Goal: Information Seeking & Learning: Learn about a topic

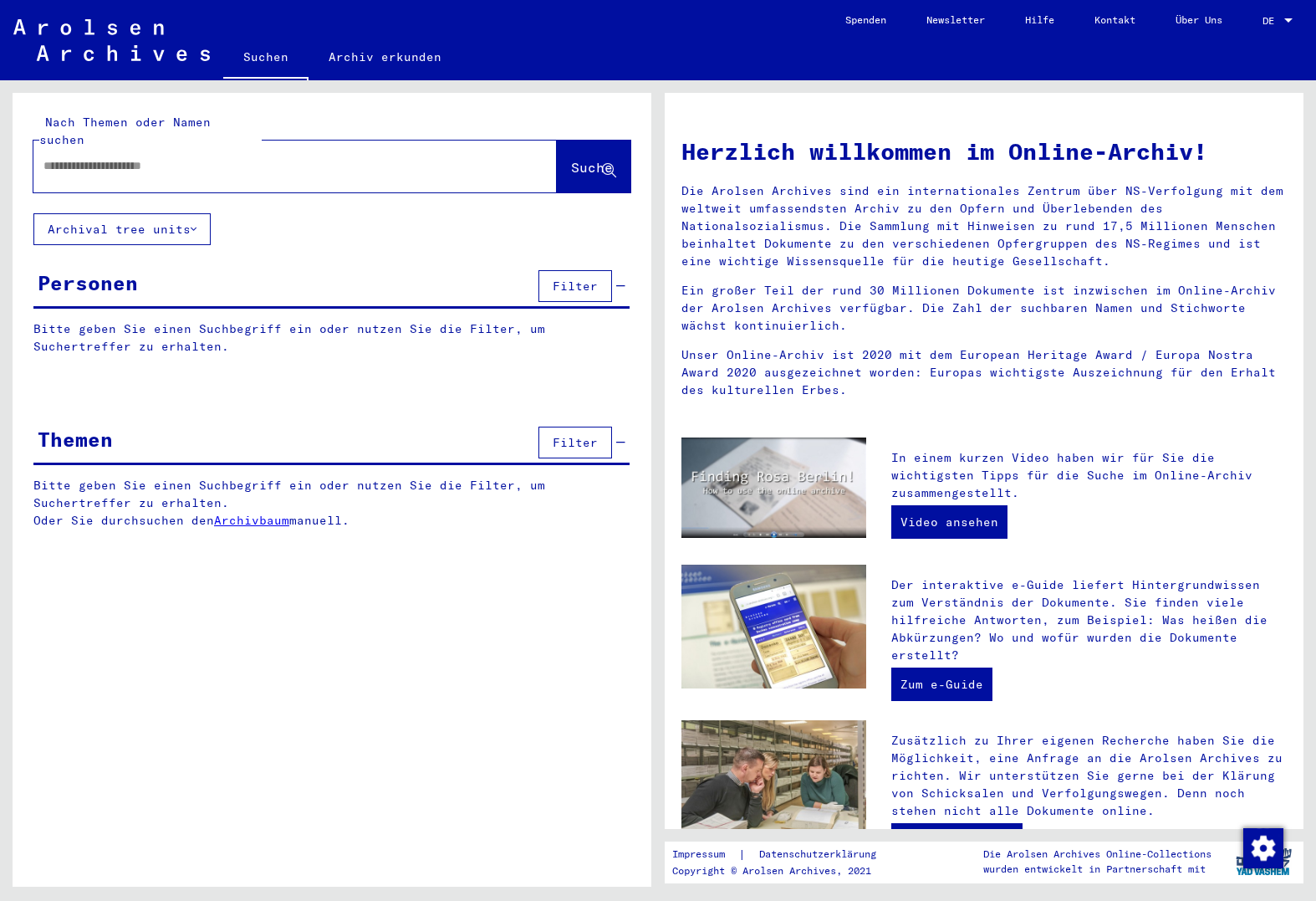
click at [178, 157] on input "text" at bounding box center [275, 166] width 463 height 18
paste input "**********"
click at [41, 148] on div "**********" at bounding box center [270, 166] width 473 height 38
click at [46, 157] on input "**********" at bounding box center [275, 166] width 463 height 18
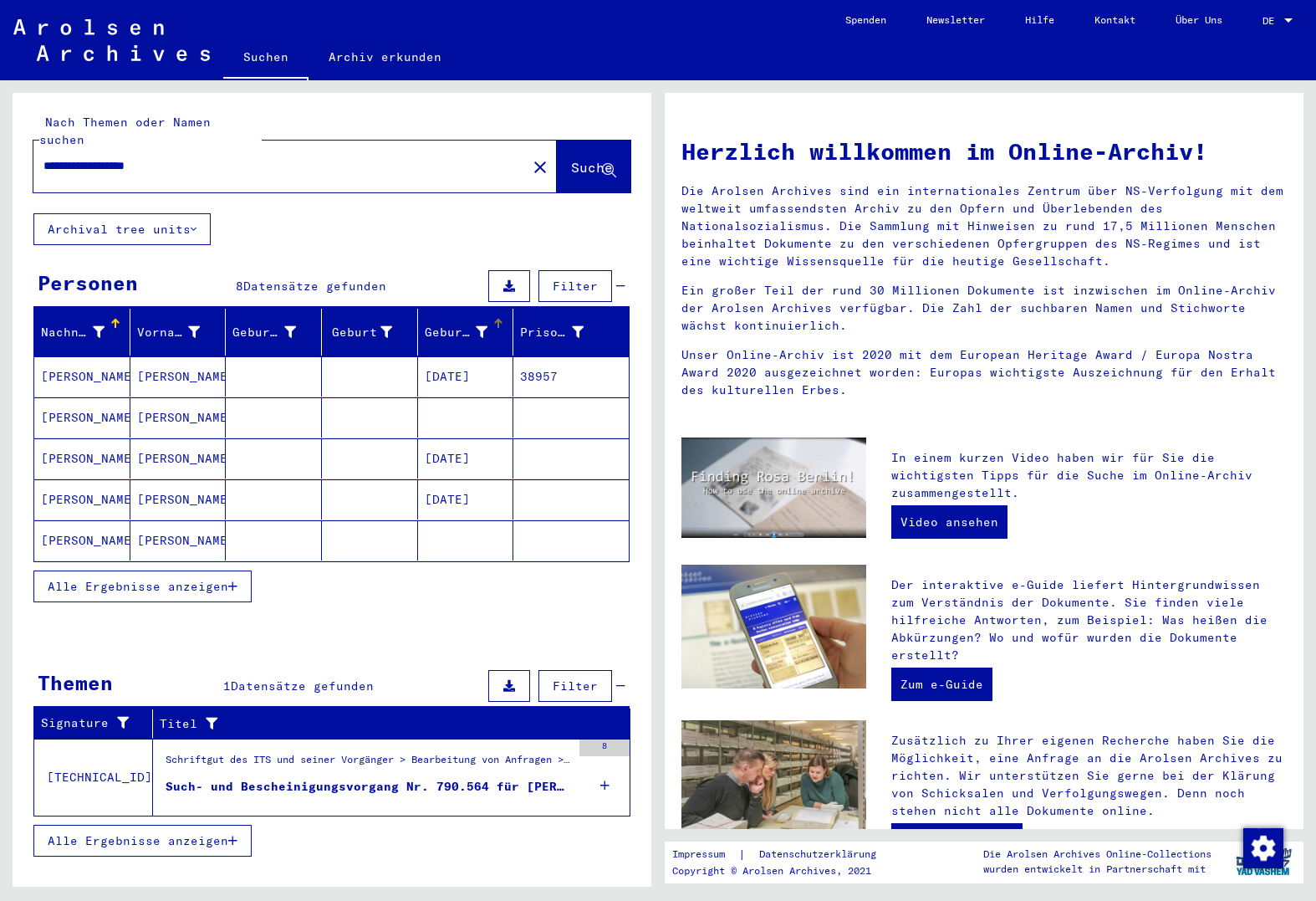
click at [454, 325] on div "Geburtsdatum" at bounding box center [469, 331] width 88 height 26
click at [218, 579] on span "Alle Ergebnisse anzeigen" at bounding box center [138, 587] width 181 height 15
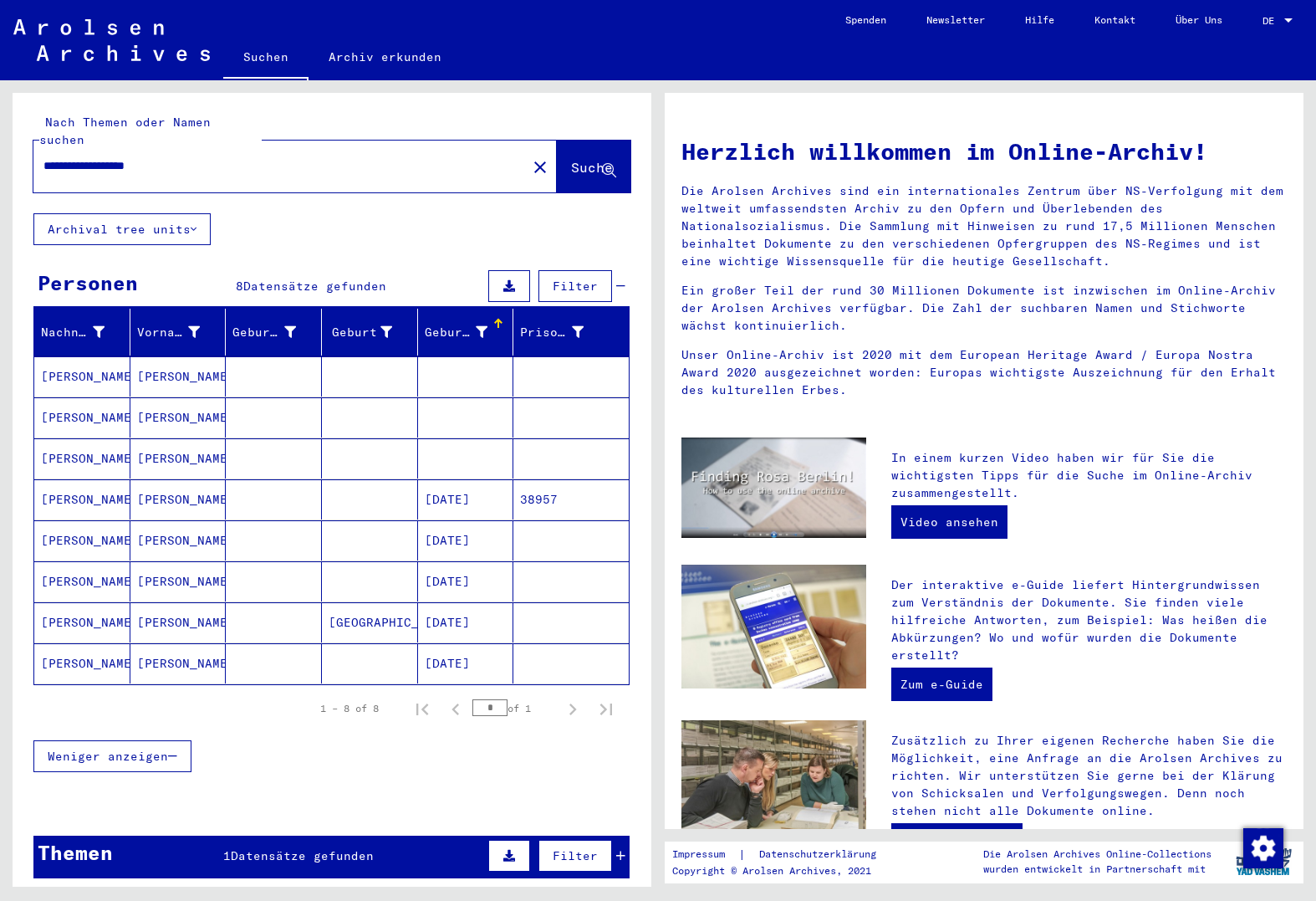
click at [281, 523] on mat-cell at bounding box center [274, 540] width 96 height 40
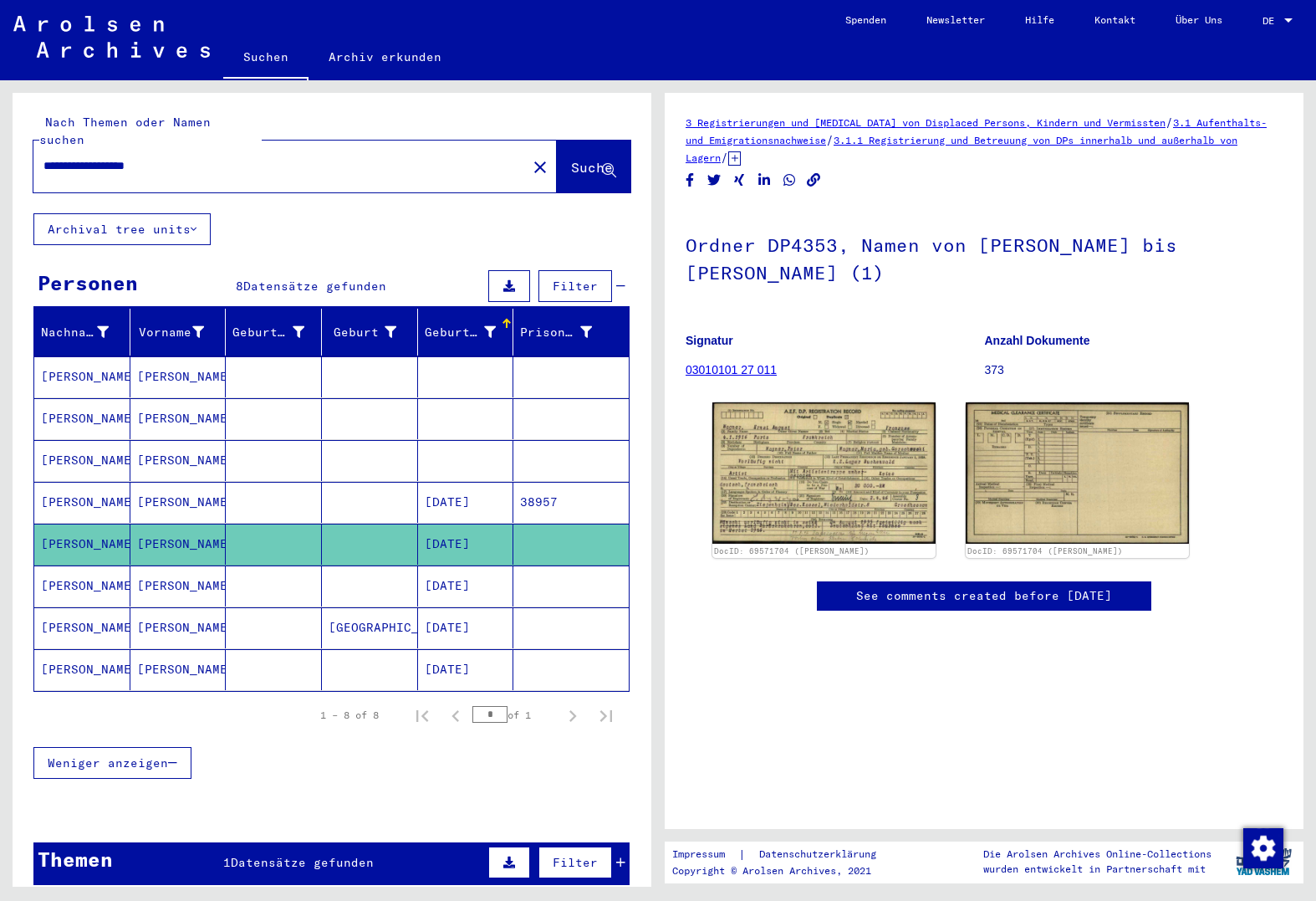
click at [284, 566] on mat-cell at bounding box center [274, 587] width 96 height 41
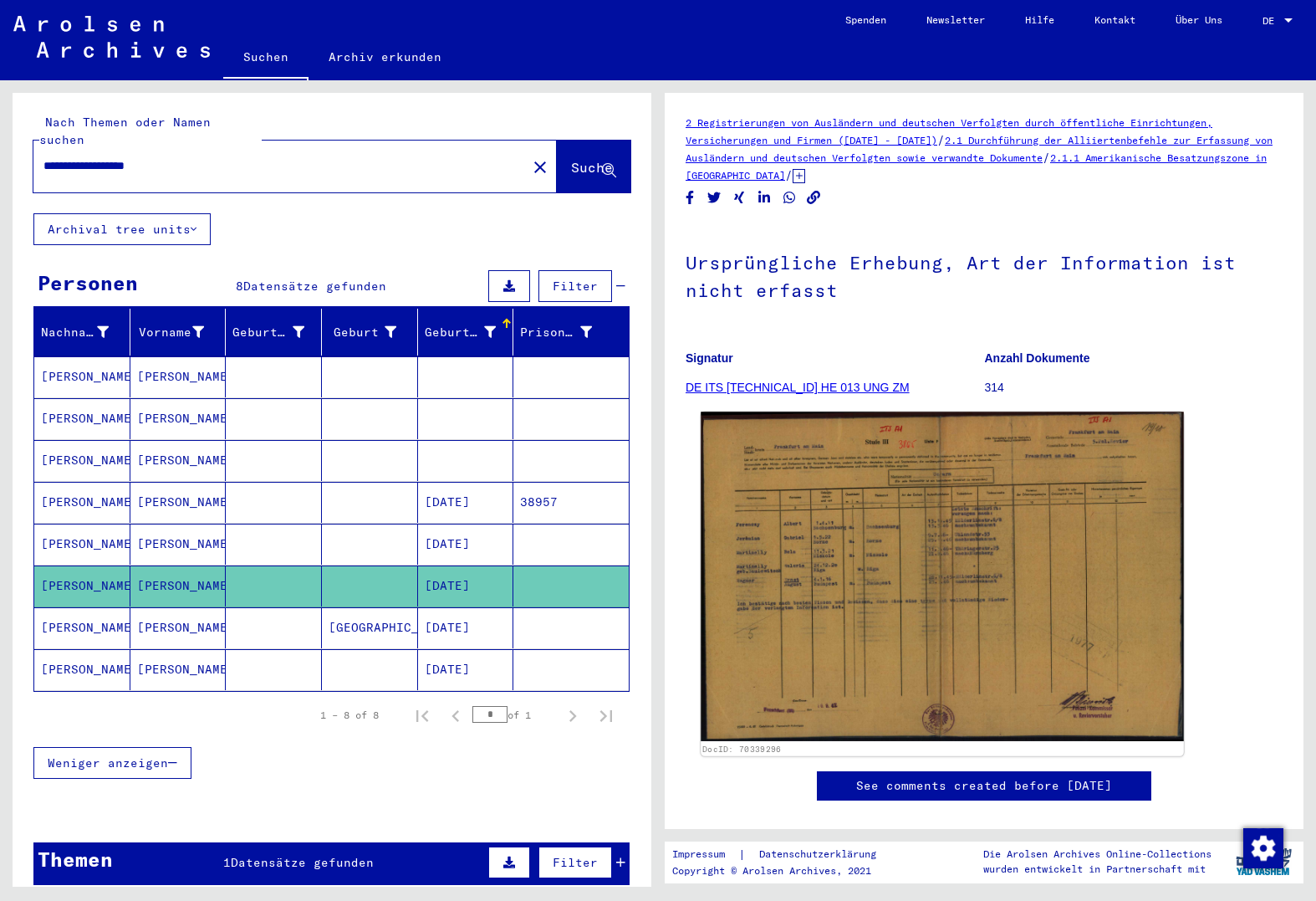
click at [818, 611] on img at bounding box center [943, 576] width 484 height 330
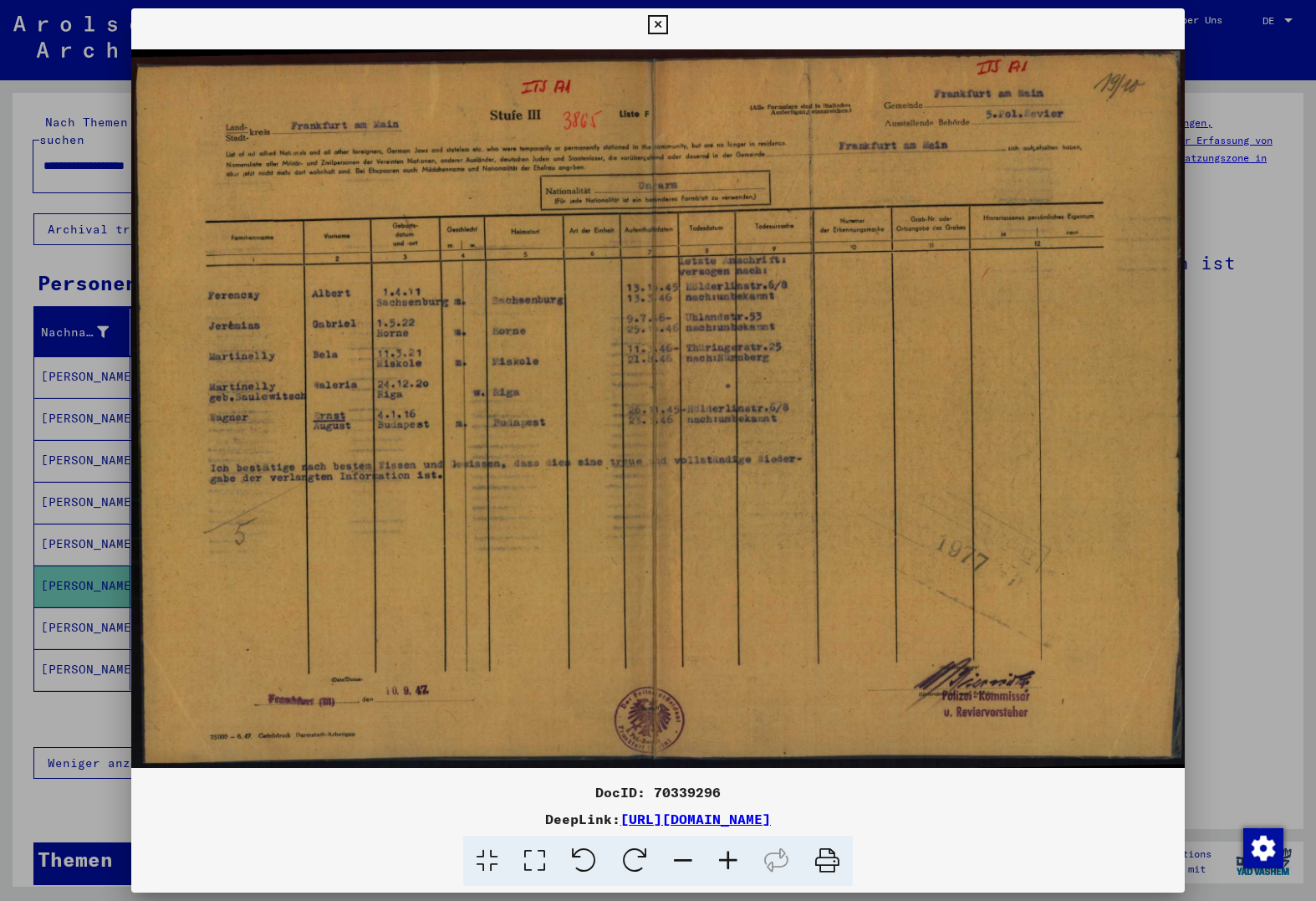
click at [65, 673] on div at bounding box center [658, 450] width 1316 height 901
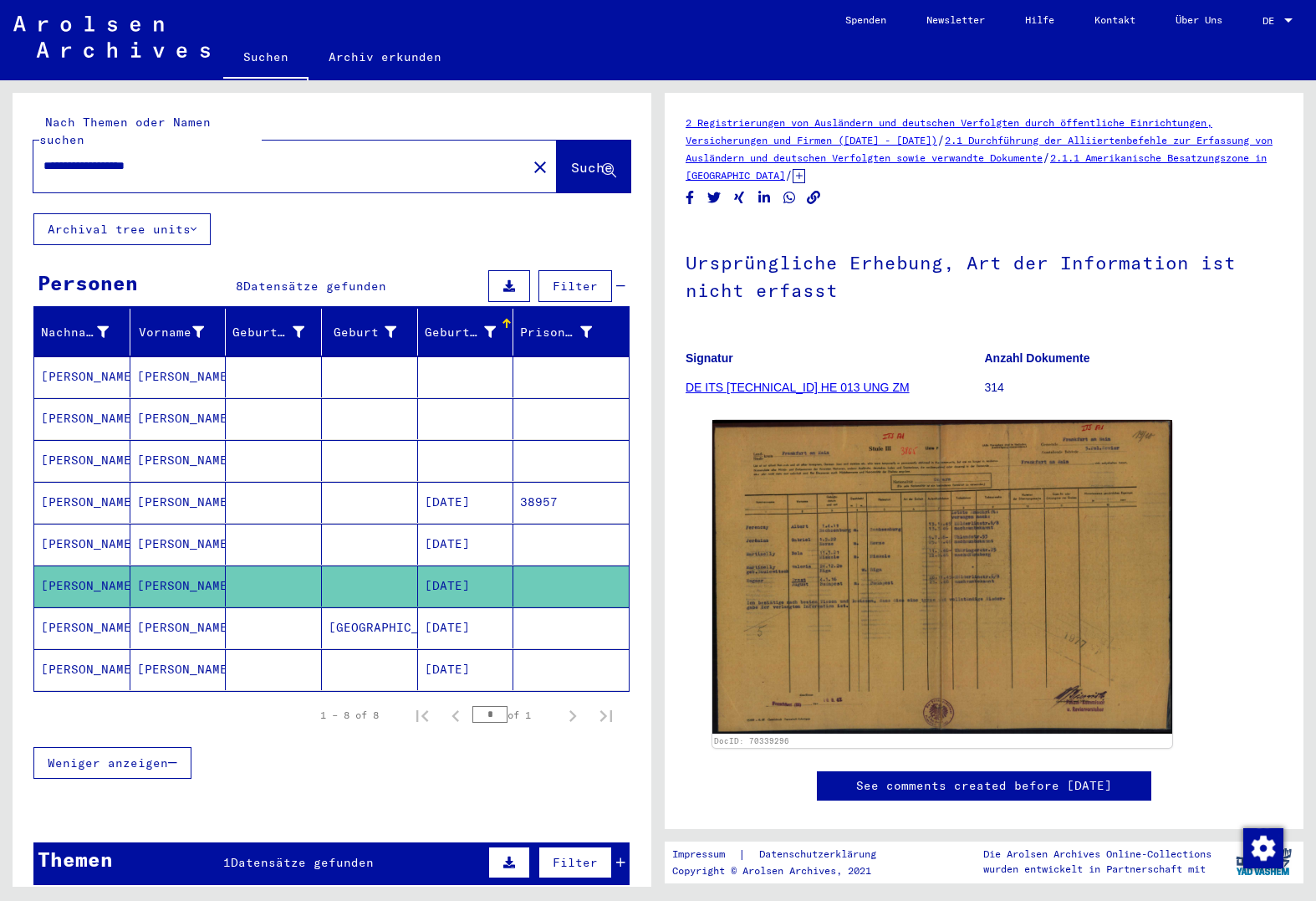
click at [266, 612] on mat-cell at bounding box center [274, 628] width 96 height 41
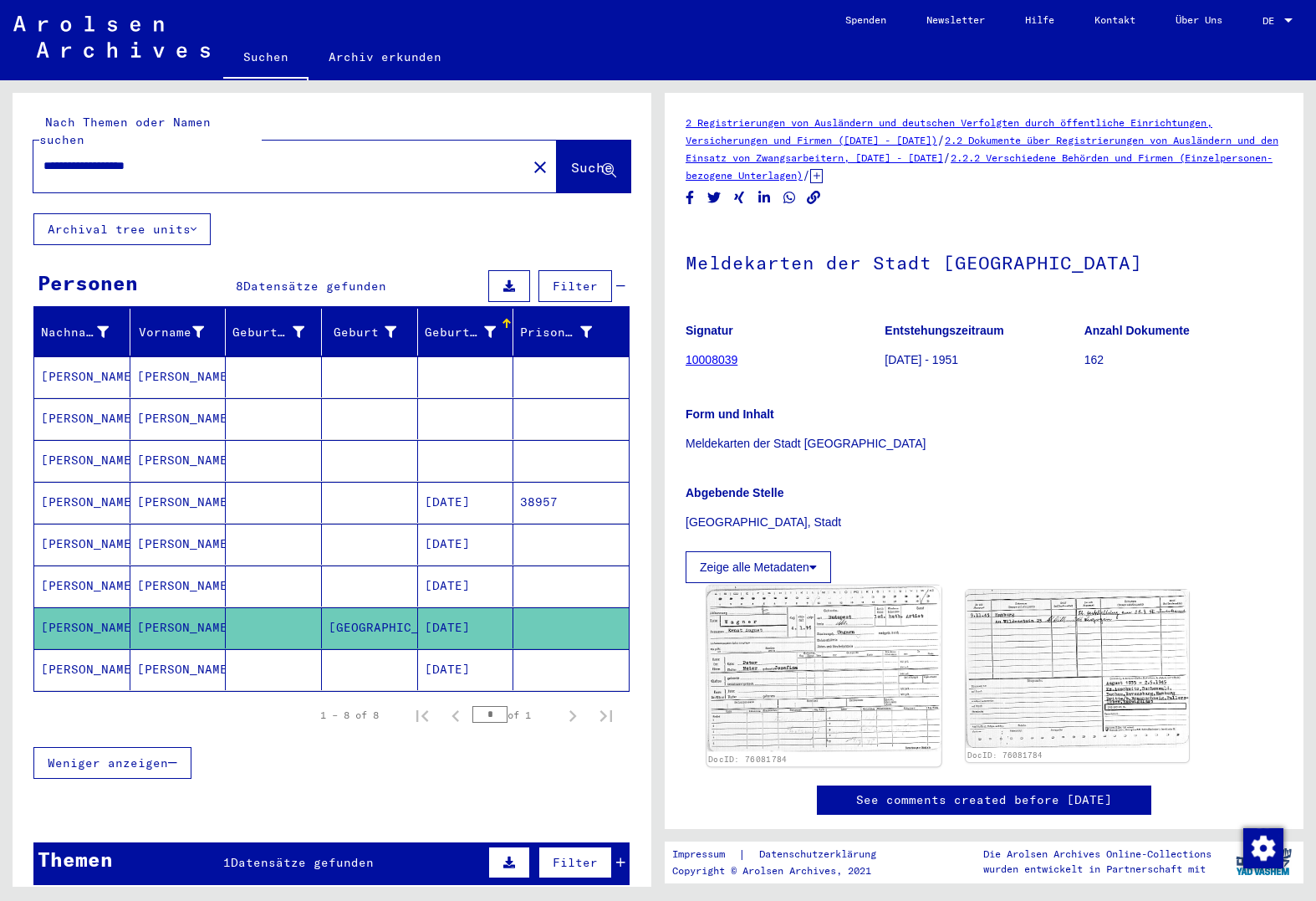
click at [864, 706] on img at bounding box center [824, 668] width 234 height 167
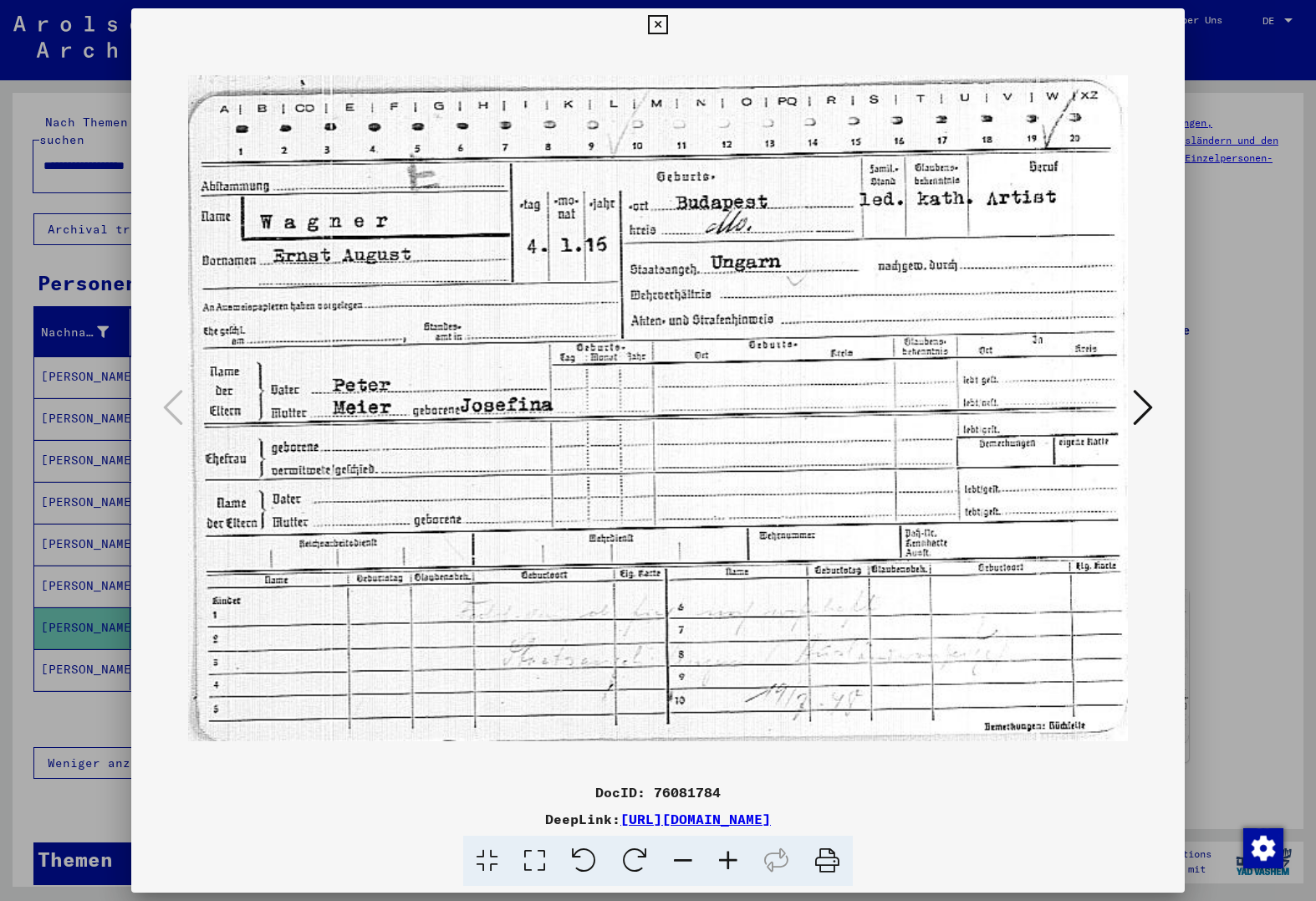
click at [72, 700] on div at bounding box center [658, 450] width 1316 height 901
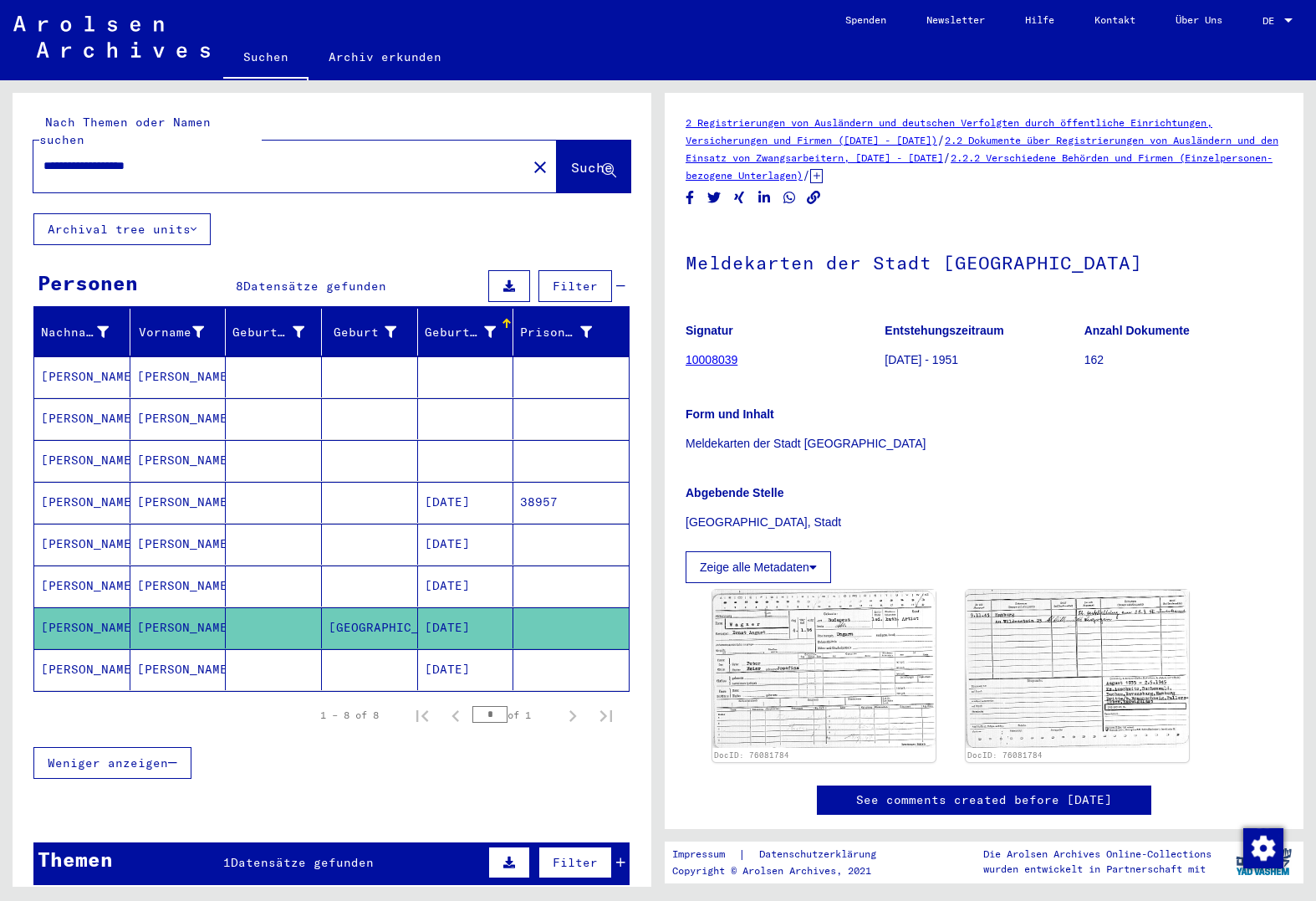
click at [246, 854] on div "1 Datensätze gefunden" at bounding box center [298, 862] width 151 height 18
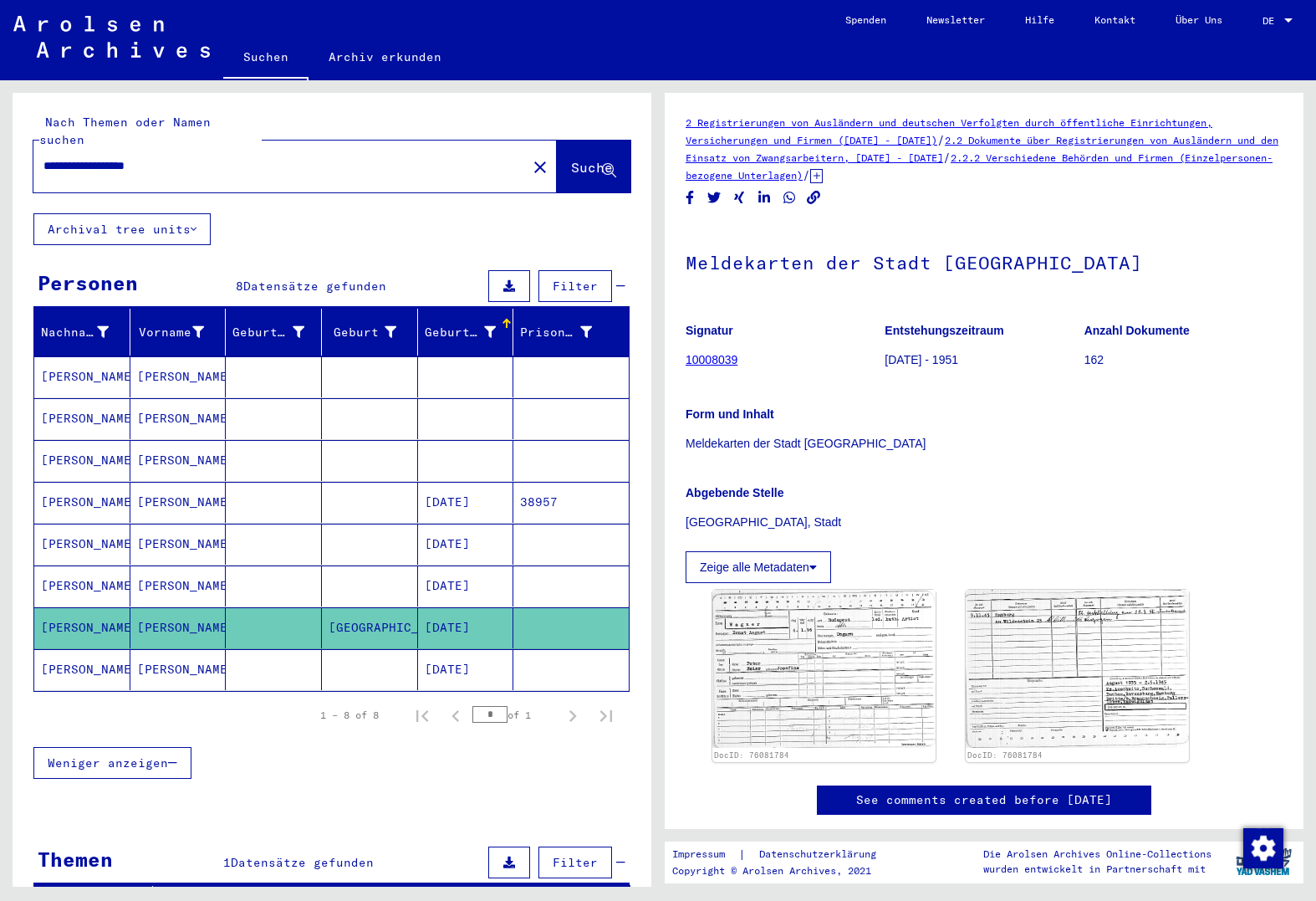
scroll to position [138, 0]
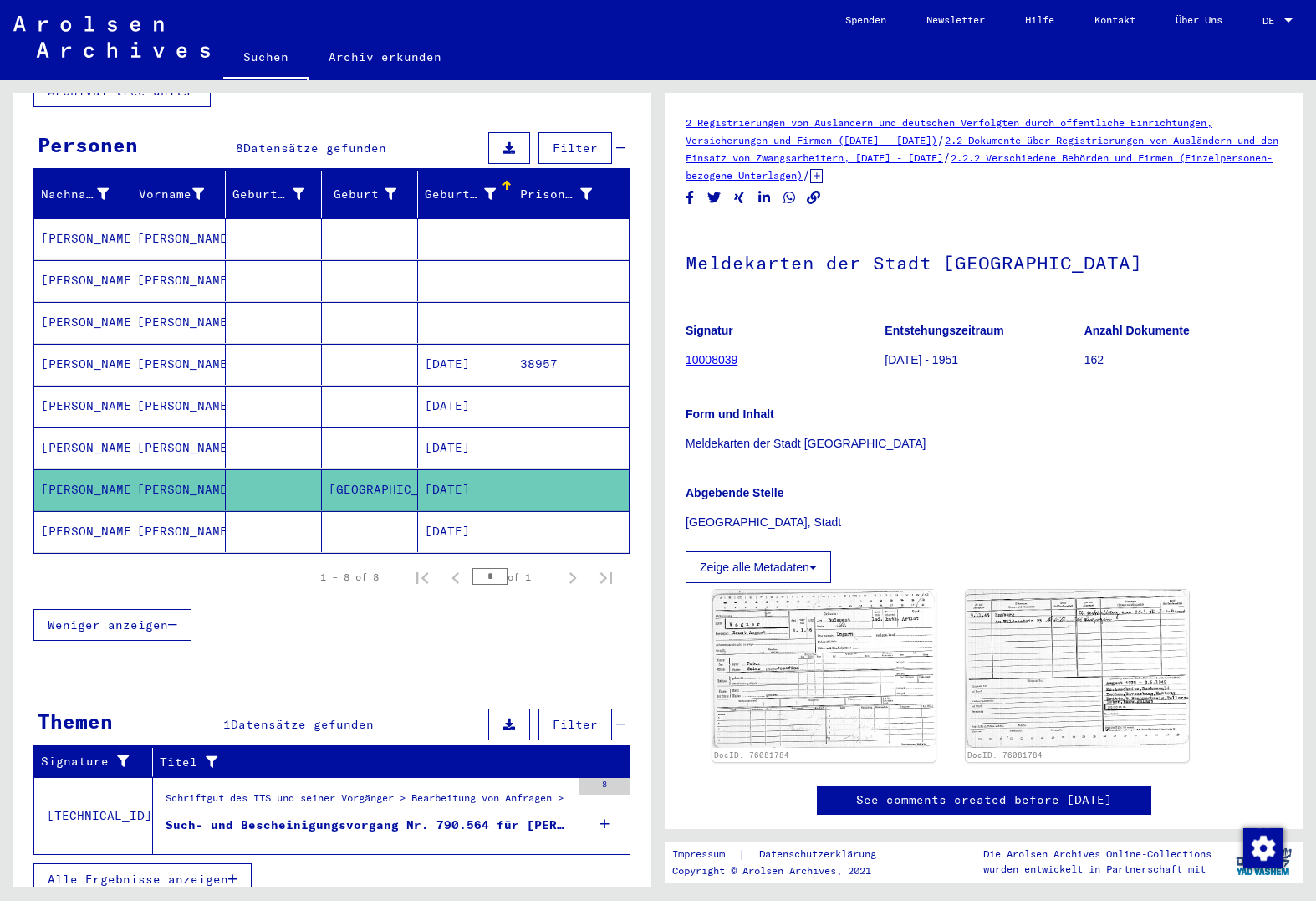
click at [296, 794] on div "Schriftgut des ITS und seiner Vorgänger > Bearbeitung von Anfragen > Fallbezoge…" at bounding box center [368, 802] width 406 height 24
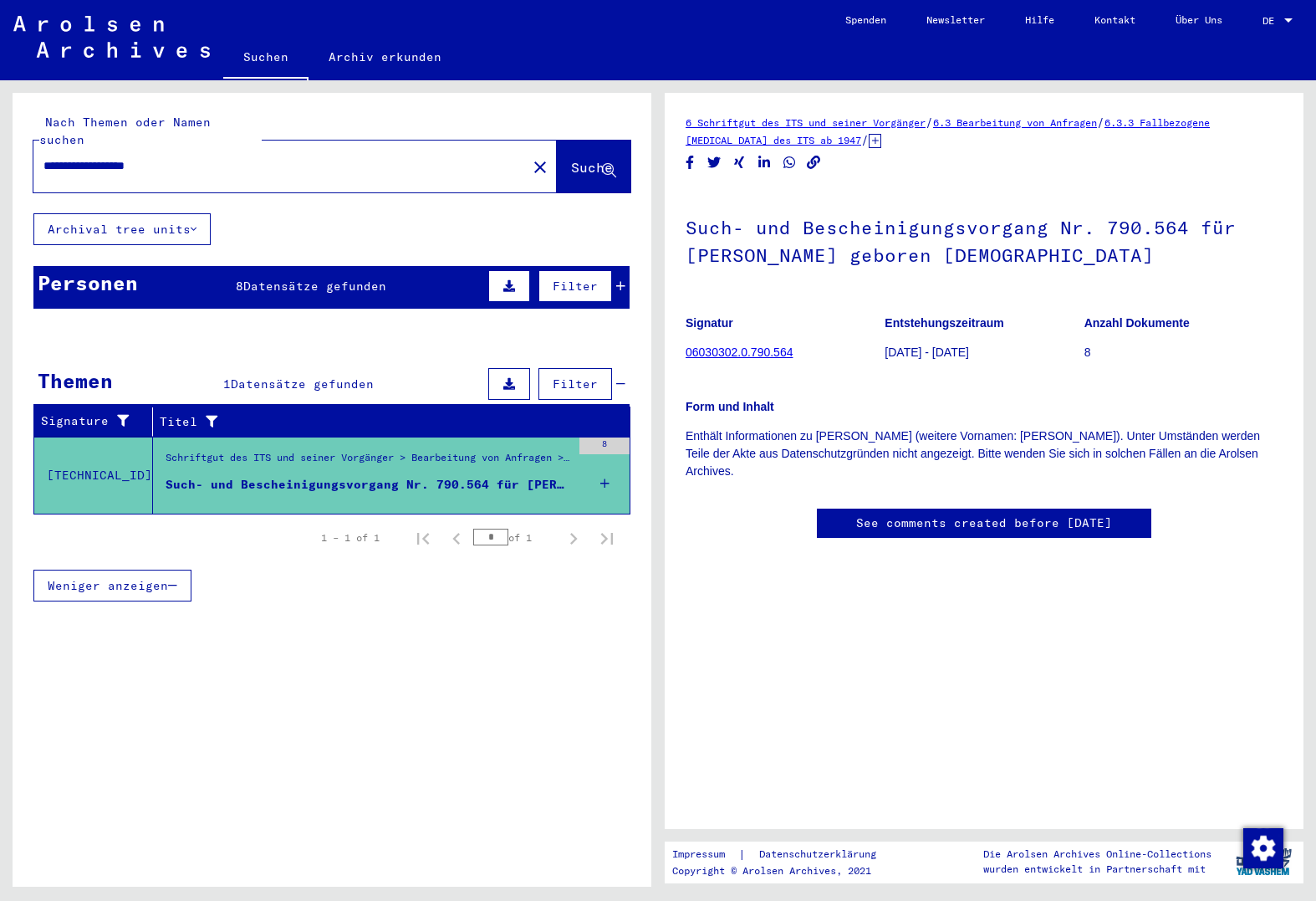
click at [116, 157] on input "**********" at bounding box center [280, 166] width 473 height 18
type input "**********"
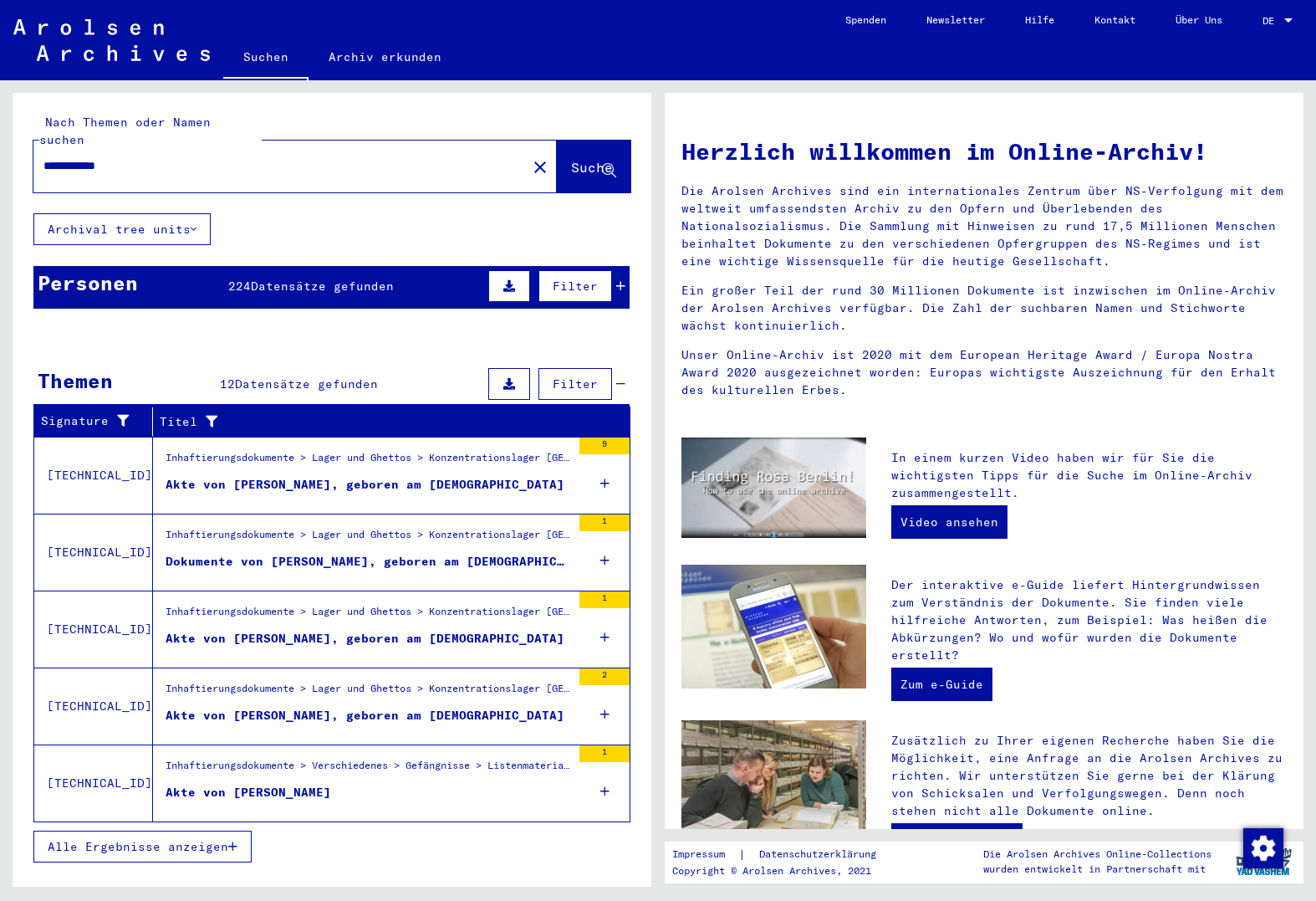
click at [388, 279] on span "Datensätze gefunden" at bounding box center [323, 286] width 143 height 15
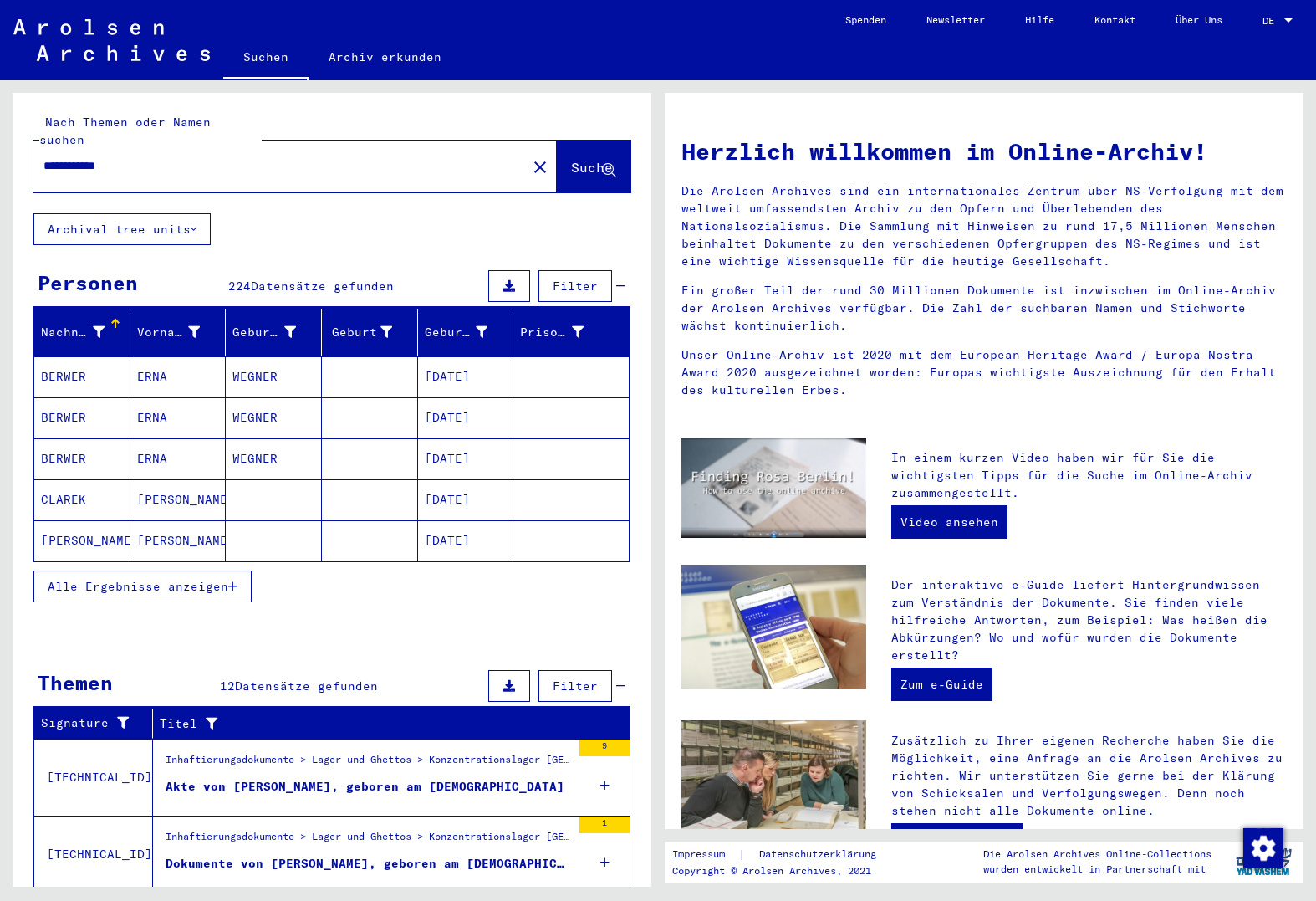
click at [453, 318] on div "Geburtsdatum" at bounding box center [469, 331] width 88 height 26
click at [456, 318] on div "Geburtsdatum" at bounding box center [469, 331] width 88 height 26
click at [161, 579] on span "Alle Ergebnisse anzeigen" at bounding box center [138, 587] width 181 height 15
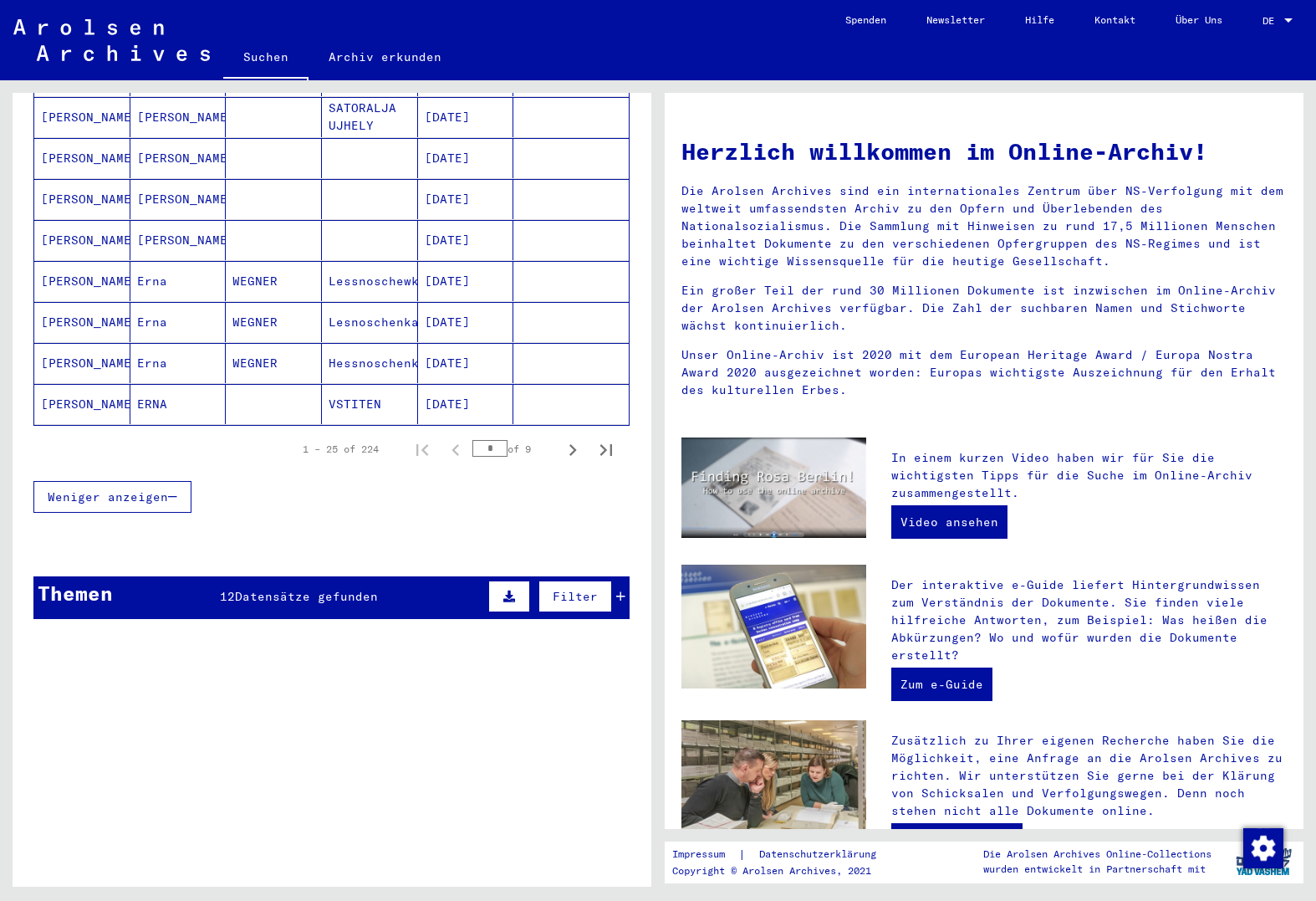
scroll to position [1122, 0]
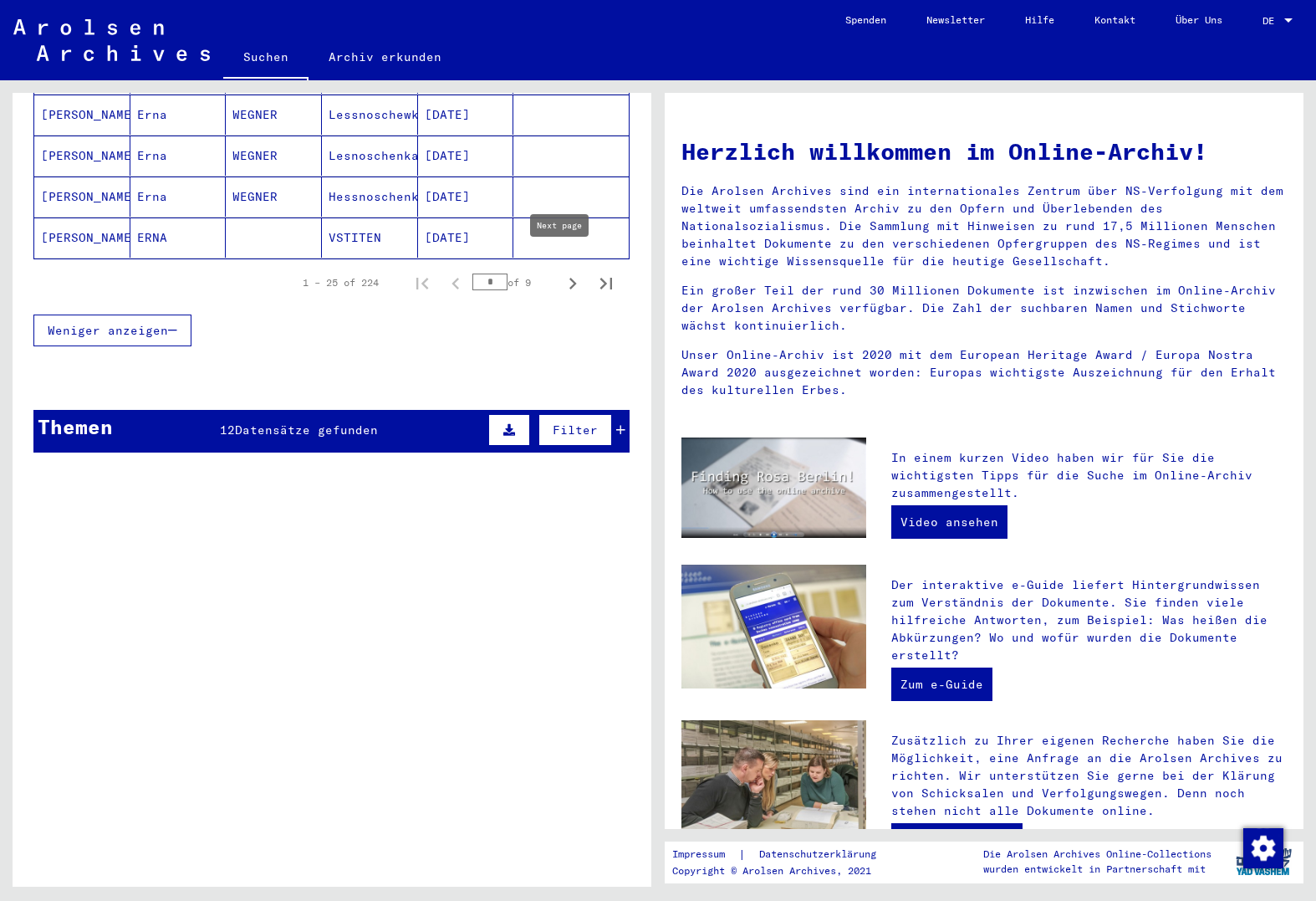
click at [561, 272] on icon "Next page" at bounding box center [572, 283] width 24 height 24
type input "*"
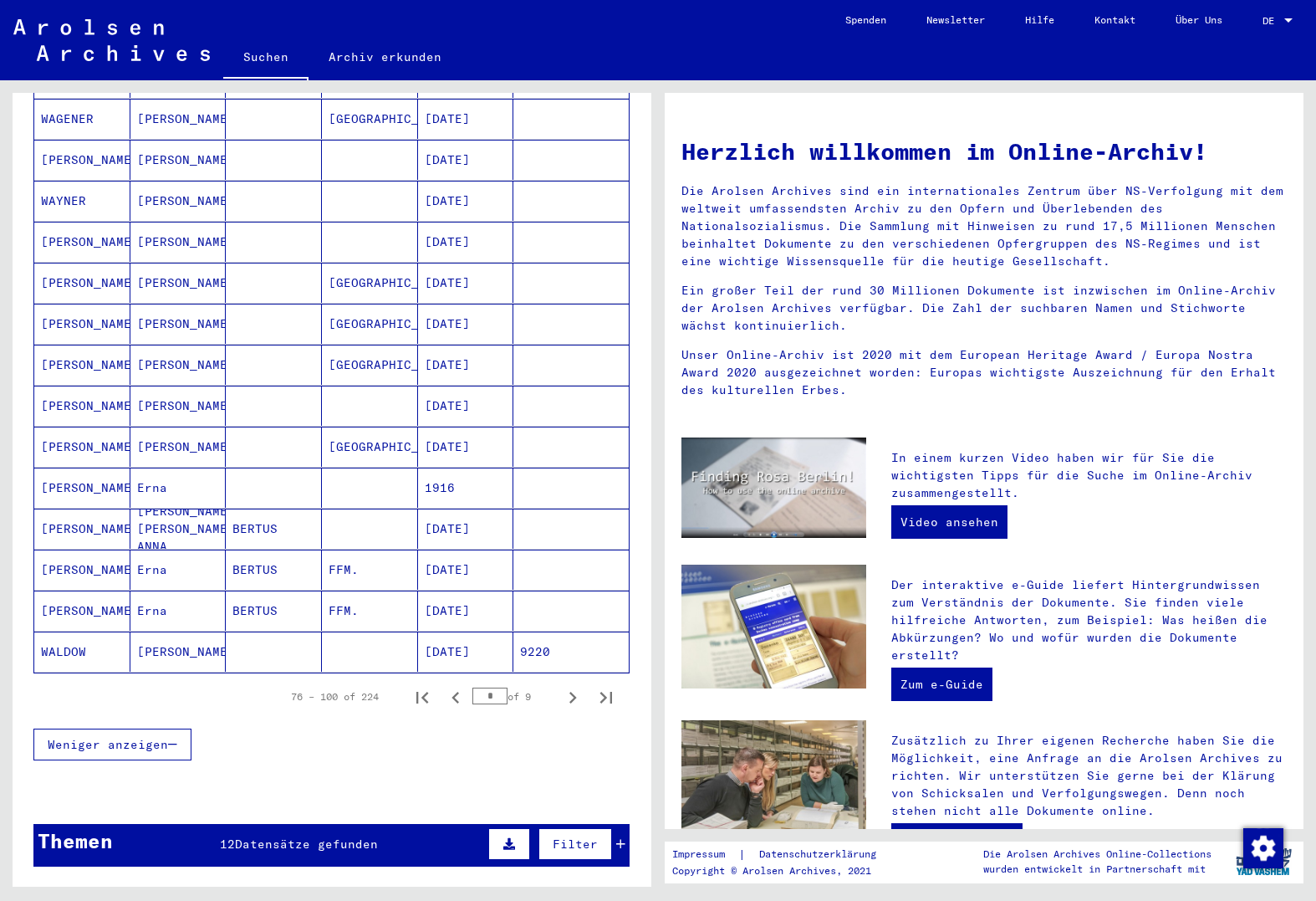
scroll to position [704, 0]
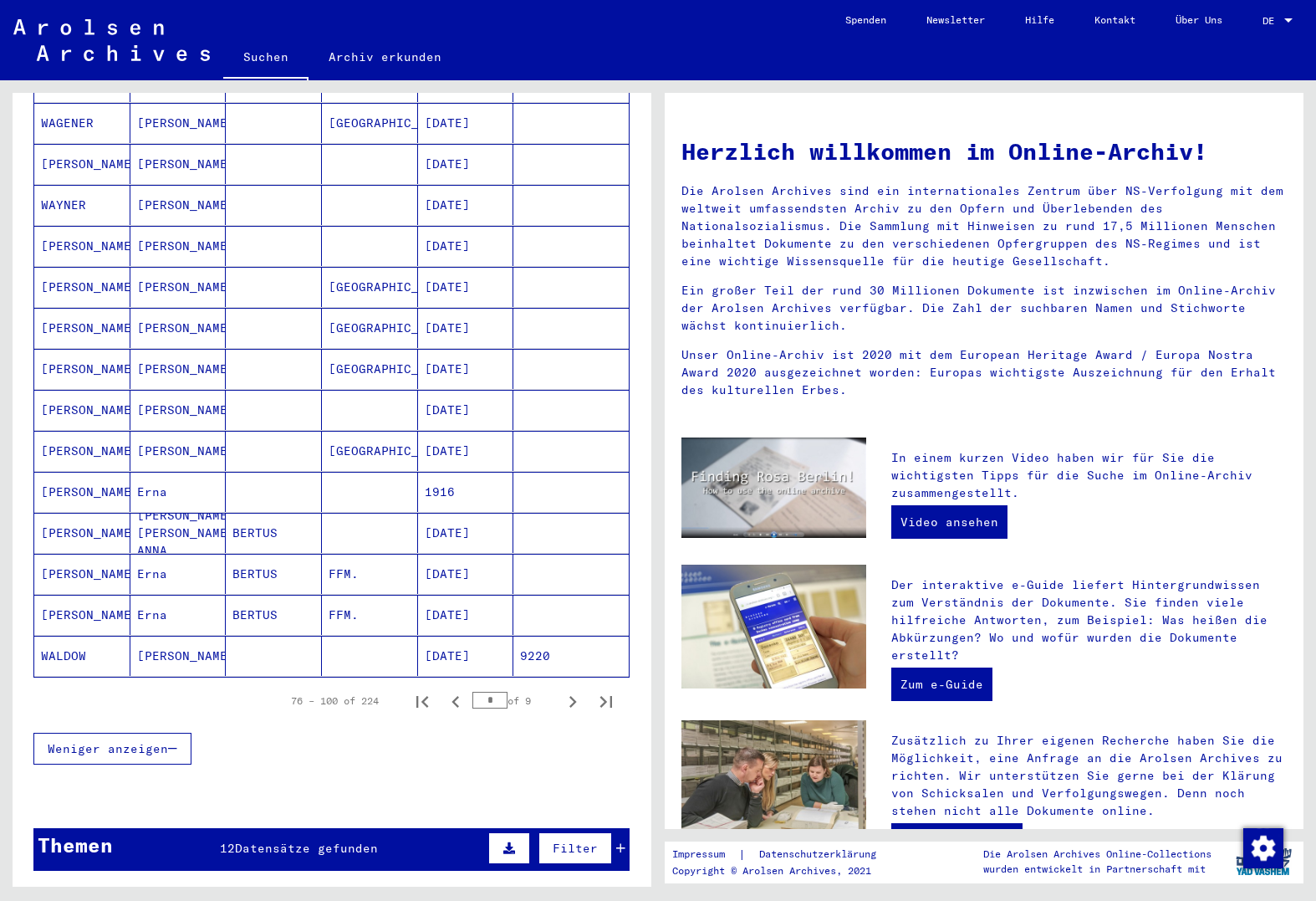
click at [262, 431] on mat-cell at bounding box center [274, 451] width 96 height 40
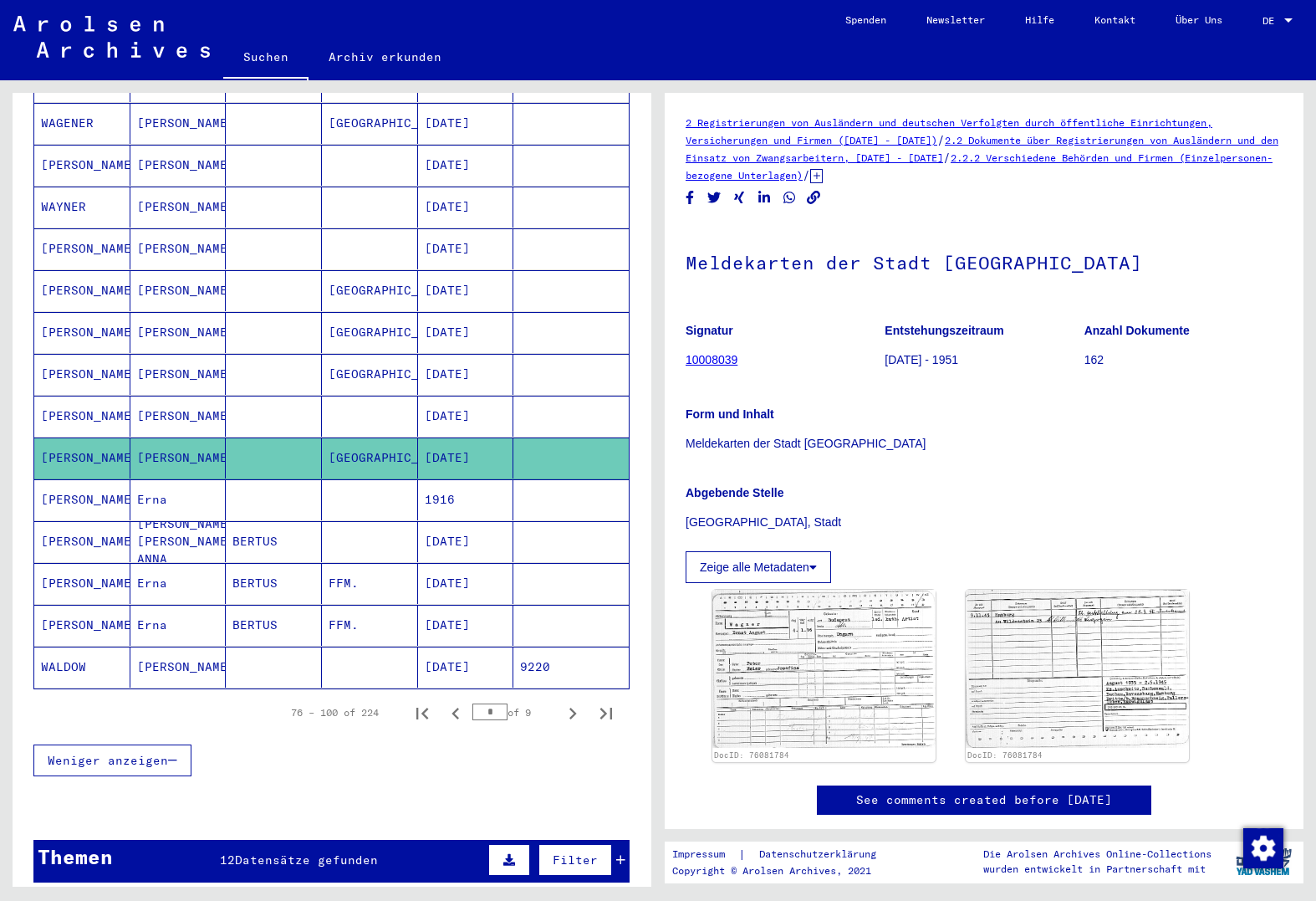
click at [269, 395] on mat-cell at bounding box center [274, 416] width 96 height 41
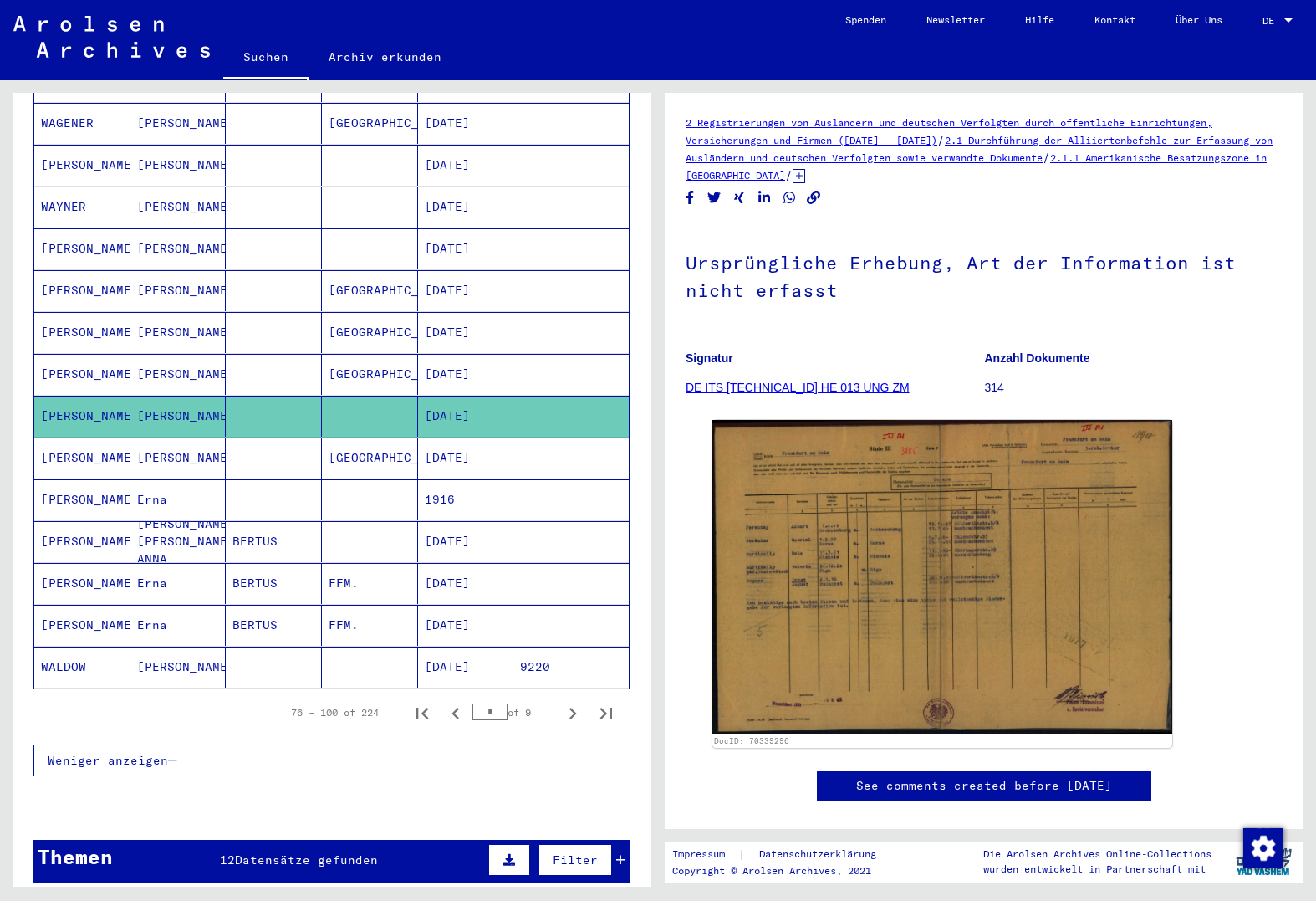
click at [277, 360] on mat-cell at bounding box center [274, 375] width 96 height 41
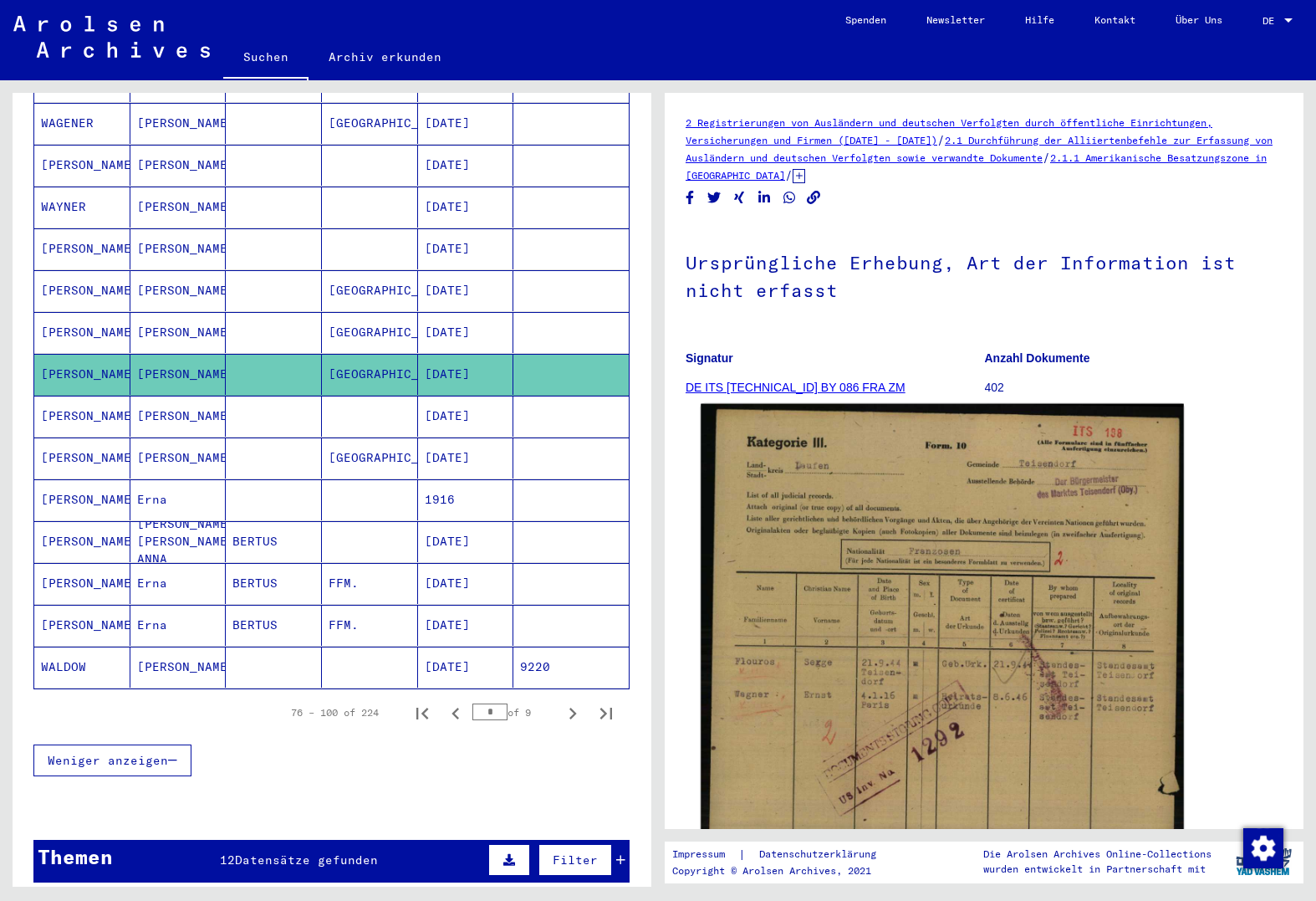
click at [810, 619] on img at bounding box center [943, 738] width 484 height 669
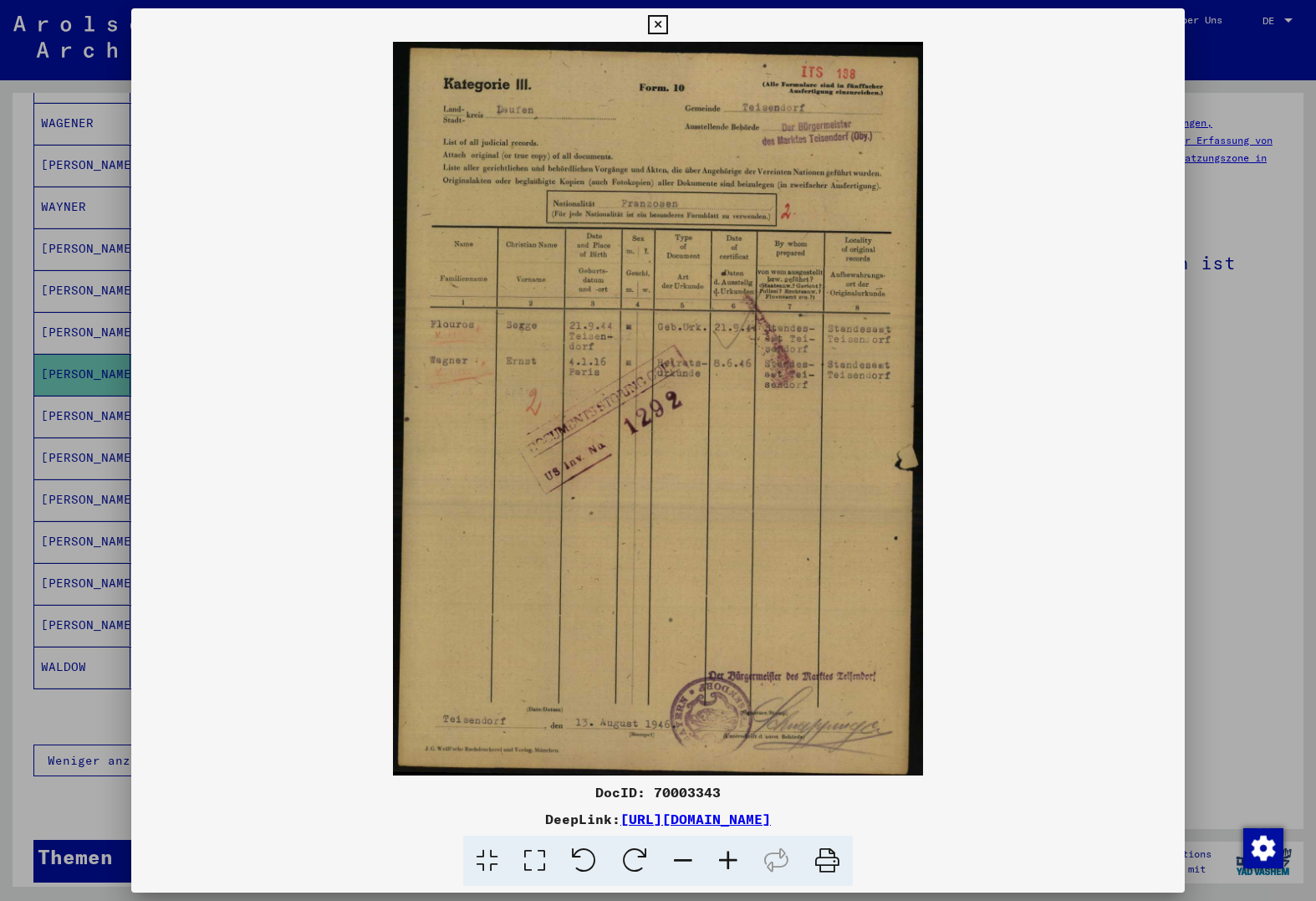
click at [1082, 692] on img at bounding box center [657, 408] width 1053 height 733
click at [72, 326] on div at bounding box center [658, 450] width 1316 height 901
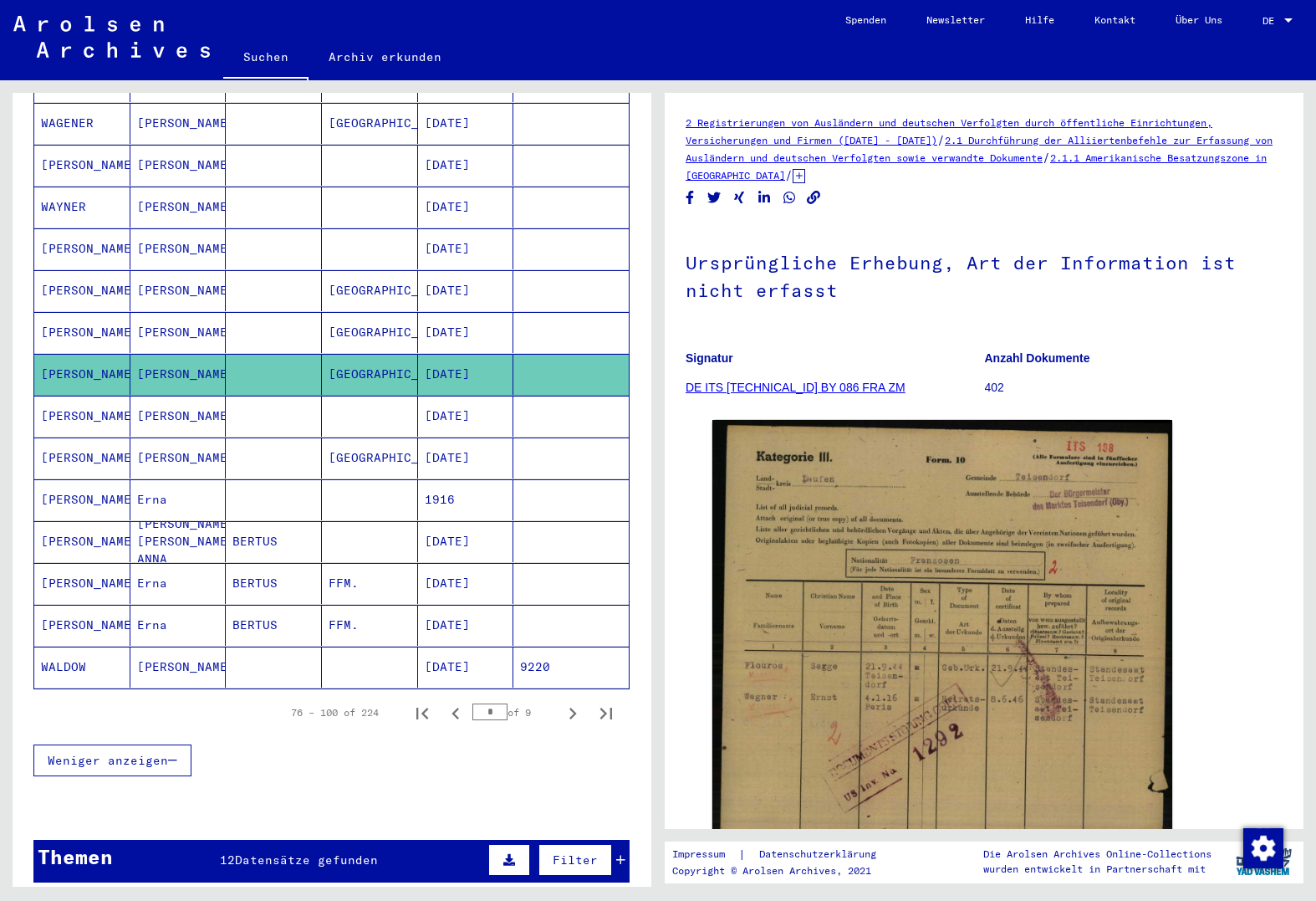
click at [102, 313] on mat-cell "[PERSON_NAME]" at bounding box center [82, 332] width 96 height 41
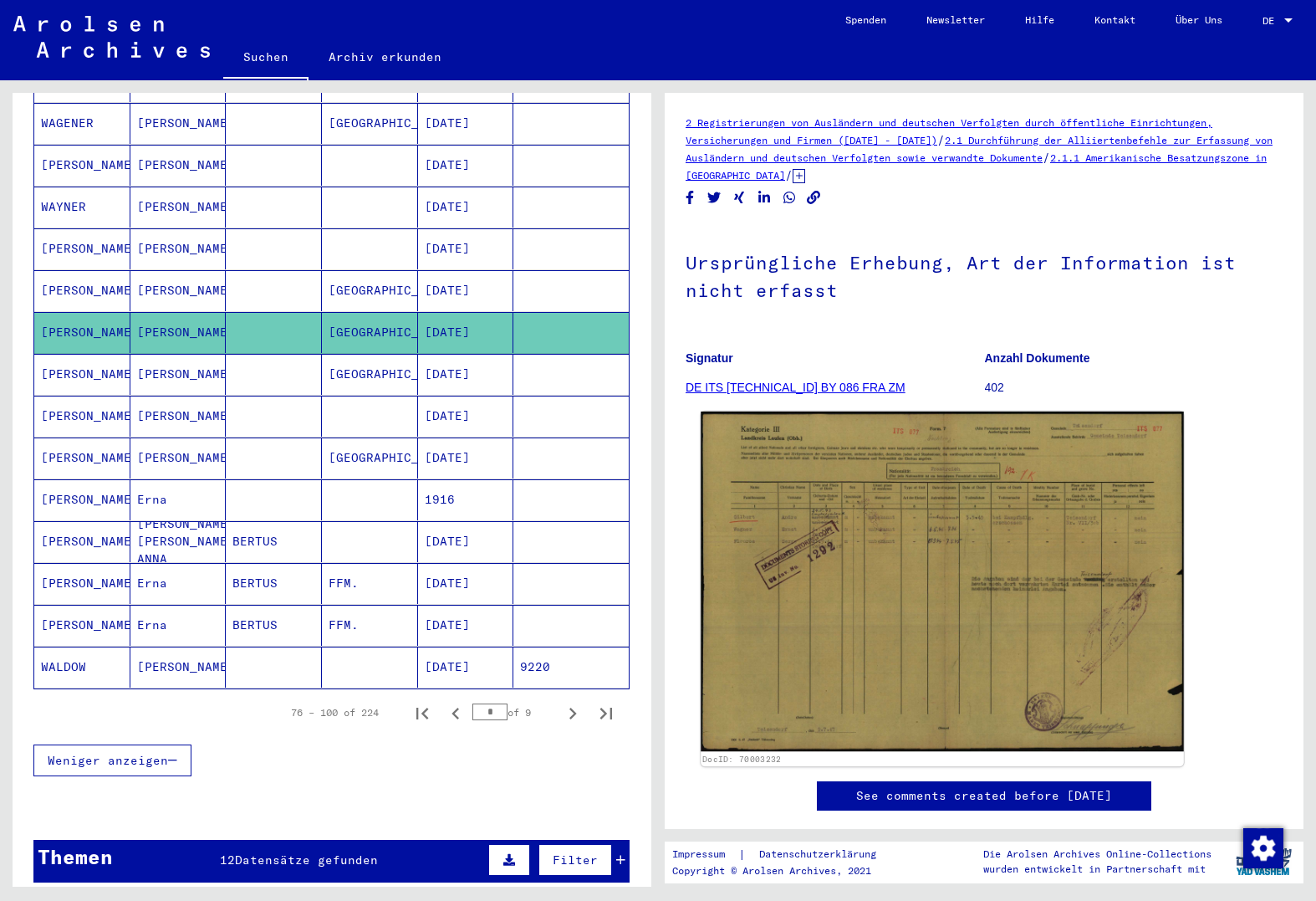
click at [977, 552] on img at bounding box center [943, 582] width 484 height 341
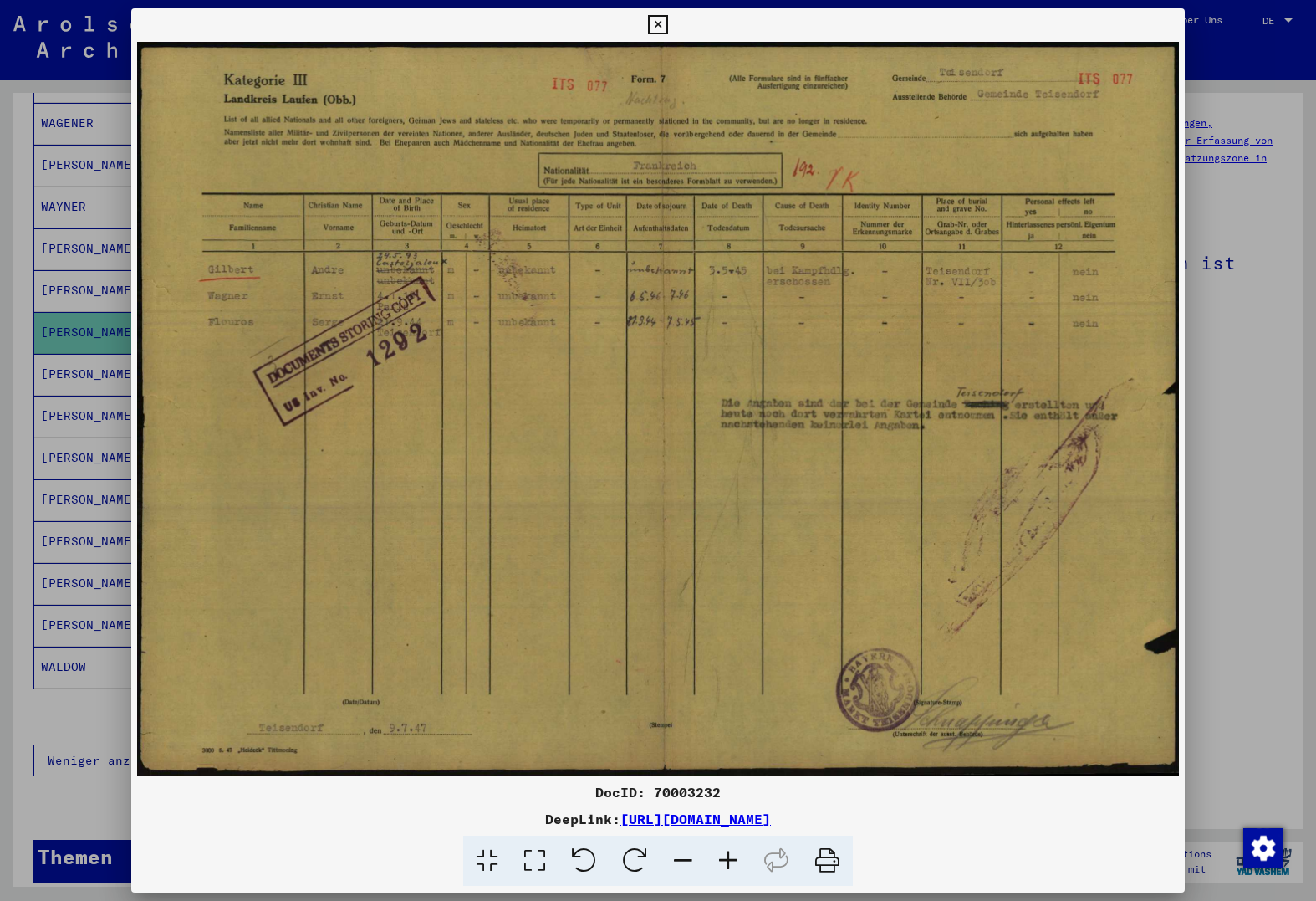
click at [49, 551] on div at bounding box center [658, 450] width 1316 height 901
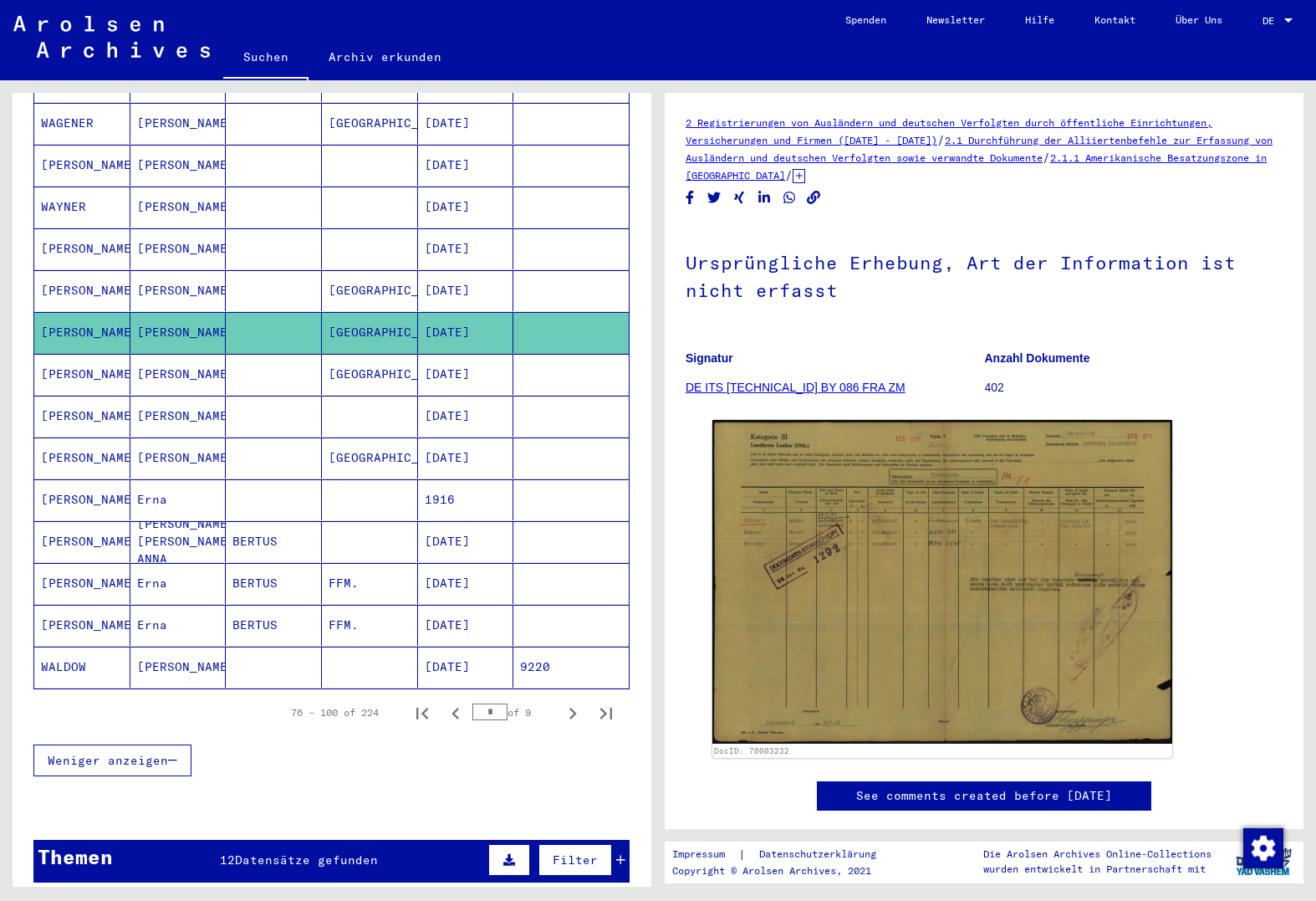
click at [268, 270] on mat-cell at bounding box center [274, 291] width 96 height 41
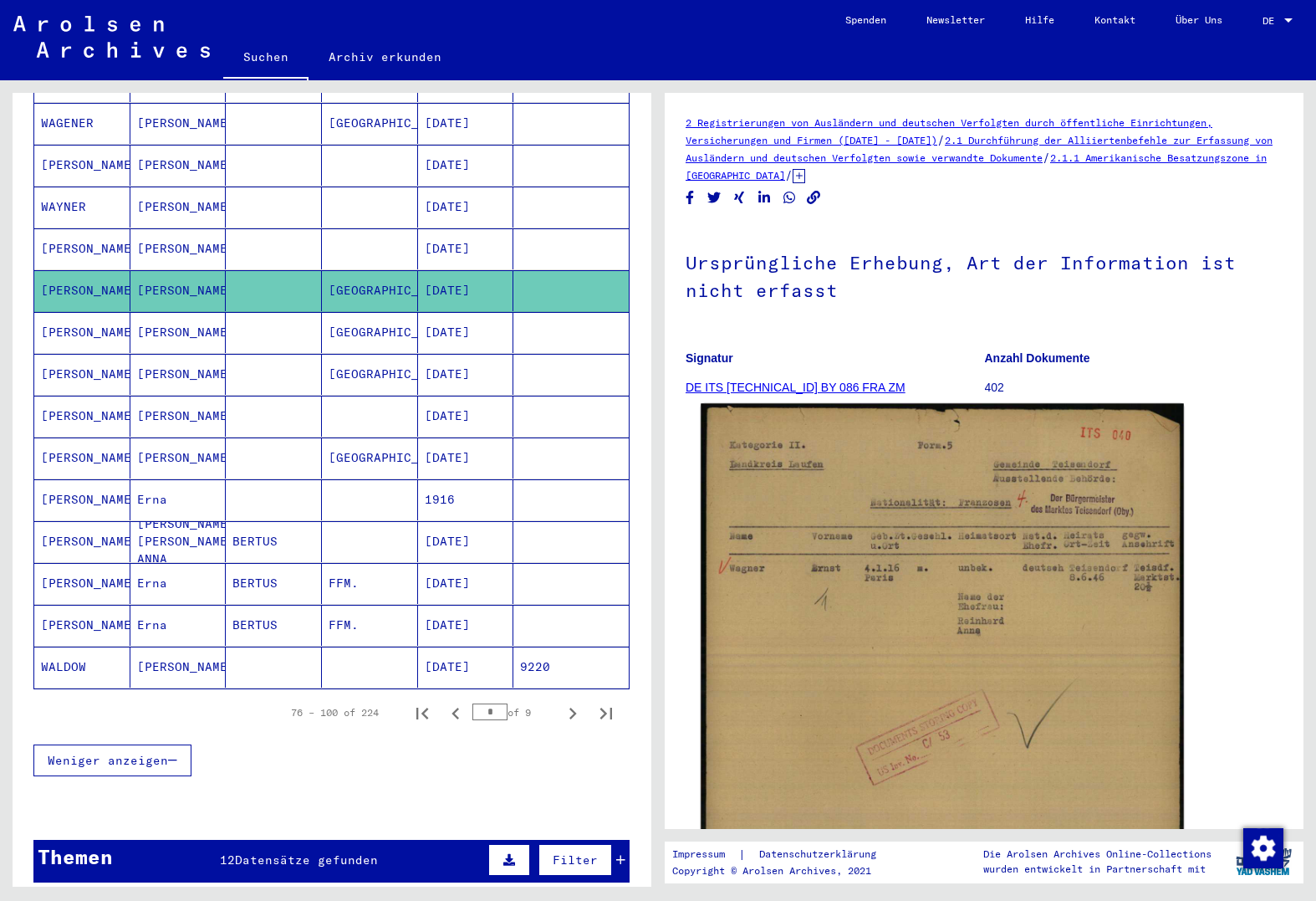
click at [845, 526] on img at bounding box center [943, 742] width 484 height 679
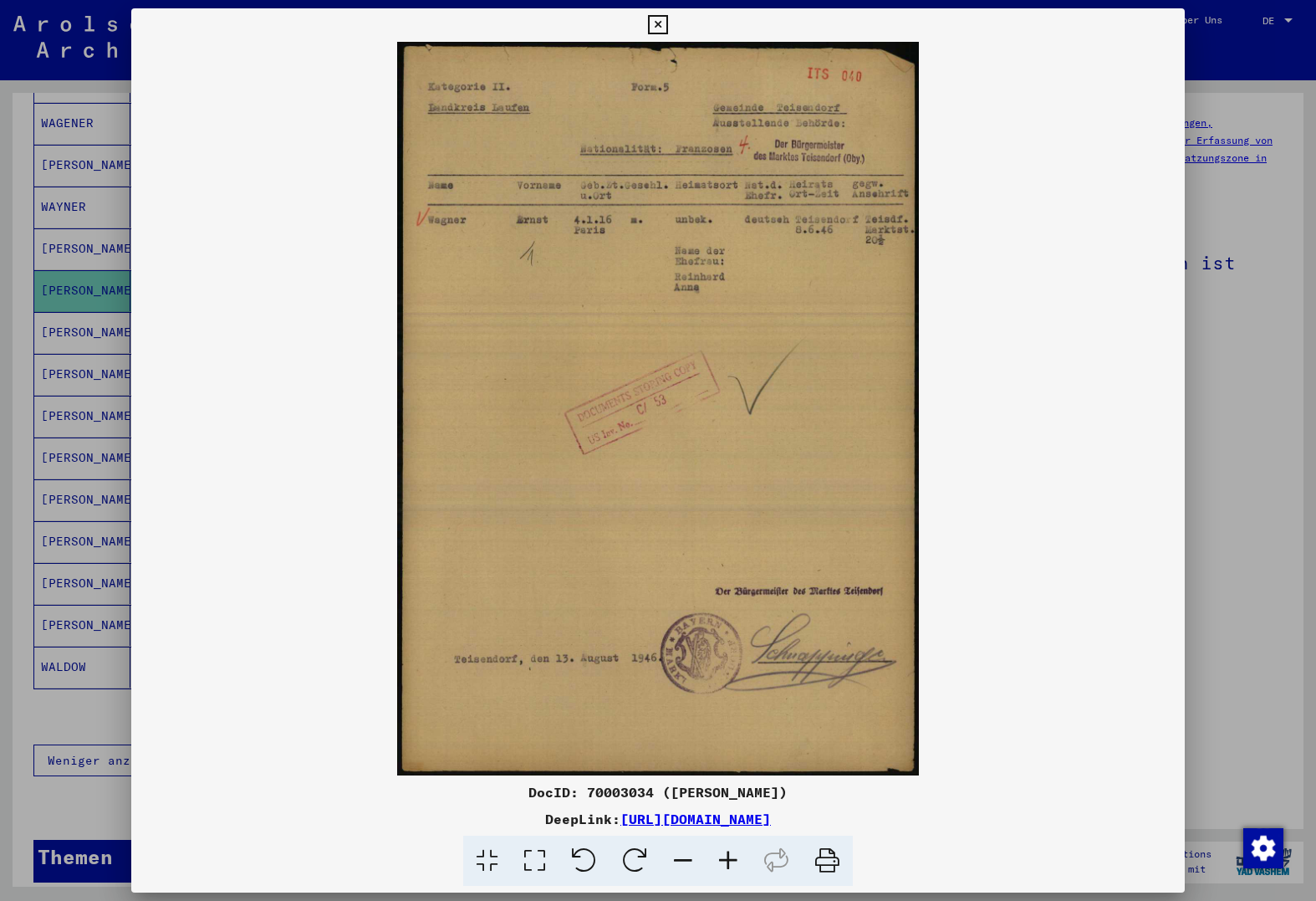
click at [1226, 709] on div at bounding box center [658, 450] width 1316 height 901
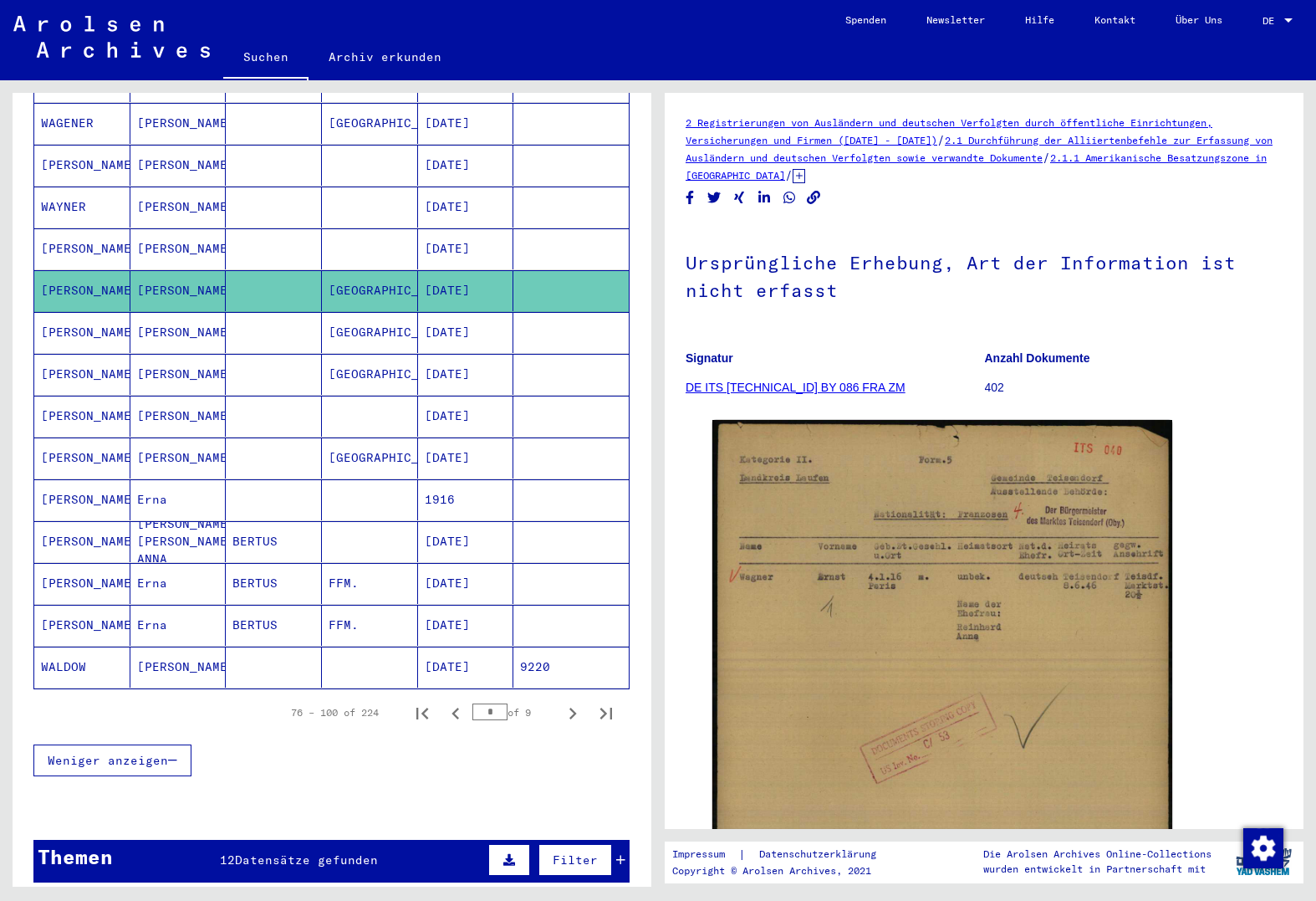
click at [334, 229] on mat-cell at bounding box center [370, 249] width 96 height 41
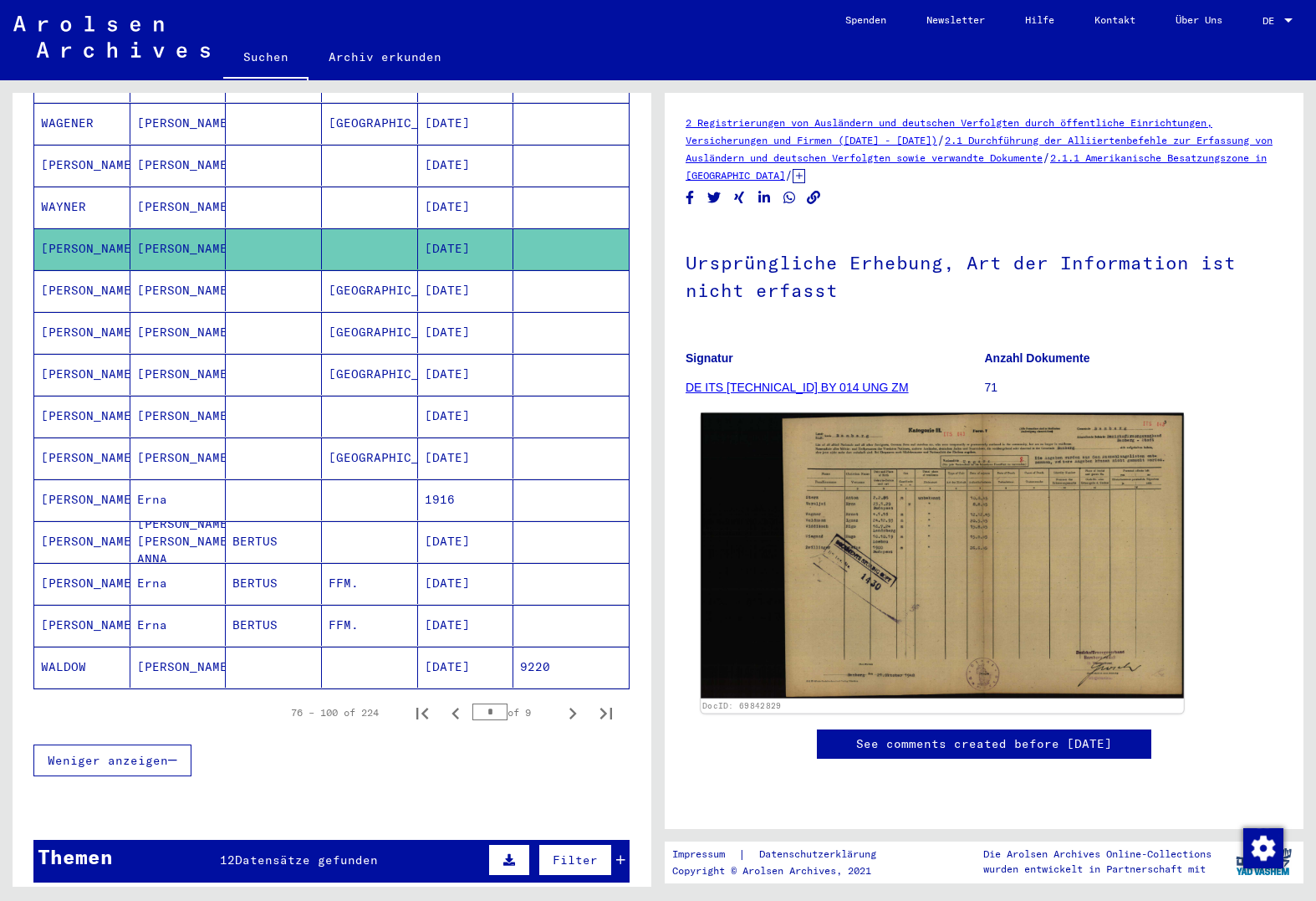
click at [913, 518] on img at bounding box center [943, 556] width 484 height 286
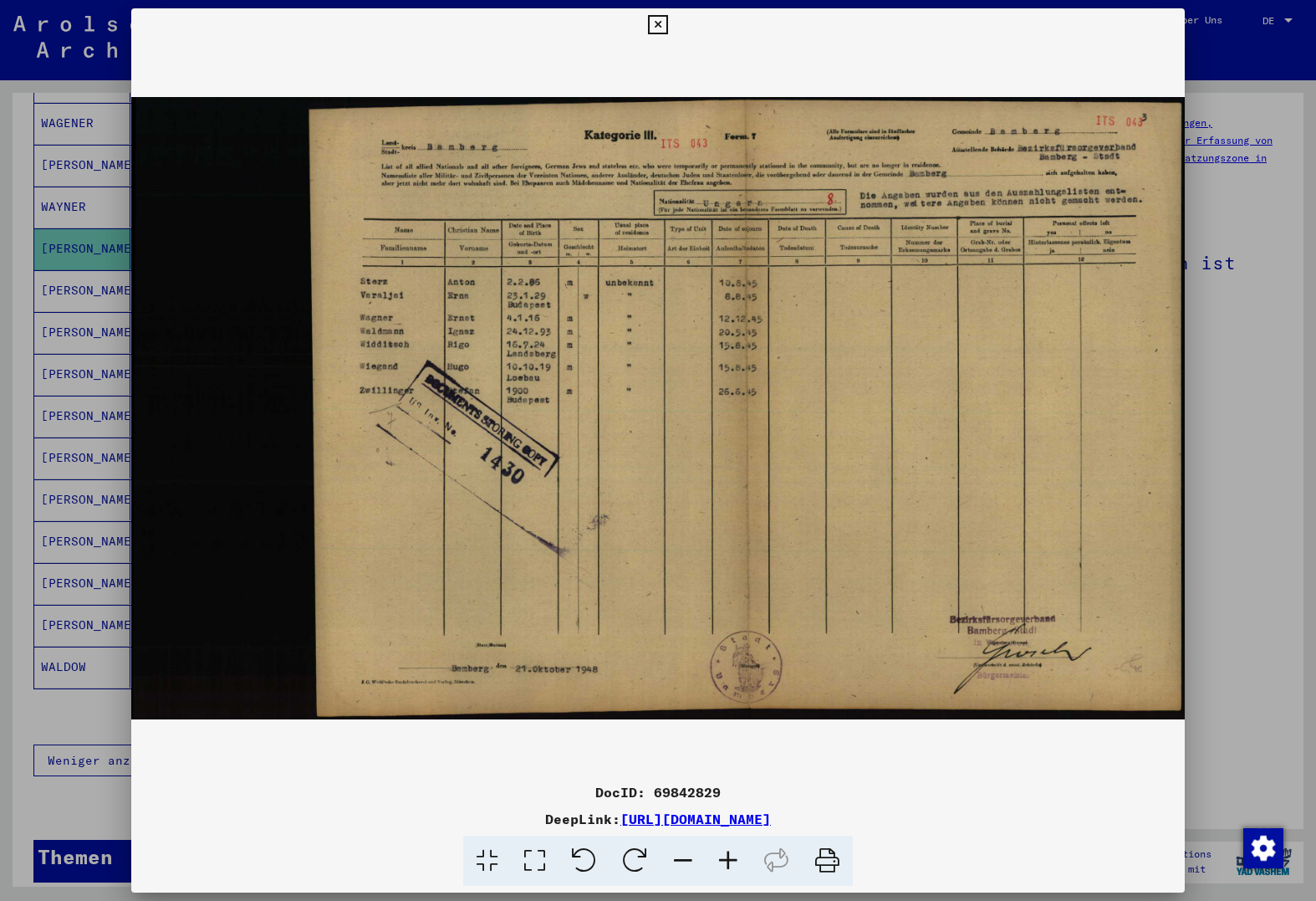
click at [1208, 637] on div at bounding box center [658, 450] width 1316 height 901
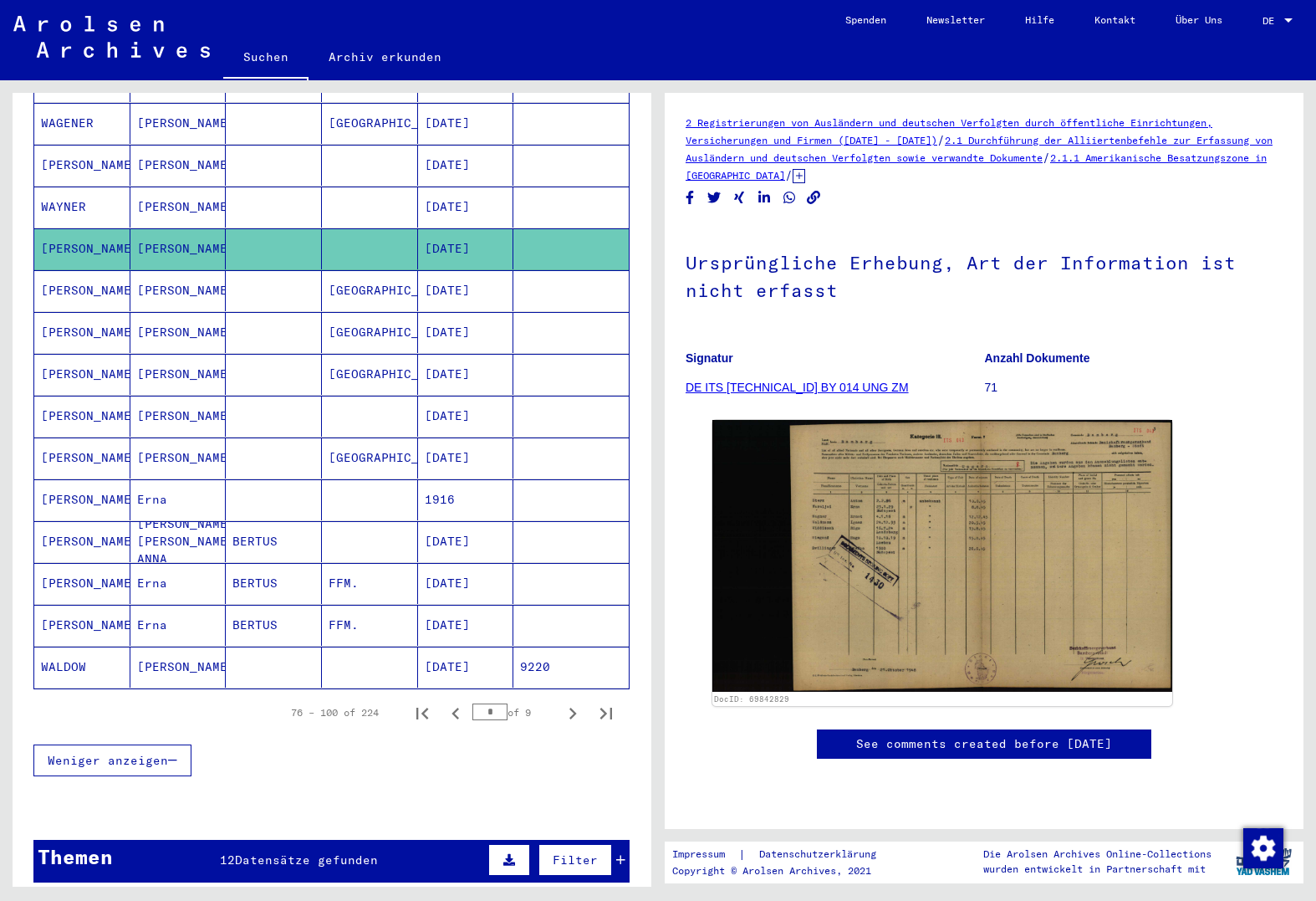
click at [199, 186] on mat-cell "[PERSON_NAME]" at bounding box center [179, 207] width 96 height 41
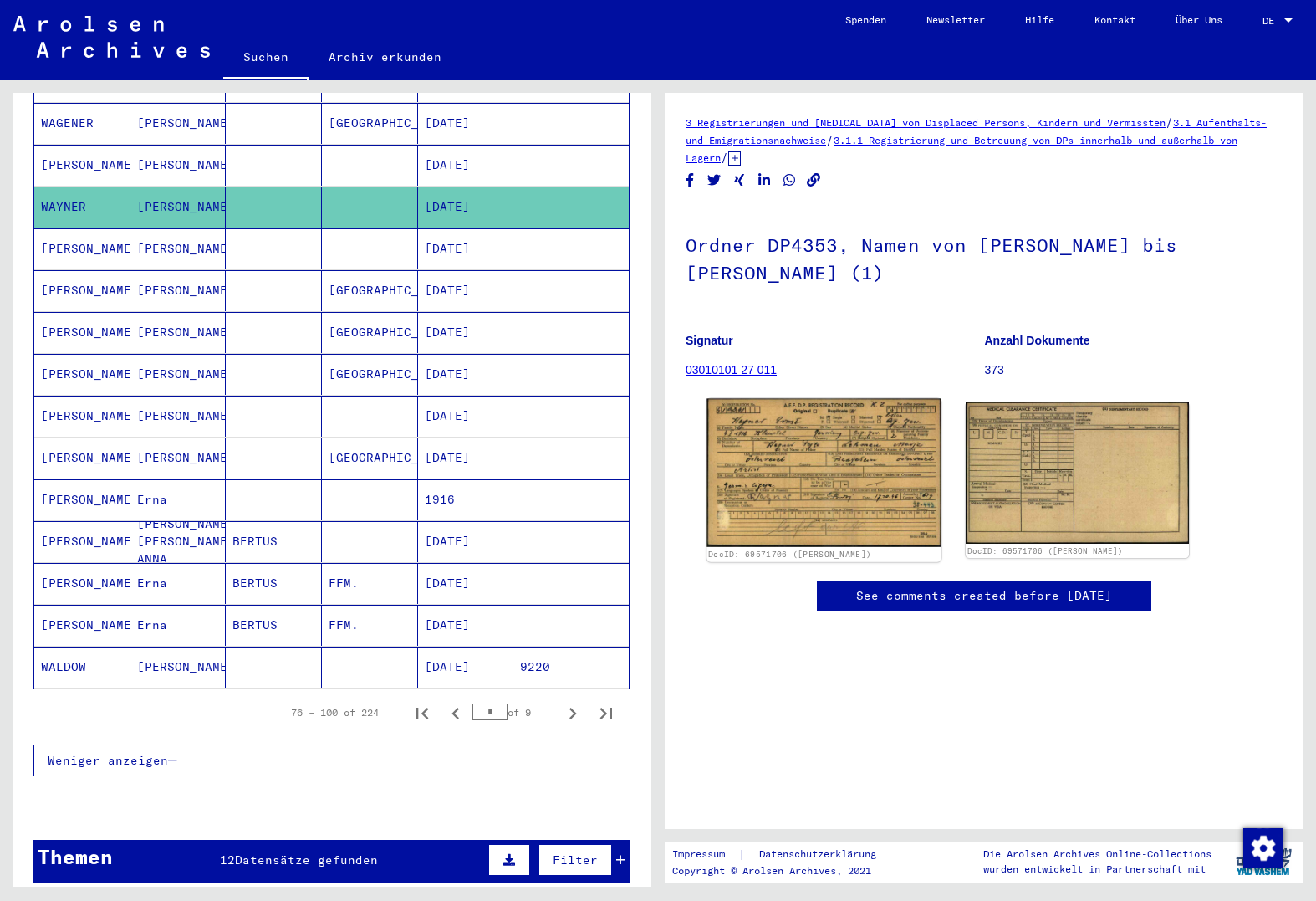
click at [832, 468] on img at bounding box center [824, 474] width 234 height 149
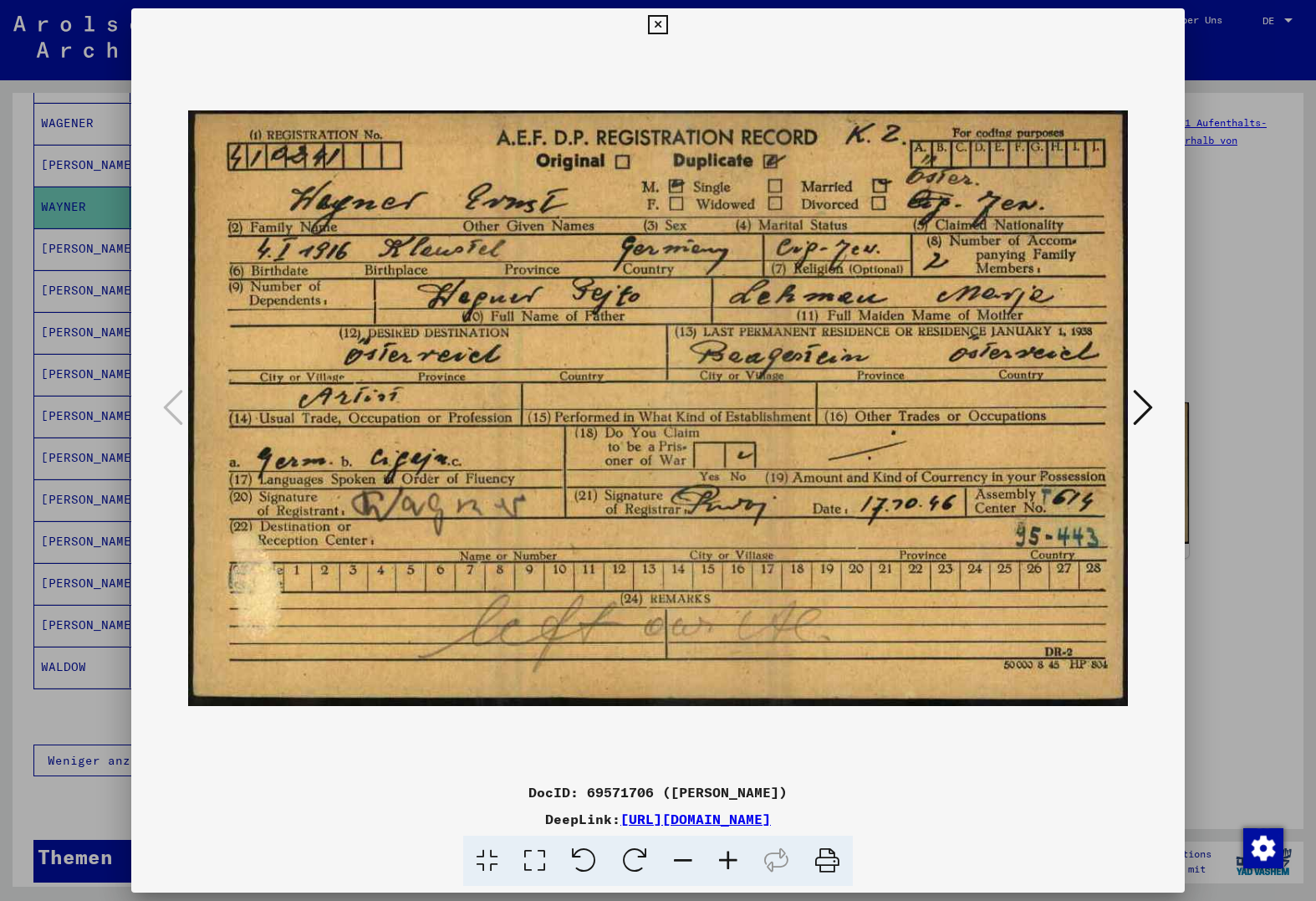
click at [94, 457] on div at bounding box center [658, 450] width 1316 height 901
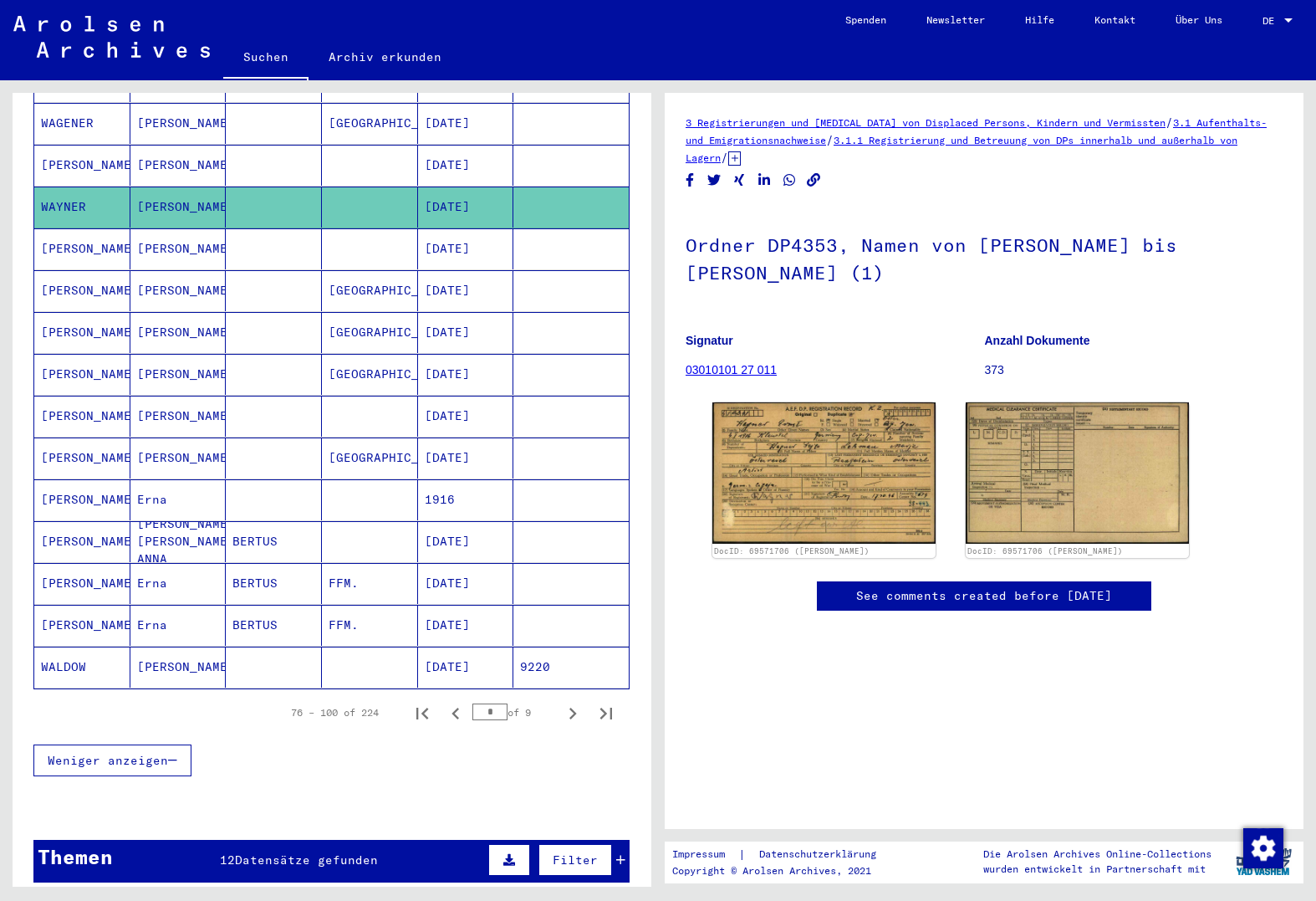
click at [358, 146] on mat-cell at bounding box center [370, 166] width 96 height 41
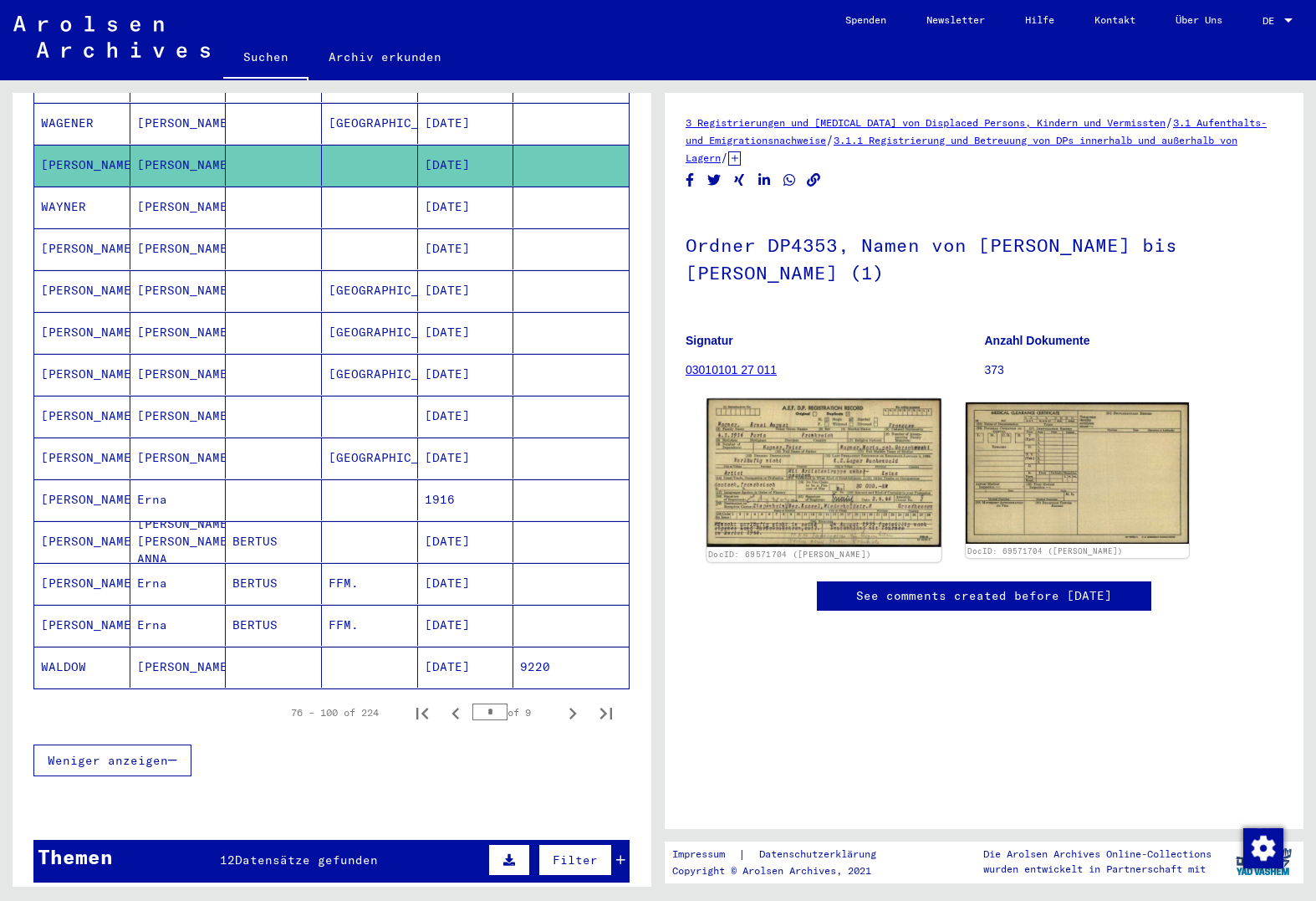
click at [815, 470] on img at bounding box center [824, 474] width 234 height 149
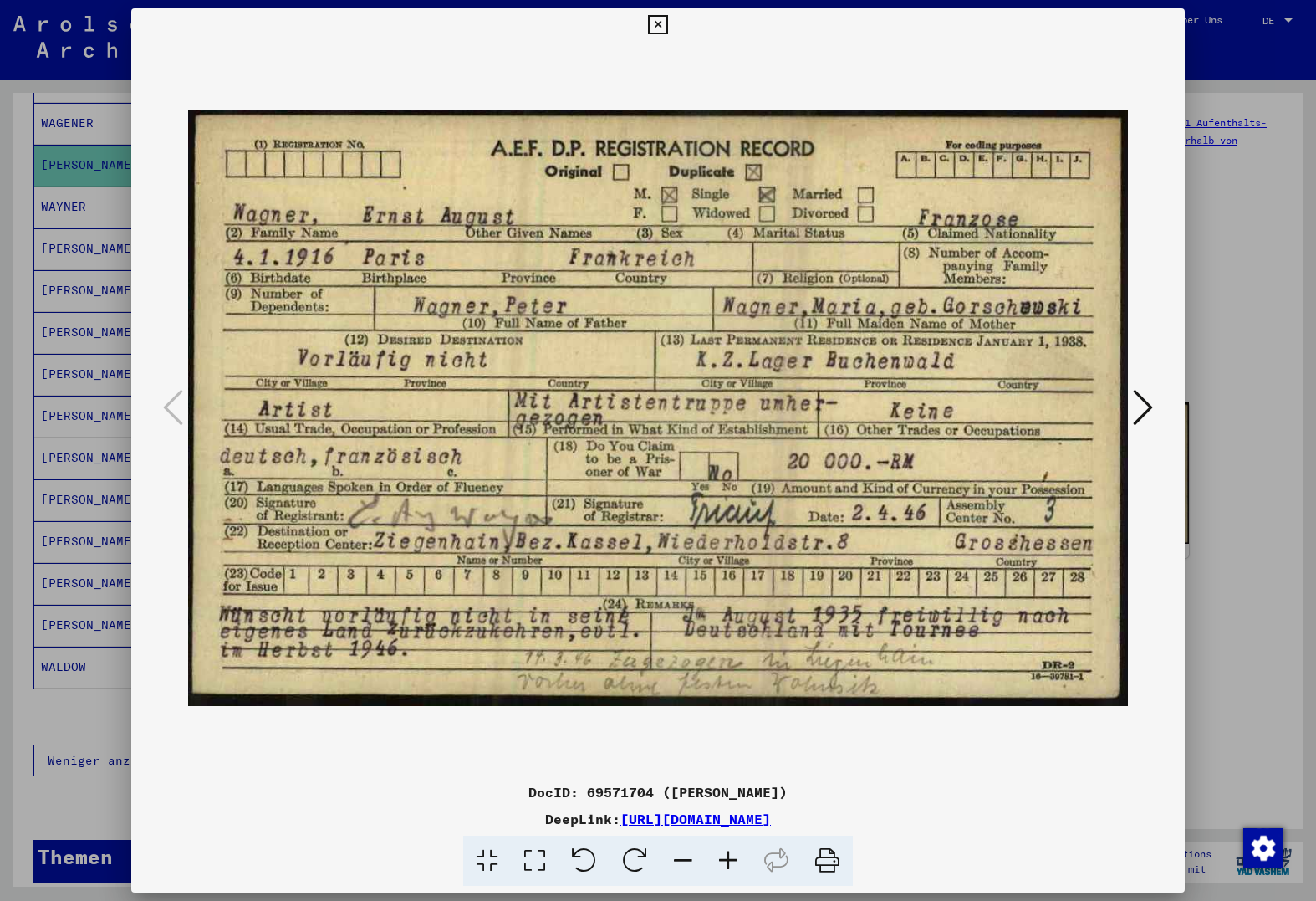
click at [1231, 791] on div at bounding box center [658, 450] width 1316 height 901
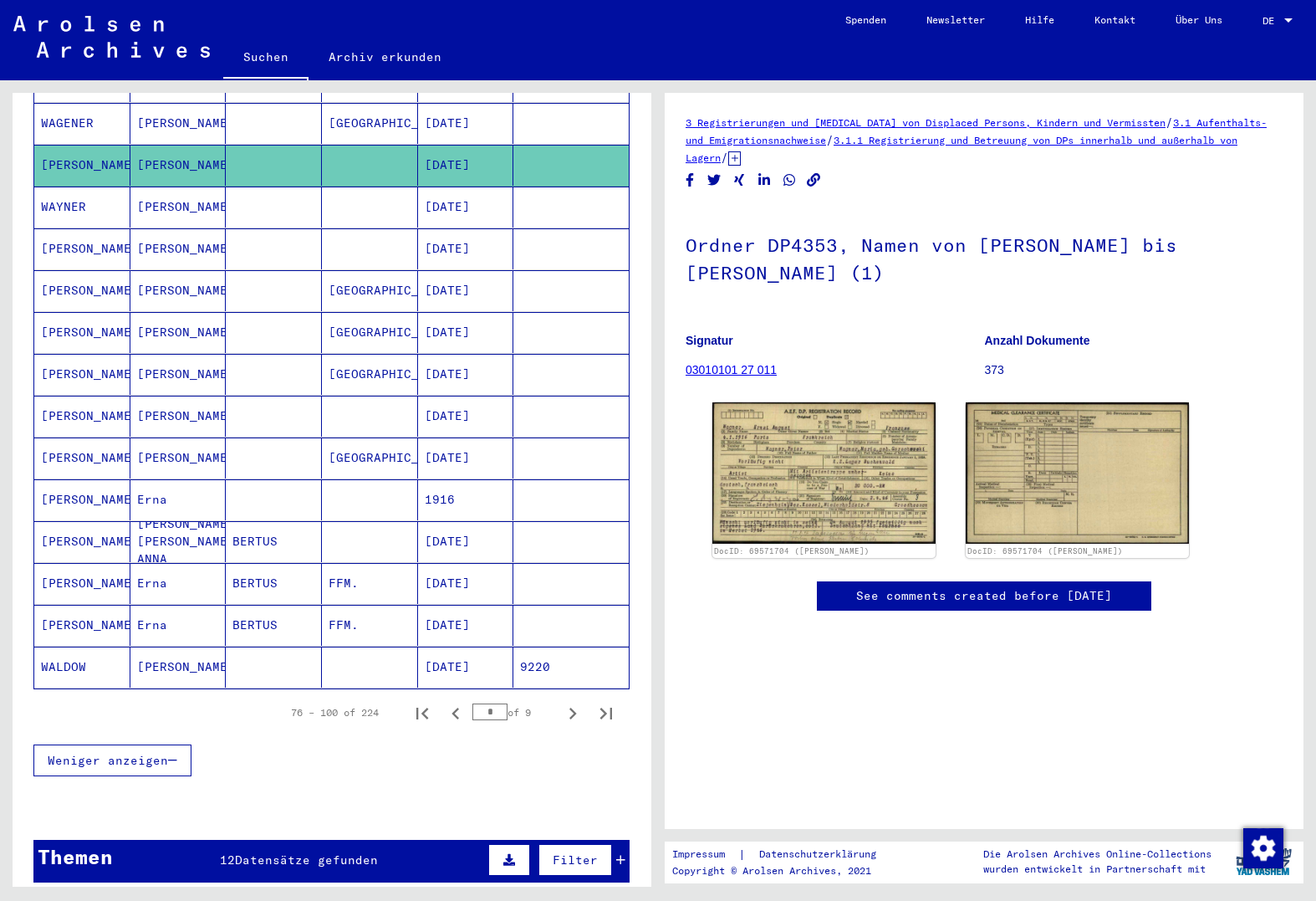
scroll to position [630, 0]
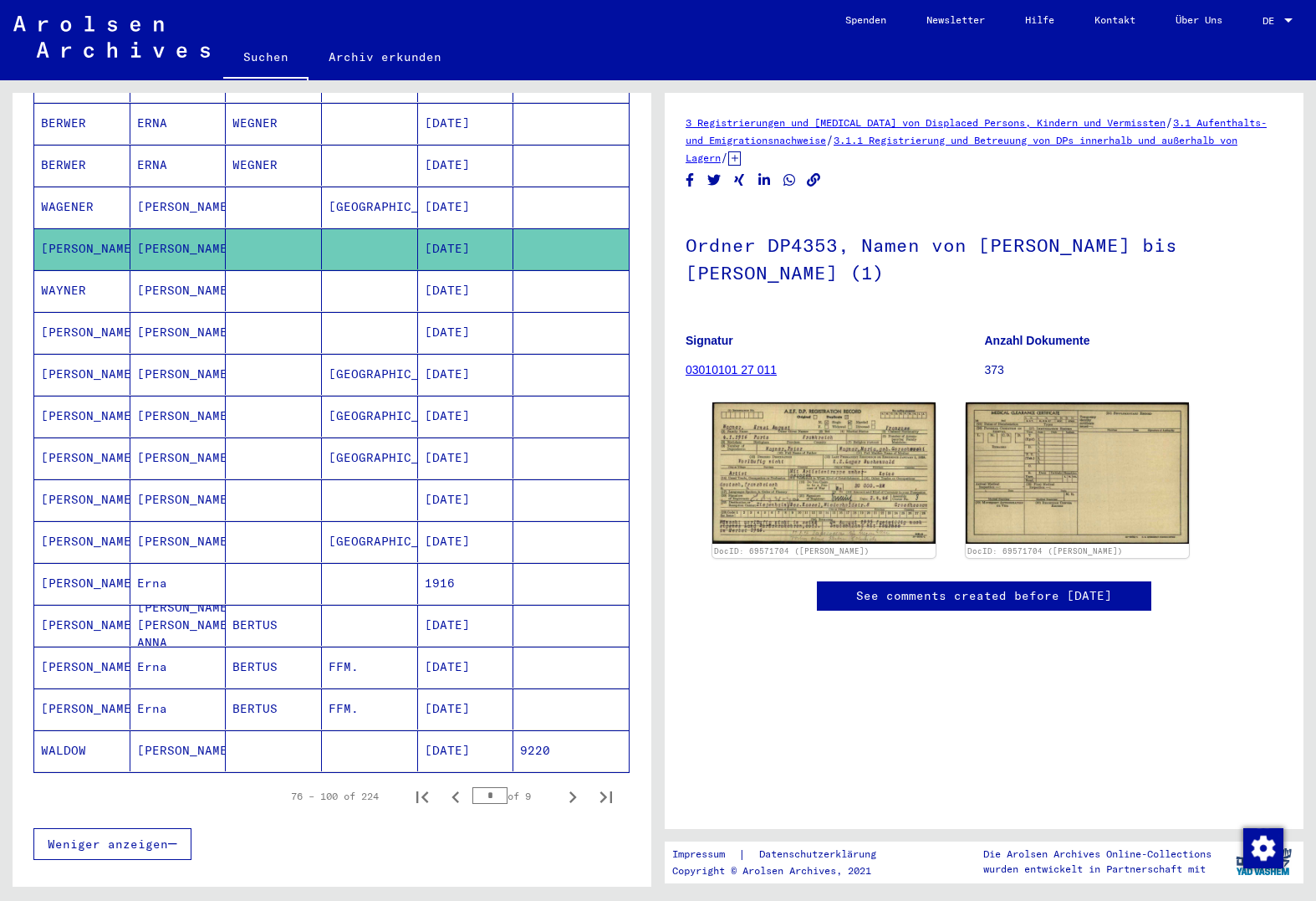
click at [243, 186] on mat-cell at bounding box center [274, 207] width 96 height 41
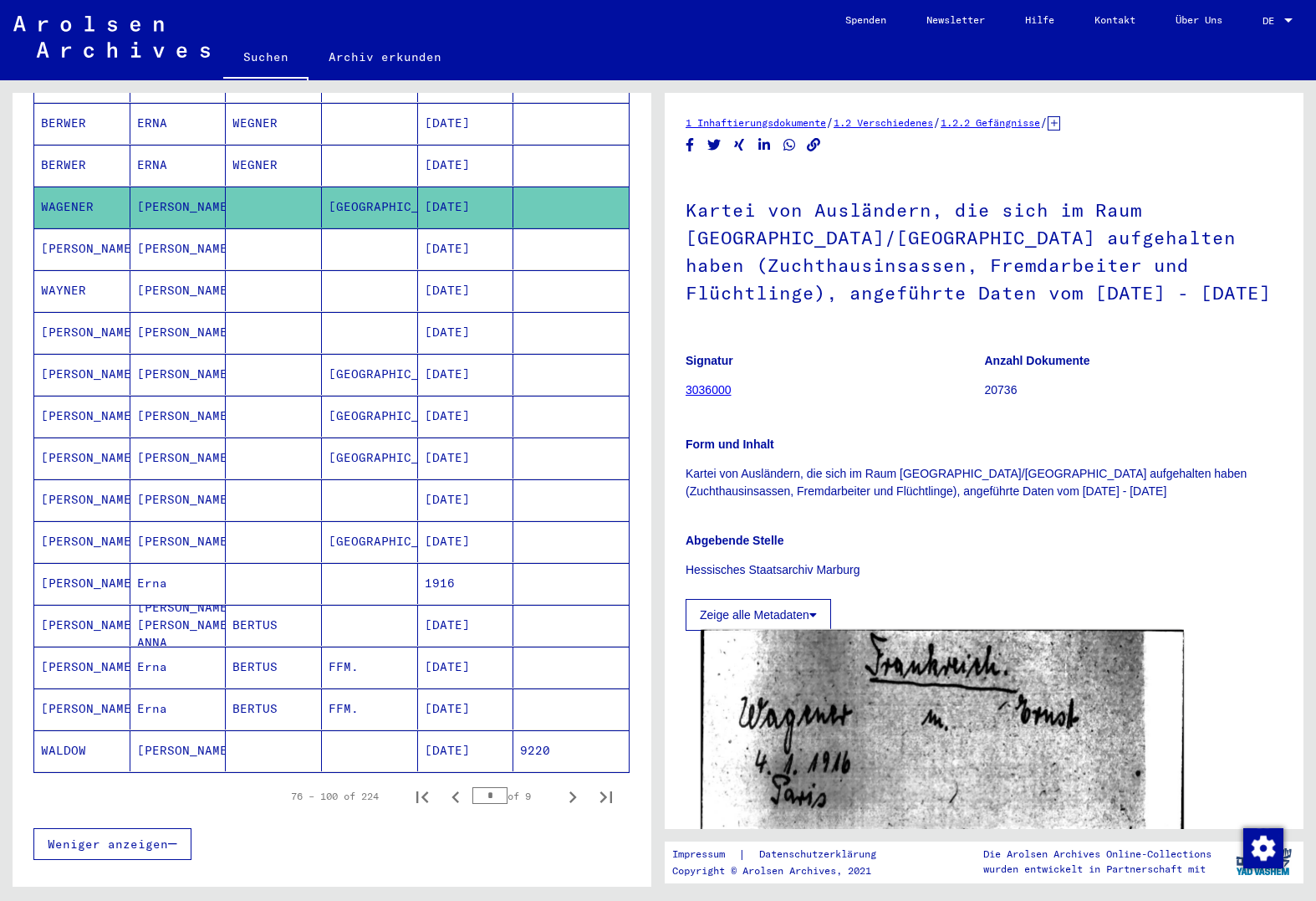
click at [948, 733] on img at bounding box center [943, 785] width 484 height 311
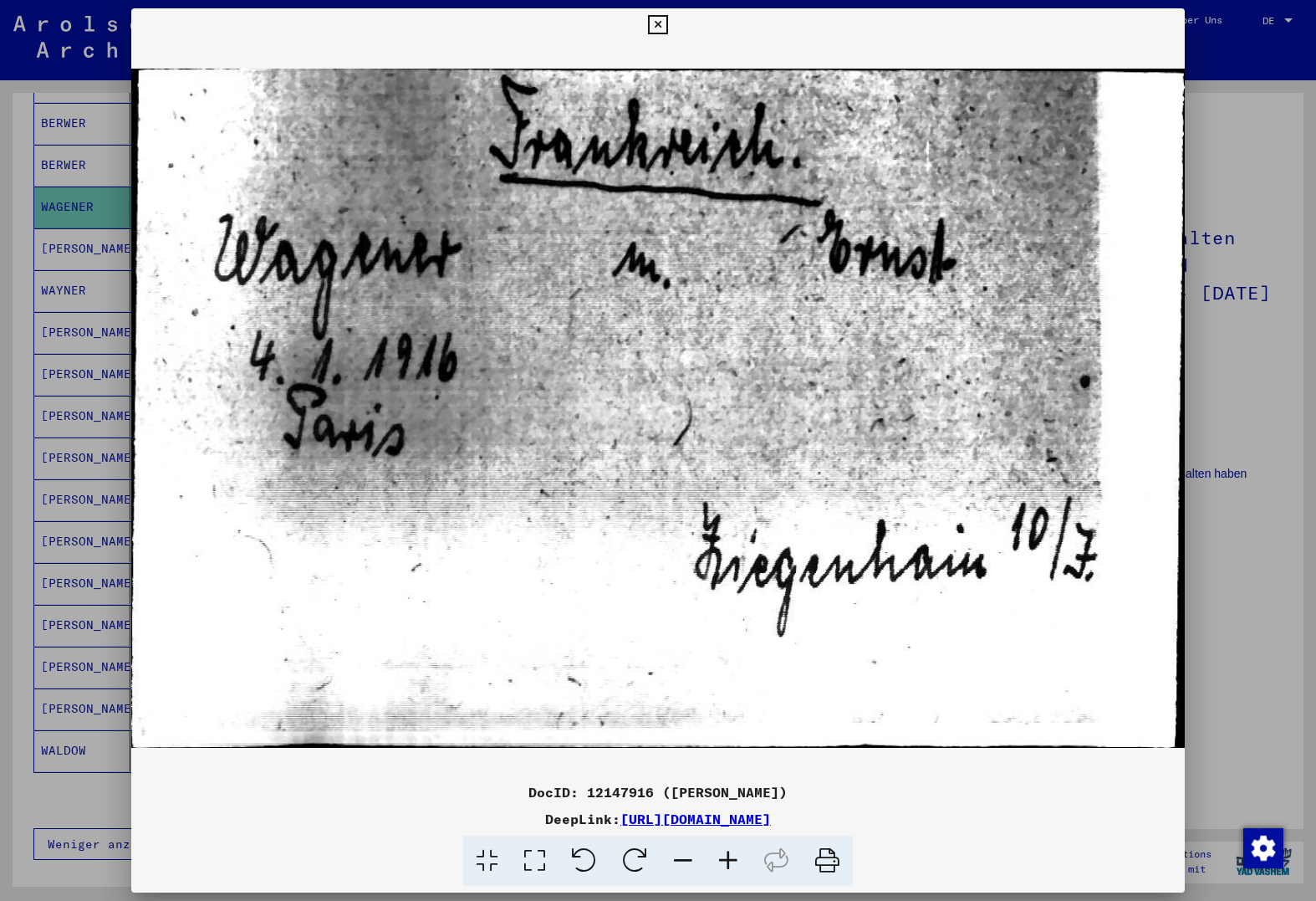
click at [1242, 784] on div at bounding box center [658, 450] width 1316 height 901
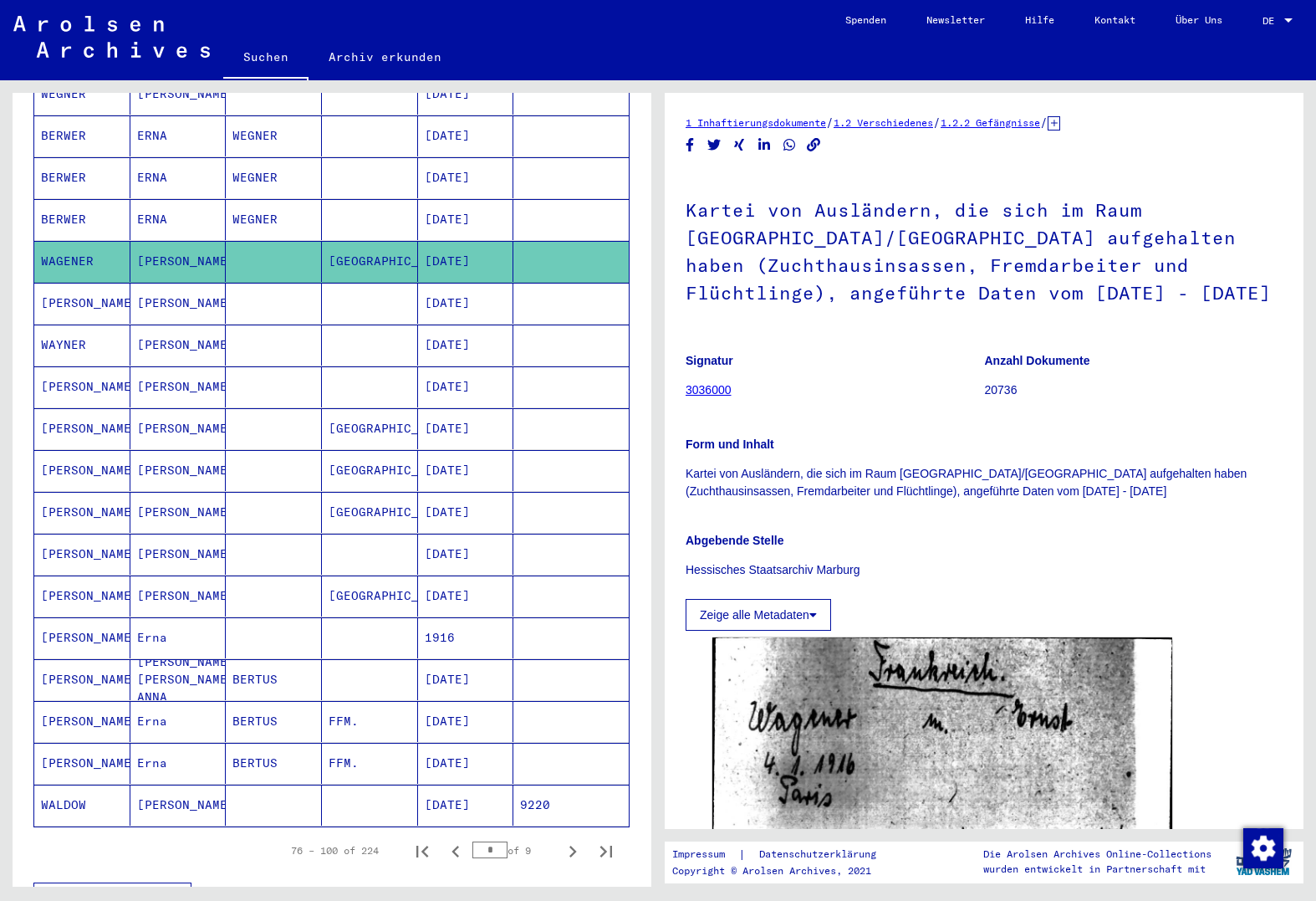
scroll to position [546, 0]
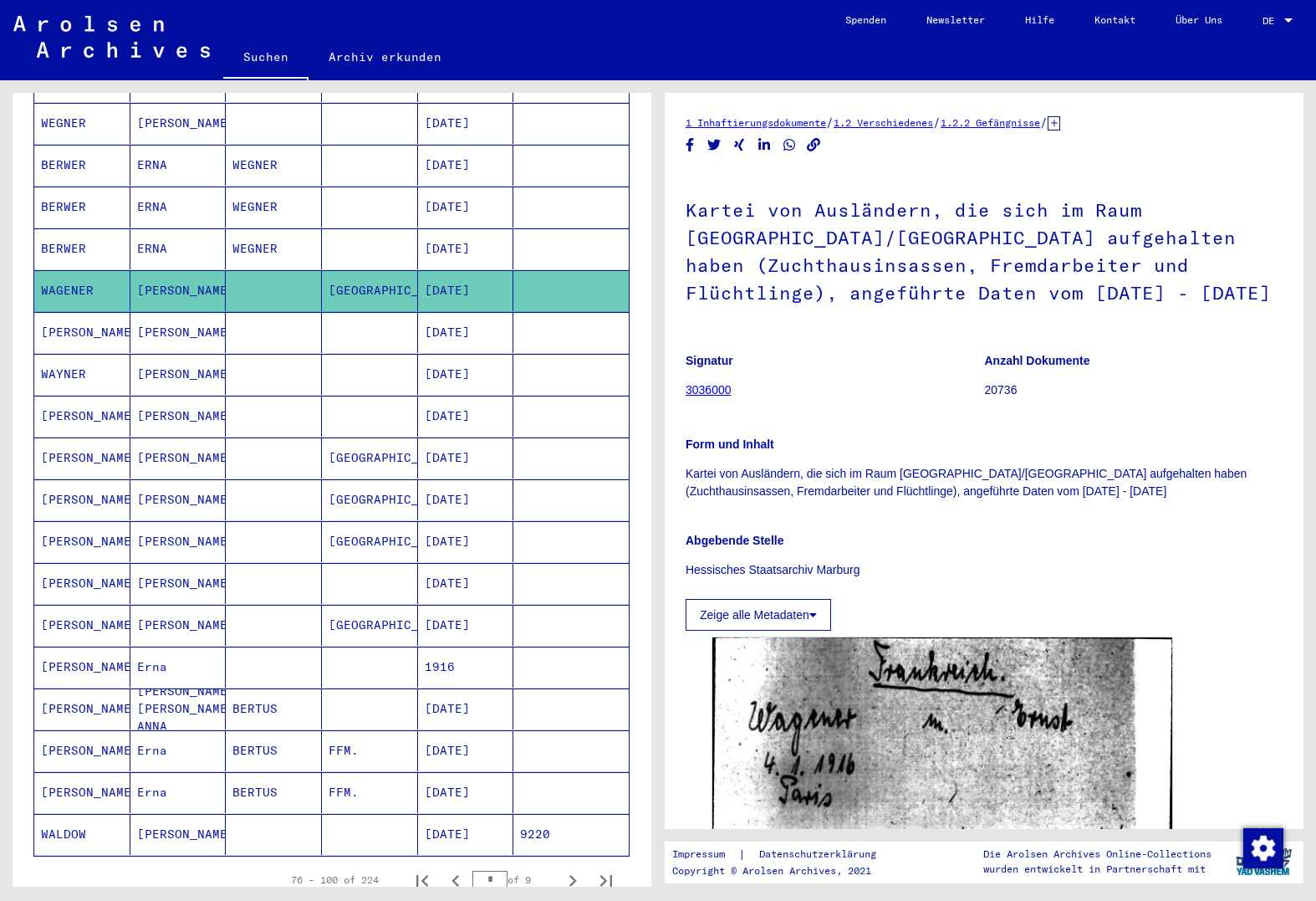
click at [302, 370] on mat-cell at bounding box center [274, 375] width 96 height 41
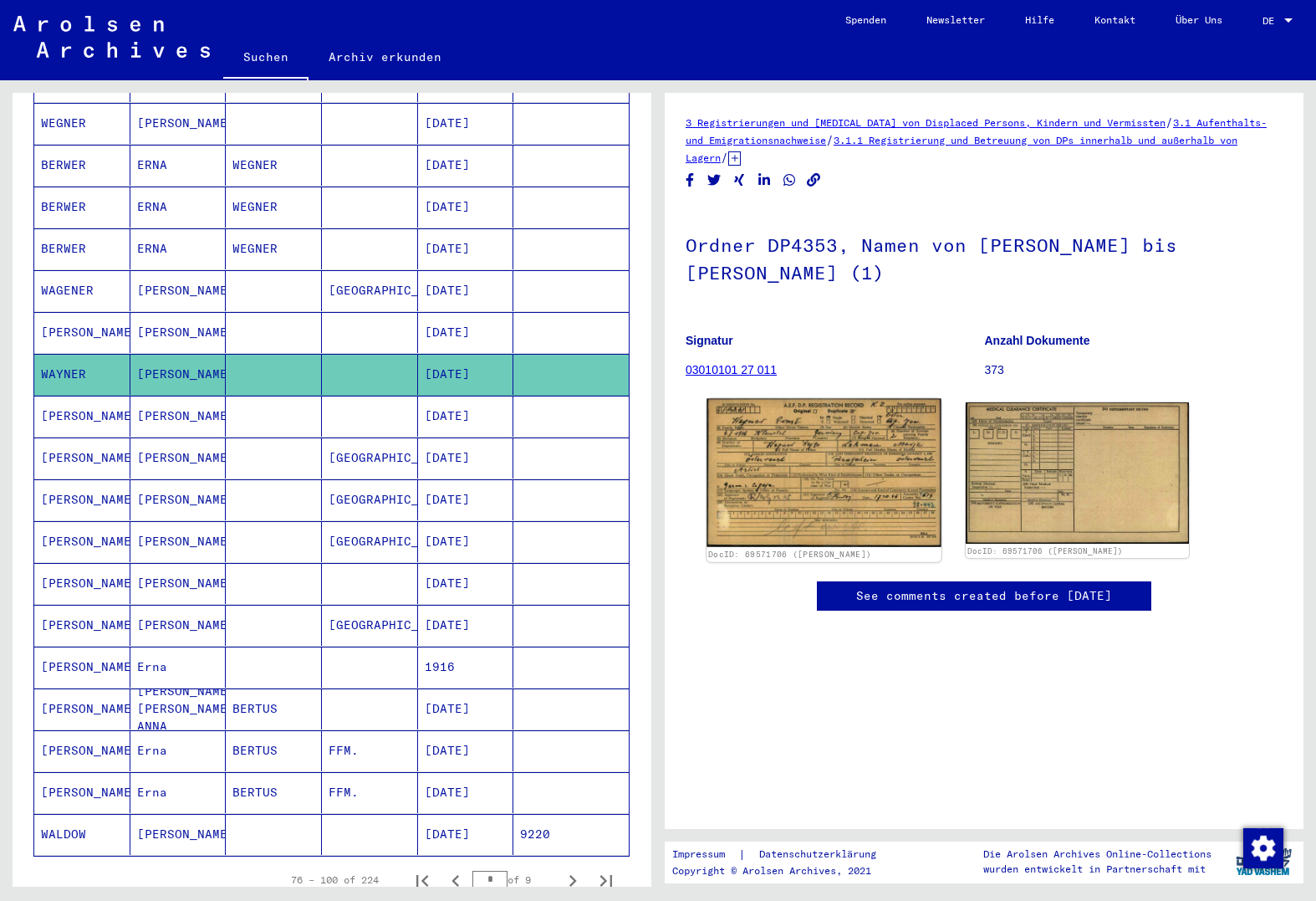
click at [821, 499] on img at bounding box center [824, 474] width 234 height 149
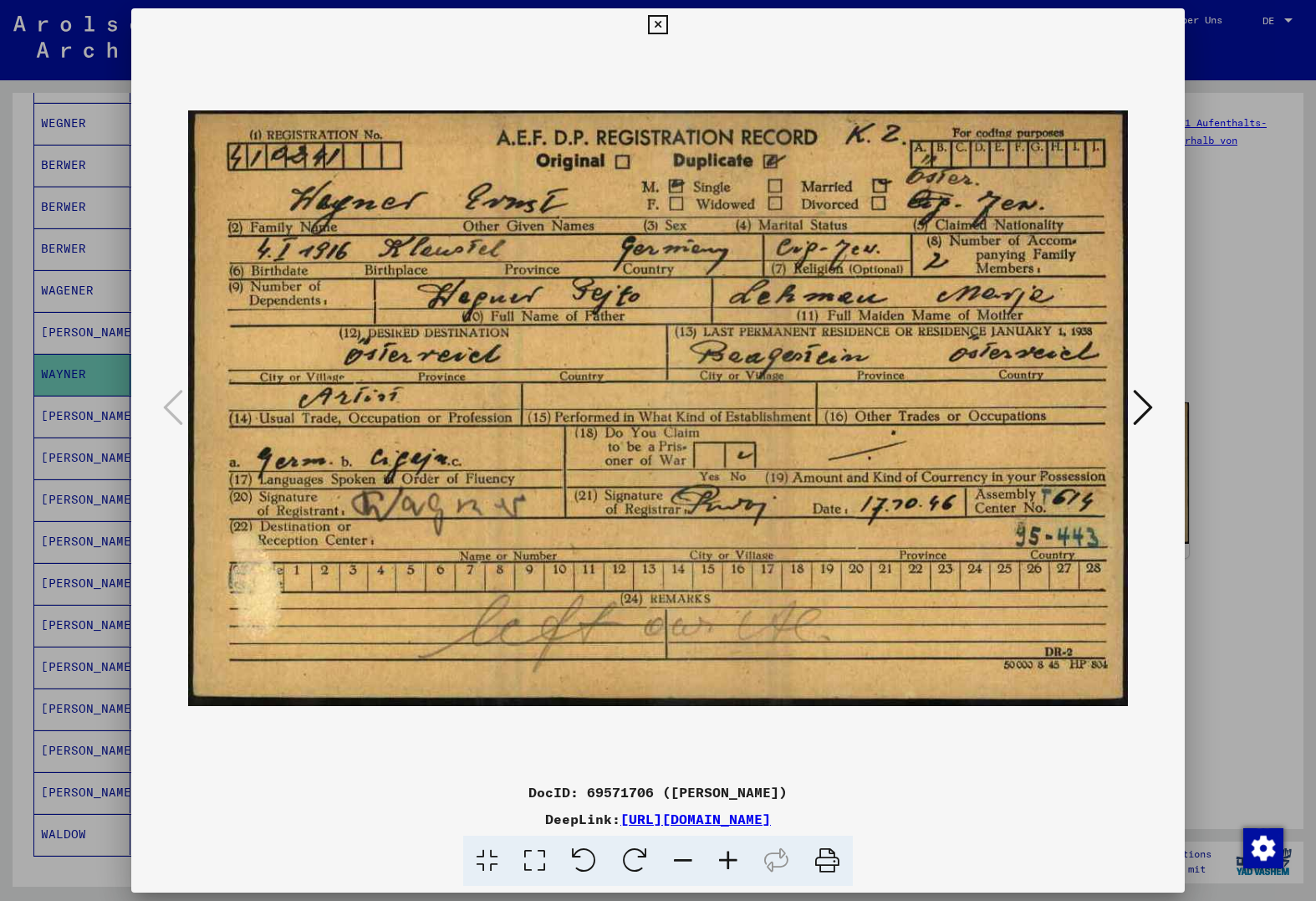
click at [457, 100] on img at bounding box center [658, 408] width 939 height 733
click at [664, 28] on icon at bounding box center [658, 24] width 19 height 20
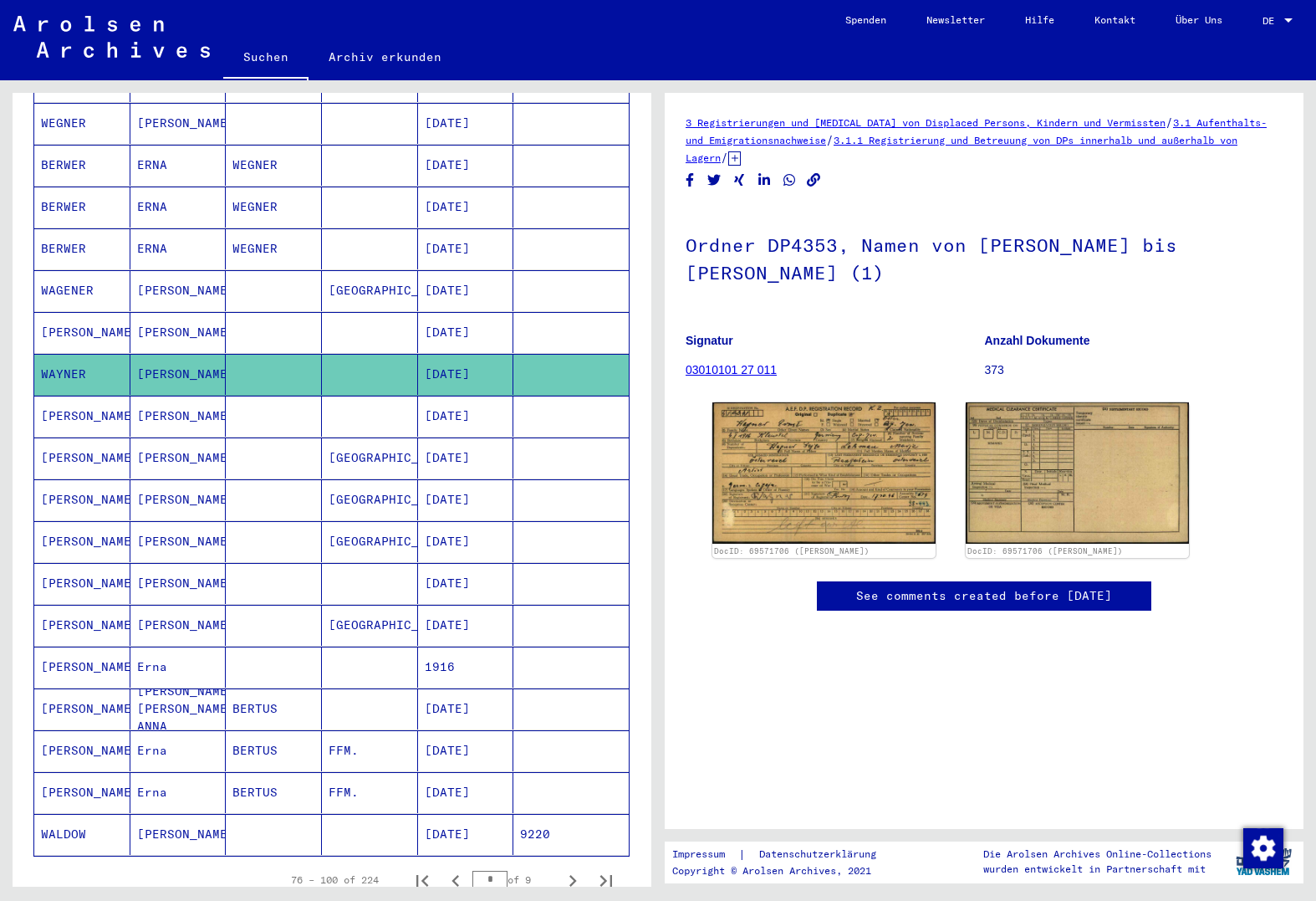
click at [111, 398] on mat-cell "[PERSON_NAME]" at bounding box center [82, 416] width 96 height 41
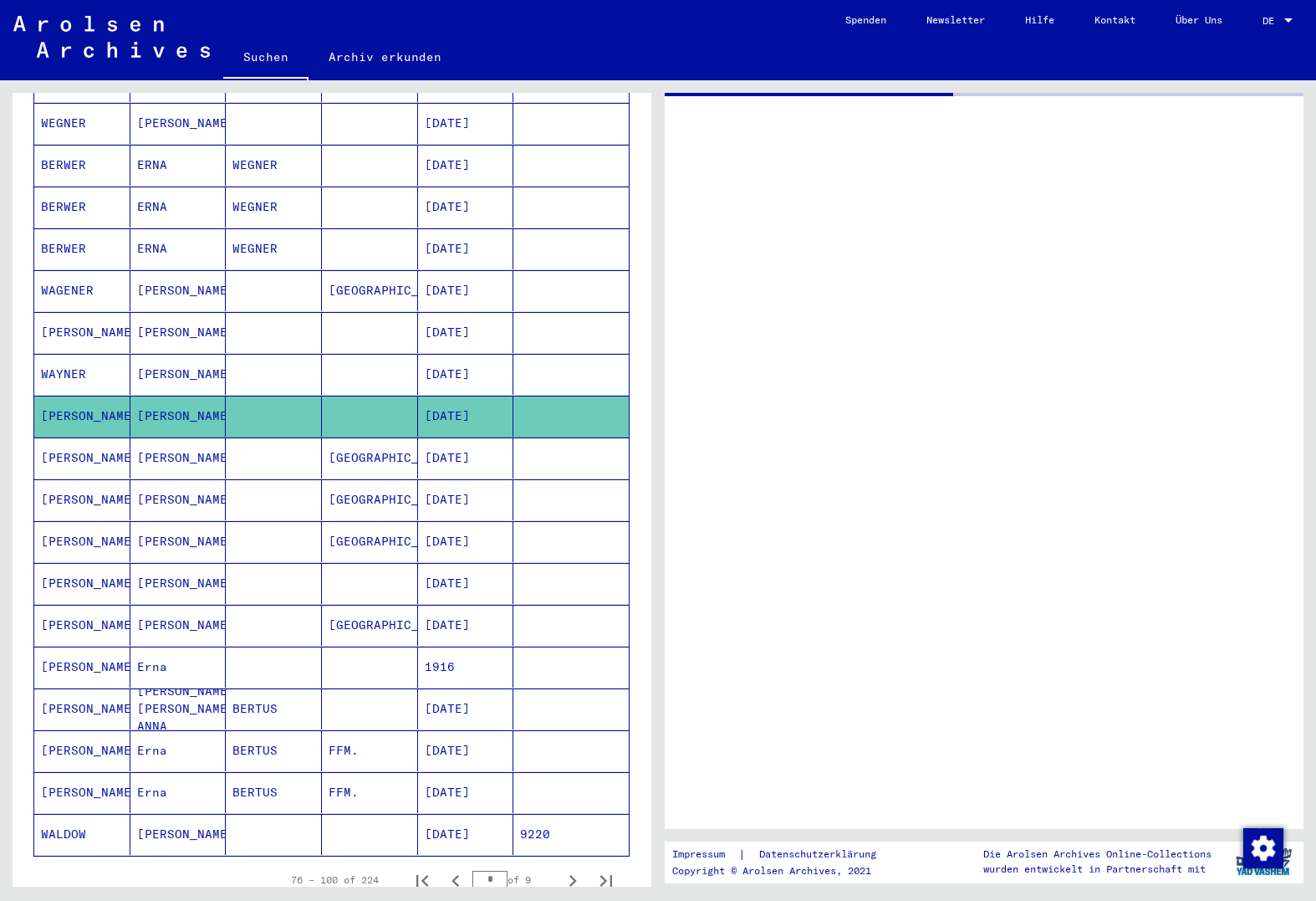
click at [111, 398] on mat-cell "[PERSON_NAME]" at bounding box center [82, 416] width 96 height 41
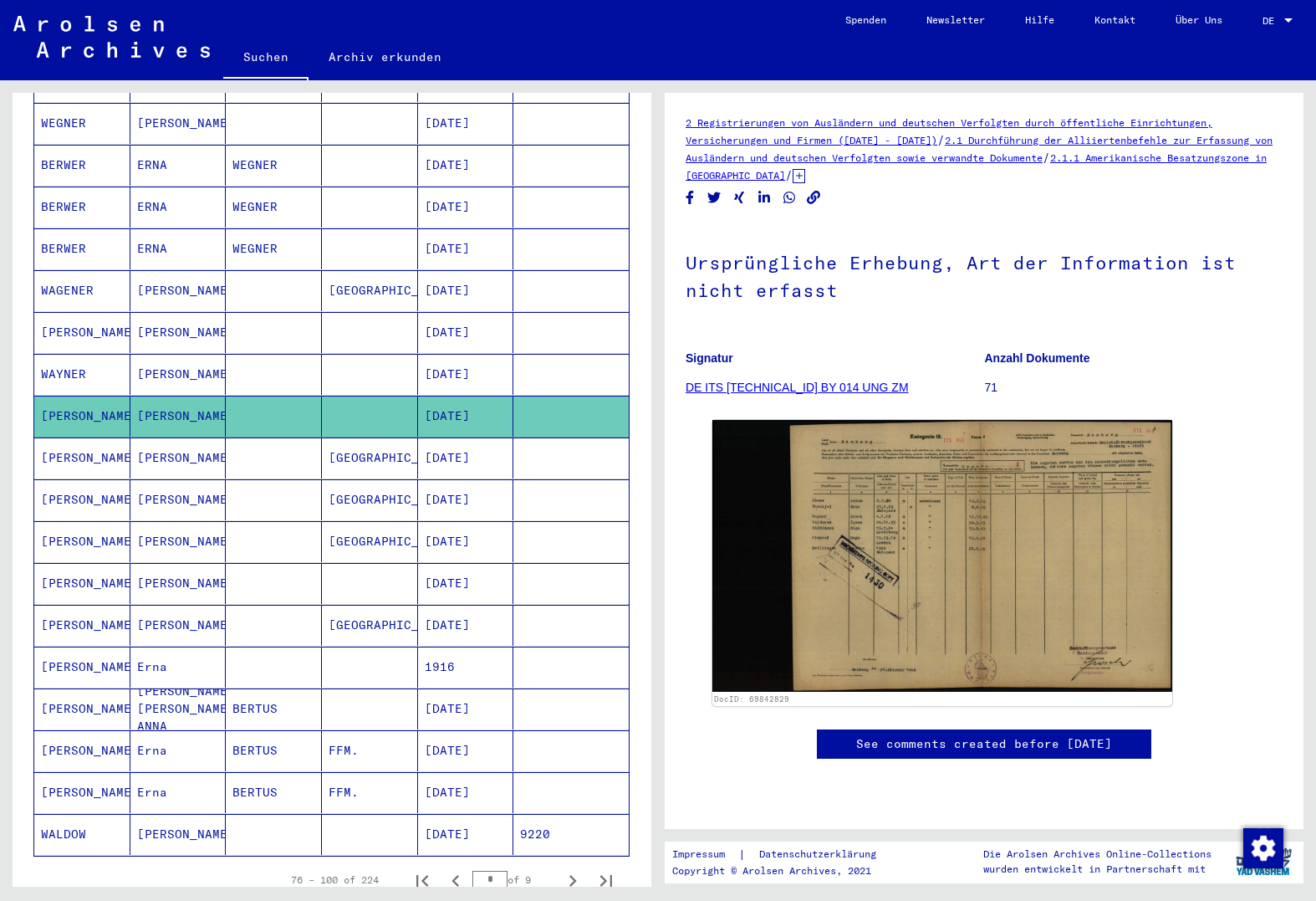
click at [131, 438] on mat-cell "[PERSON_NAME]" at bounding box center [179, 459] width 96 height 41
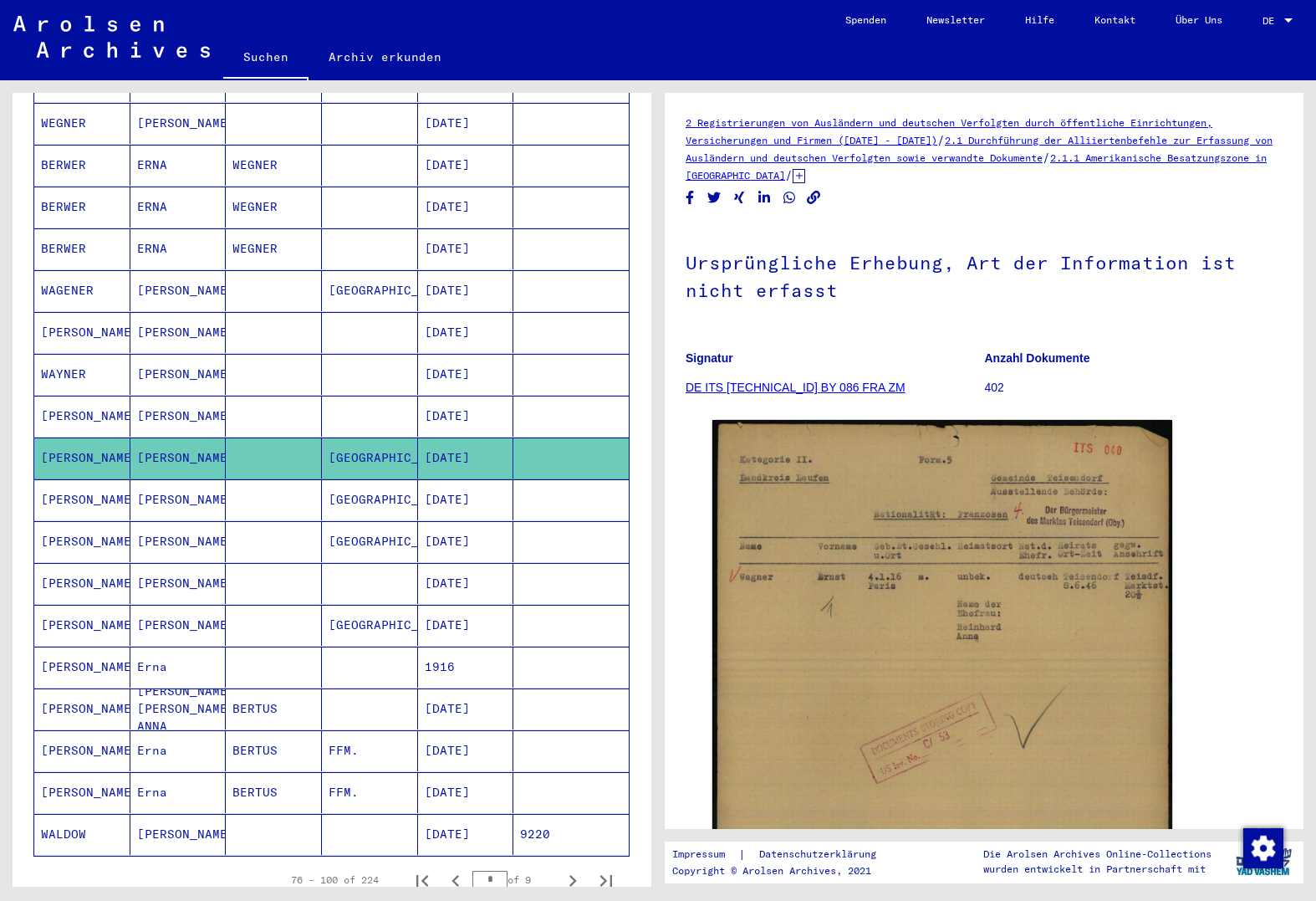
click at [138, 479] on mat-cell "[PERSON_NAME]" at bounding box center [179, 500] width 96 height 41
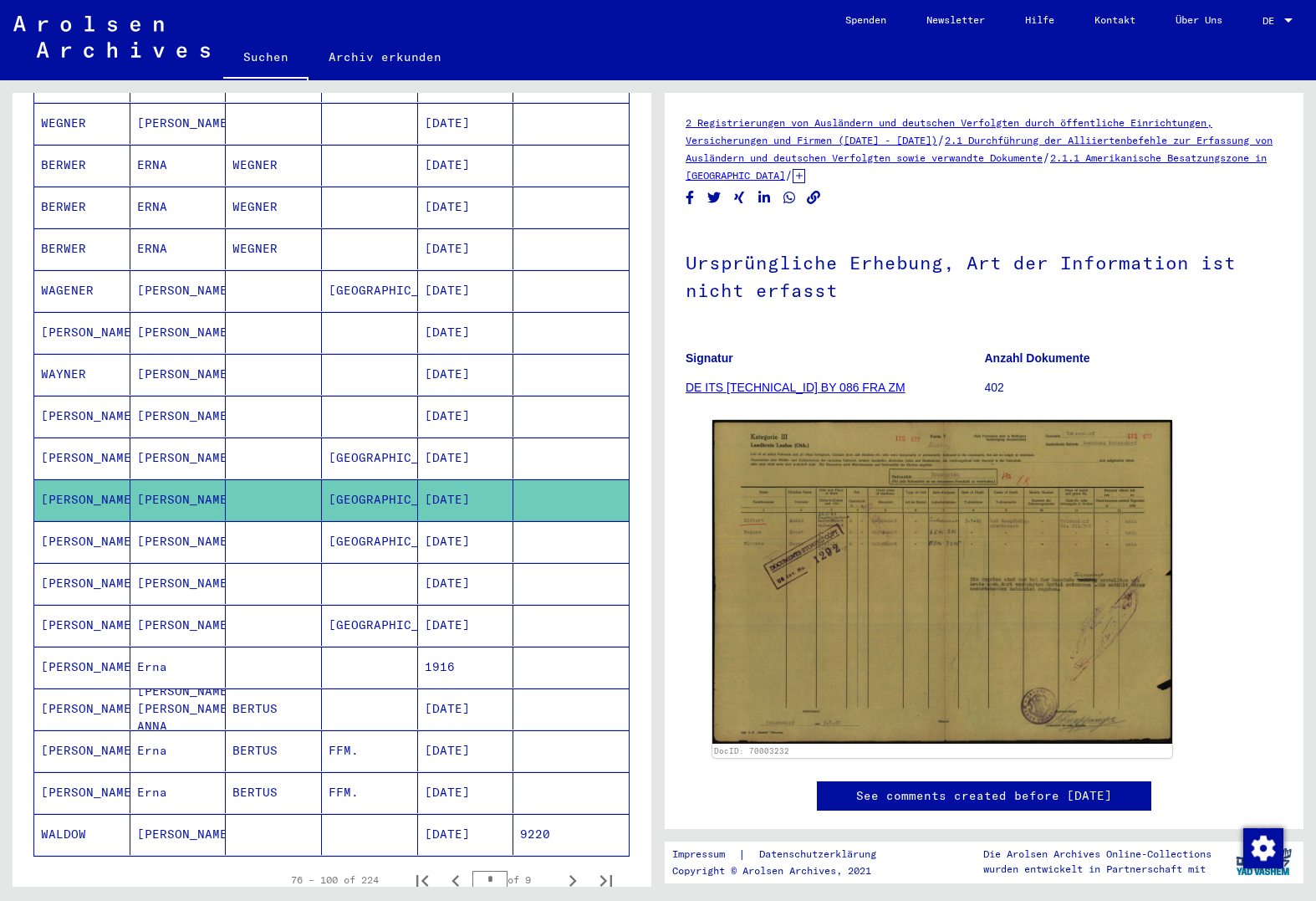
click at [141, 521] on mat-cell "[PERSON_NAME]" at bounding box center [179, 541] width 96 height 41
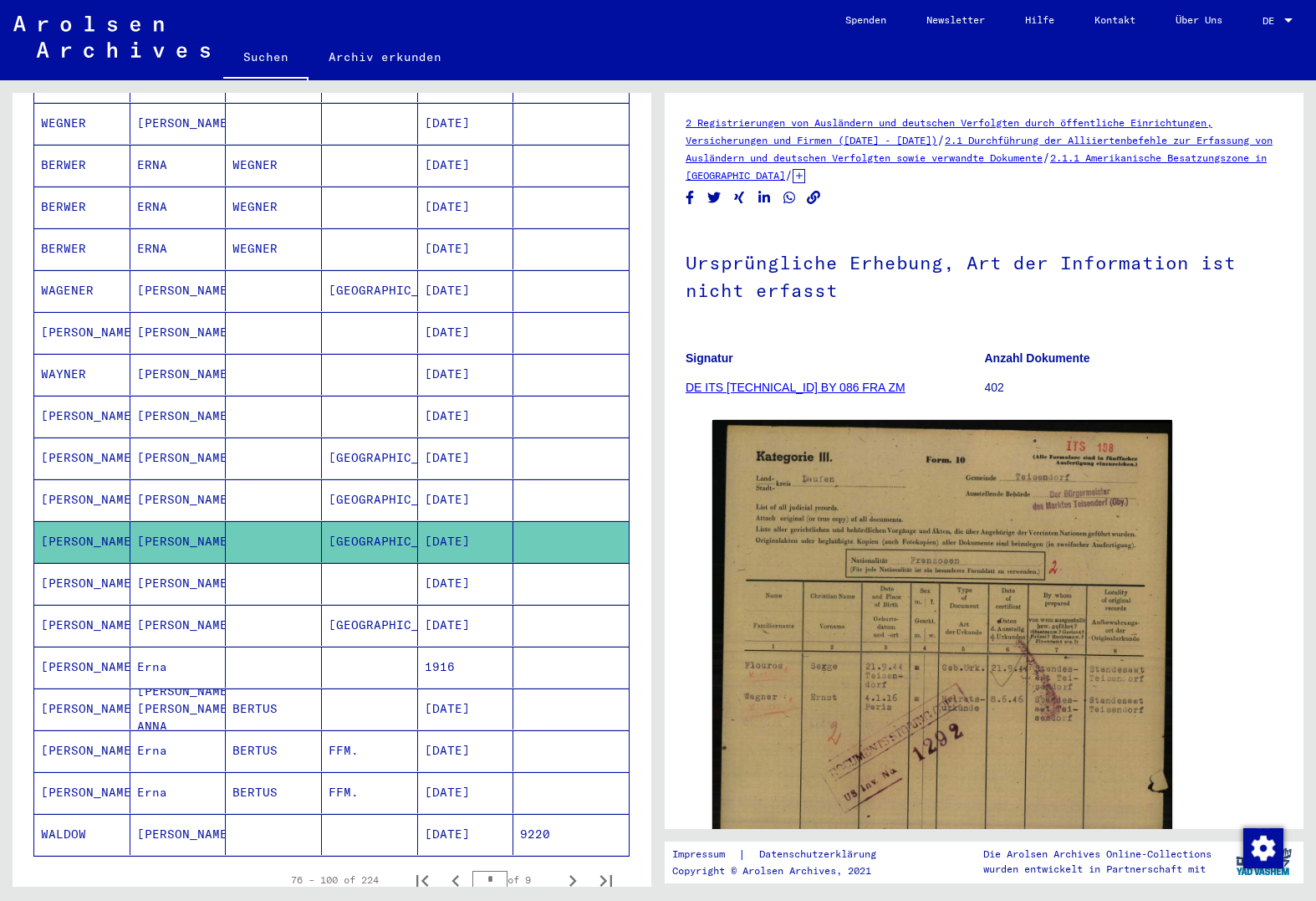
click at [146, 563] on mat-cell "[PERSON_NAME]" at bounding box center [179, 584] width 96 height 41
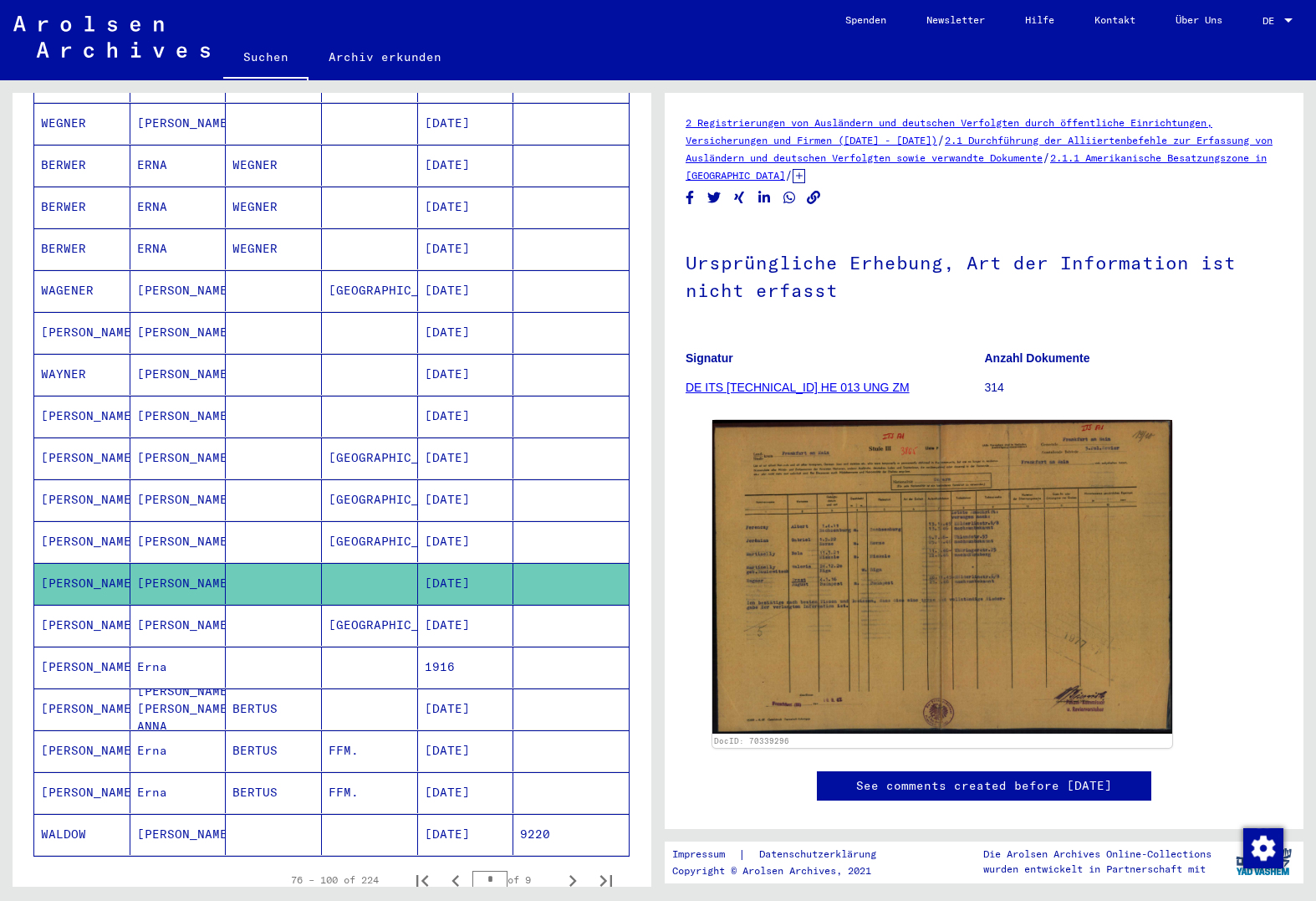
click at [163, 375] on mat-cell "[PERSON_NAME]" at bounding box center [179, 375] width 96 height 41
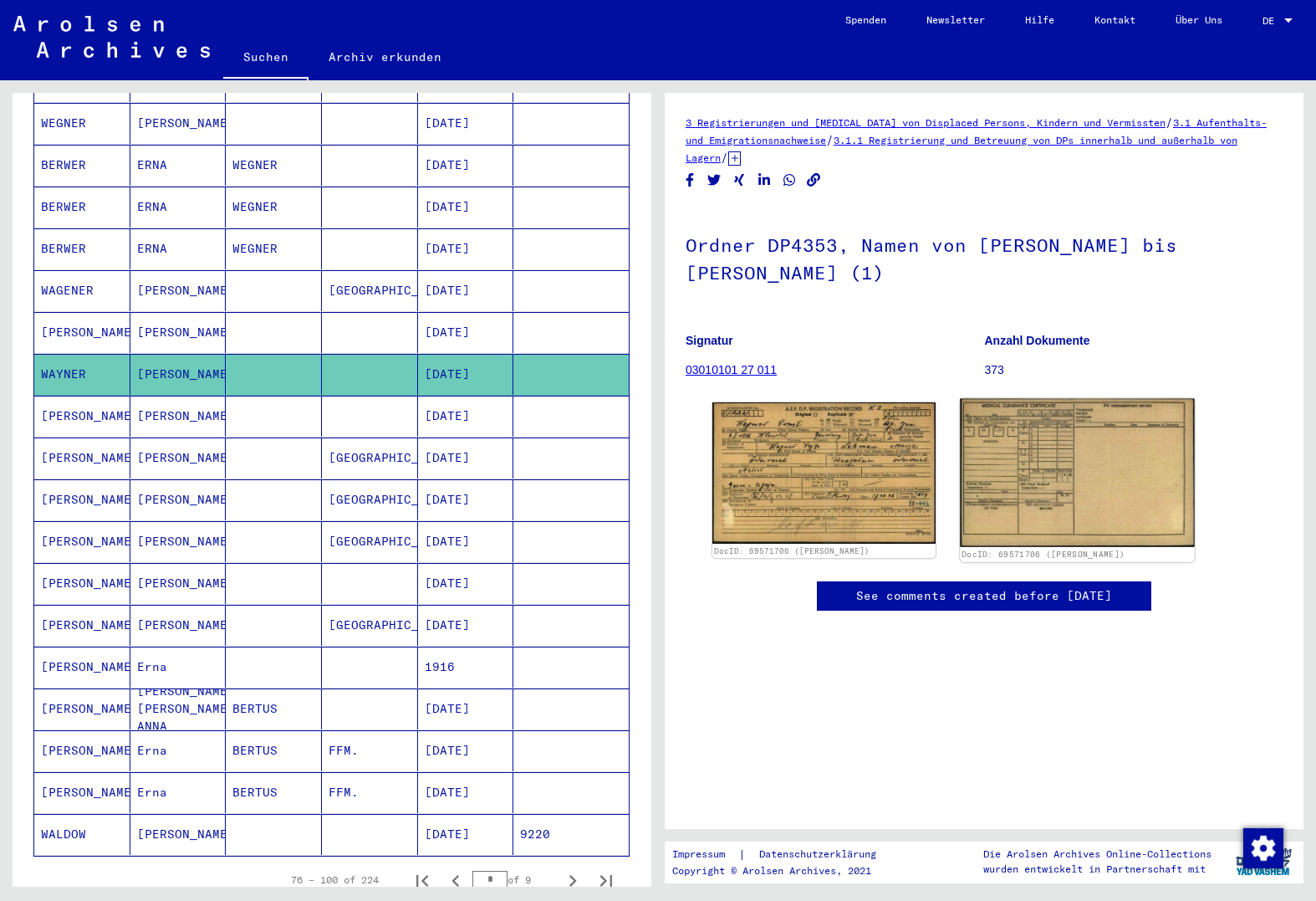
click at [970, 482] on img at bounding box center [1077, 473] width 234 height 148
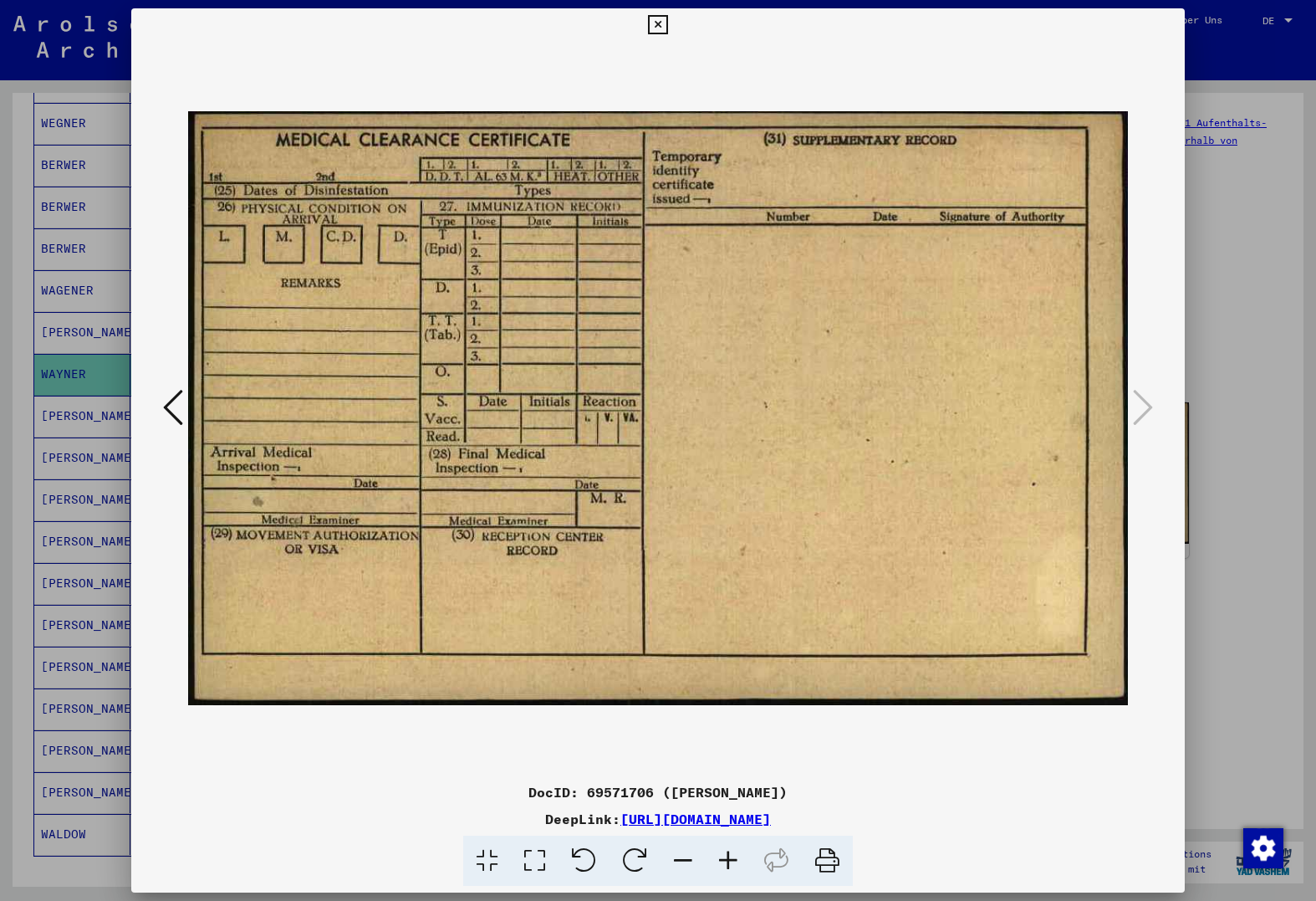
click at [177, 409] on icon at bounding box center [172, 407] width 20 height 40
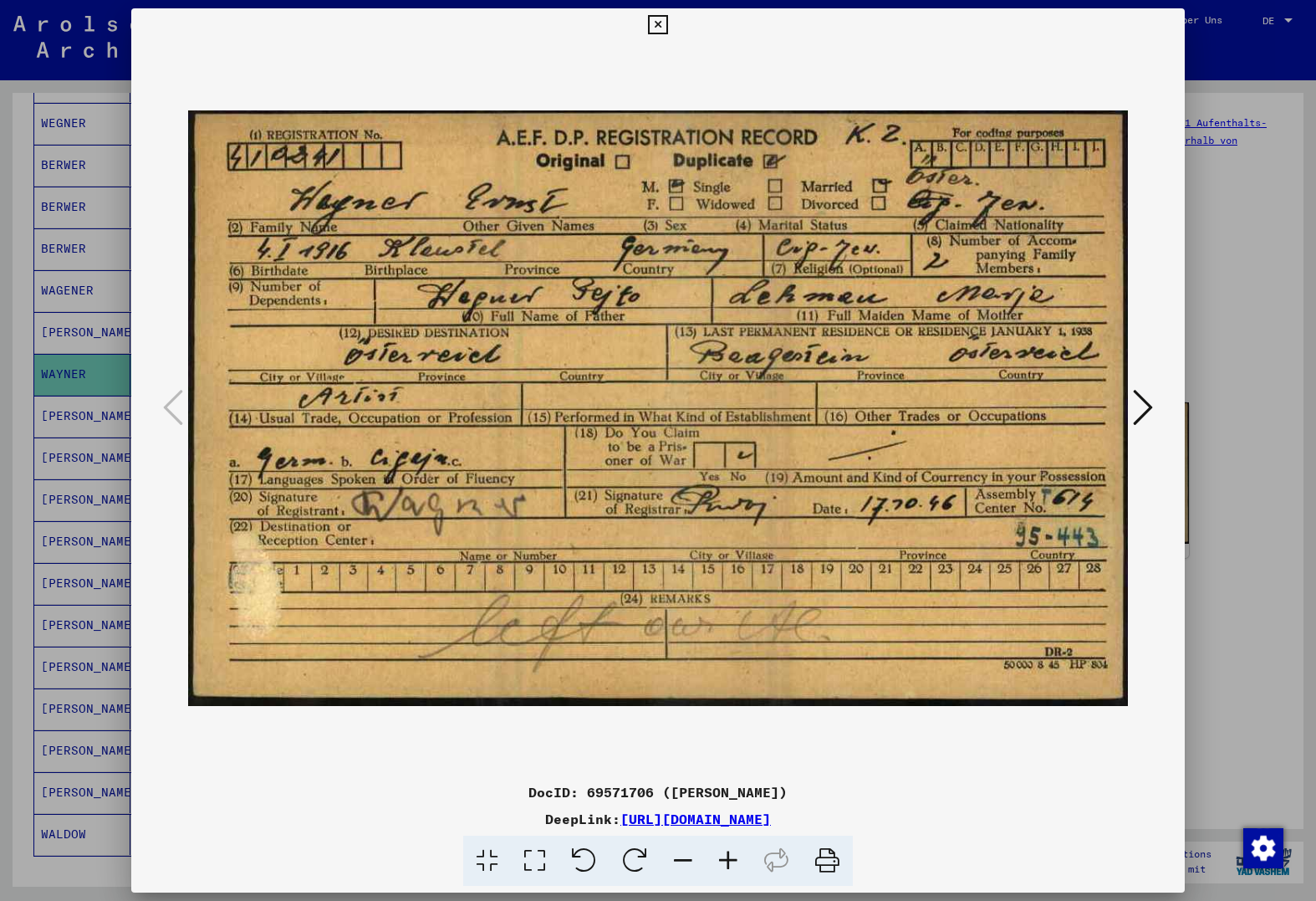
click at [35, 356] on div at bounding box center [658, 450] width 1316 height 901
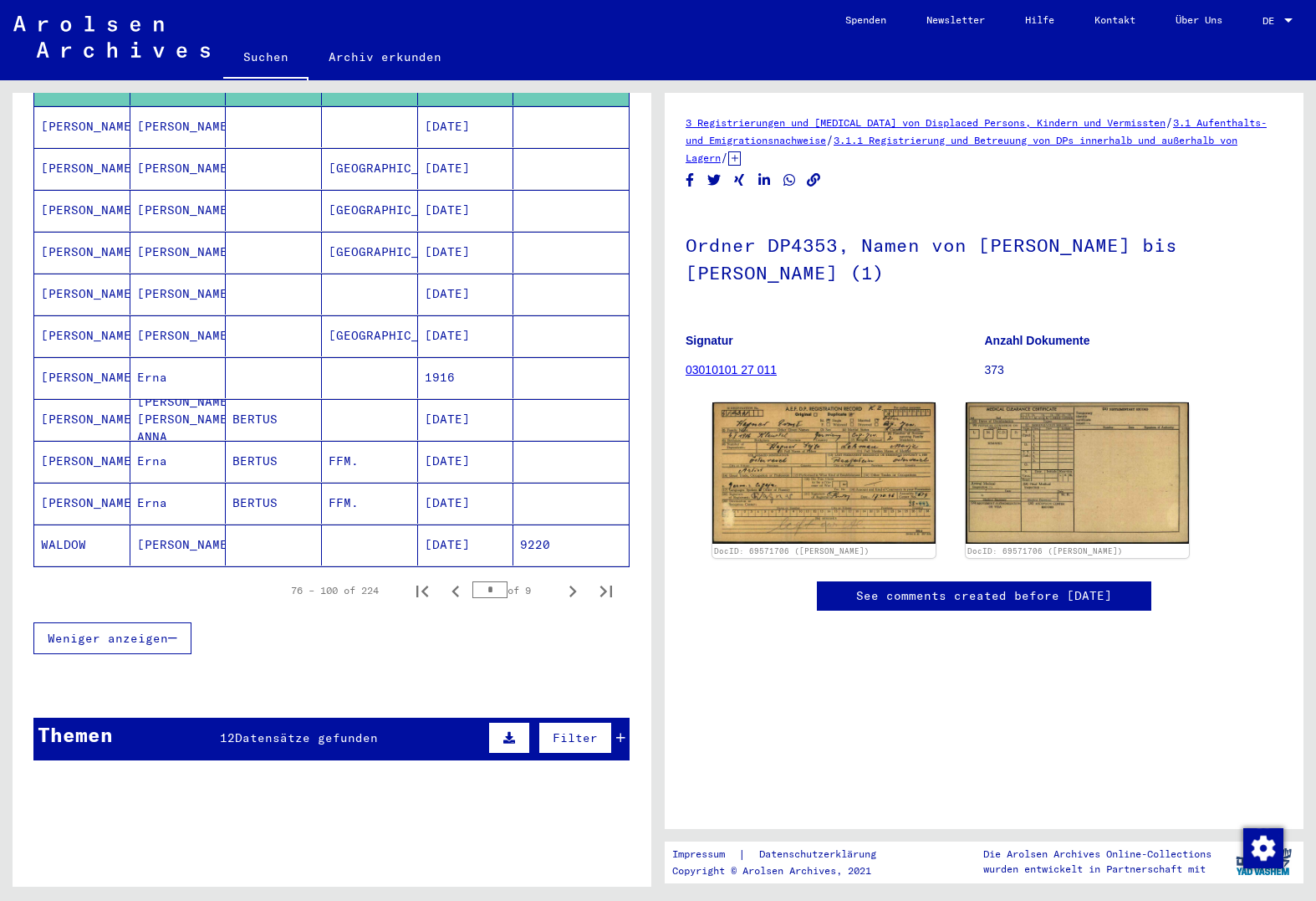
scroll to position [1048, 0]
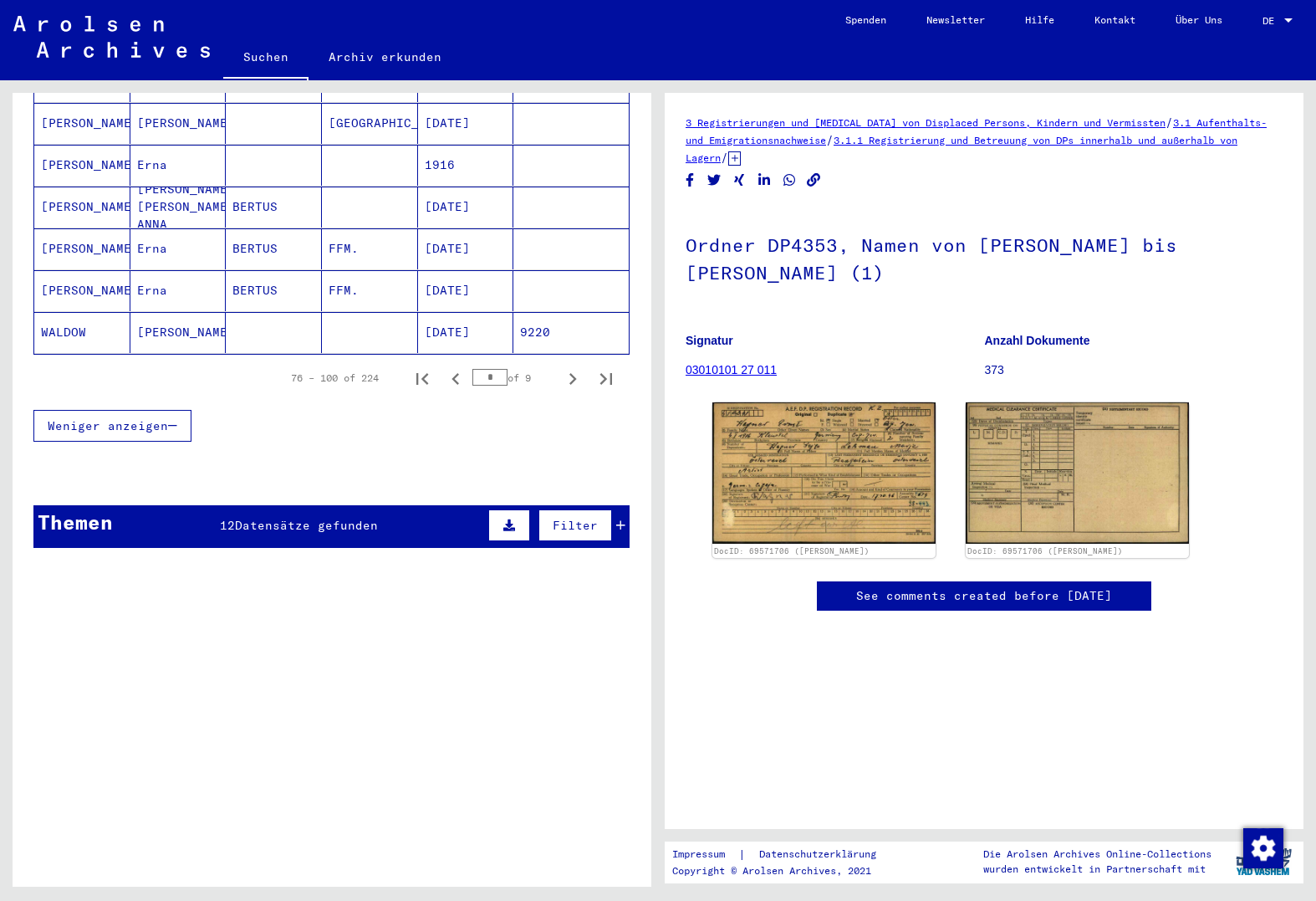
click at [252, 518] on span "Datensätze gefunden" at bounding box center [307, 525] width 143 height 15
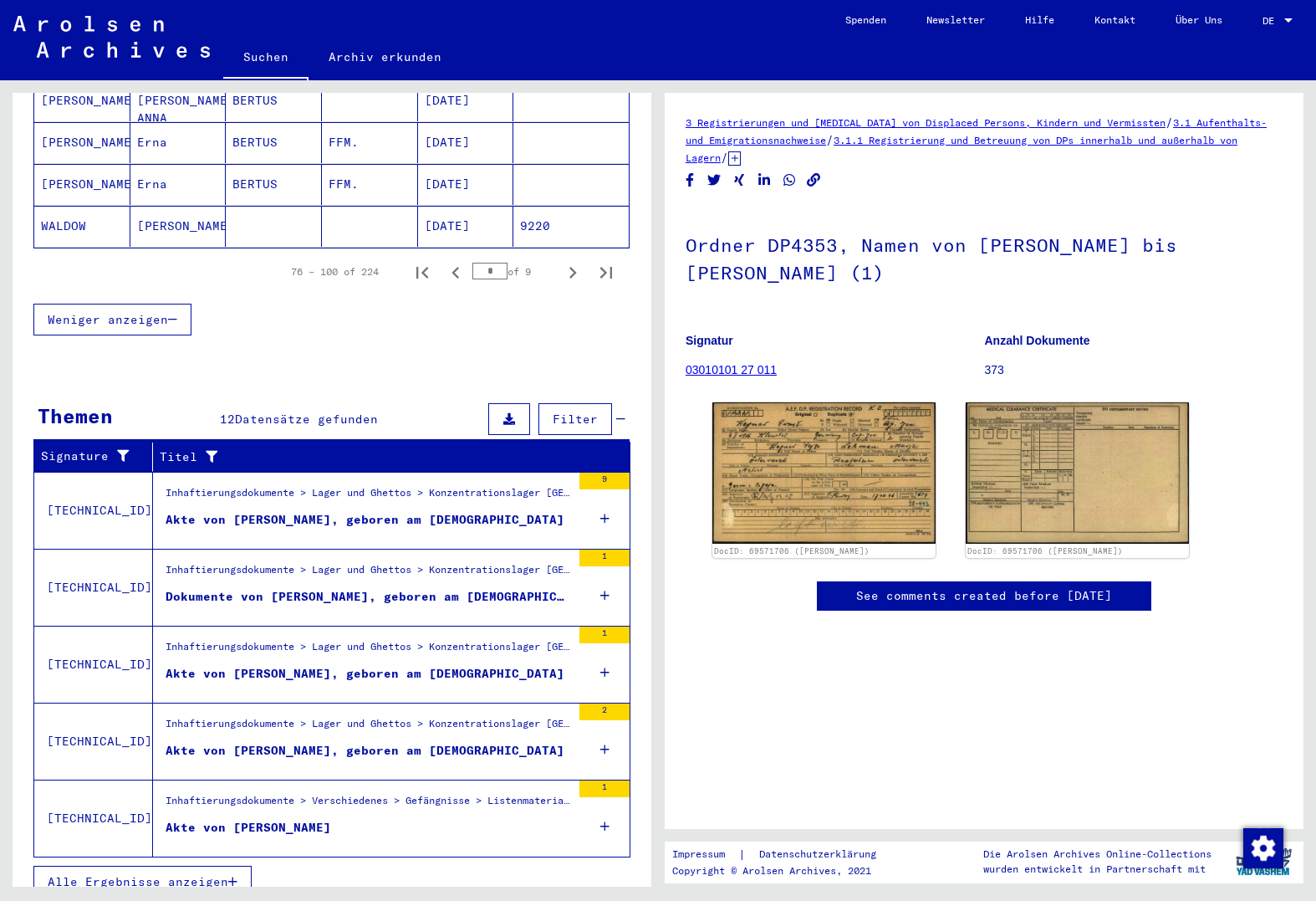
scroll to position [1157, 0]
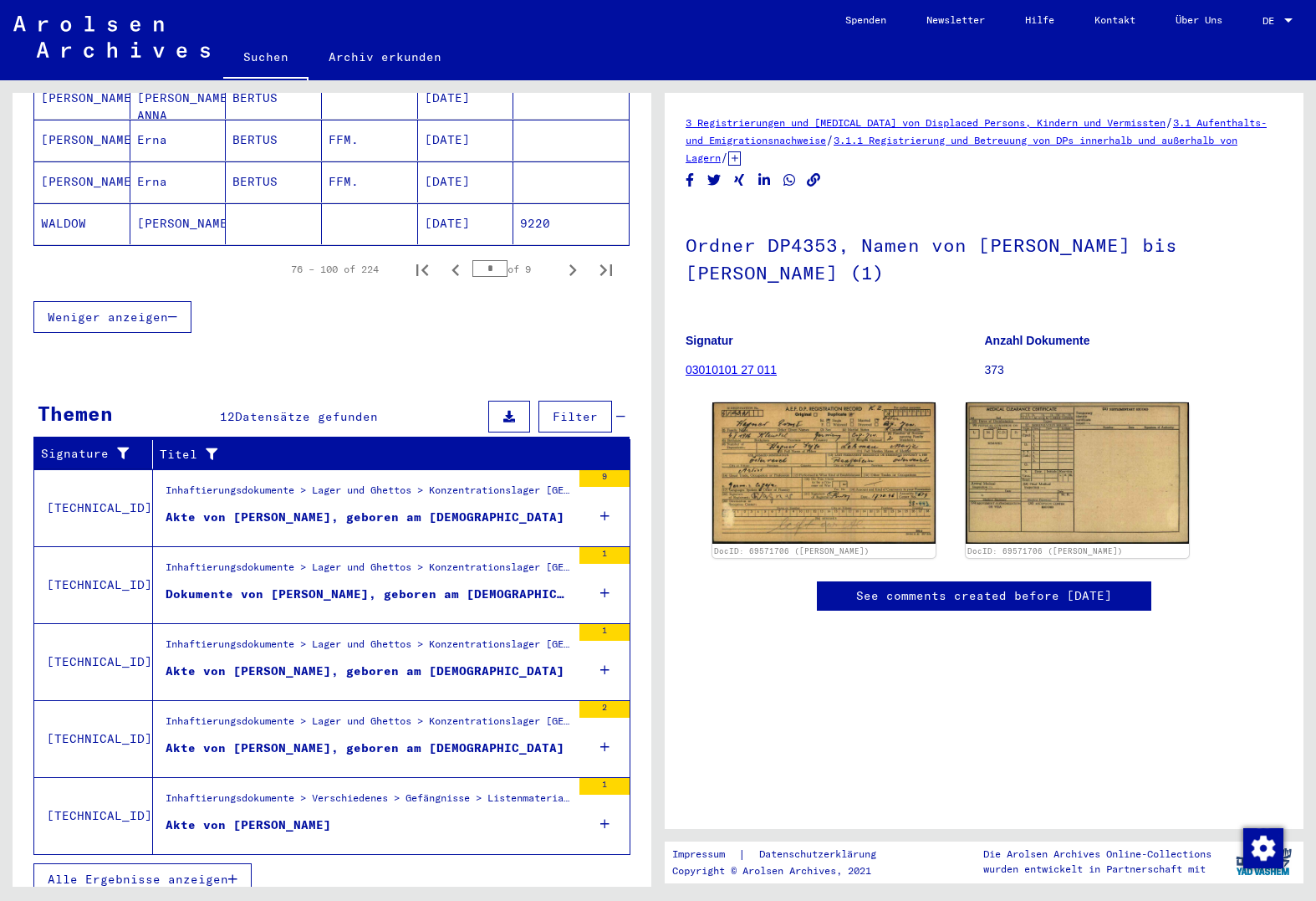
click at [195, 872] on span "Alle Ergebnisse anzeigen" at bounding box center [138, 879] width 181 height 15
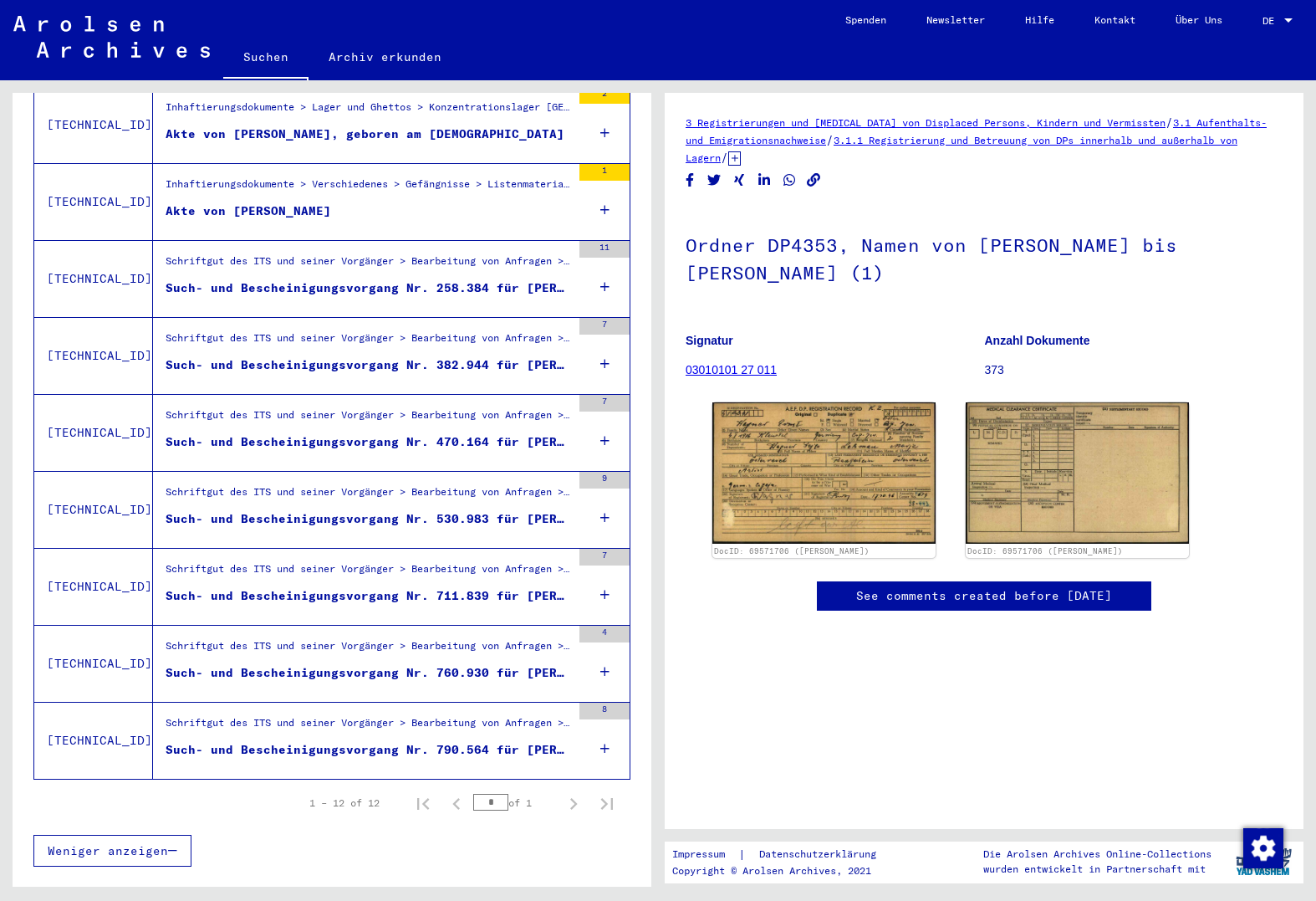
click at [496, 741] on div "Such- und Bescheinigungsvorgang Nr. 790.564 für [PERSON_NAME] geboren [DEMOGRAP…" at bounding box center [368, 749] width 406 height 18
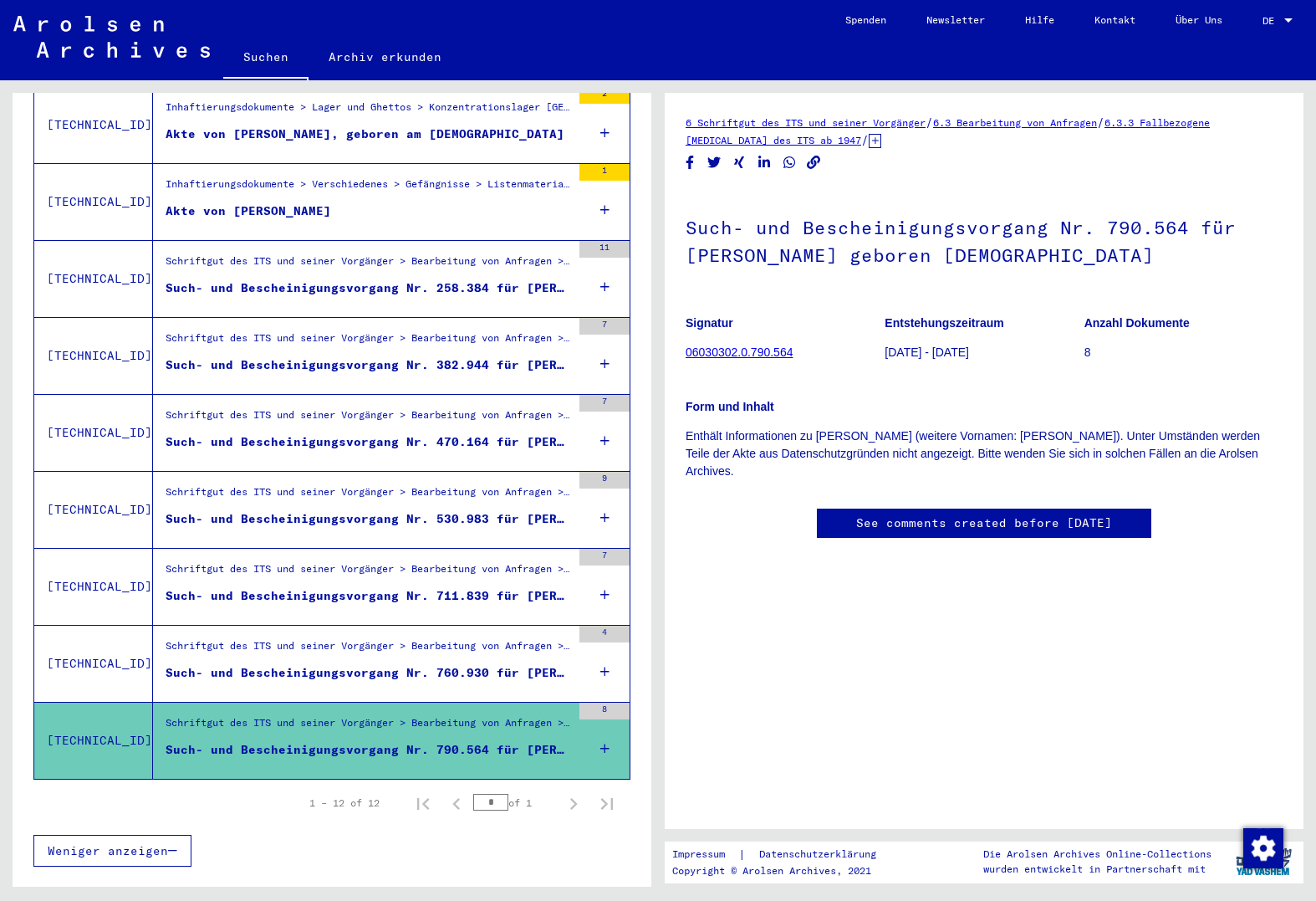
drag, startPoint x: 815, startPoint y: 356, endPoint x: 686, endPoint y: 354, distance: 129.0
click at [686, 354] on figure "Signatur 06030302.0.790.564" at bounding box center [785, 341] width 199 height 75
copy link "06030302.0.790.564"
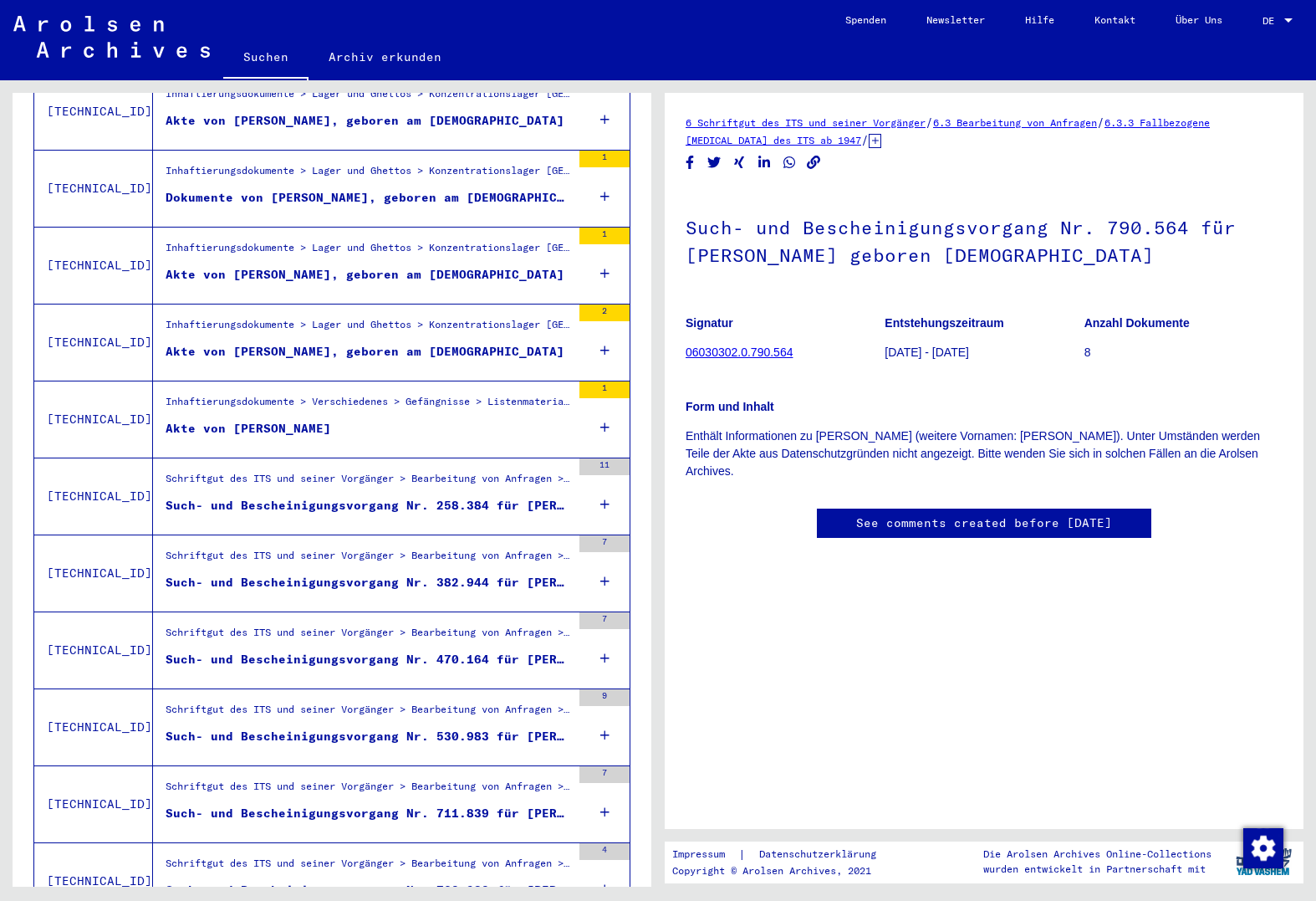
scroll to position [581, 0]
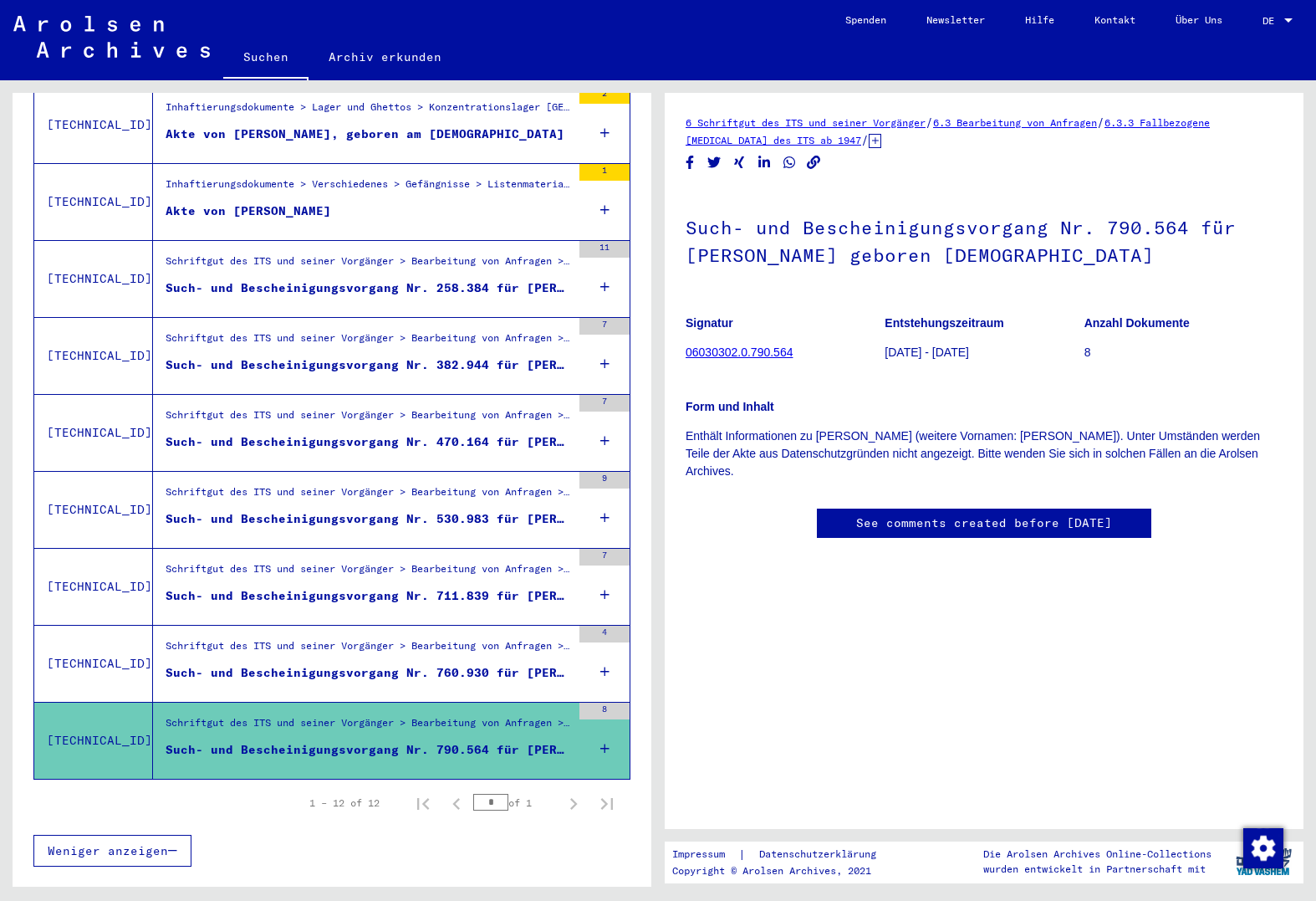
click at [818, 381] on div "Form und Inhalt Enthält Informationen zu [PERSON_NAME] (weitere Vornamen: [PERS…" at bounding box center [985, 429] width 597 height 102
drag, startPoint x: 808, startPoint y: 354, endPoint x: 687, endPoint y: 358, distance: 121.1
click at [687, 358] on figure "Signatur 06030302.0.790.564" at bounding box center [785, 341] width 199 height 75
copy link "06030302.0.790.564"
click at [792, 182] on div "6 Schriftgut des ITS und seiner Vorgänger / 6.3 Bearbeitung von Anfragen / 6.3.…" at bounding box center [985, 343] width 597 height 459
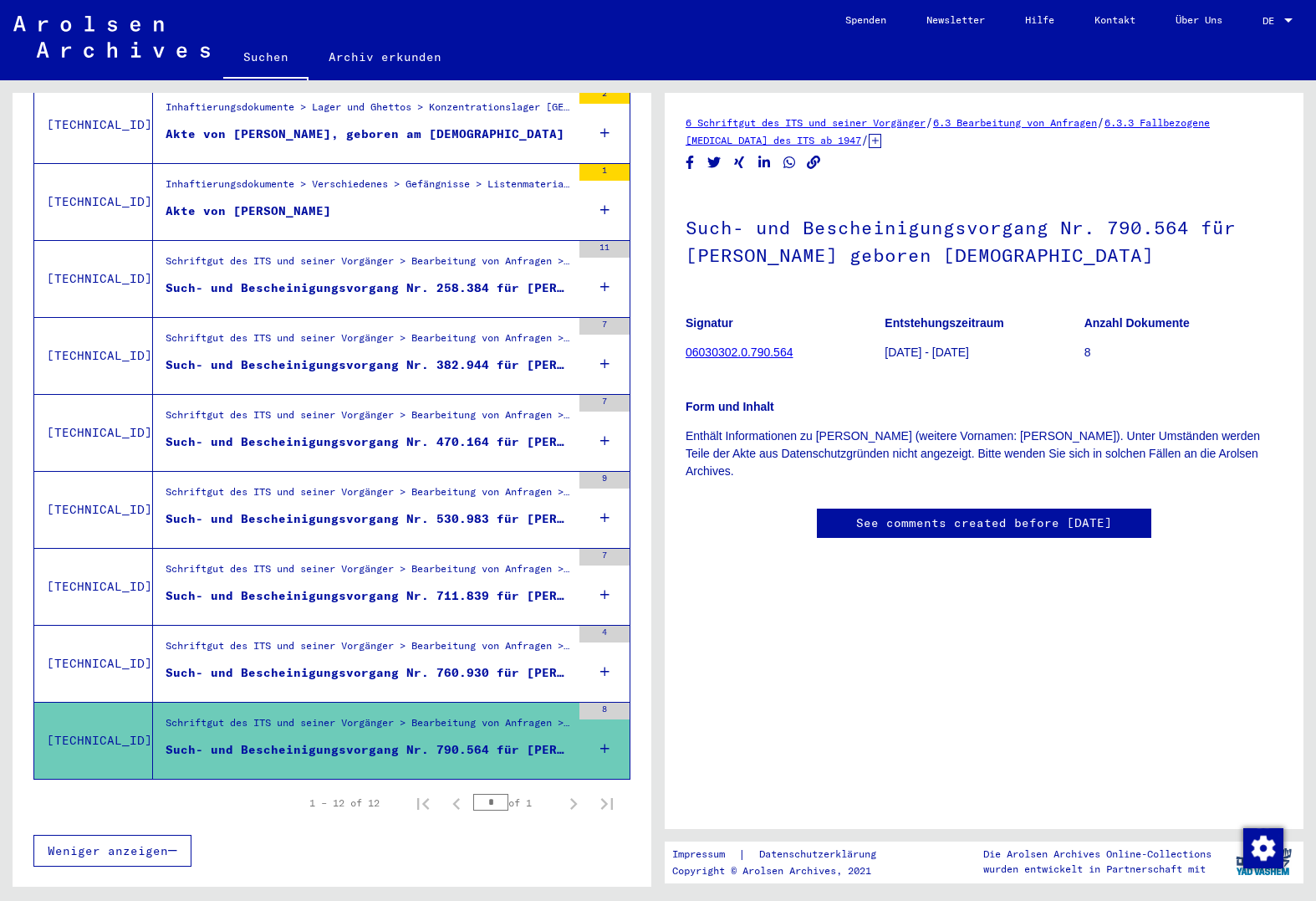
click at [477, 184] on figure "Inhaftierungsdokumente > Verschiedenes > Gefängnisse > Listenmaterial Gruppe P.…" at bounding box center [368, 188] width 406 height 25
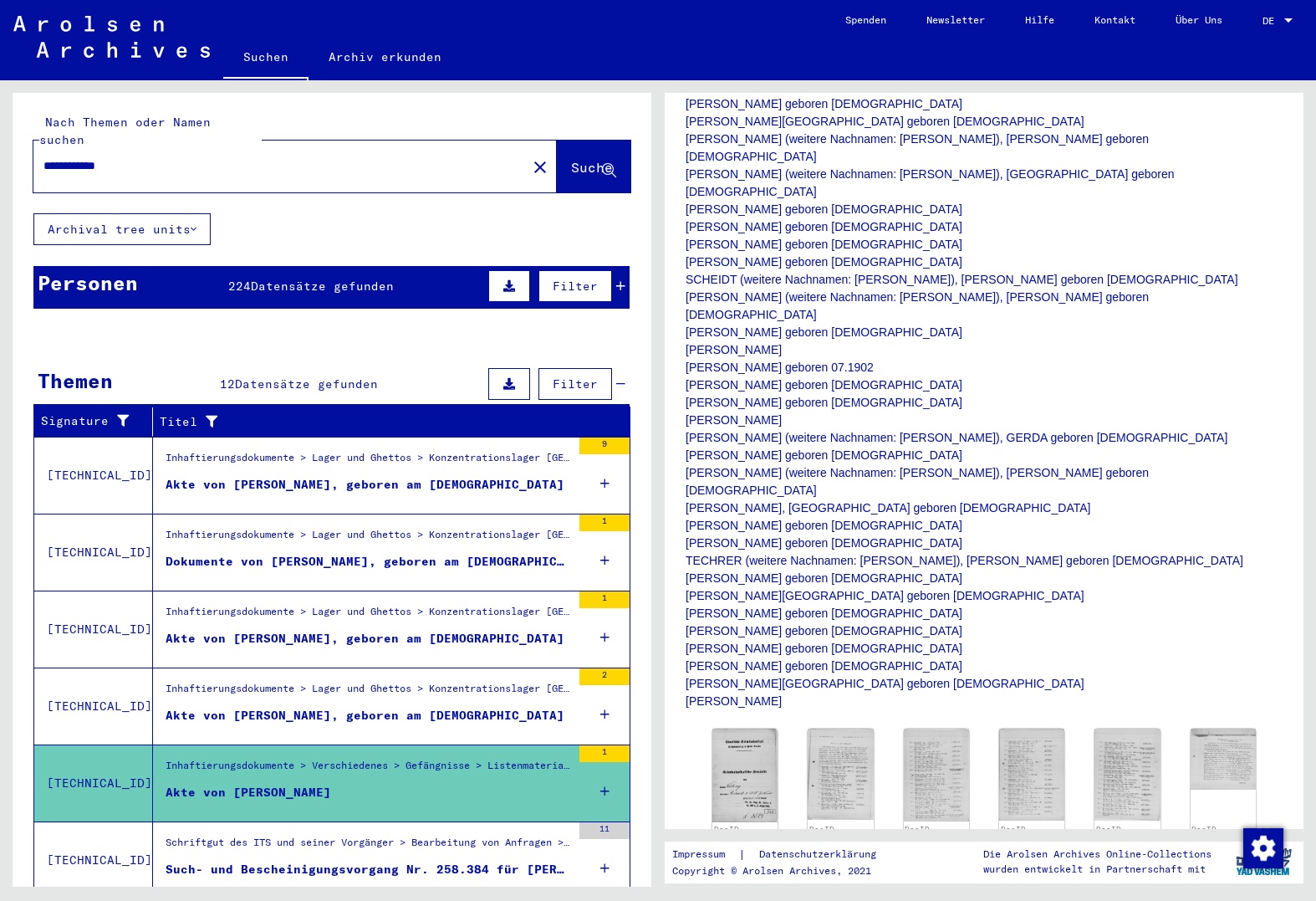
click at [367, 283] on div "Personen 224 Datensätze gefunden Filter" at bounding box center [331, 287] width 596 height 42
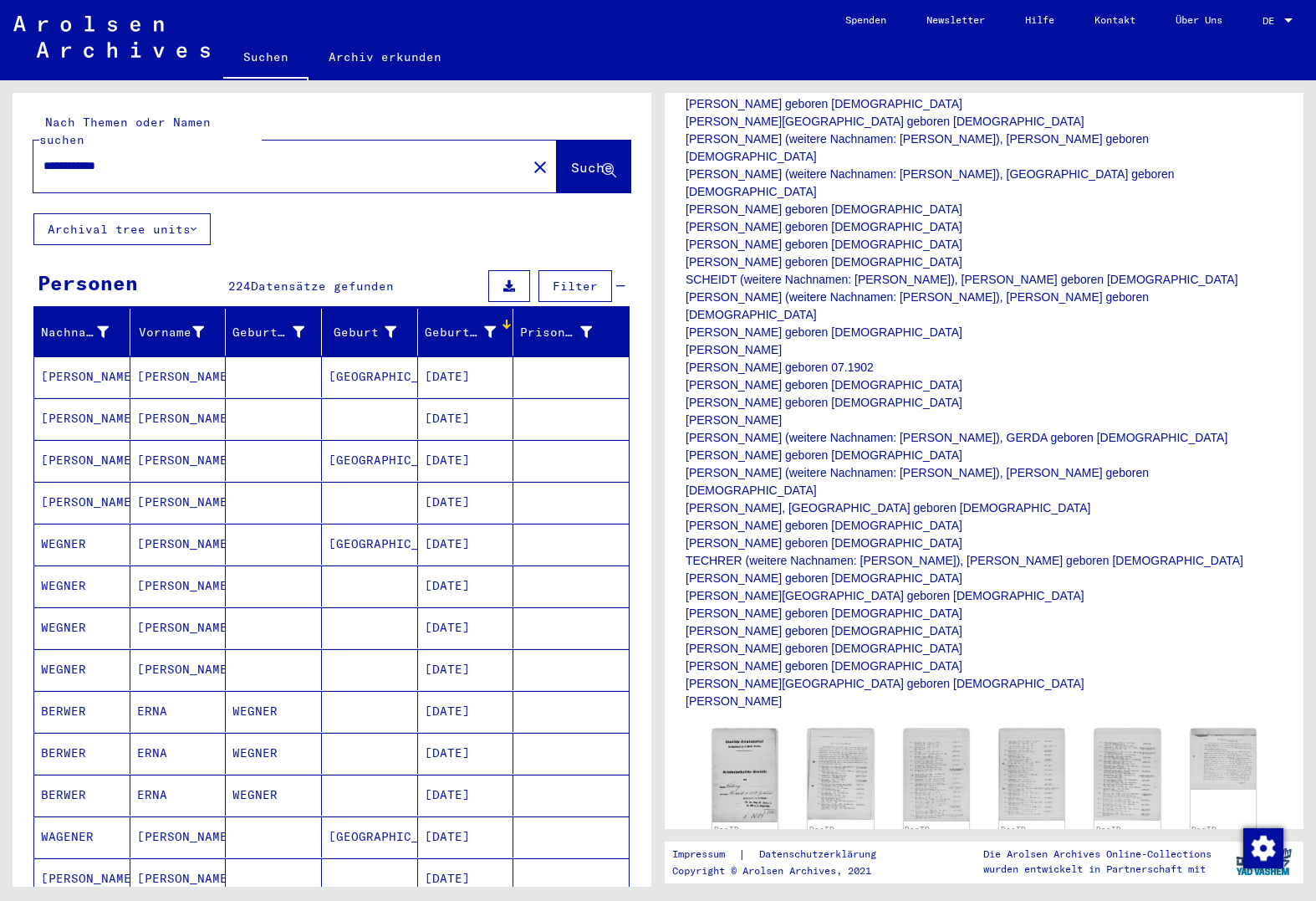
click at [212, 445] on mat-cell "[PERSON_NAME]" at bounding box center [179, 460] width 96 height 41
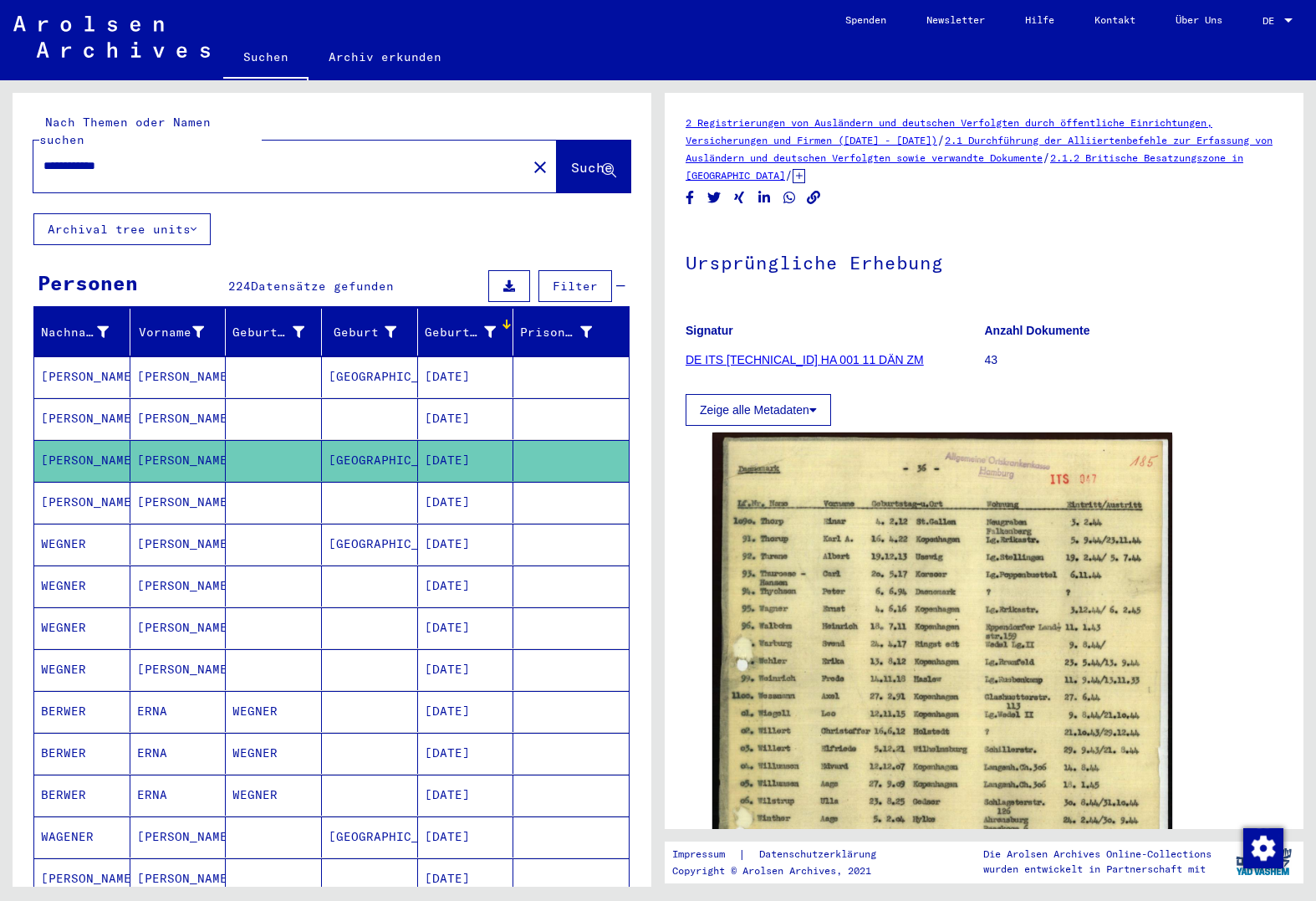
click at [64, 157] on input "**********" at bounding box center [280, 166] width 473 height 18
type input "**********"
click at [571, 159] on span "Suche" at bounding box center [592, 168] width 41 height 17
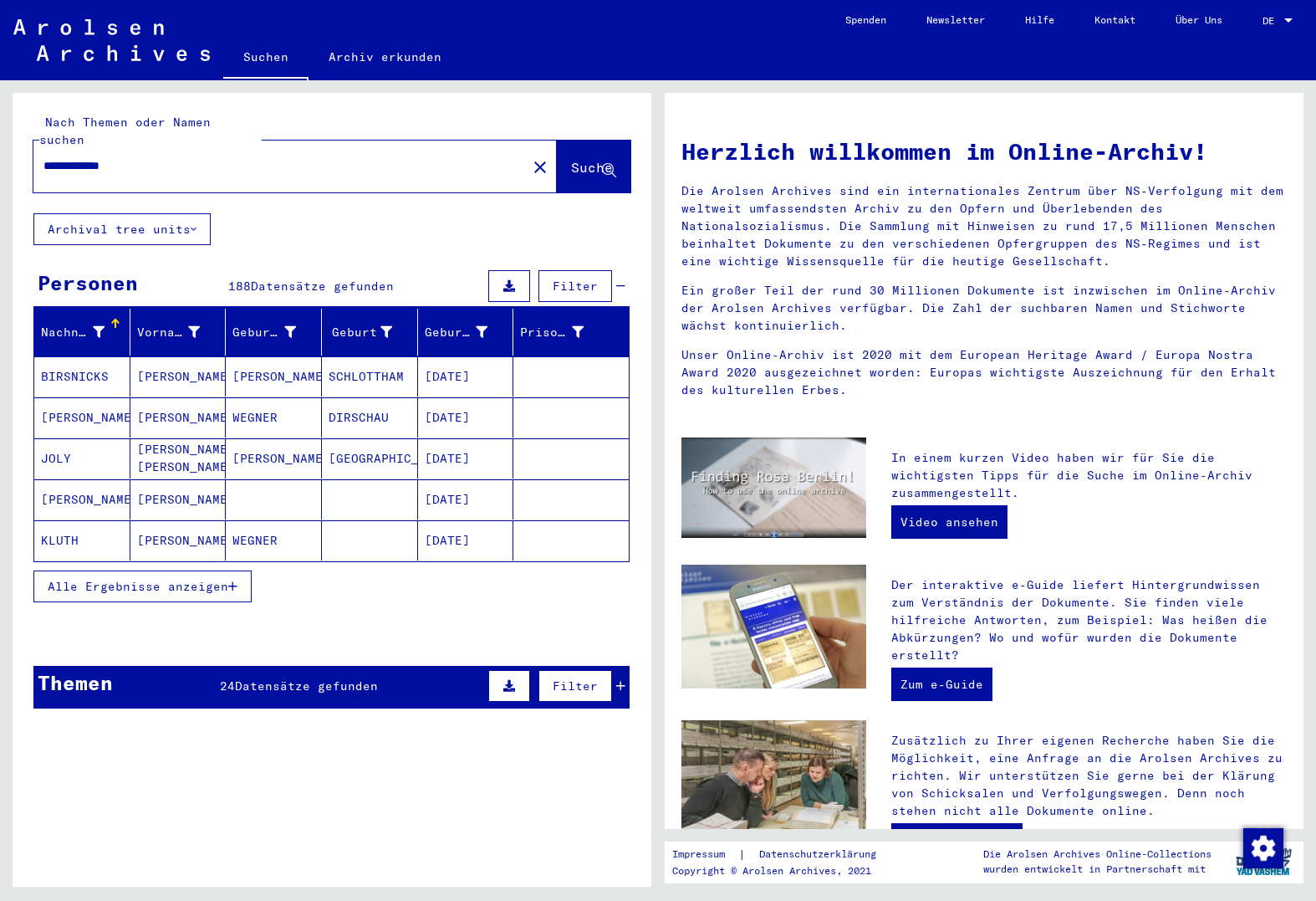
click at [433, 324] on div "Geburtsdatum" at bounding box center [457, 332] width 64 height 18
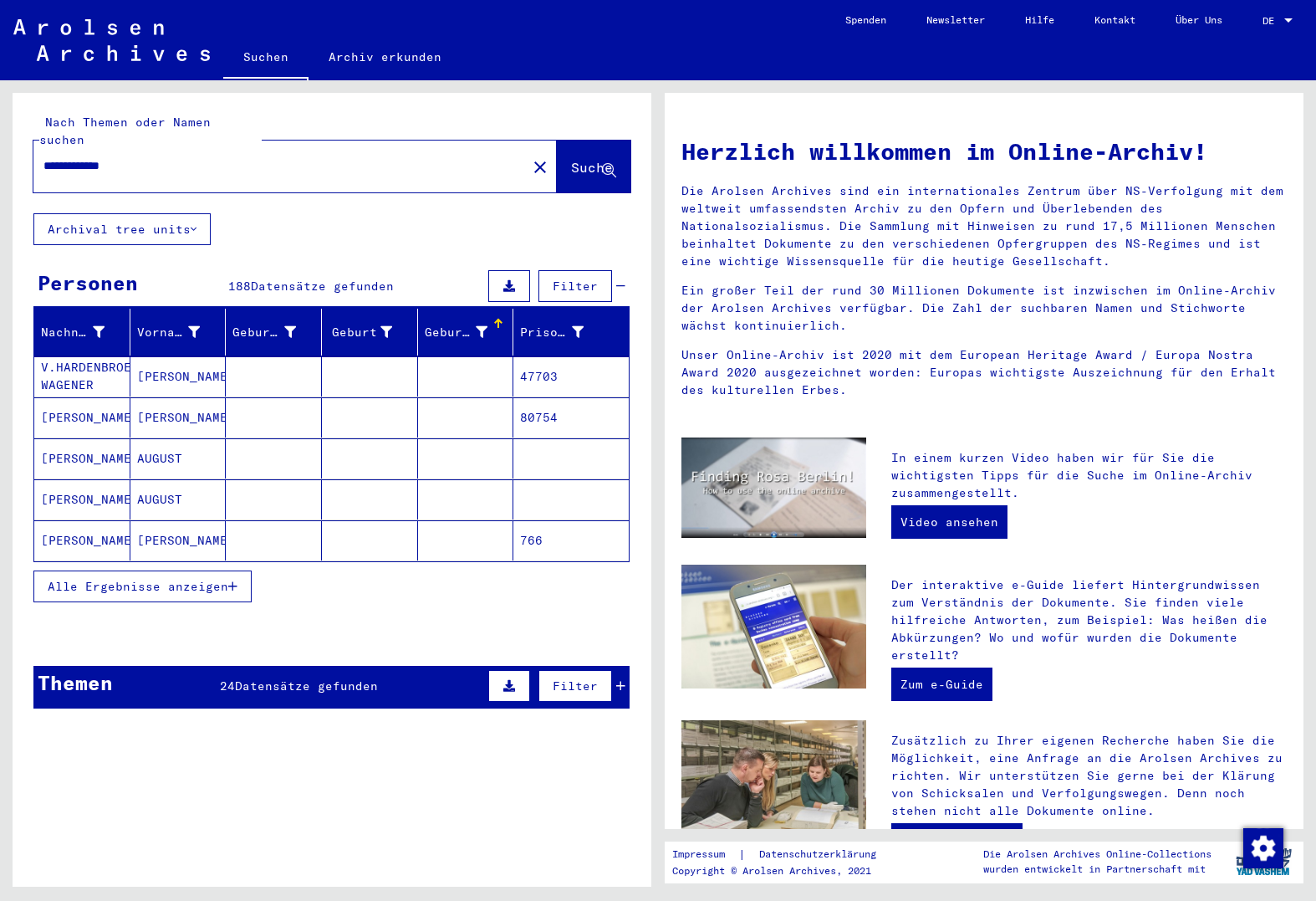
click at [425, 324] on div "Geburtsdatum" at bounding box center [457, 332] width 64 height 18
click at [185, 579] on span "Alle Ergebnisse anzeigen" at bounding box center [138, 587] width 181 height 15
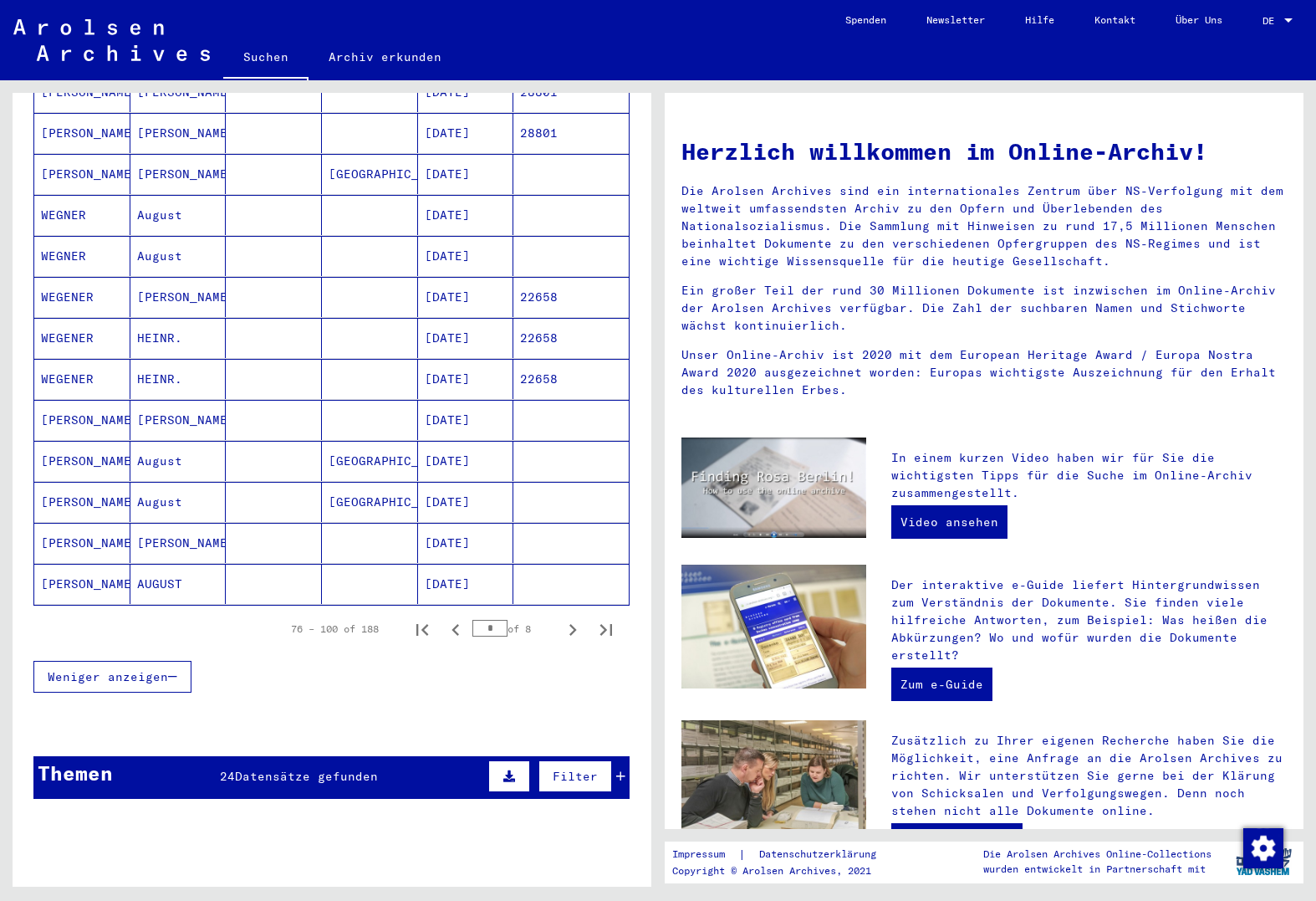
scroll to position [836, 0]
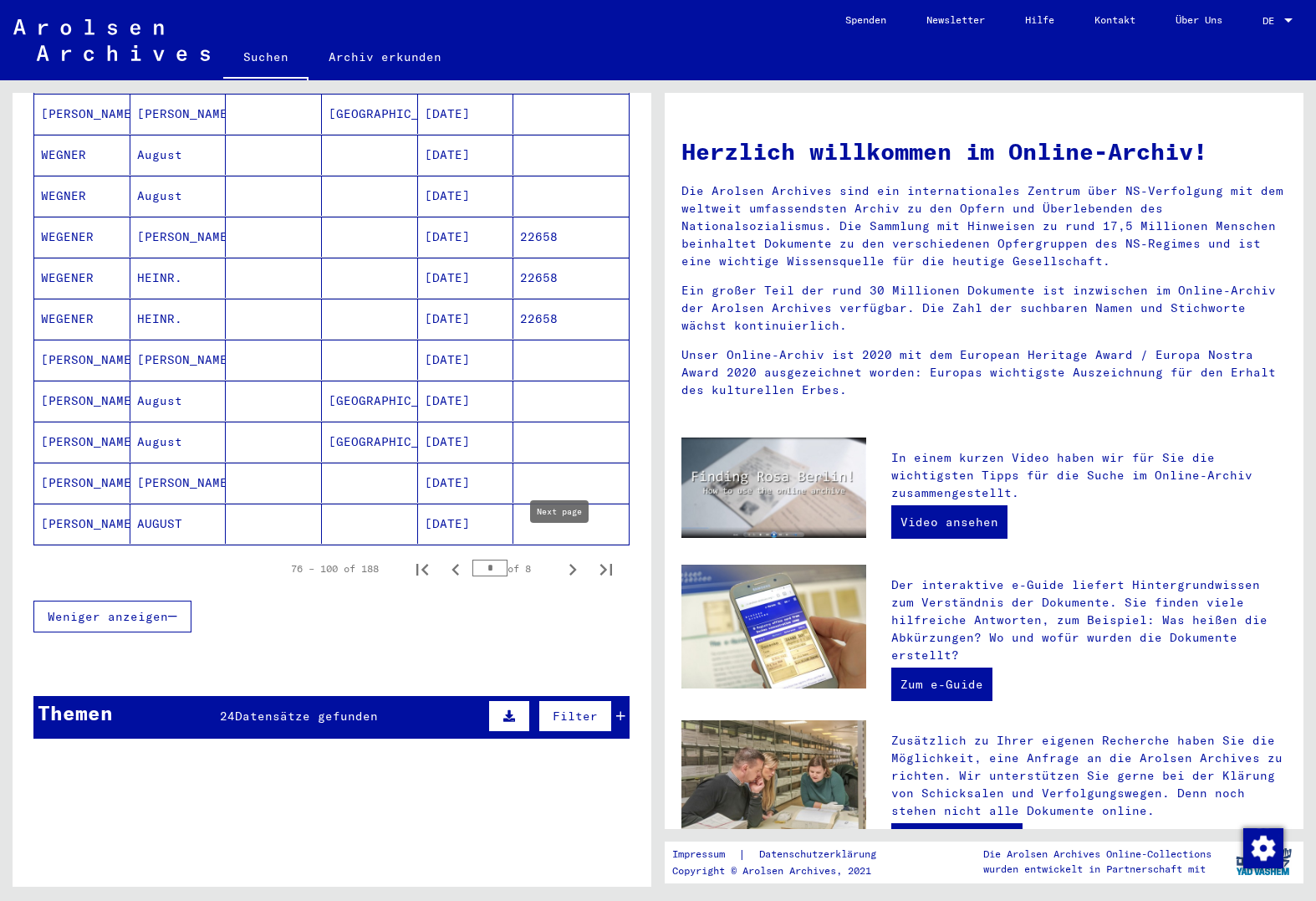
click at [570, 564] on icon "Next page" at bounding box center [573, 570] width 8 height 11
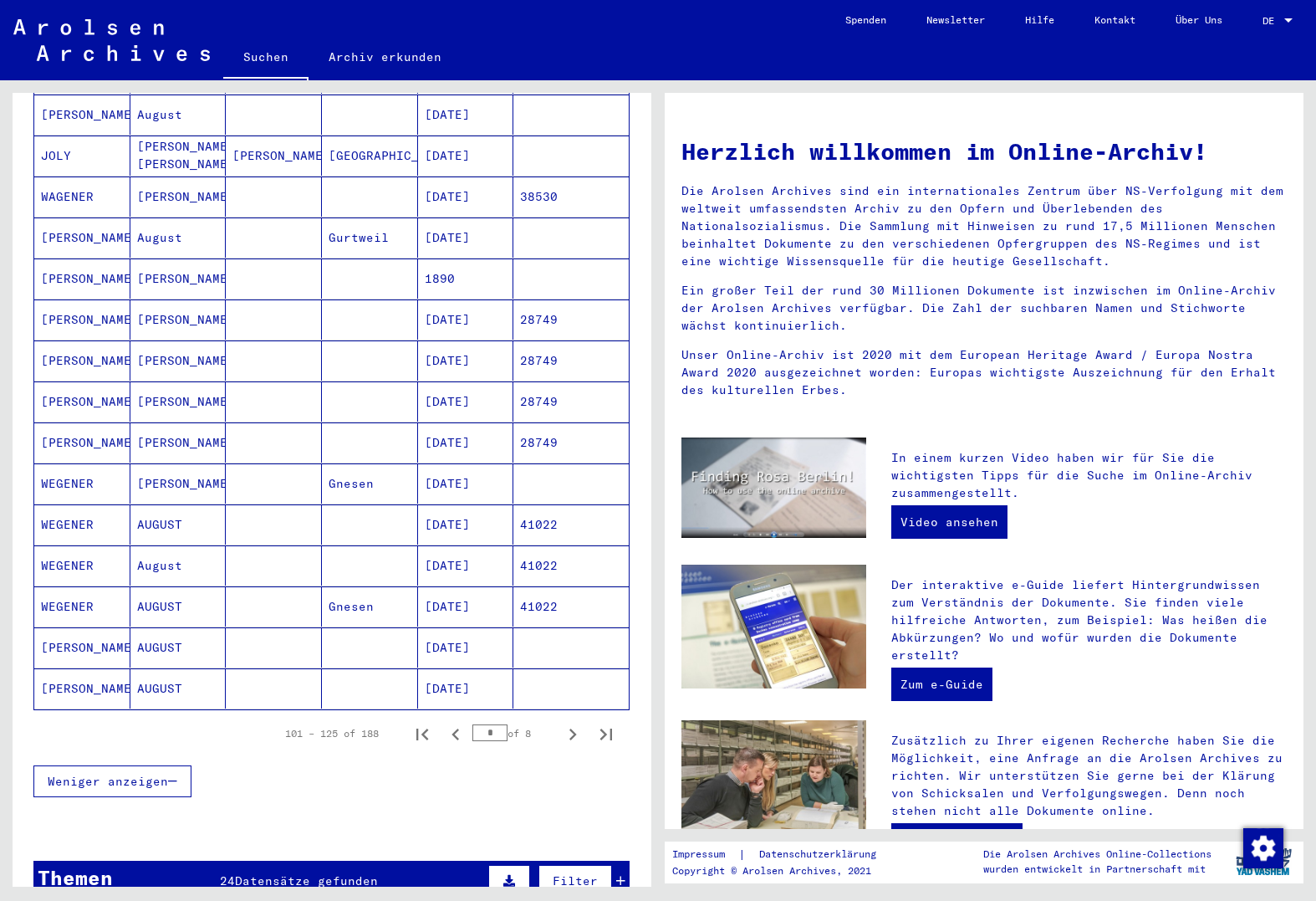
scroll to position [920, 0]
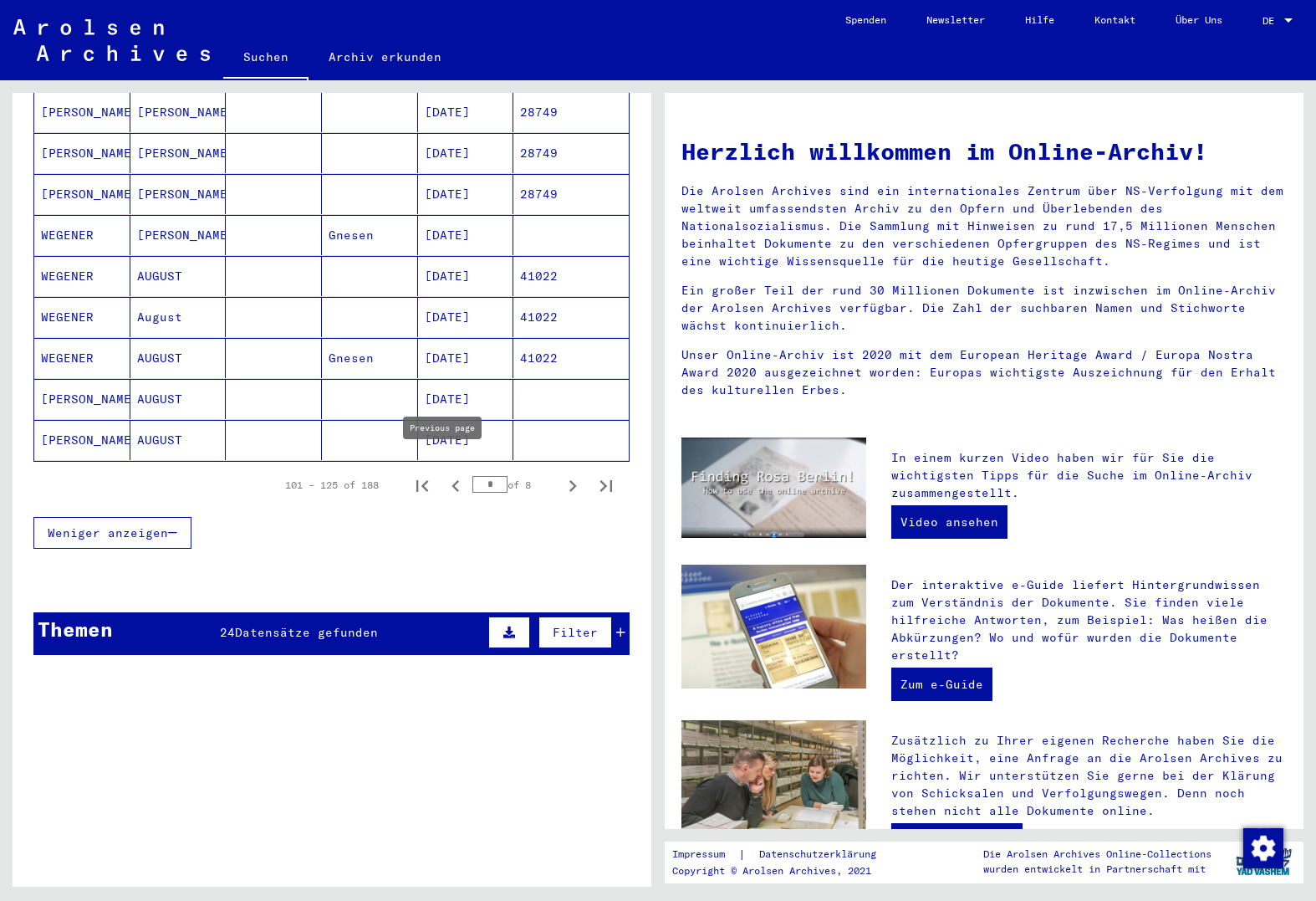
click at [444, 475] on icon "Previous page" at bounding box center [456, 486] width 24 height 24
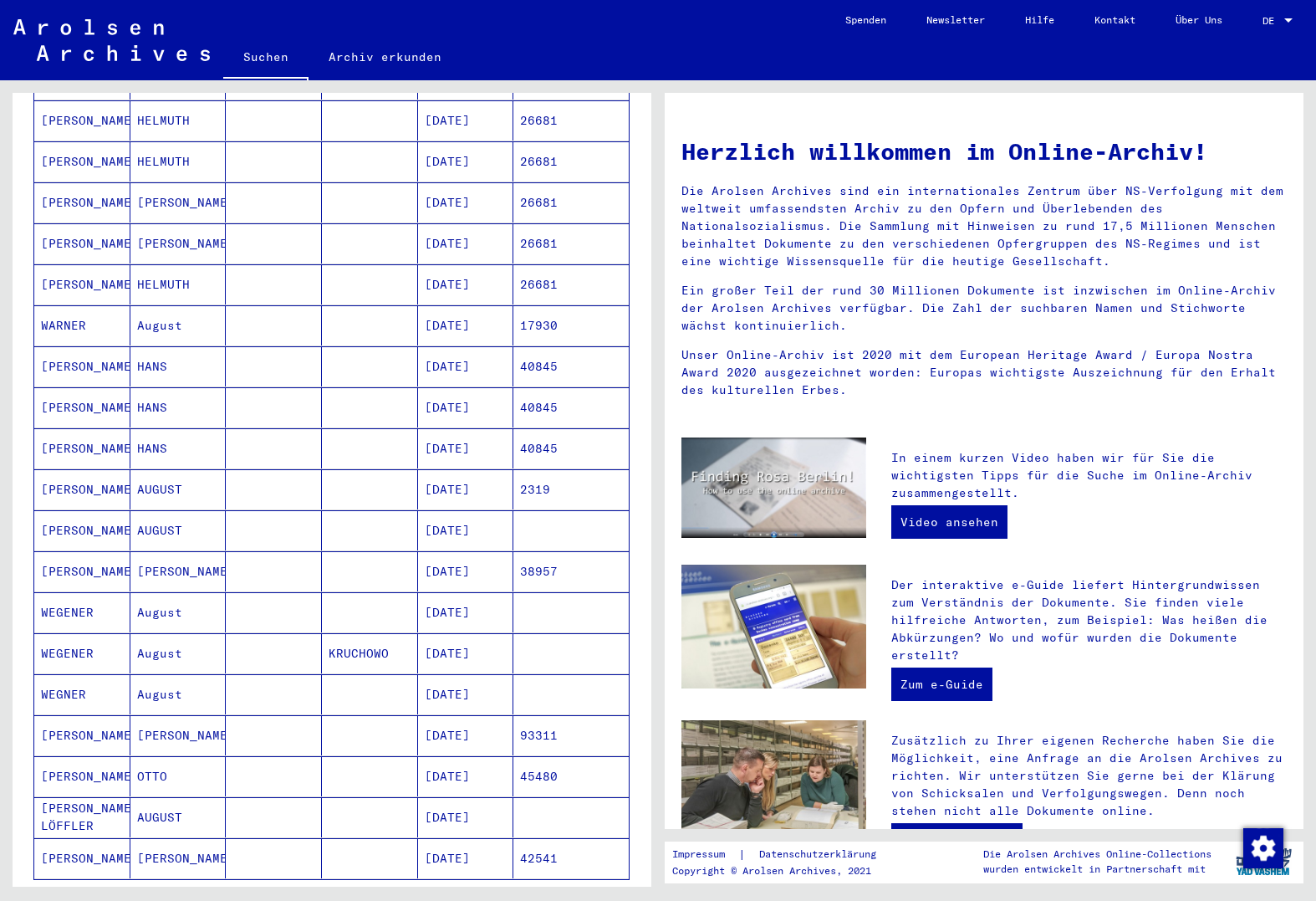
scroll to position [1087, 0]
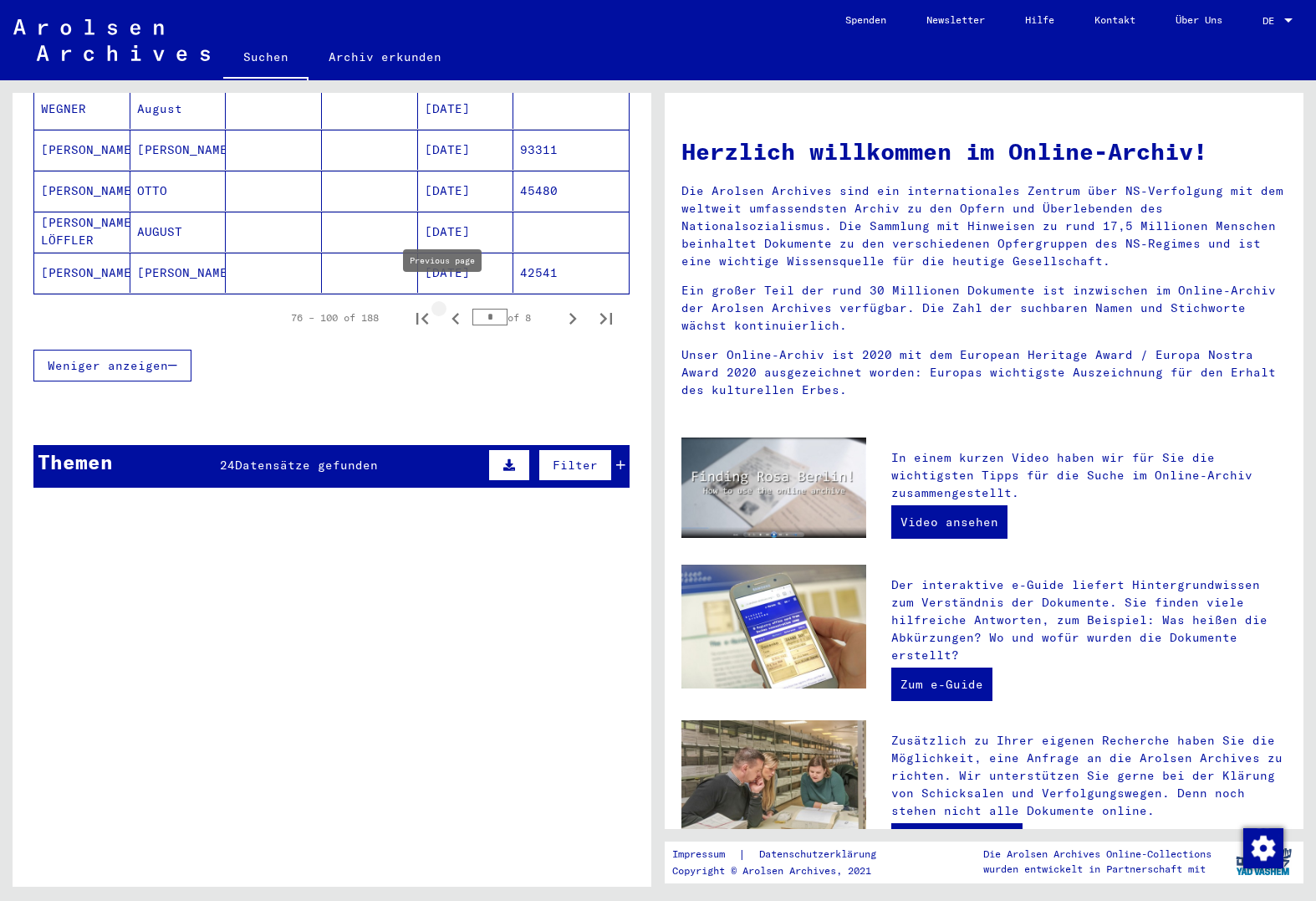
click at [449, 307] on icon "Previous page" at bounding box center [456, 318] width 24 height 24
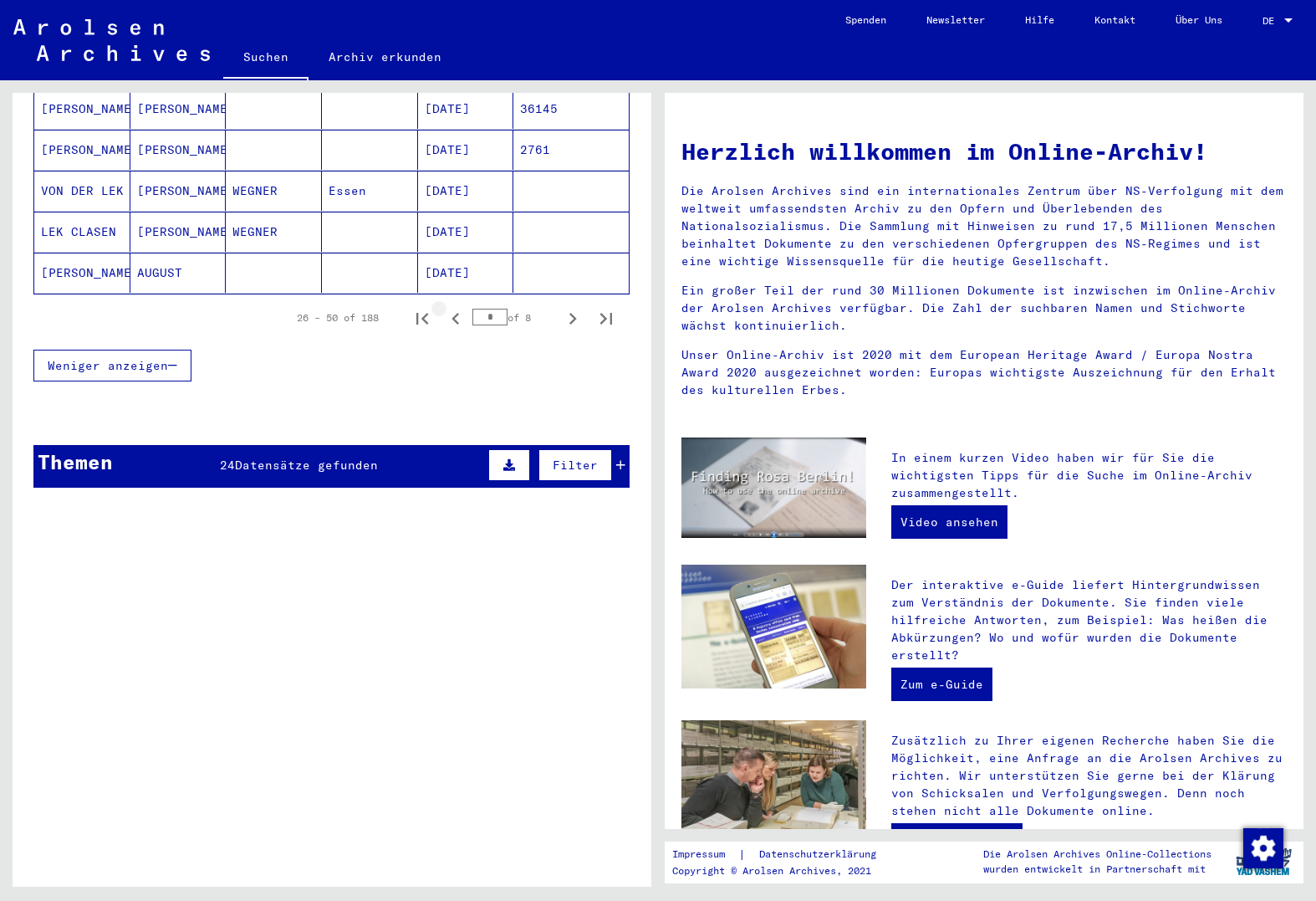
click at [449, 307] on icon "Previous page" at bounding box center [456, 318] width 24 height 24
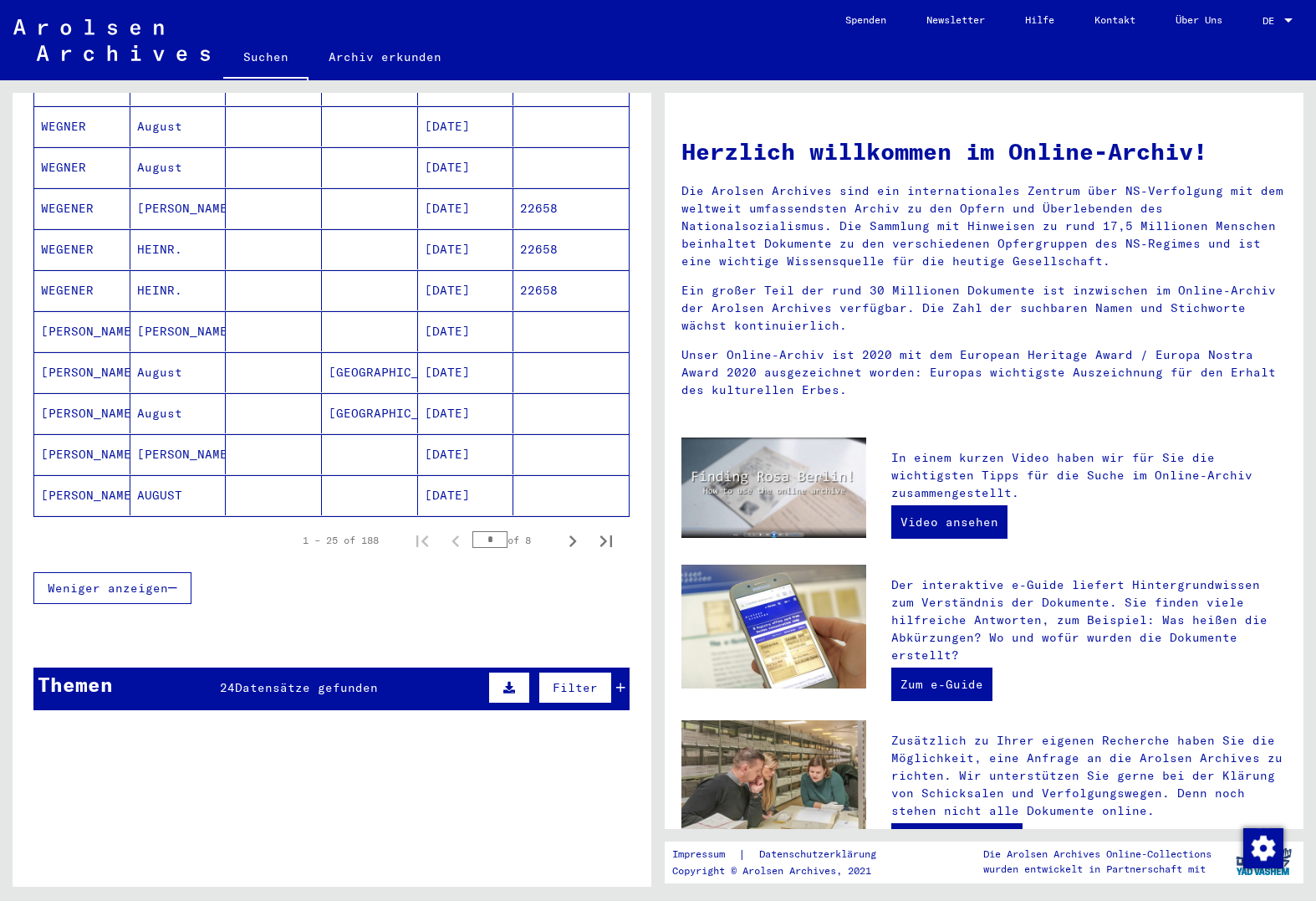
scroll to position [836, 0]
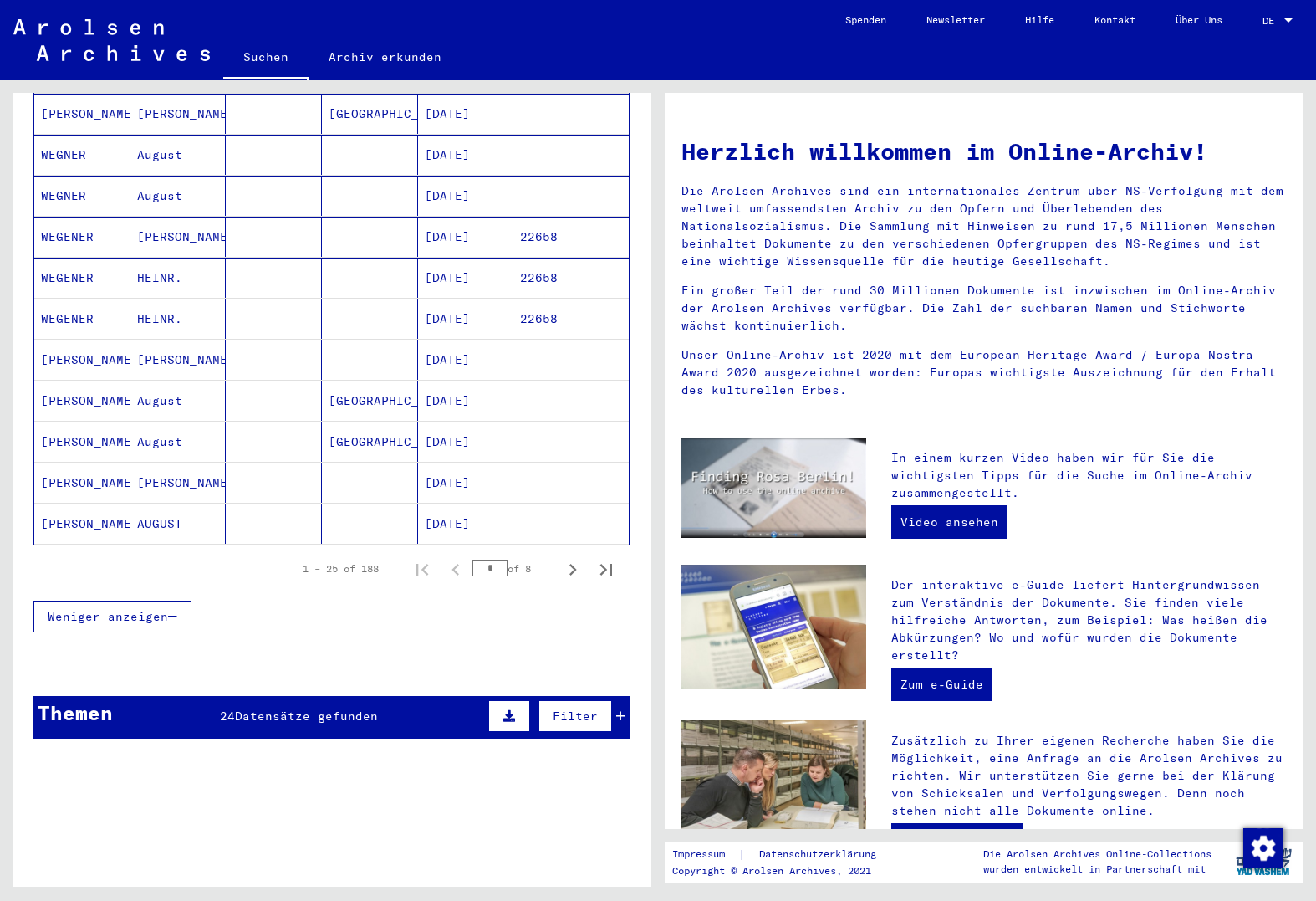
click at [299, 469] on mat-cell at bounding box center [274, 482] width 96 height 40
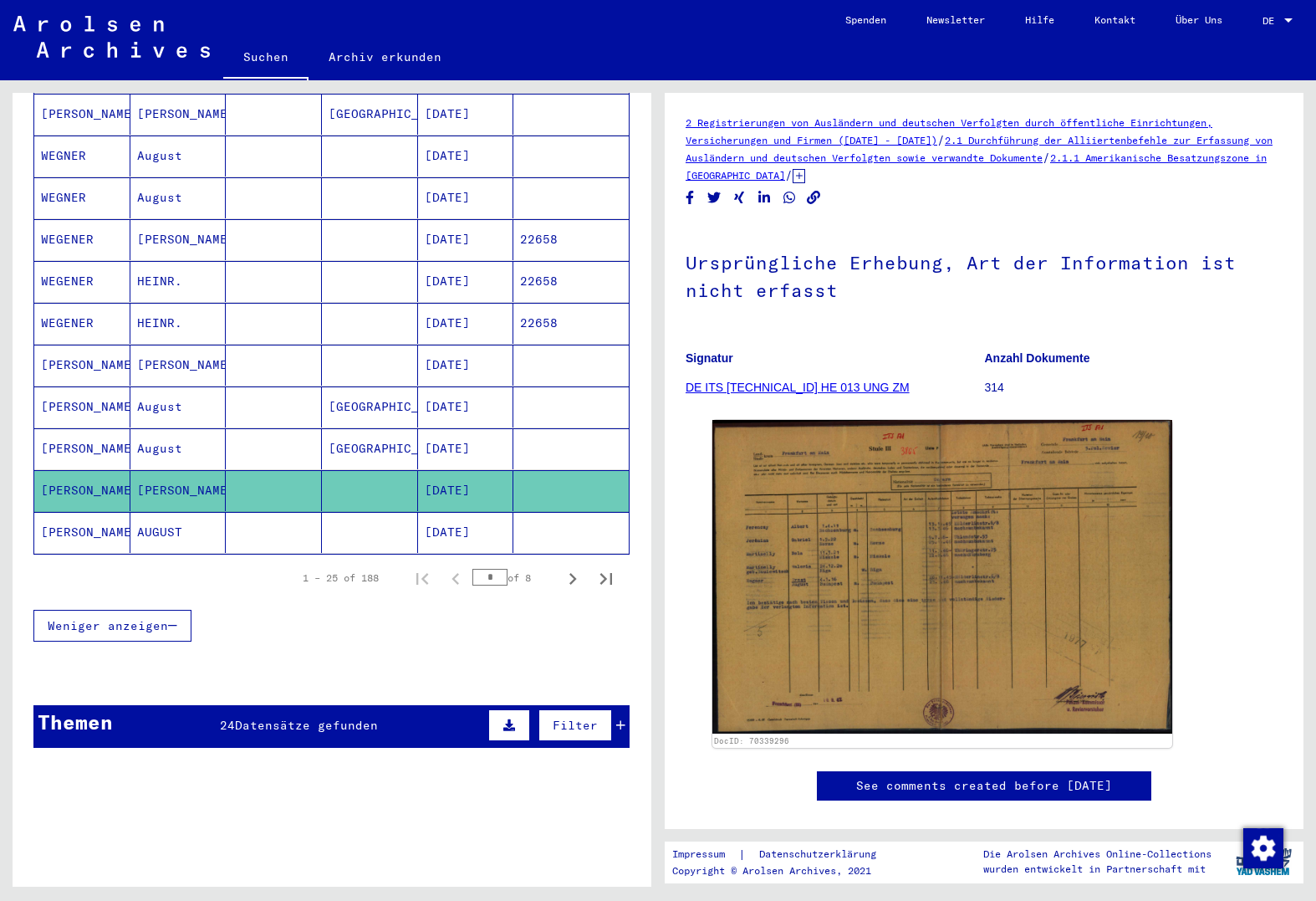
click at [270, 428] on mat-cell at bounding box center [274, 449] width 96 height 41
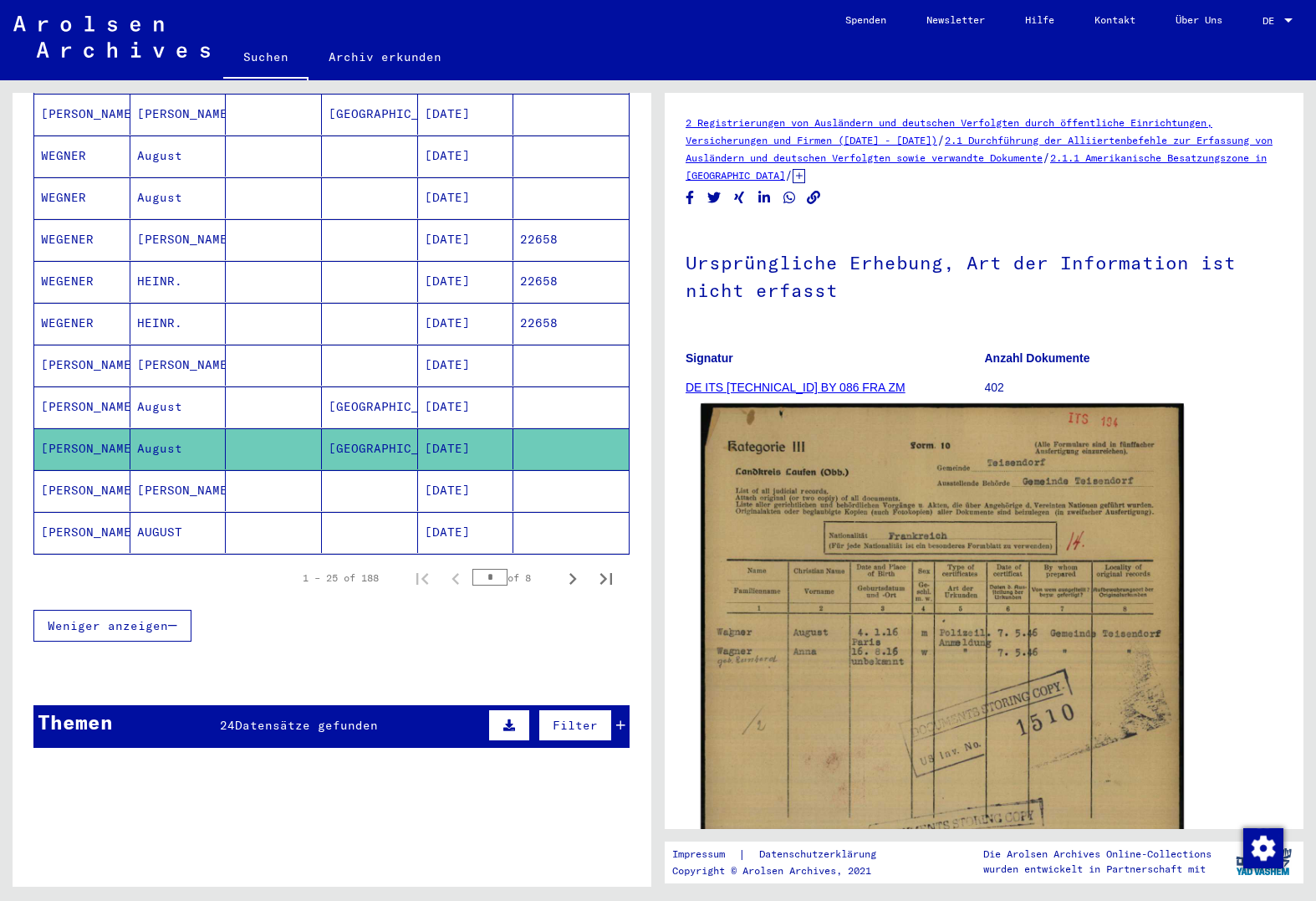
click at [836, 635] on img at bounding box center [943, 742] width 484 height 679
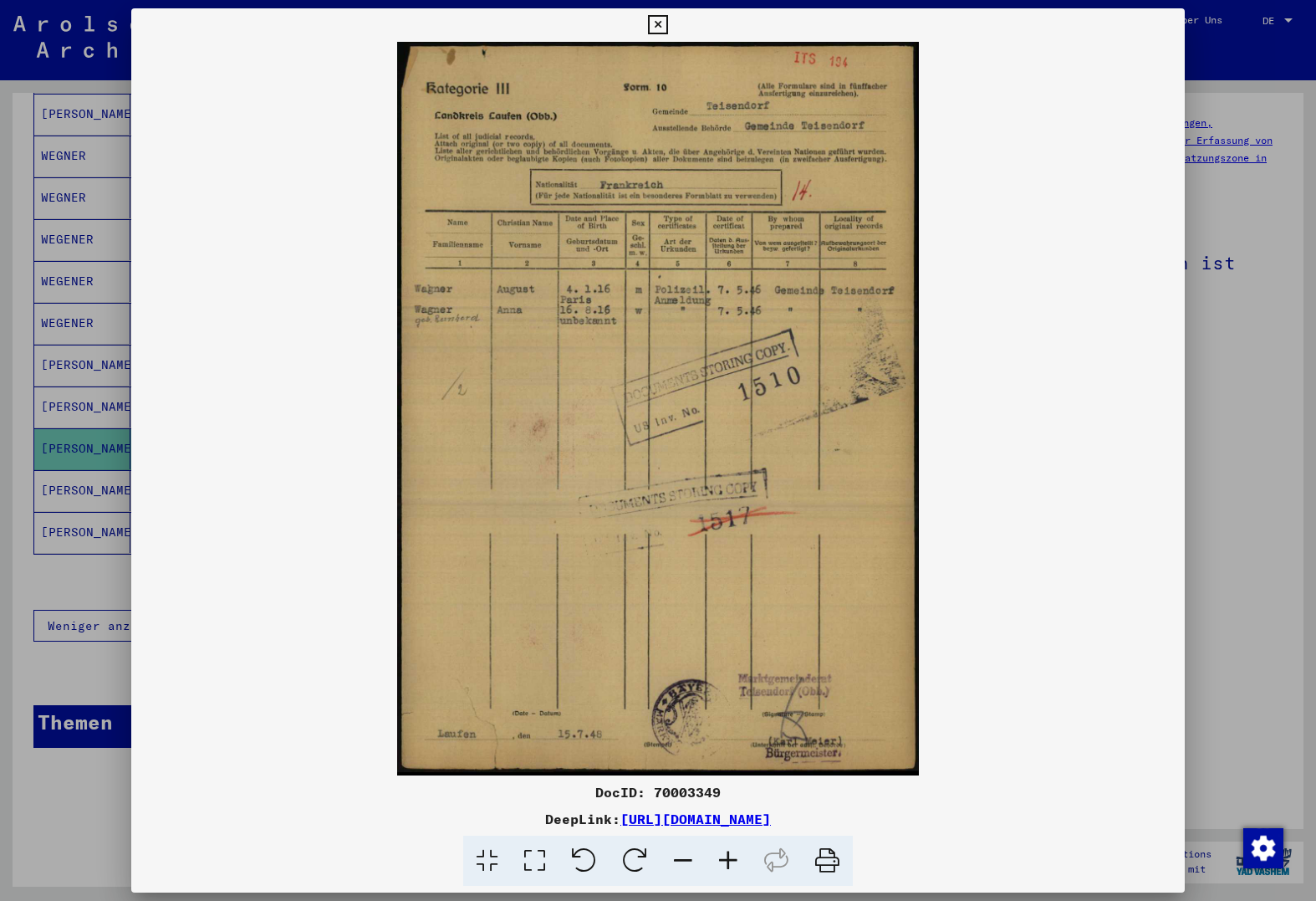
click at [97, 395] on div at bounding box center [658, 450] width 1316 height 901
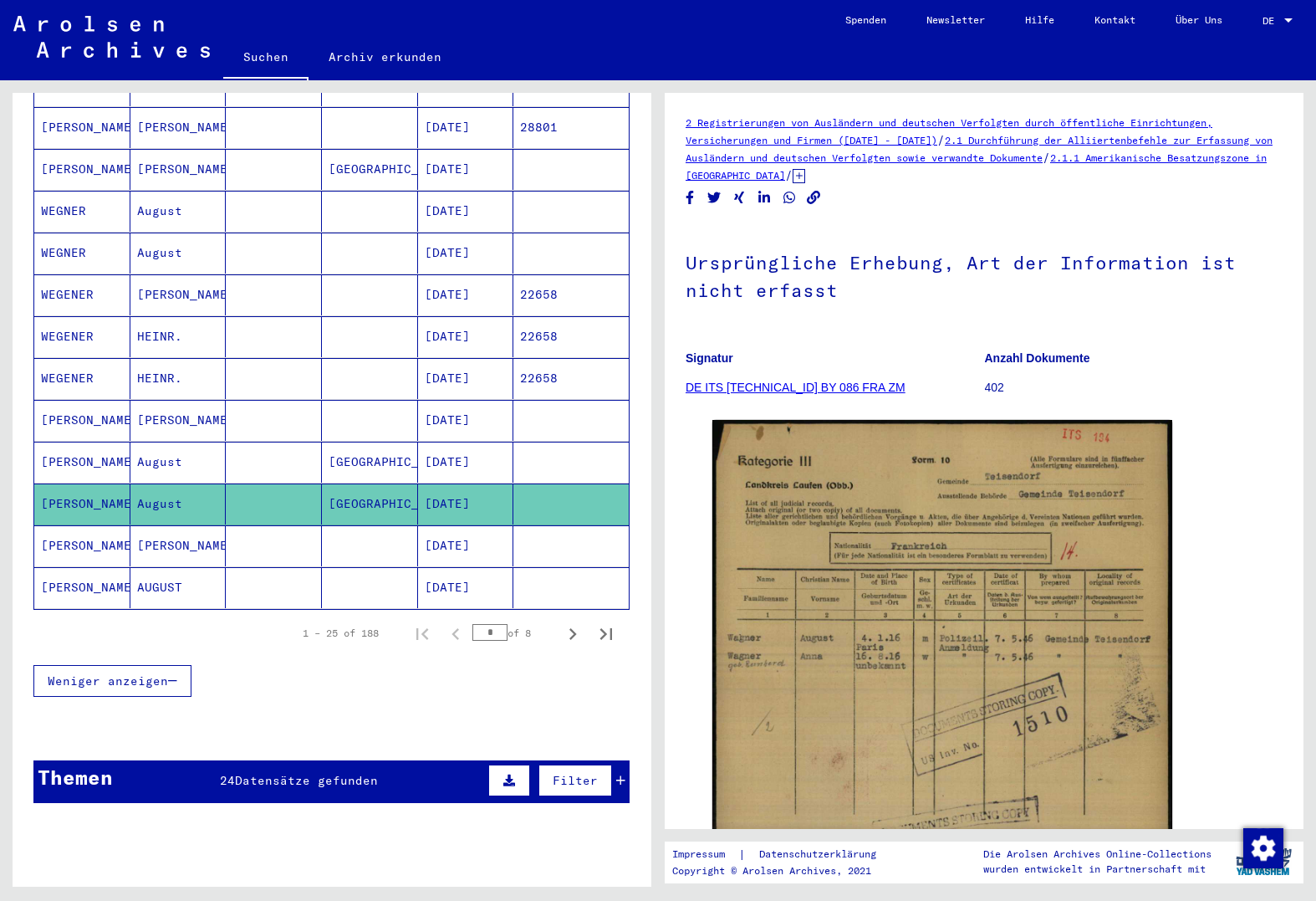
scroll to position [764, 0]
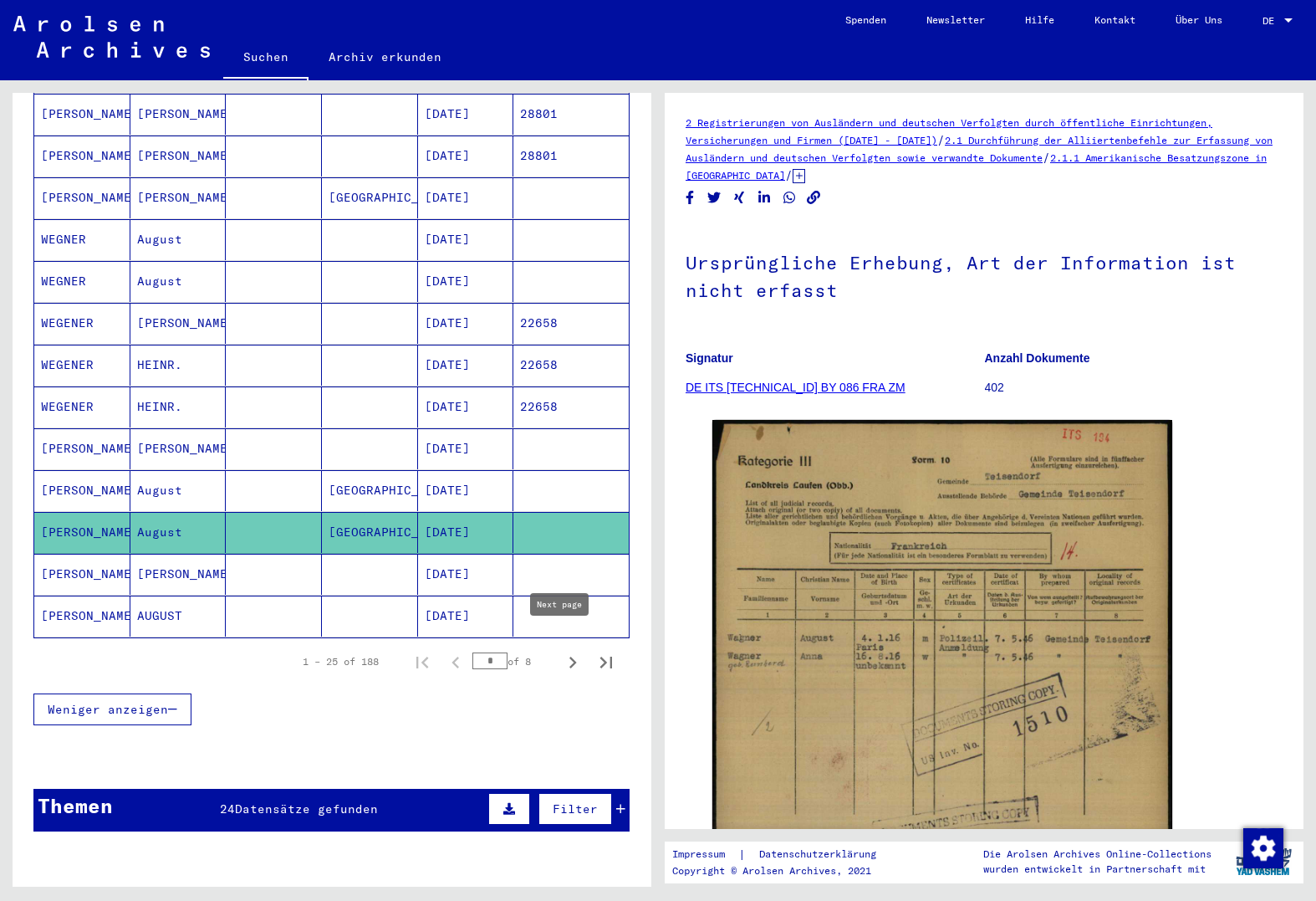
click at [561, 651] on icon "Next page" at bounding box center [572, 662] width 24 height 24
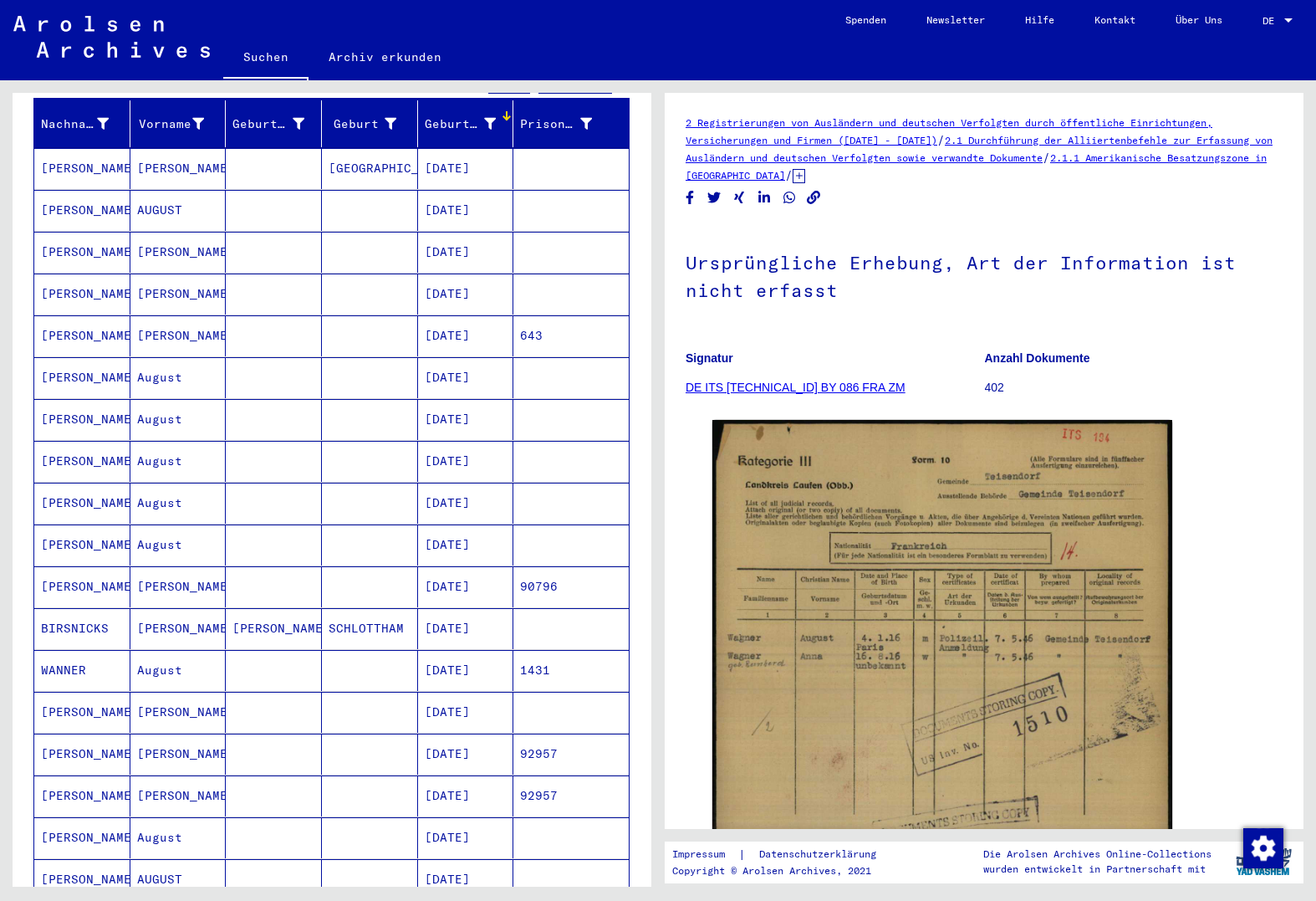
scroll to position [179, 0]
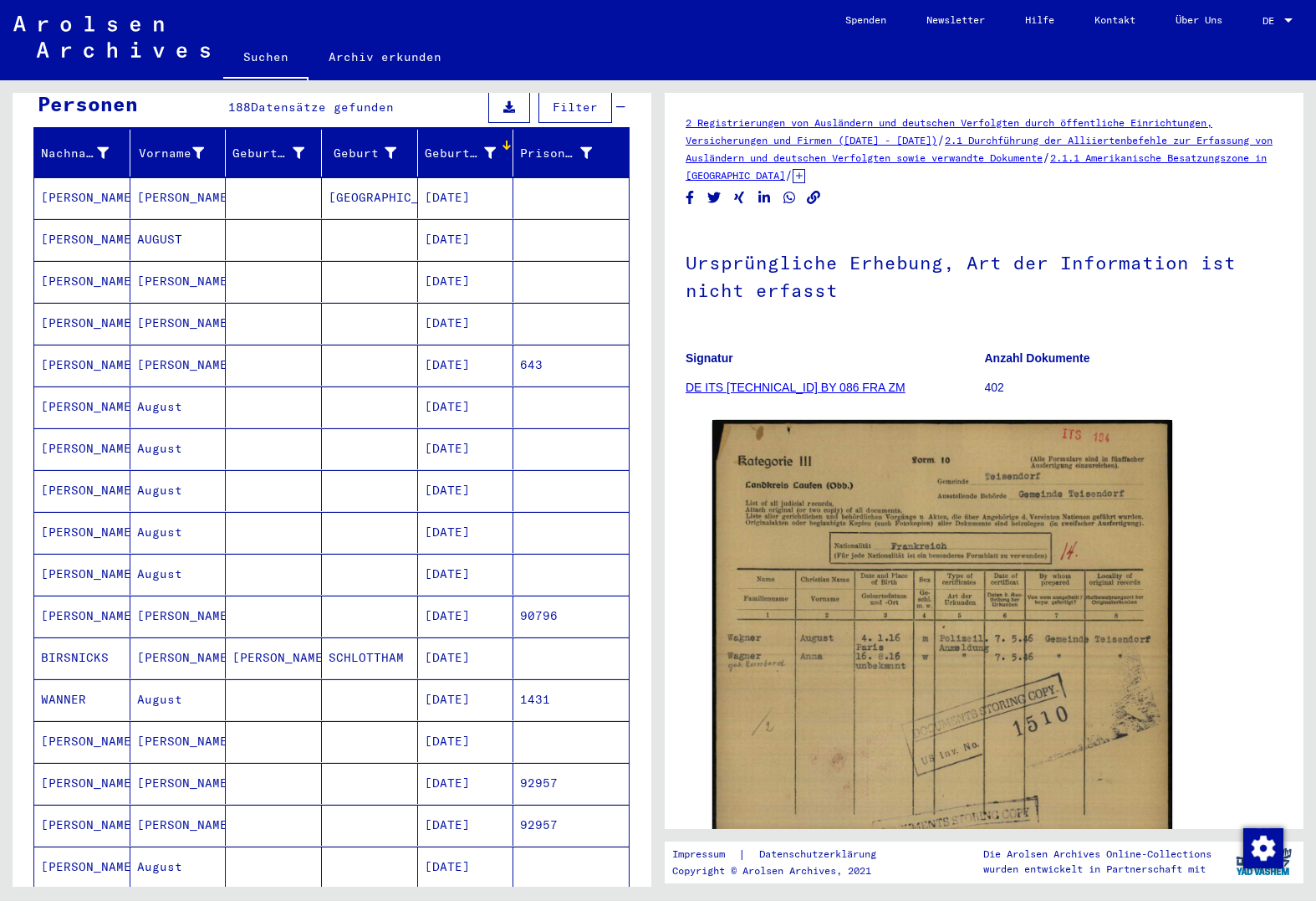
click at [266, 221] on mat-cell at bounding box center [274, 240] width 96 height 41
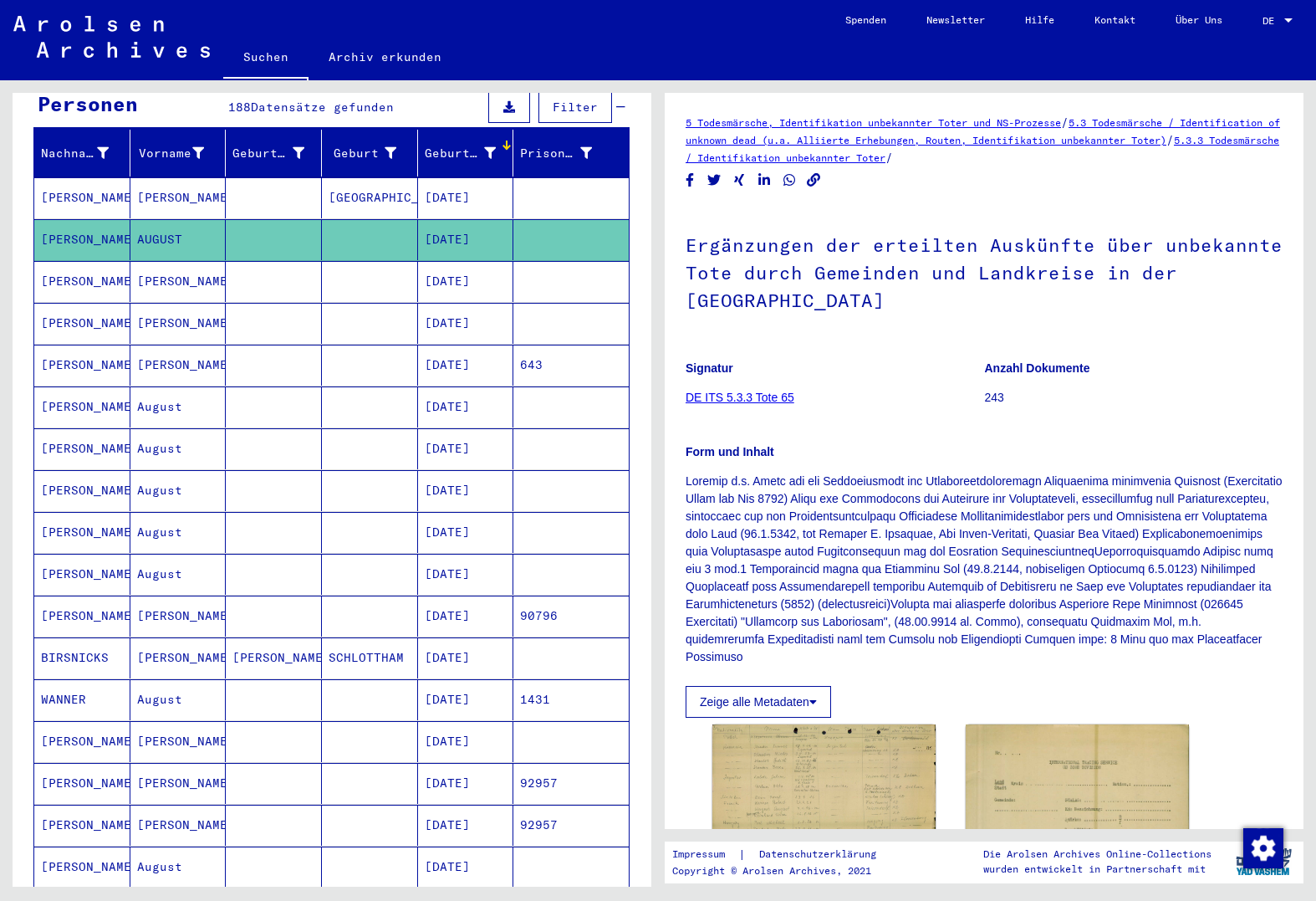
scroll to position [334, 0]
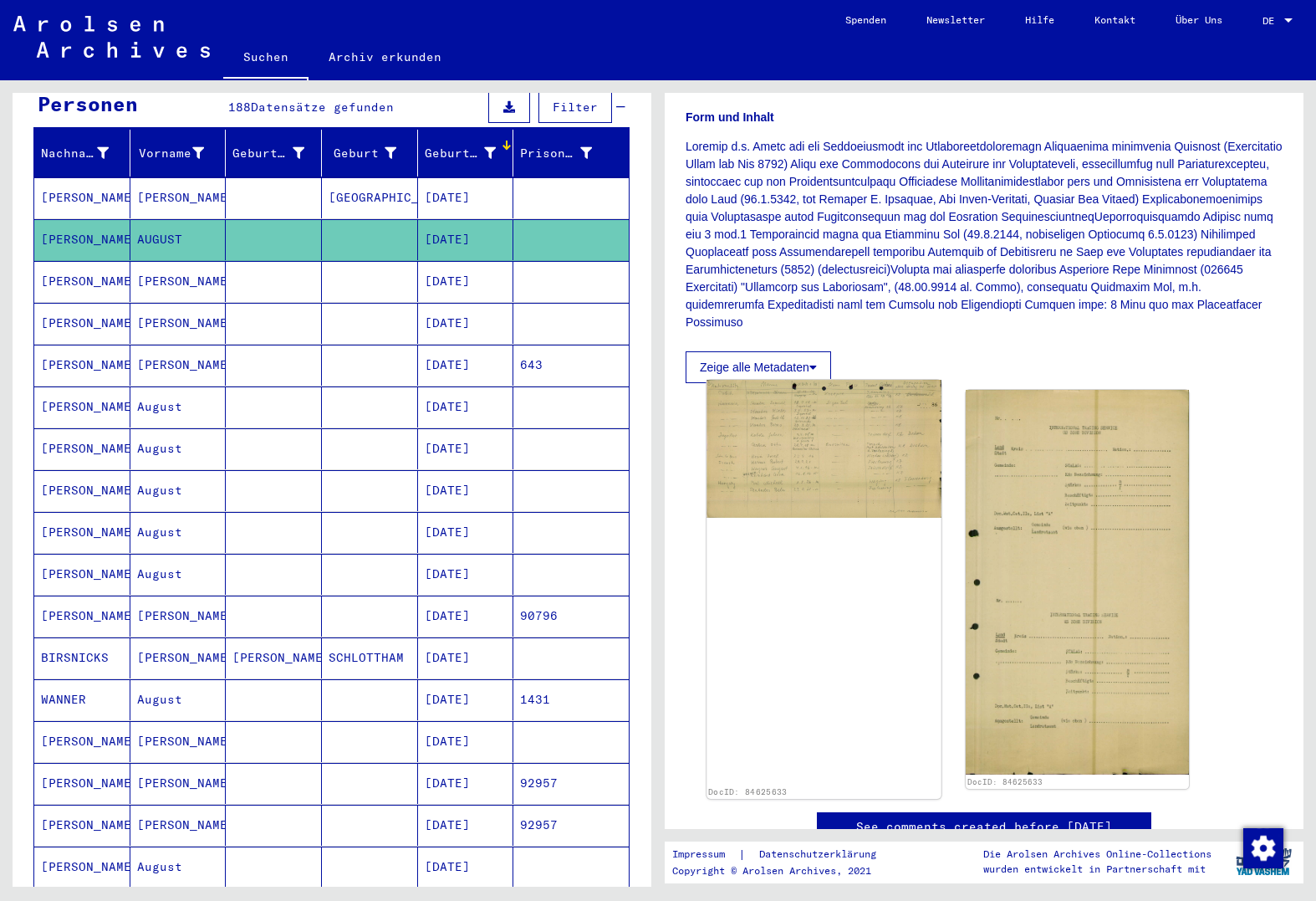
click at [815, 454] on img at bounding box center [824, 448] width 234 height 138
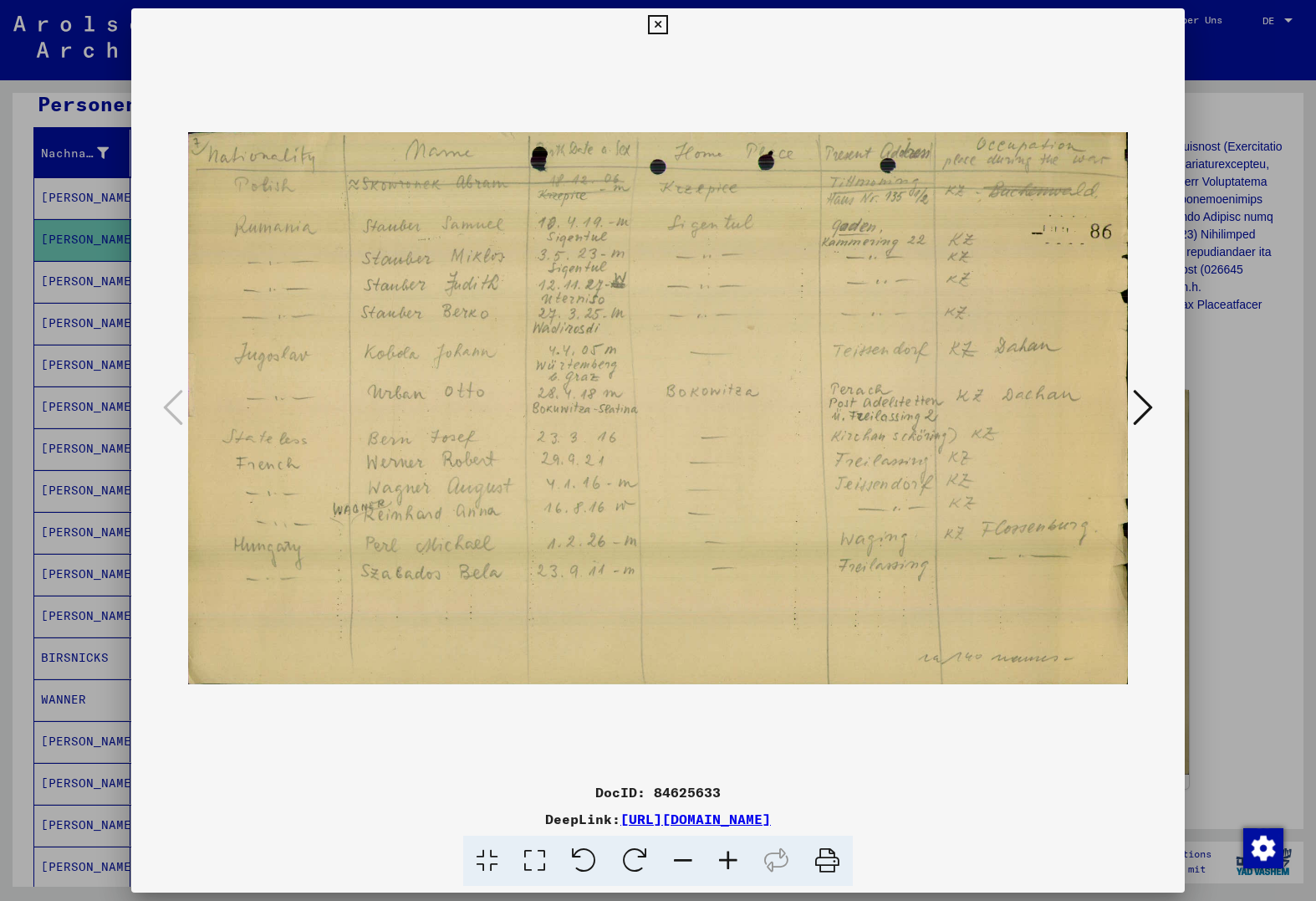
click at [76, 382] on div at bounding box center [658, 450] width 1316 height 901
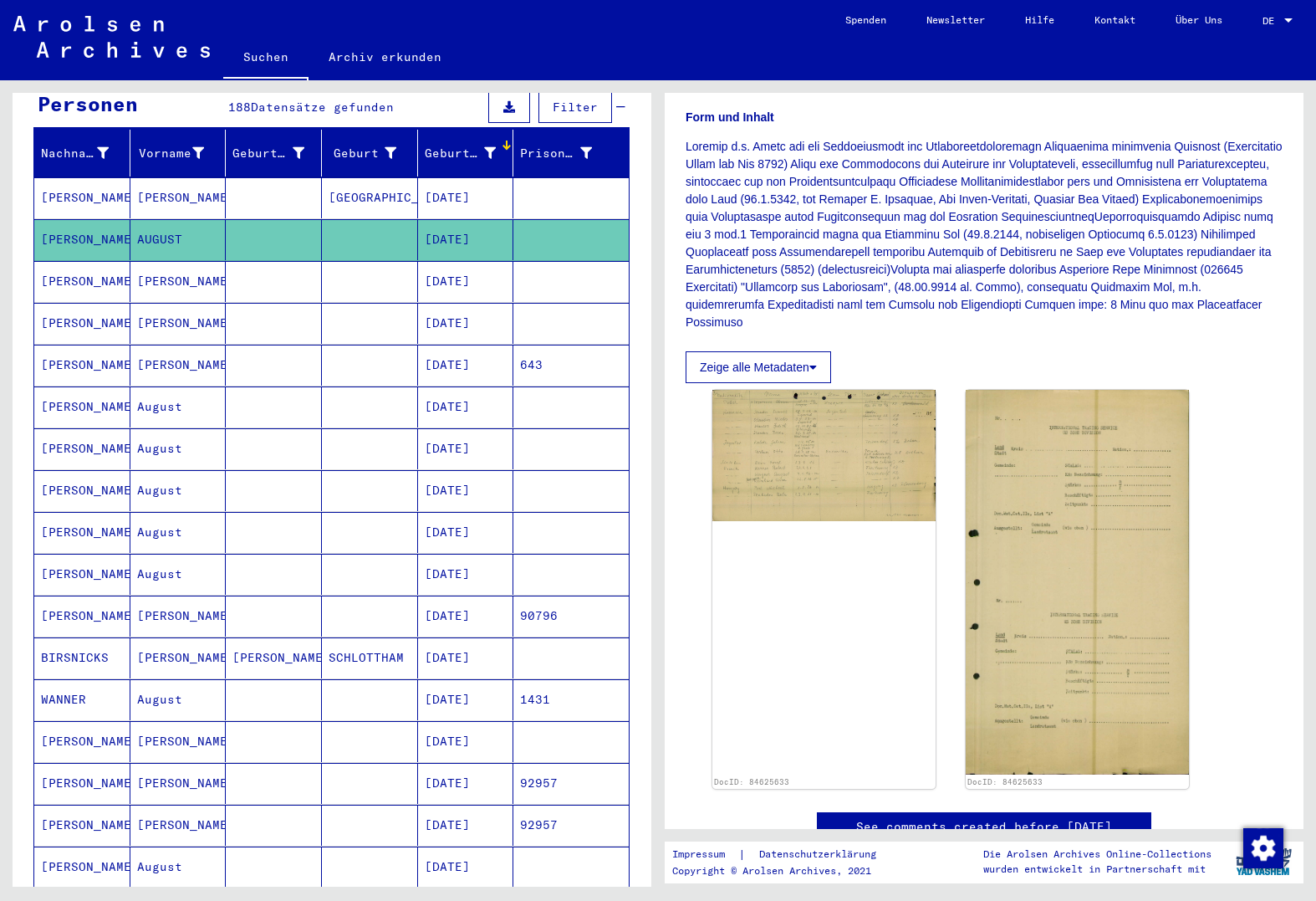
click at [276, 184] on mat-cell at bounding box center [274, 198] width 96 height 41
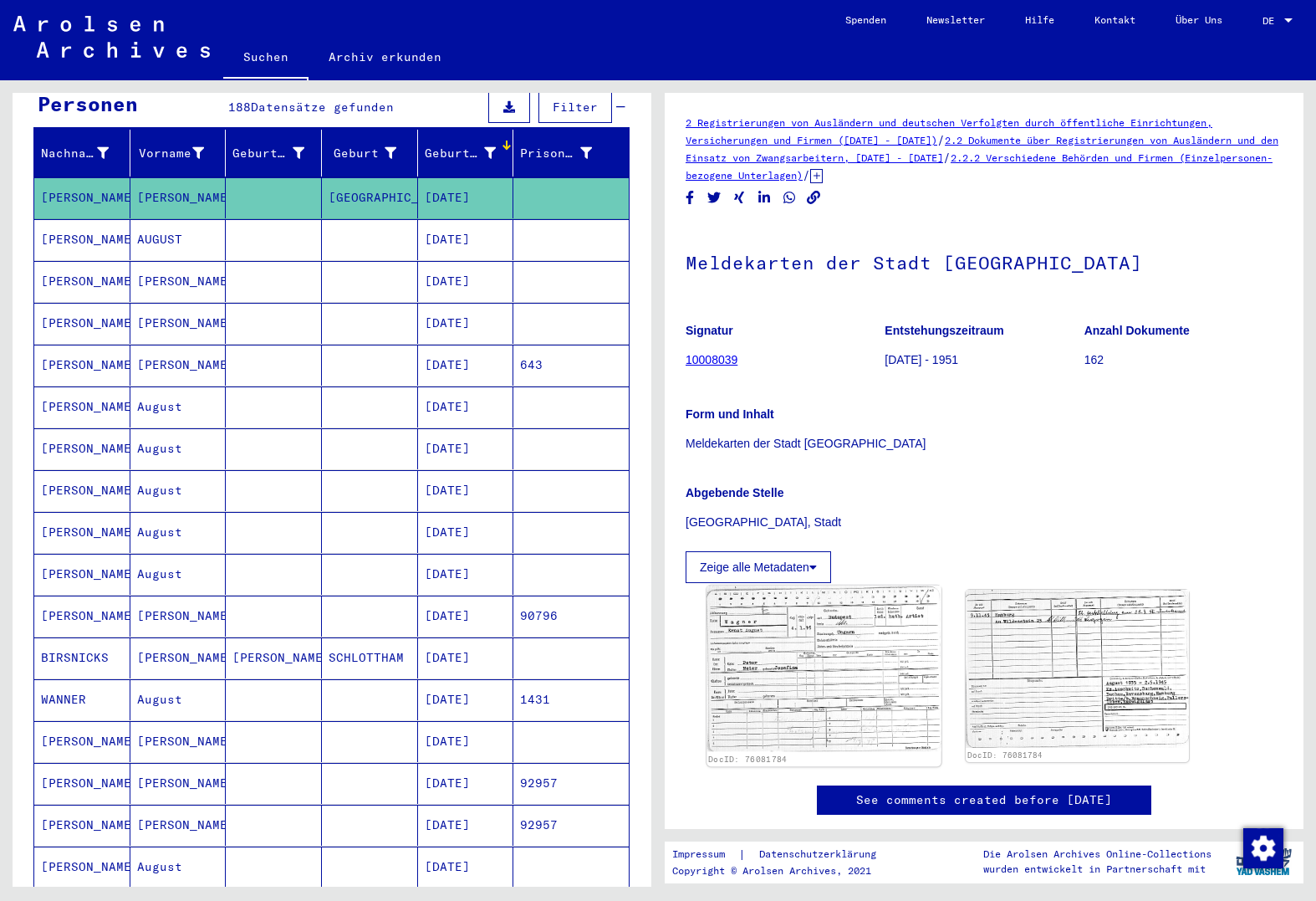
click at [873, 679] on img at bounding box center [824, 668] width 234 height 167
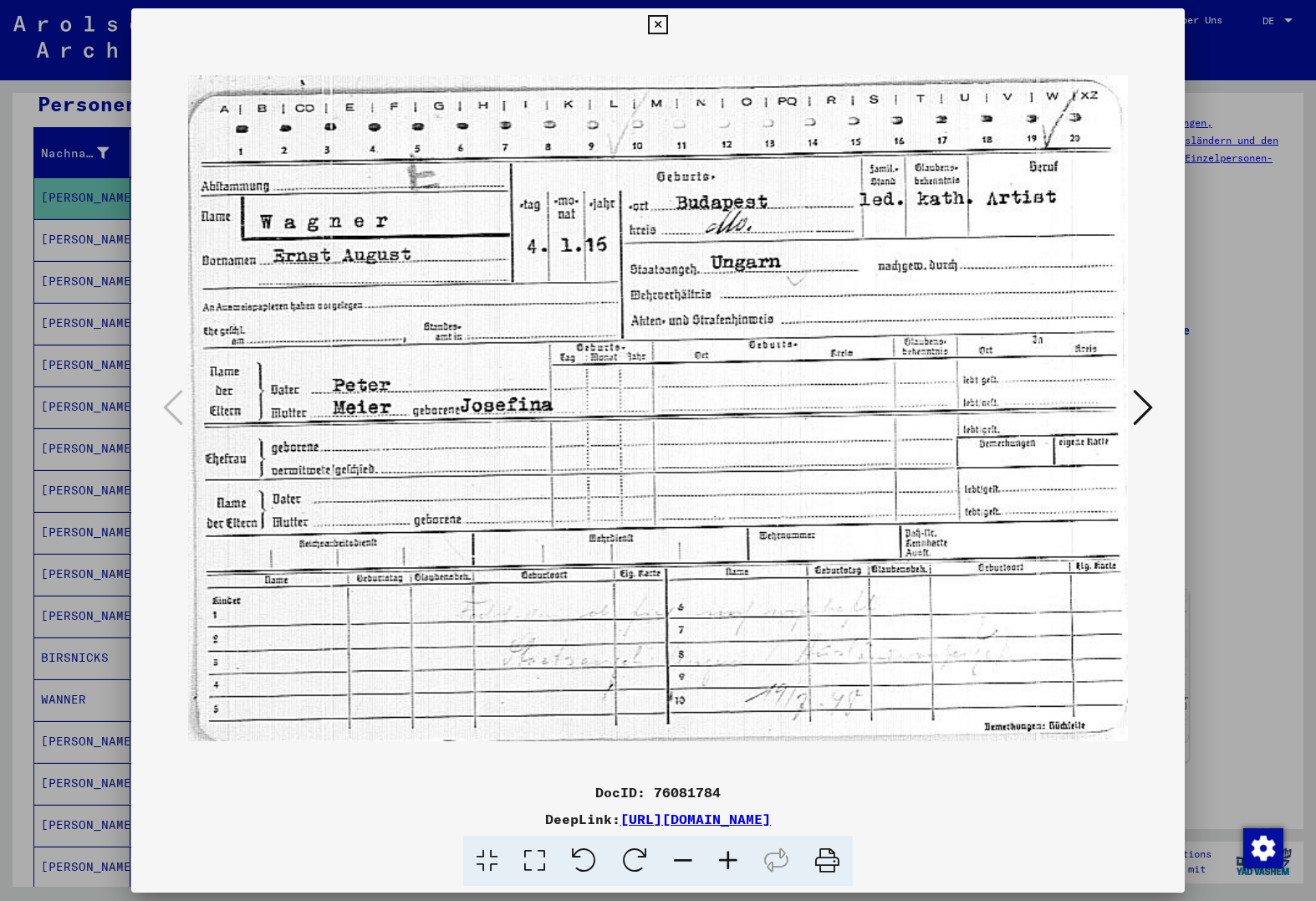
click at [1257, 764] on div at bounding box center [658, 450] width 1316 height 901
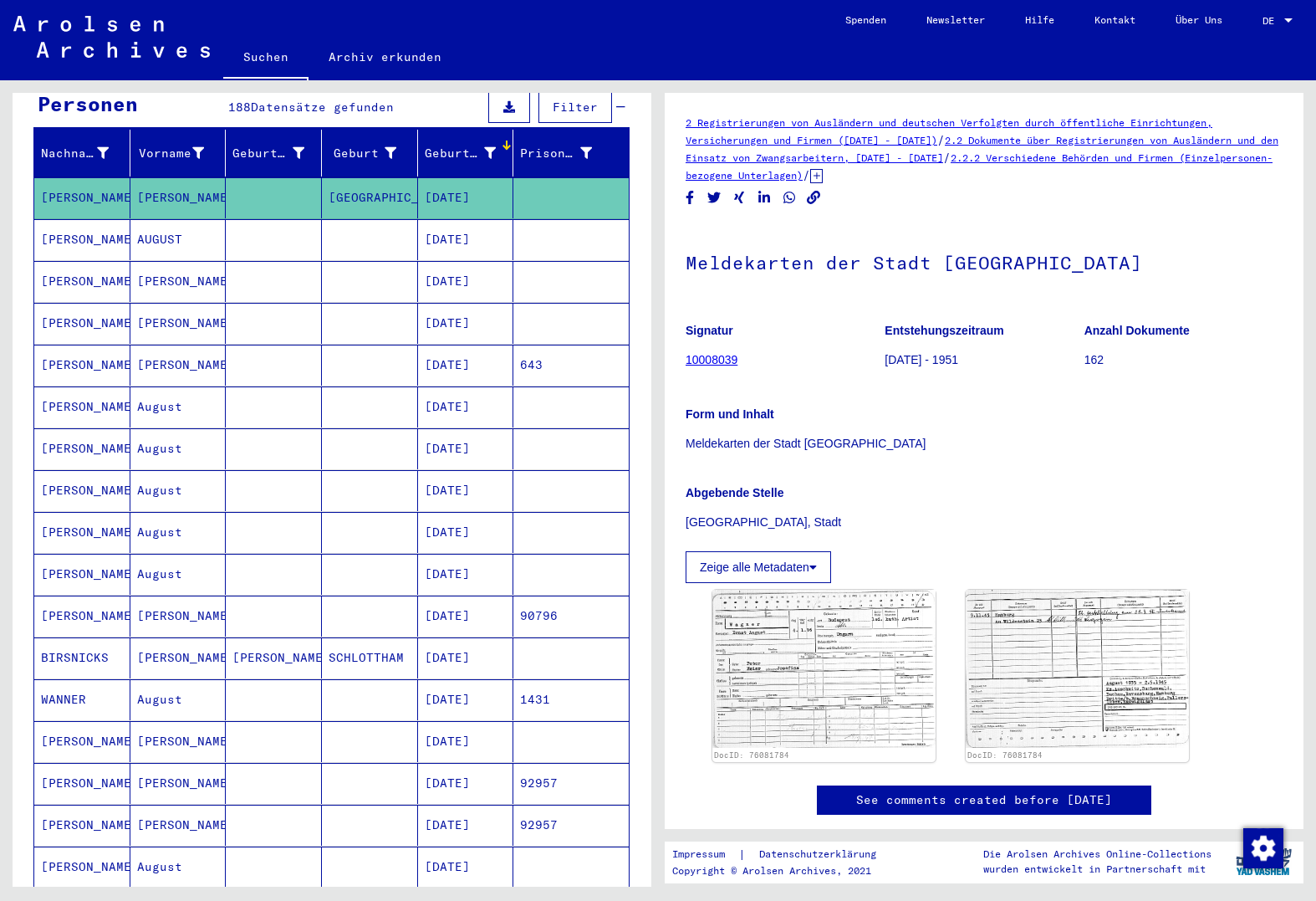
click at [284, 225] on mat-cell at bounding box center [274, 240] width 96 height 41
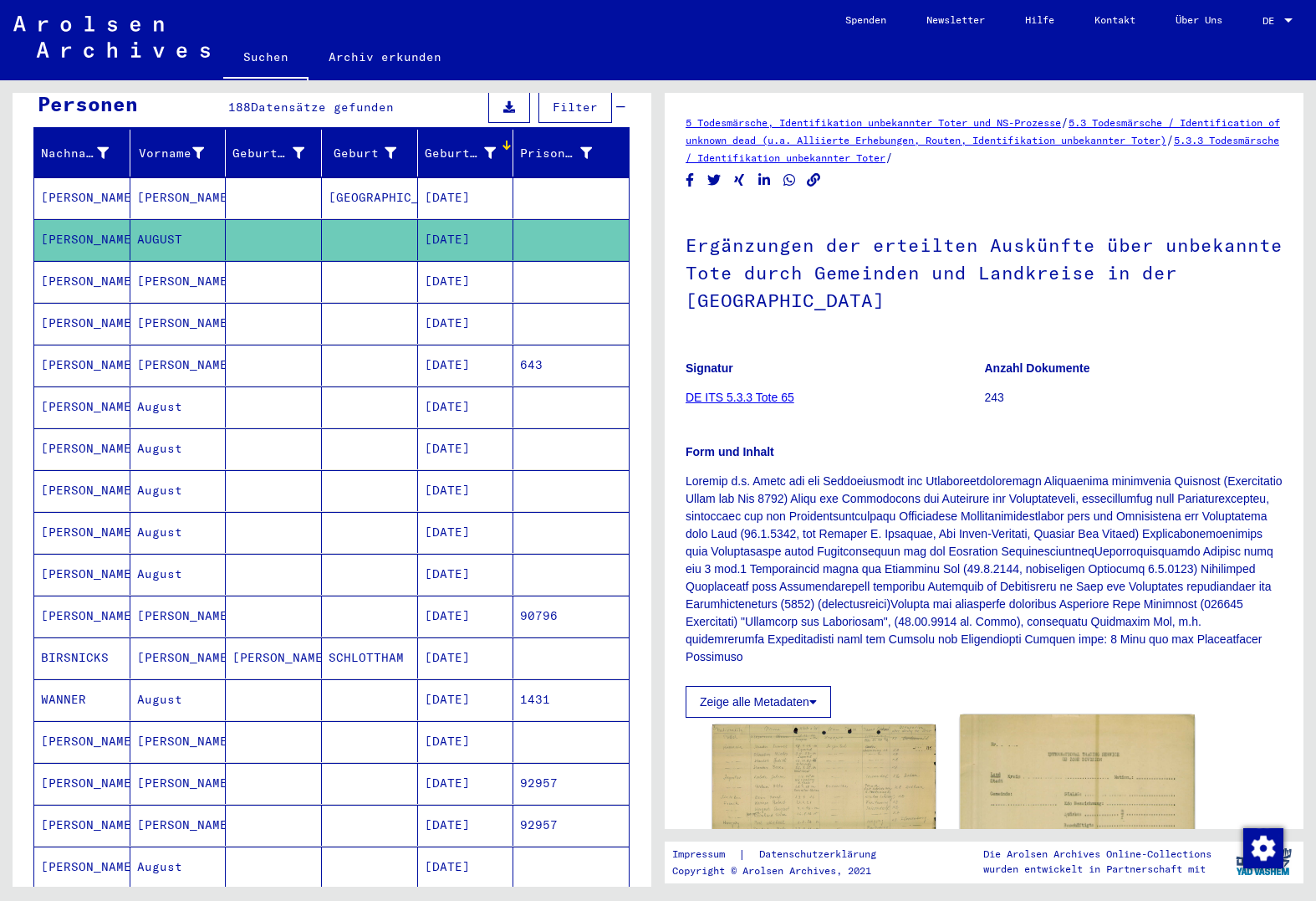
click at [1047, 791] on img at bounding box center [1077, 916] width 234 height 404
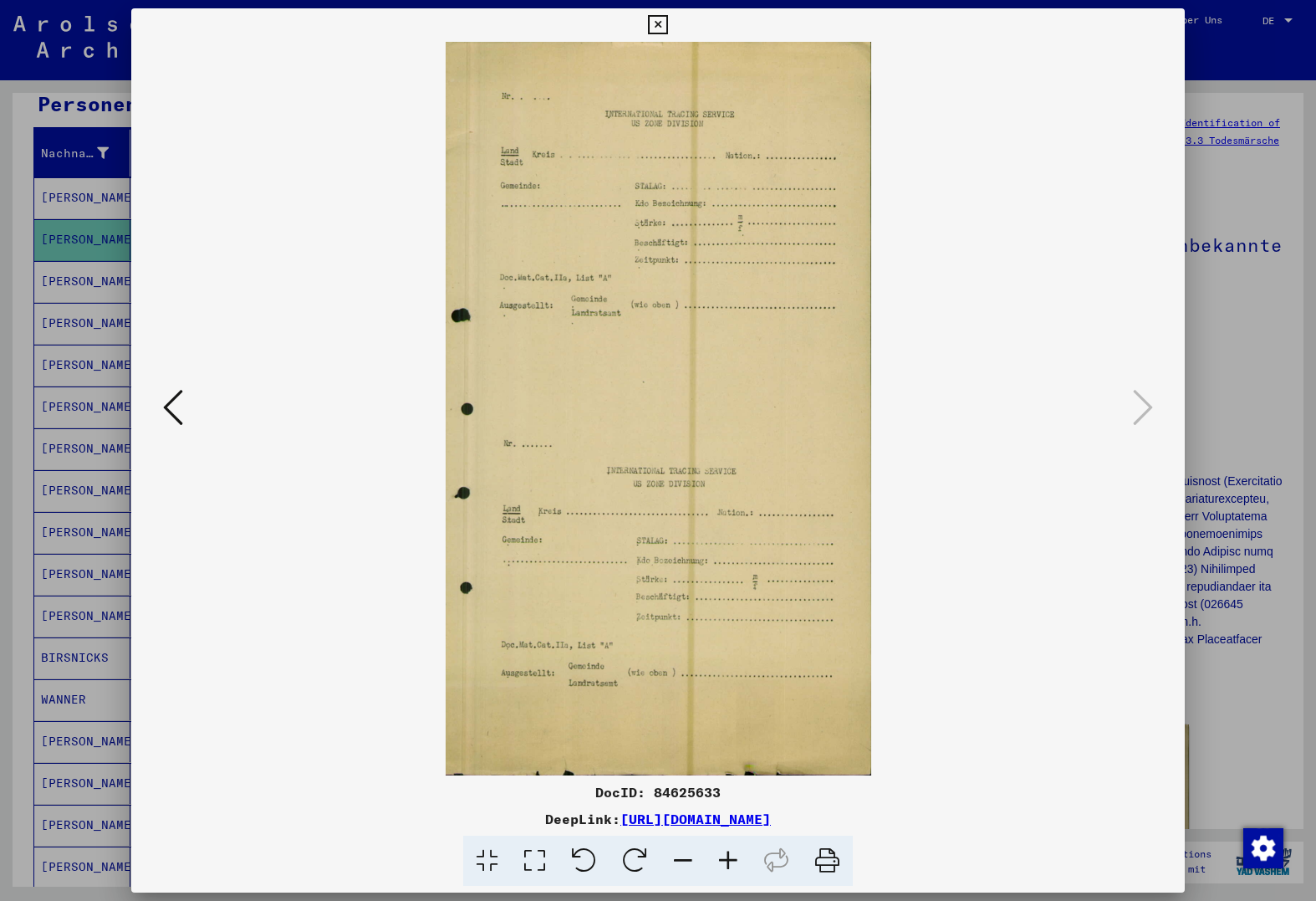
click at [185, 416] on button at bounding box center [173, 409] width 30 height 48
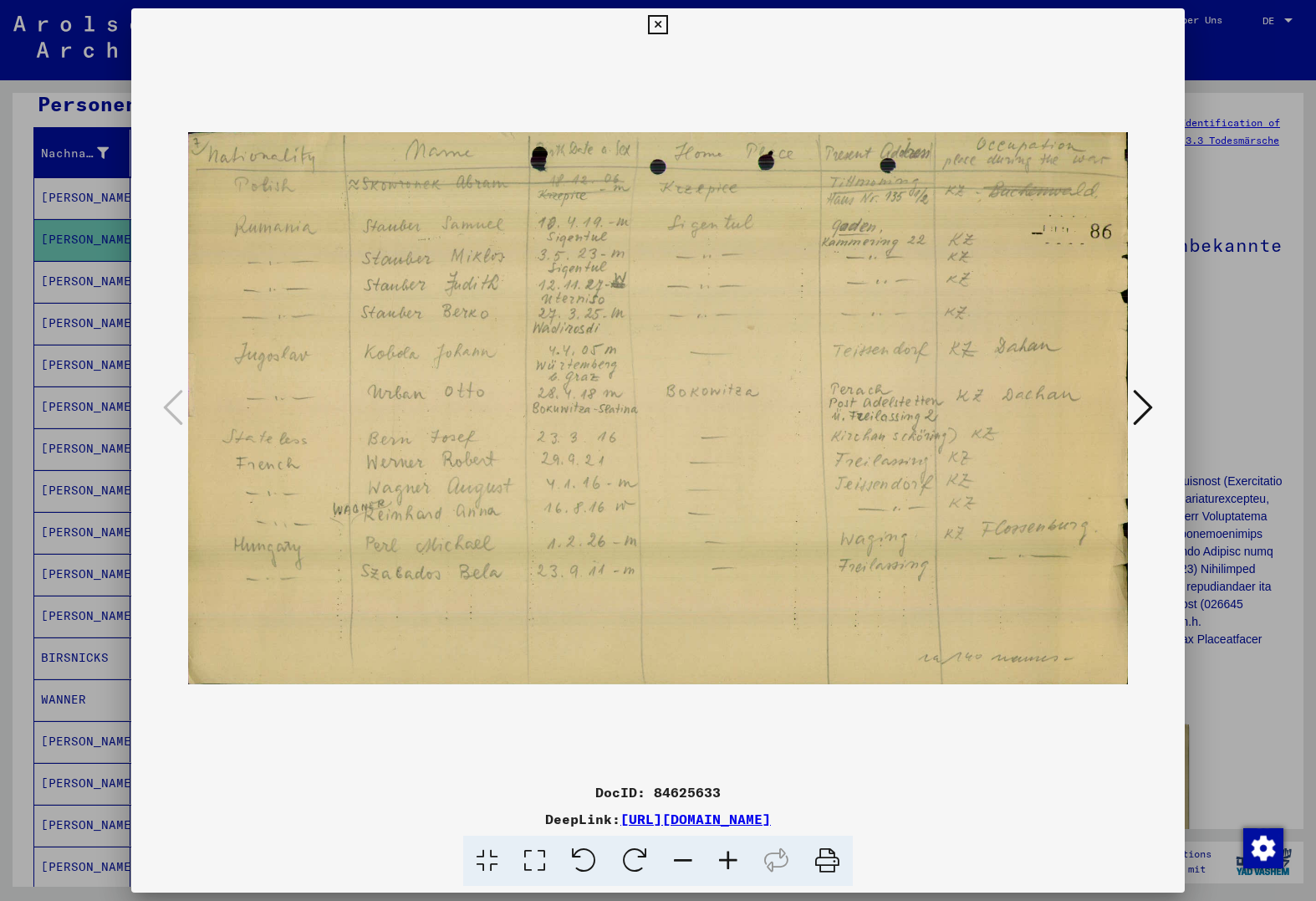
click at [73, 698] on div at bounding box center [658, 450] width 1316 height 901
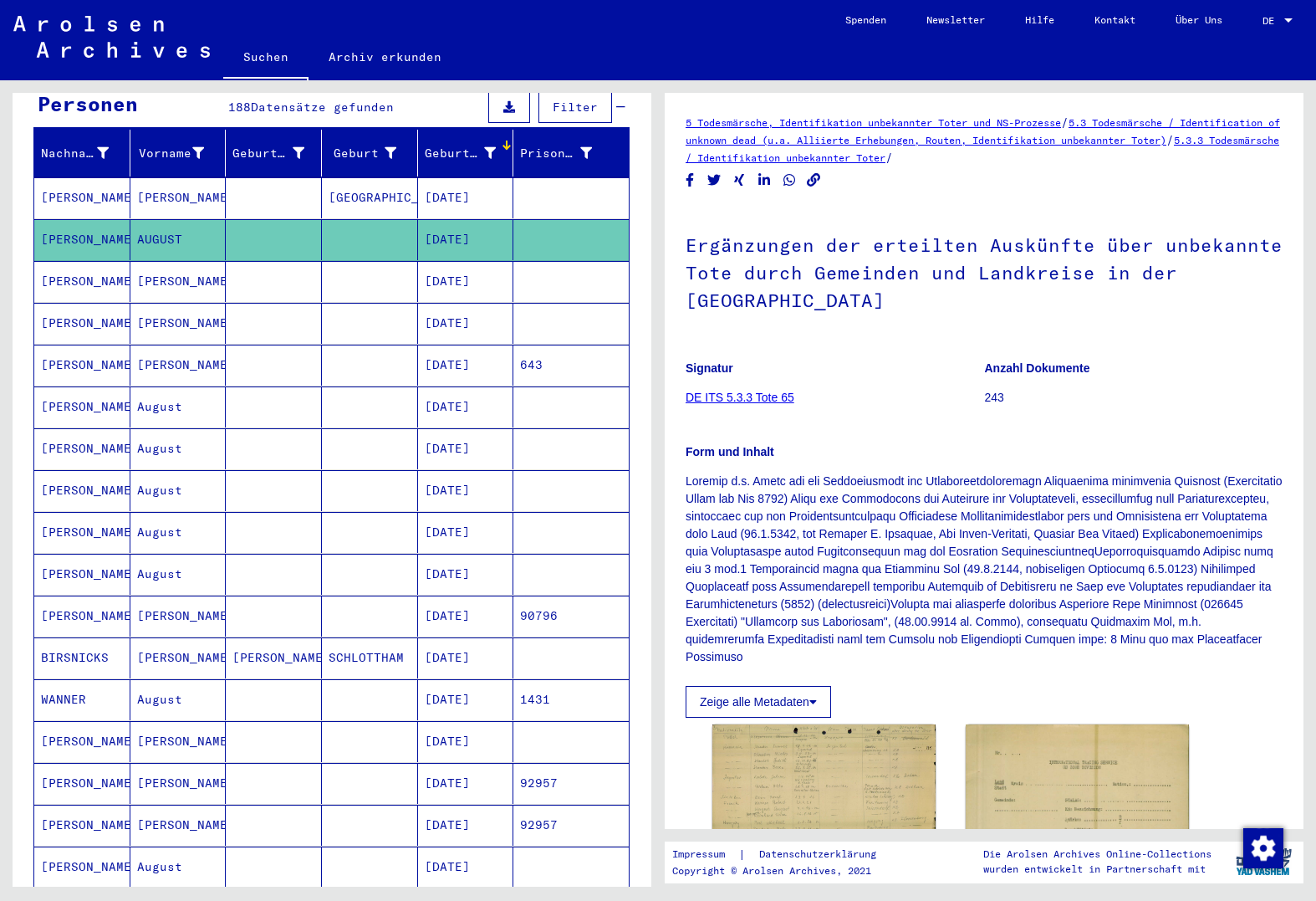
click at [226, 177] on mat-cell at bounding box center [274, 198] width 96 height 41
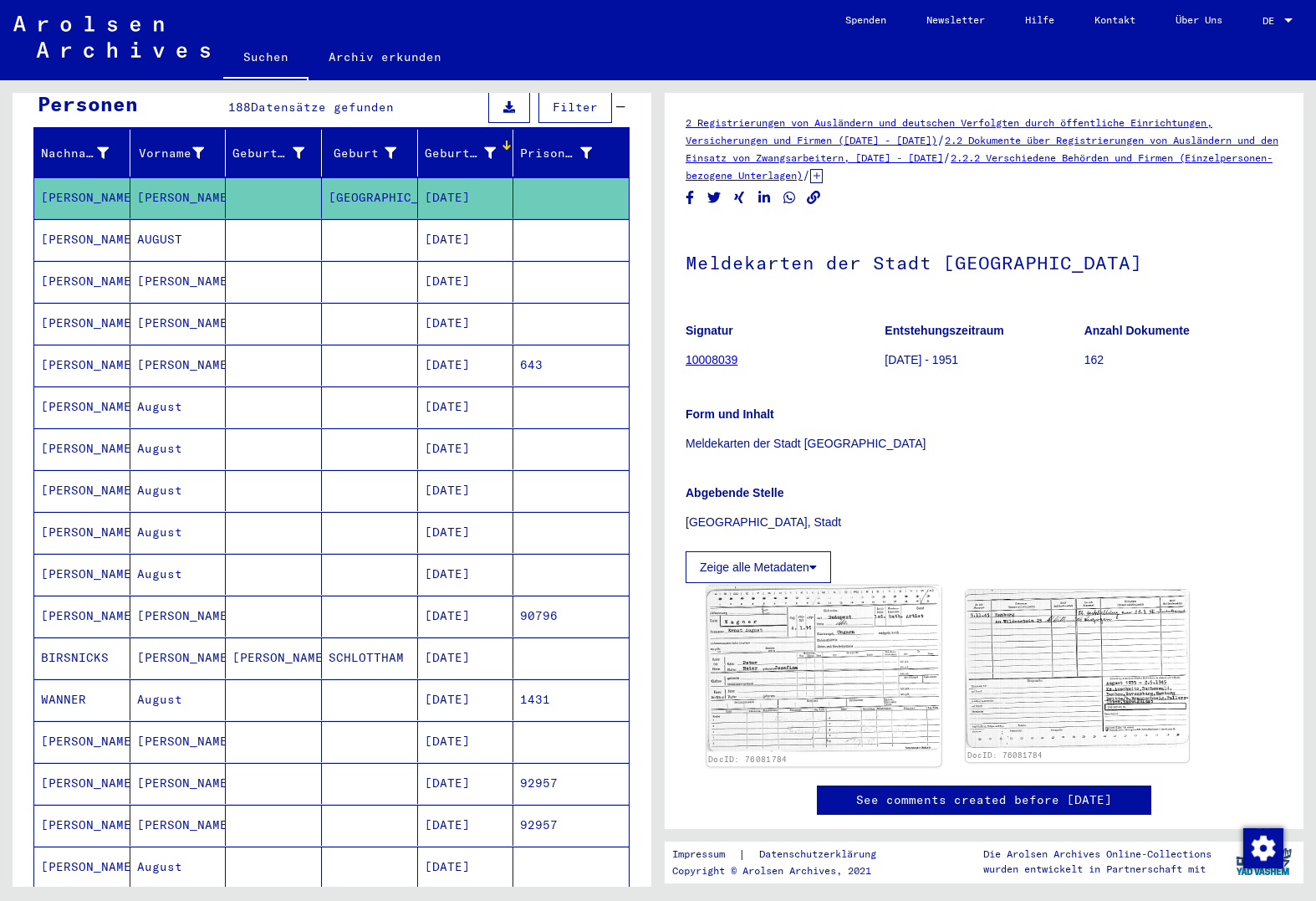
click at [824, 695] on img at bounding box center [824, 668] width 234 height 167
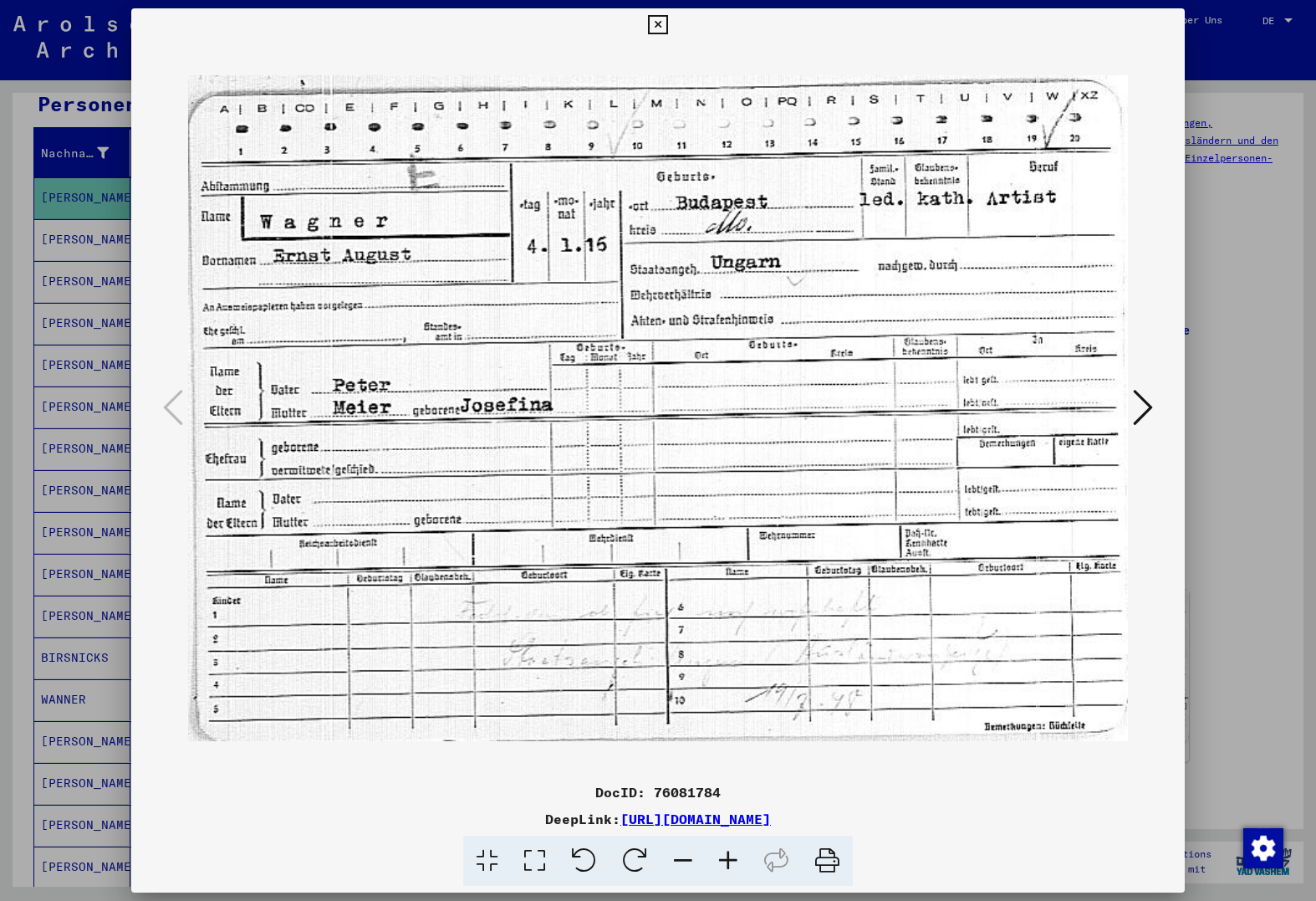
click at [1146, 385] on button at bounding box center [1144, 409] width 30 height 48
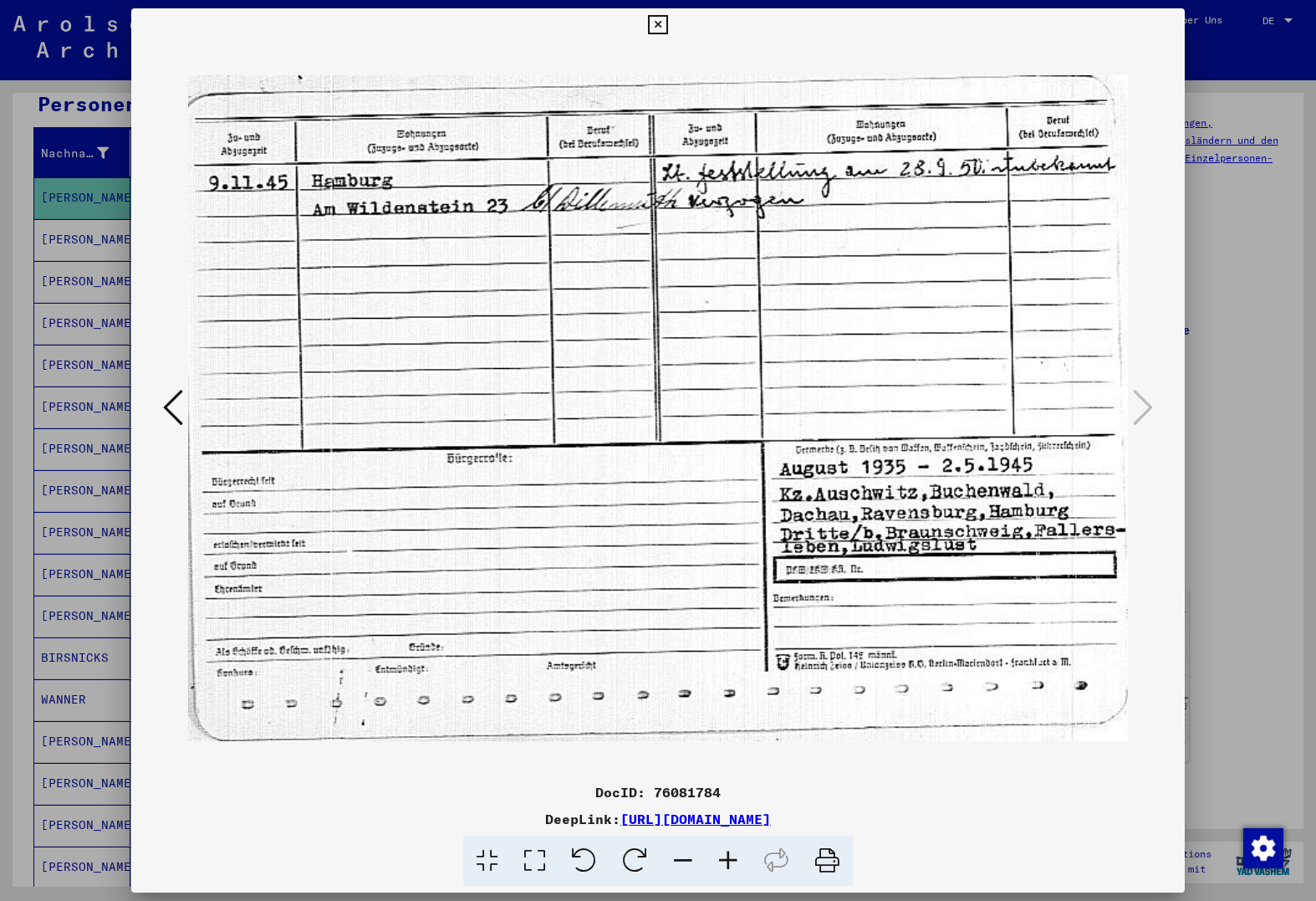
click at [0, 671] on div at bounding box center [658, 450] width 1316 height 901
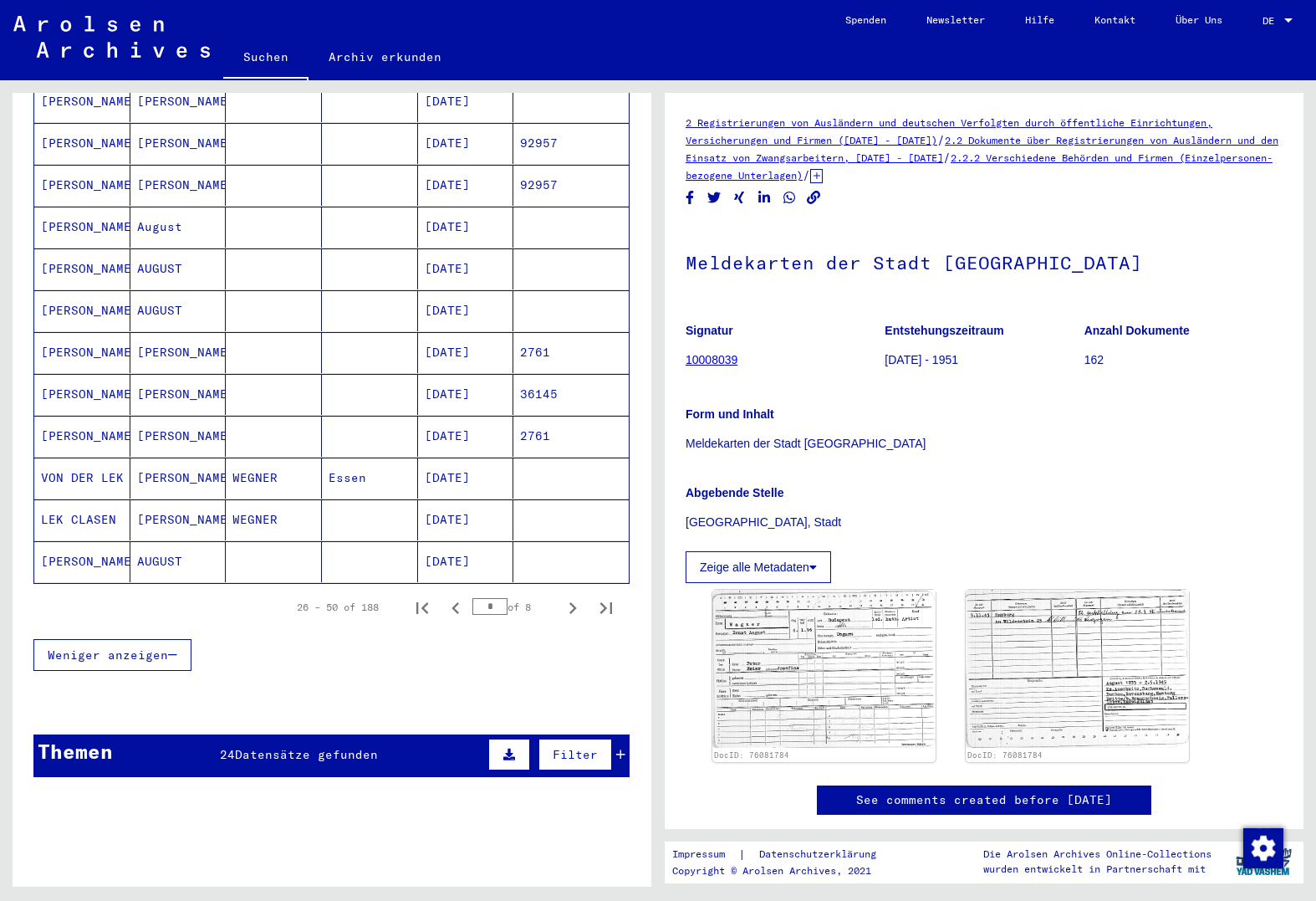
scroll to position [848, 0]
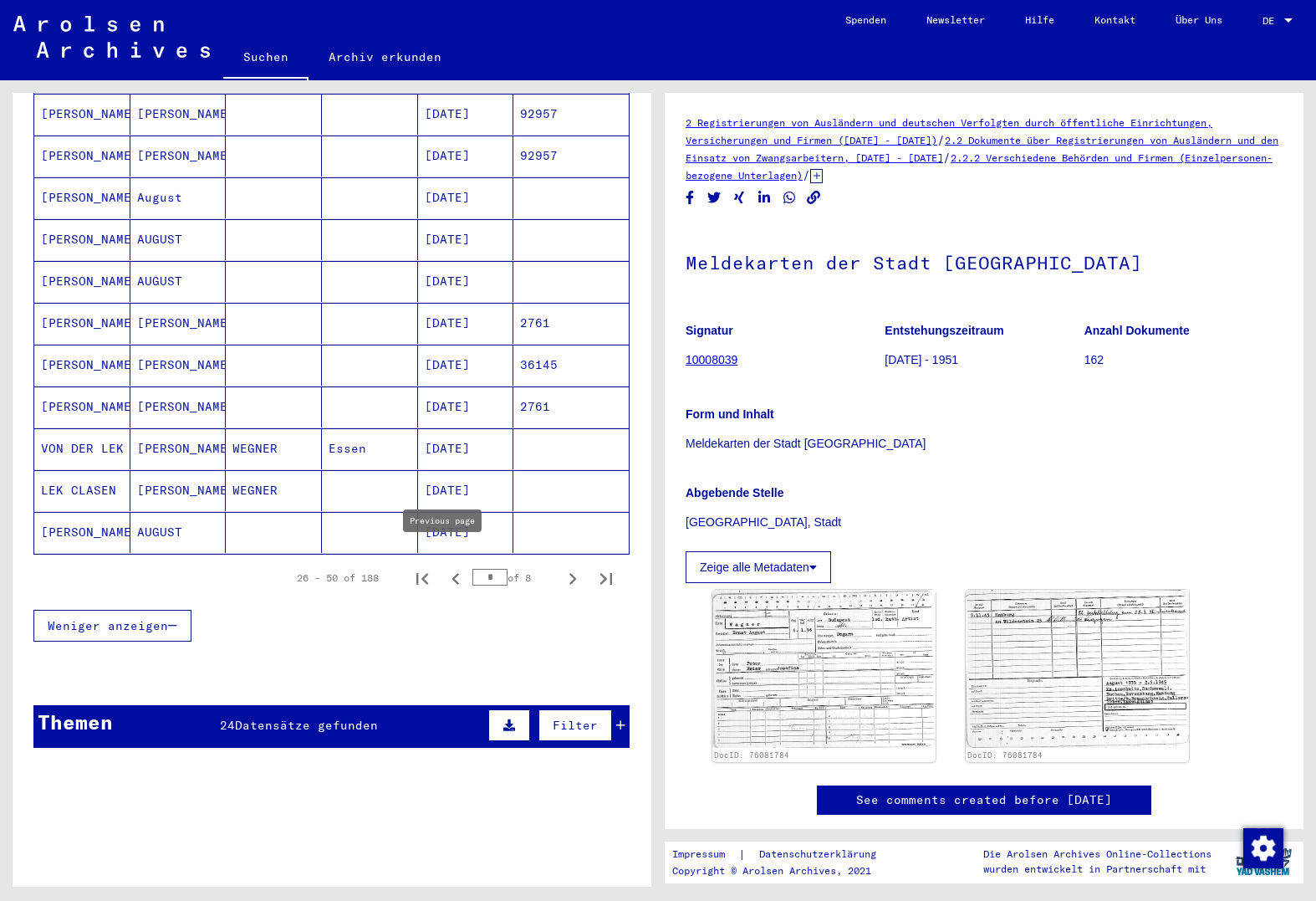
click at [444, 567] on icon "Previous page" at bounding box center [456, 578] width 24 height 24
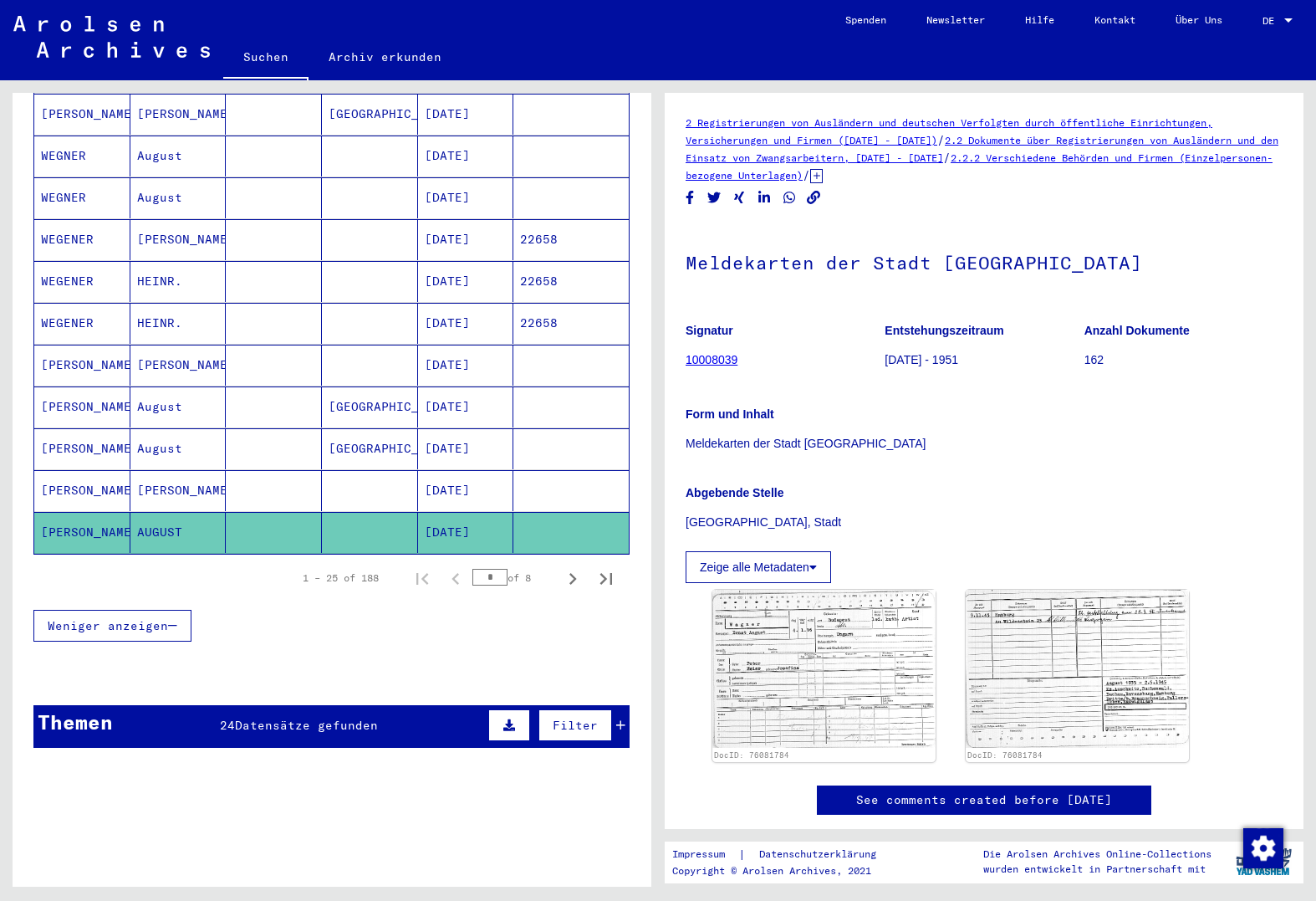
click at [226, 514] on mat-cell at bounding box center [274, 533] width 96 height 41
click at [311, 524] on mat-cell at bounding box center [274, 533] width 96 height 41
click at [561, 569] on icon "Next page" at bounding box center [572, 578] width 24 height 24
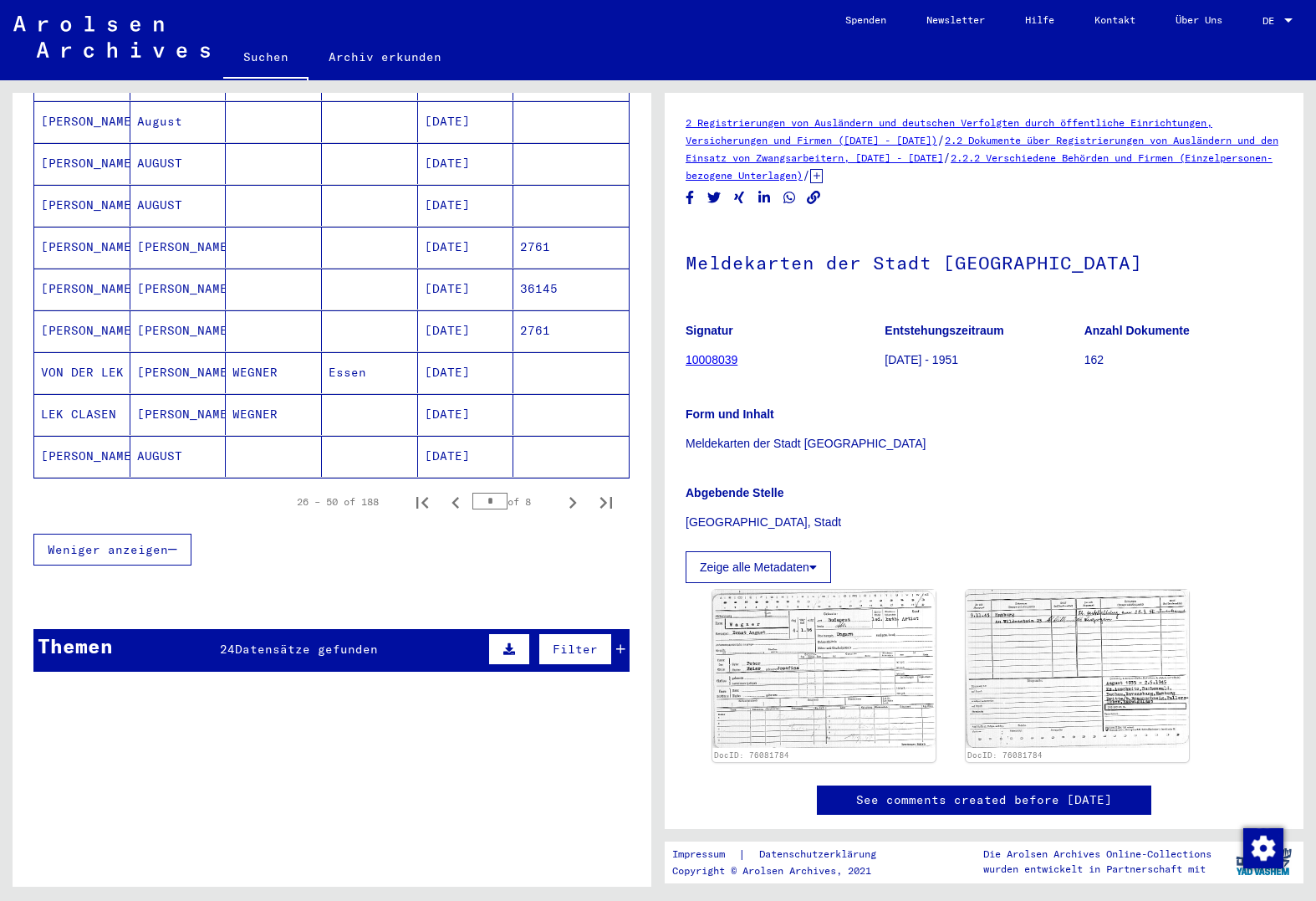
scroll to position [1016, 0]
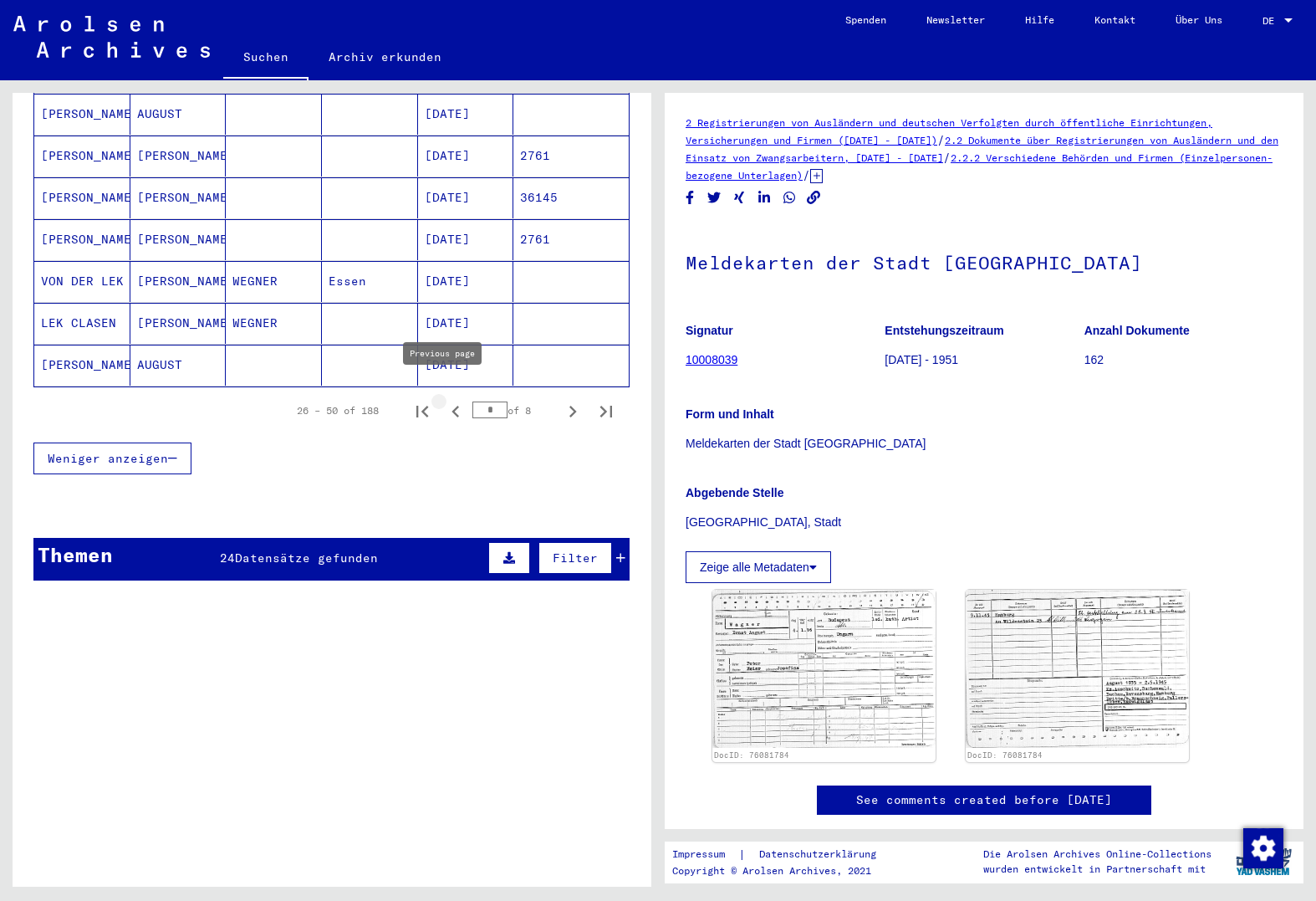
click at [444, 400] on icon "Previous page" at bounding box center [456, 411] width 24 height 24
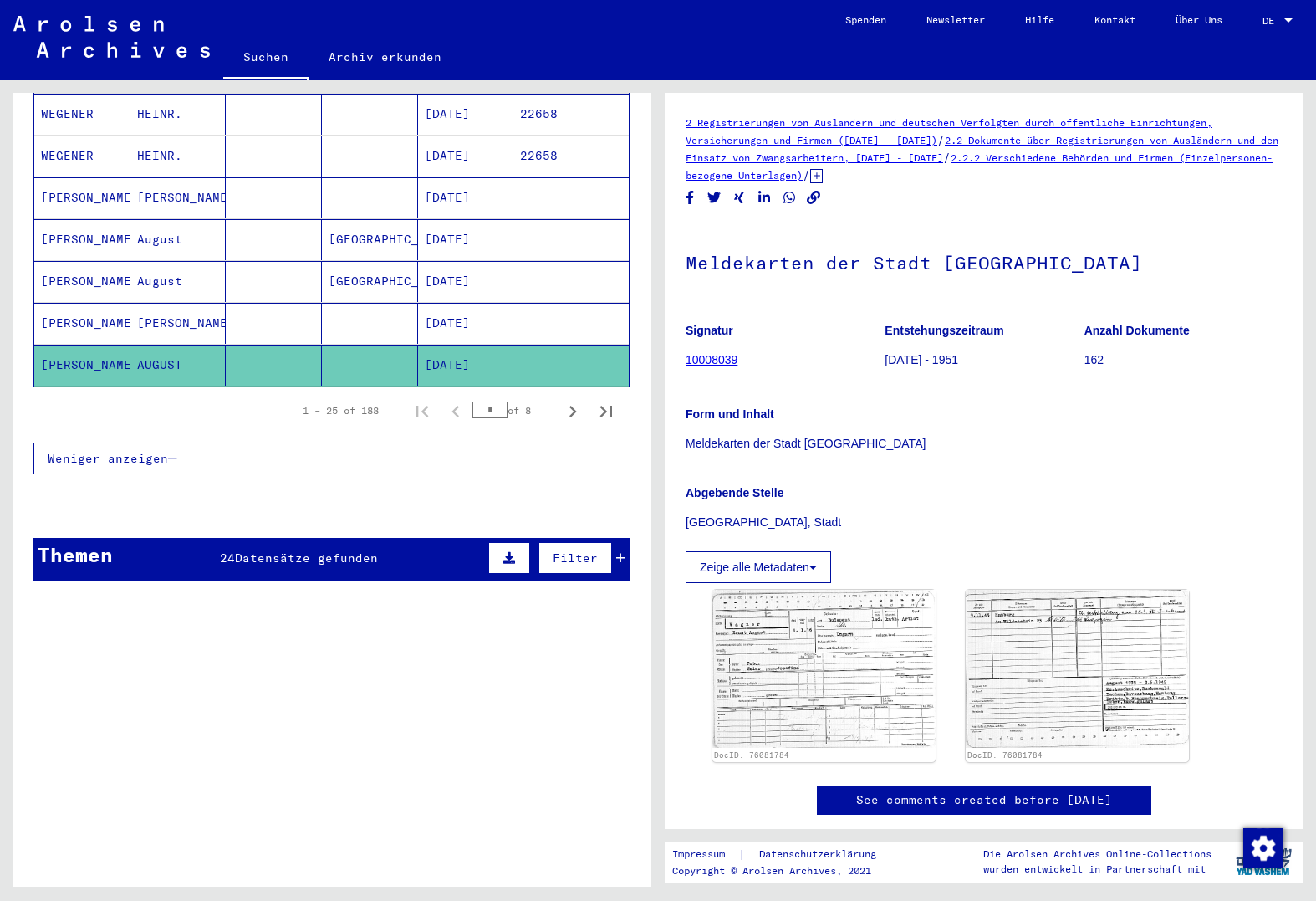
click at [308, 303] on mat-cell at bounding box center [274, 324] width 96 height 41
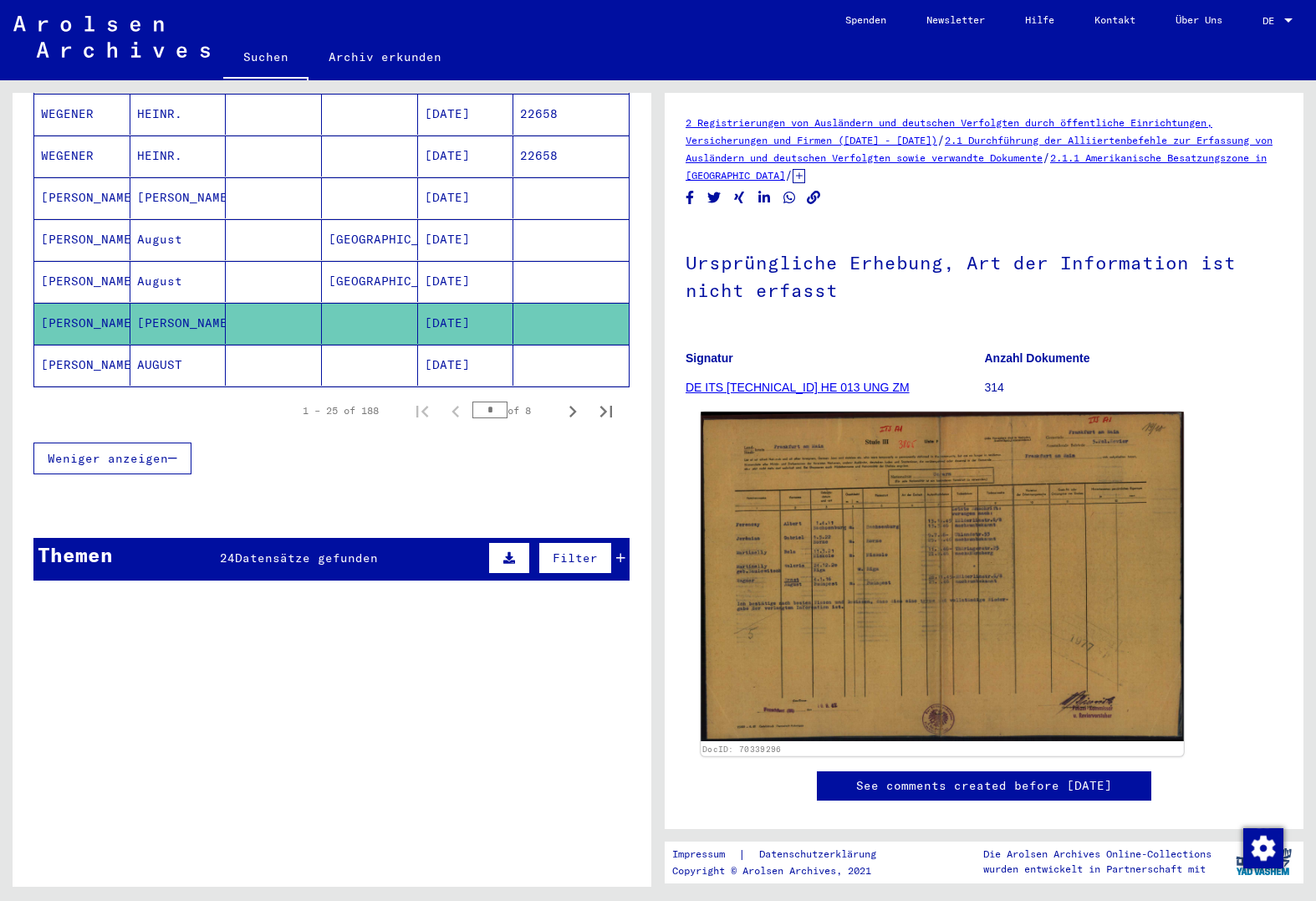
click at [962, 551] on img at bounding box center [943, 576] width 484 height 330
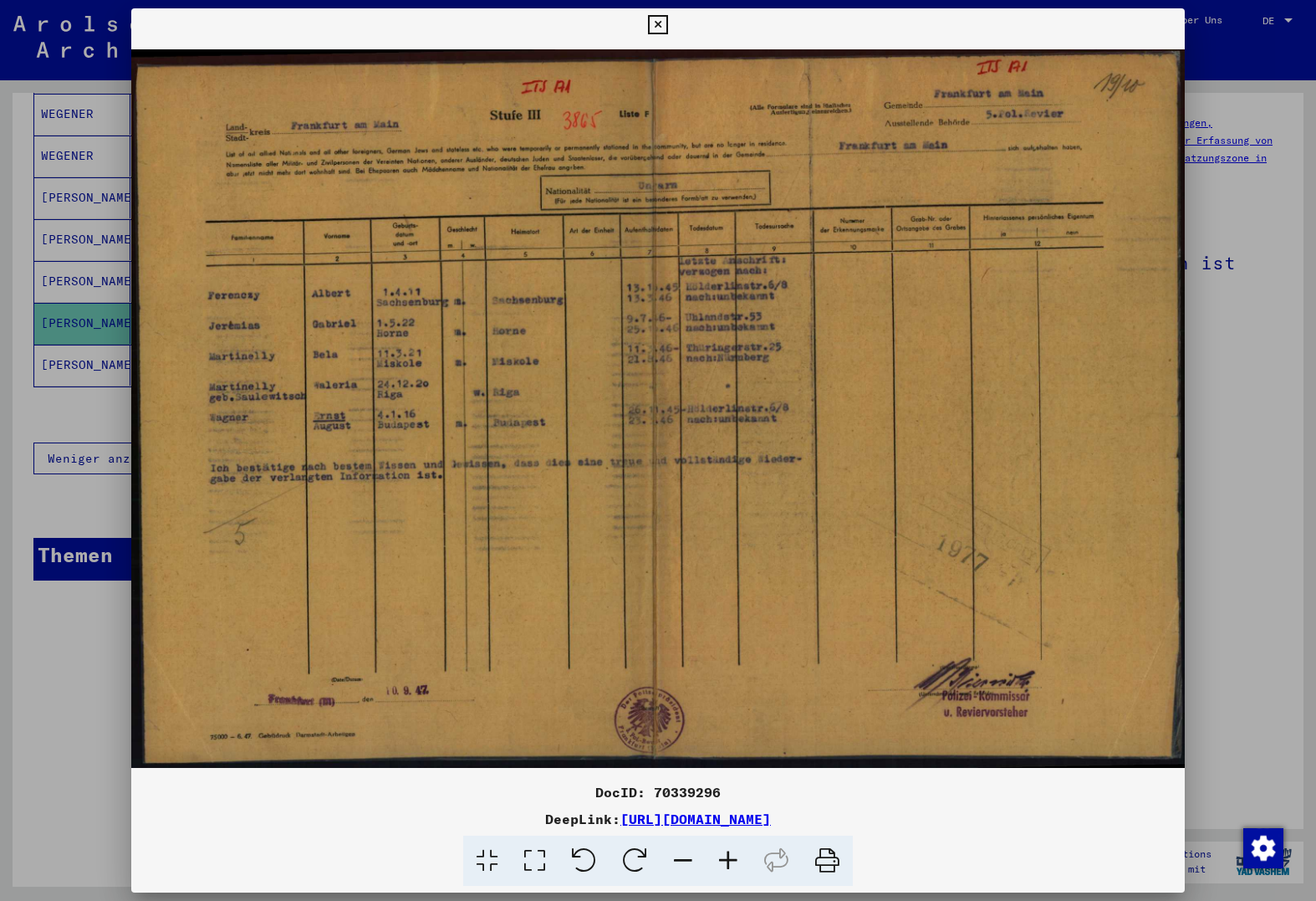
click at [20, 727] on div at bounding box center [658, 450] width 1316 height 901
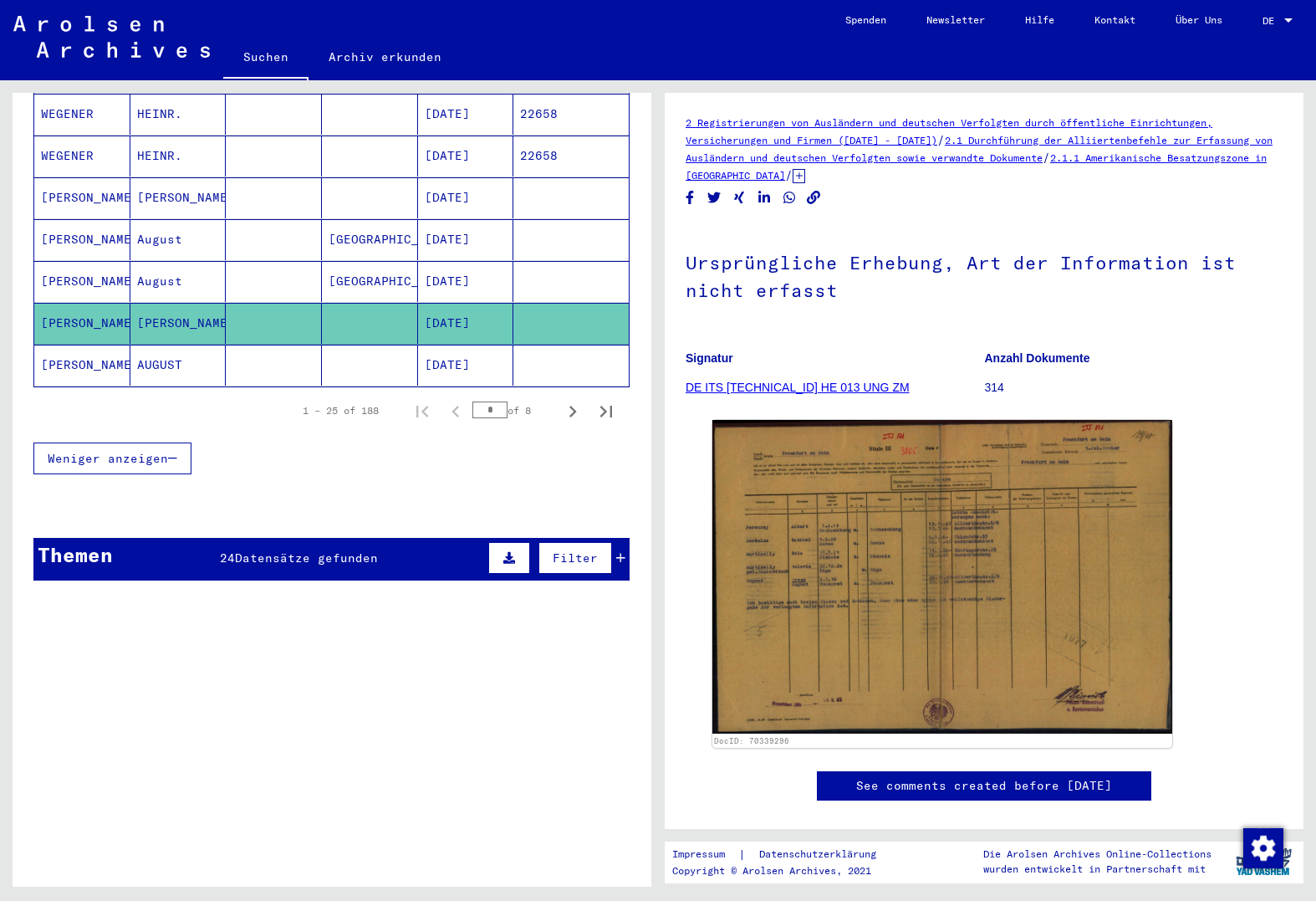
click at [217, 265] on mat-cell "August" at bounding box center [179, 282] width 96 height 41
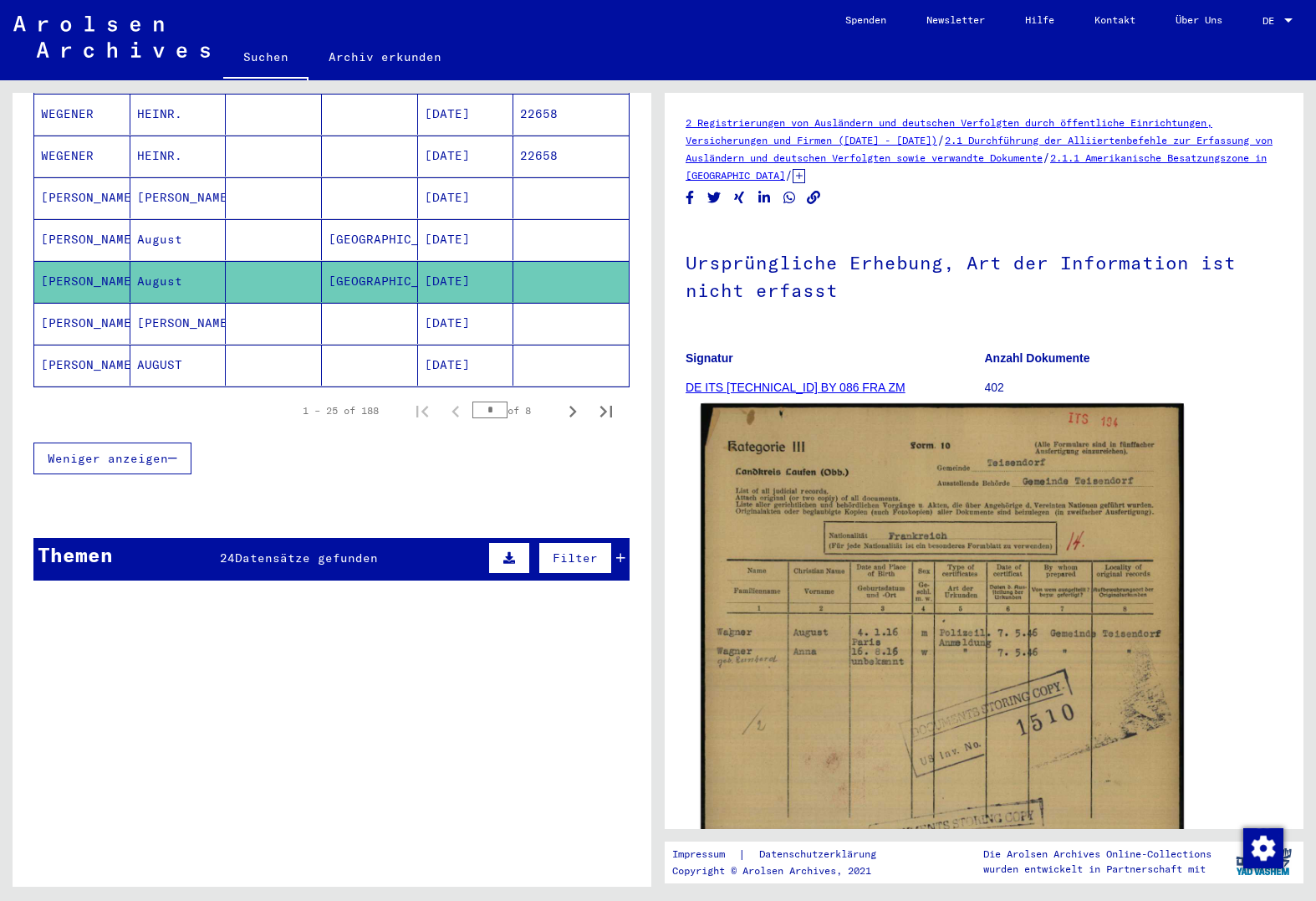
click at [870, 510] on img at bounding box center [943, 742] width 484 height 679
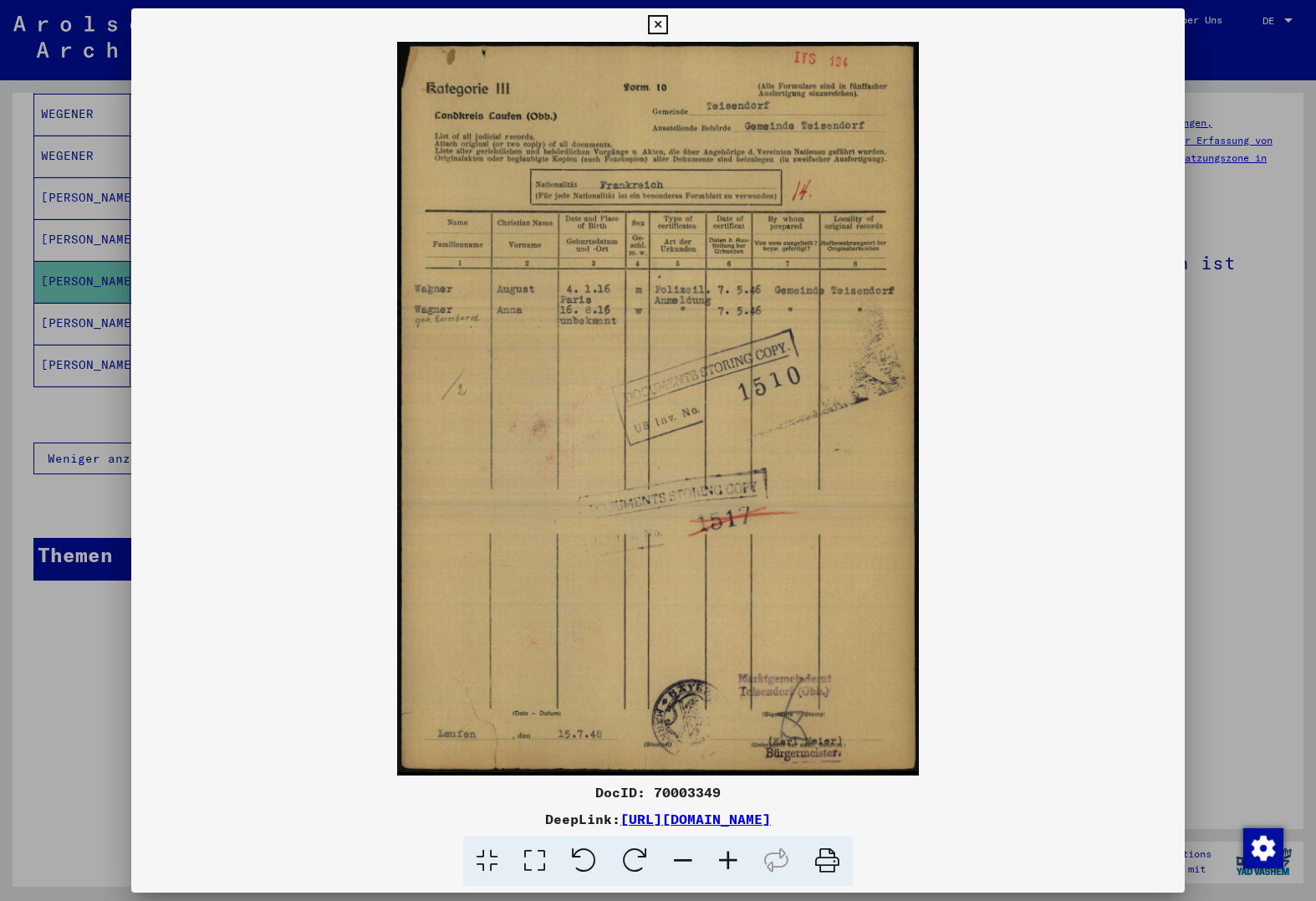
click at [69, 685] on div at bounding box center [658, 450] width 1316 height 901
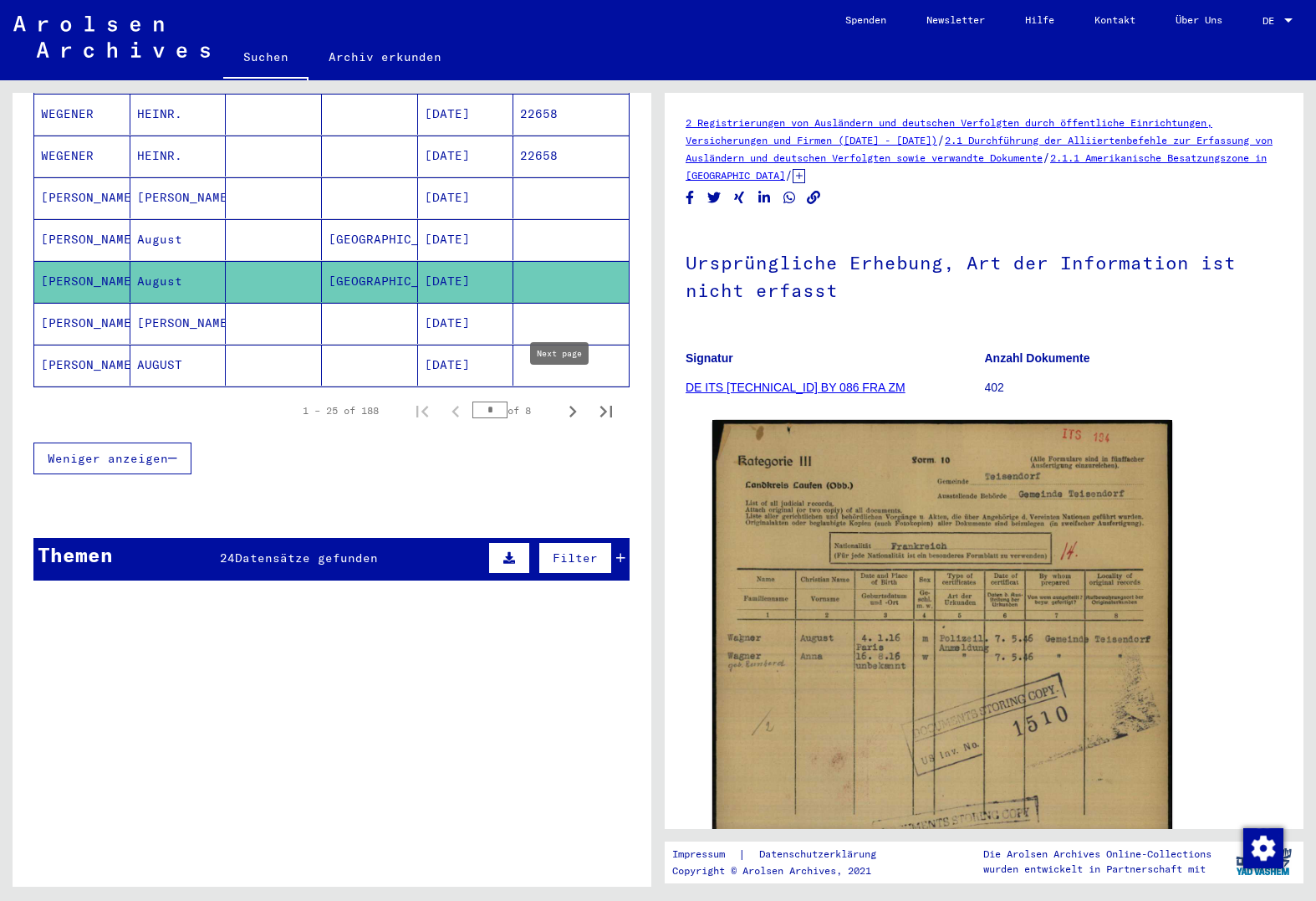
click at [561, 401] on icon "Next page" at bounding box center [572, 411] width 24 height 24
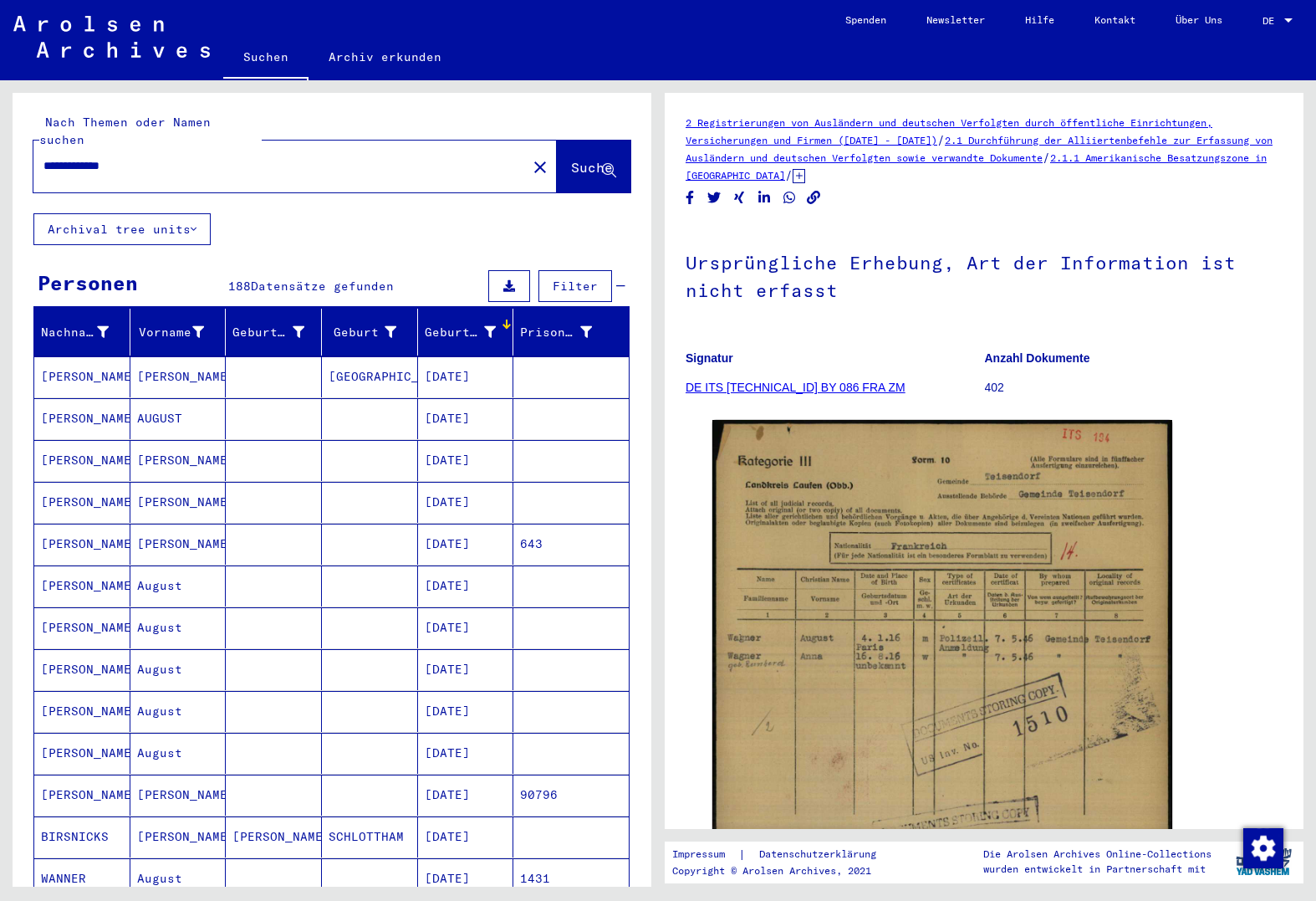
click at [274, 356] on mat-cell at bounding box center [274, 377] width 96 height 41
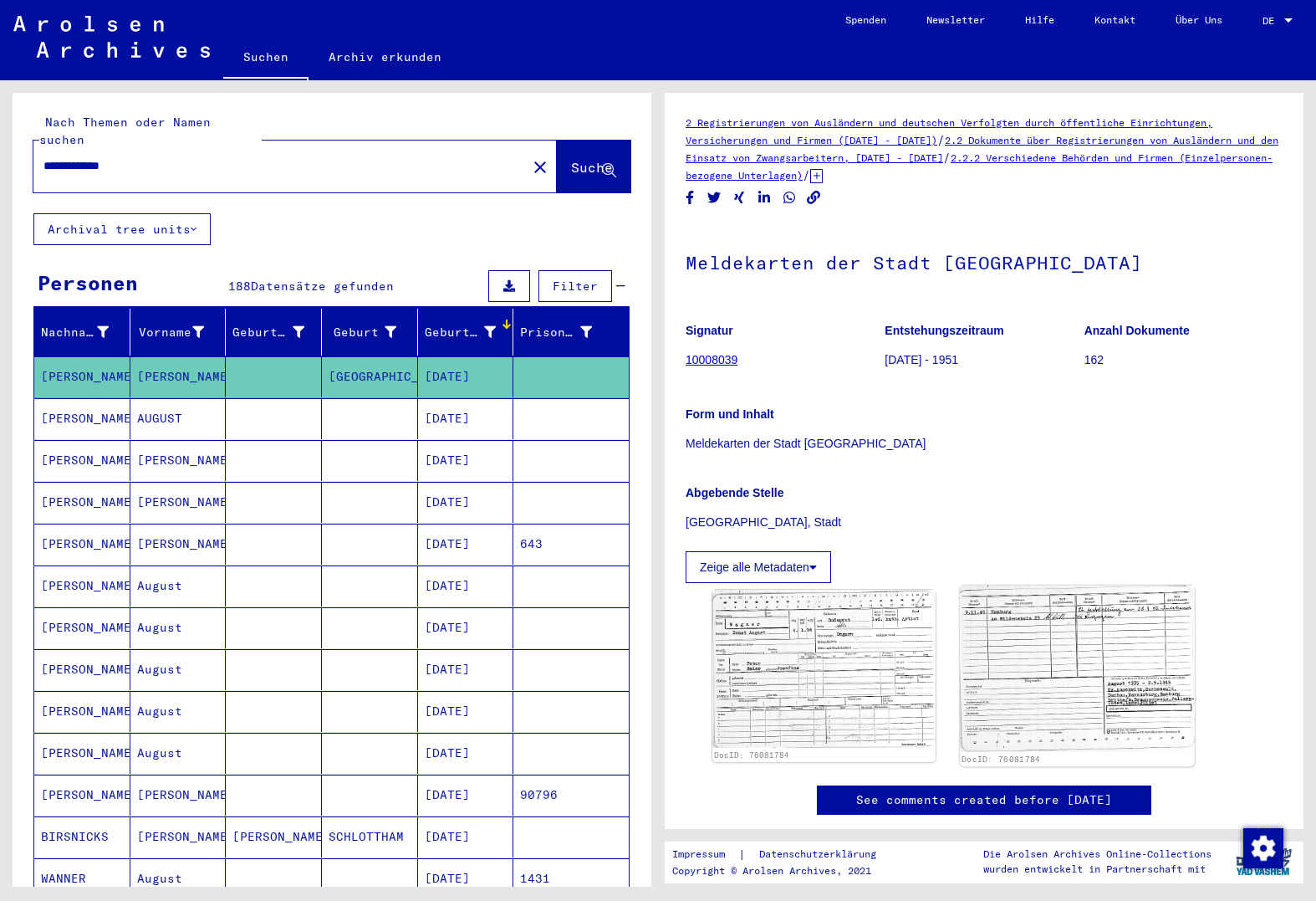
click at [1133, 700] on img at bounding box center [1077, 668] width 234 height 167
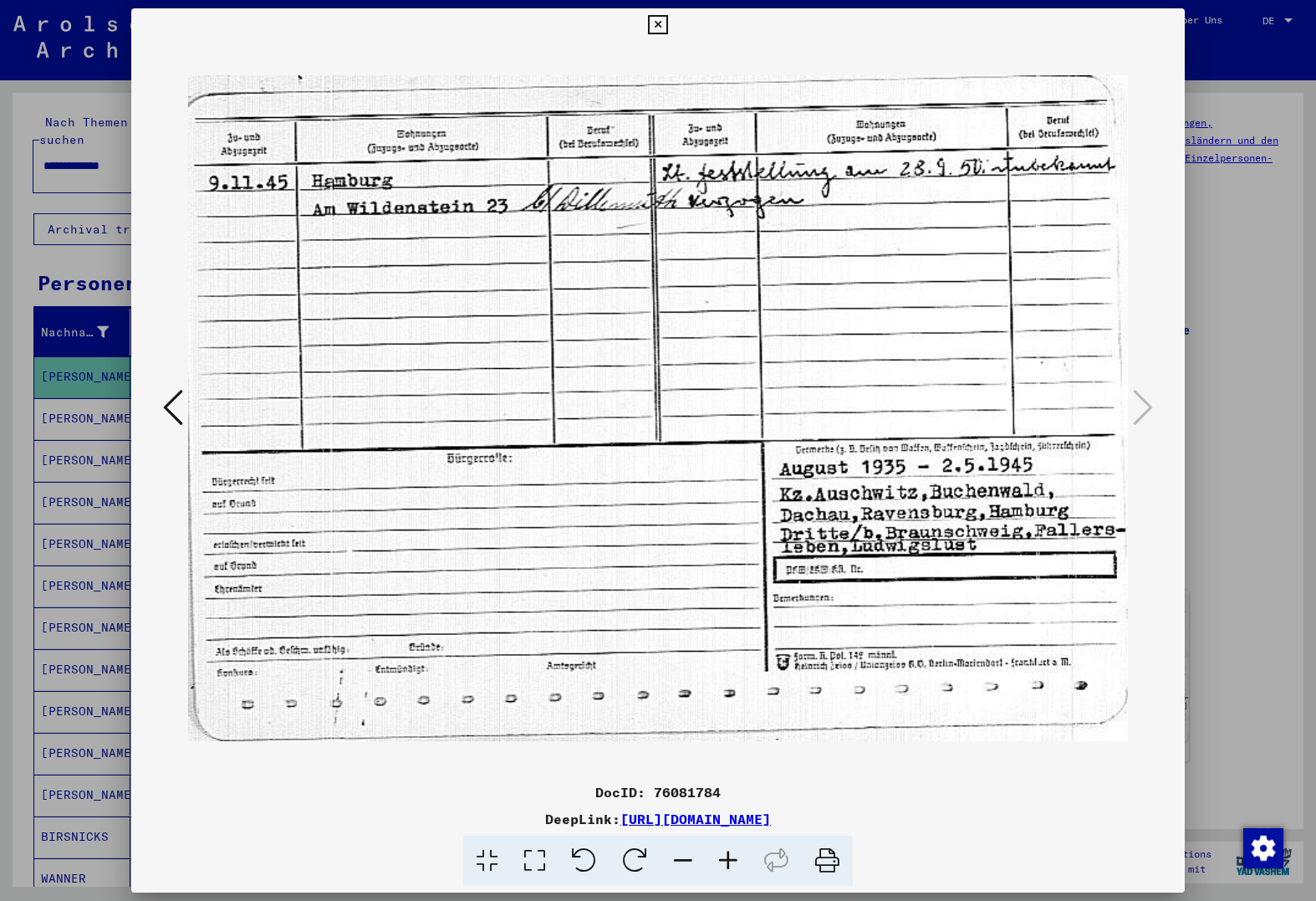
click at [180, 416] on icon at bounding box center [172, 407] width 20 height 40
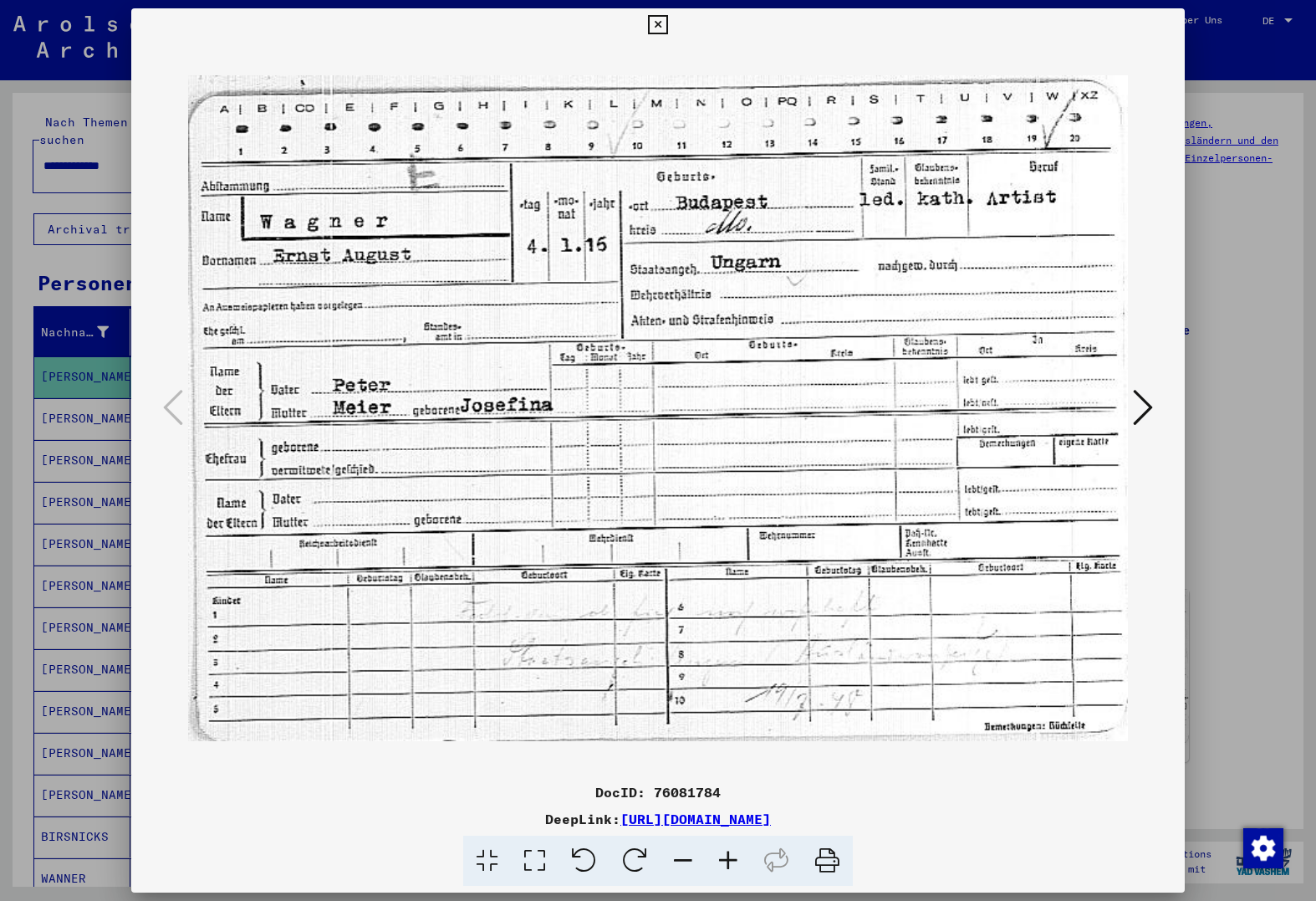
click at [102, 456] on div at bounding box center [658, 450] width 1316 height 901
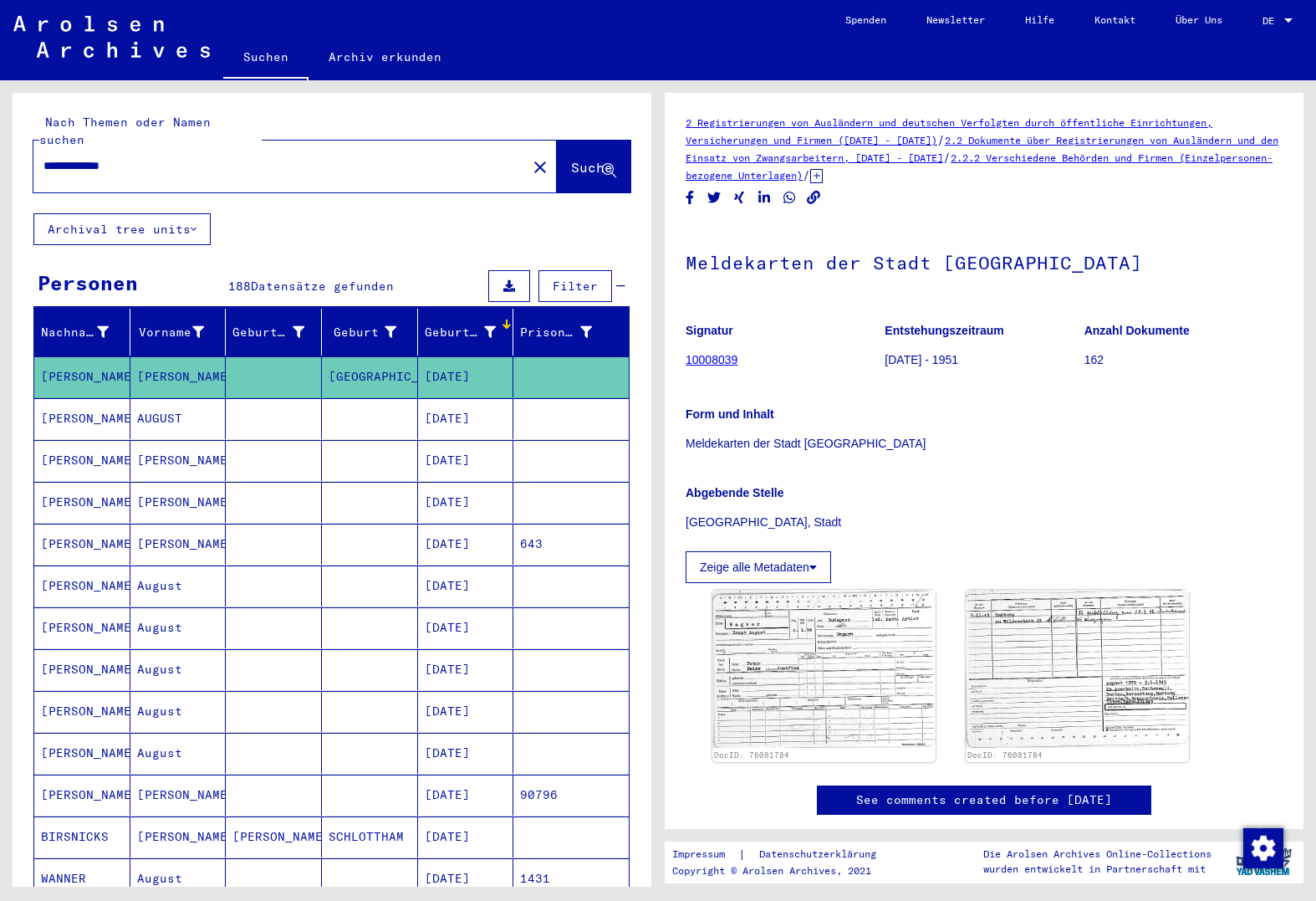
click at [169, 403] on mat-cell "AUGUST" at bounding box center [179, 419] width 96 height 41
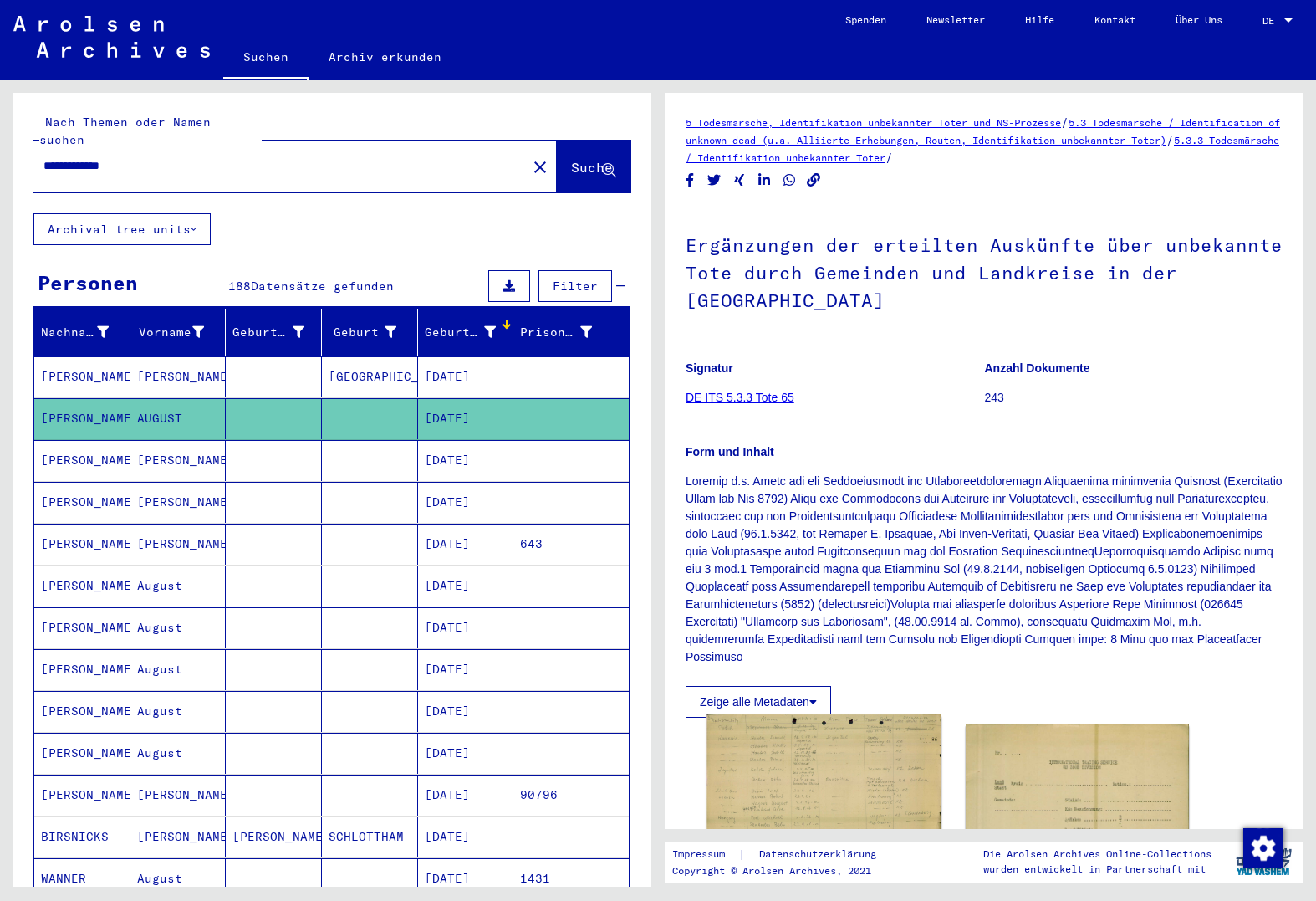
click at [890, 748] on img at bounding box center [824, 783] width 234 height 138
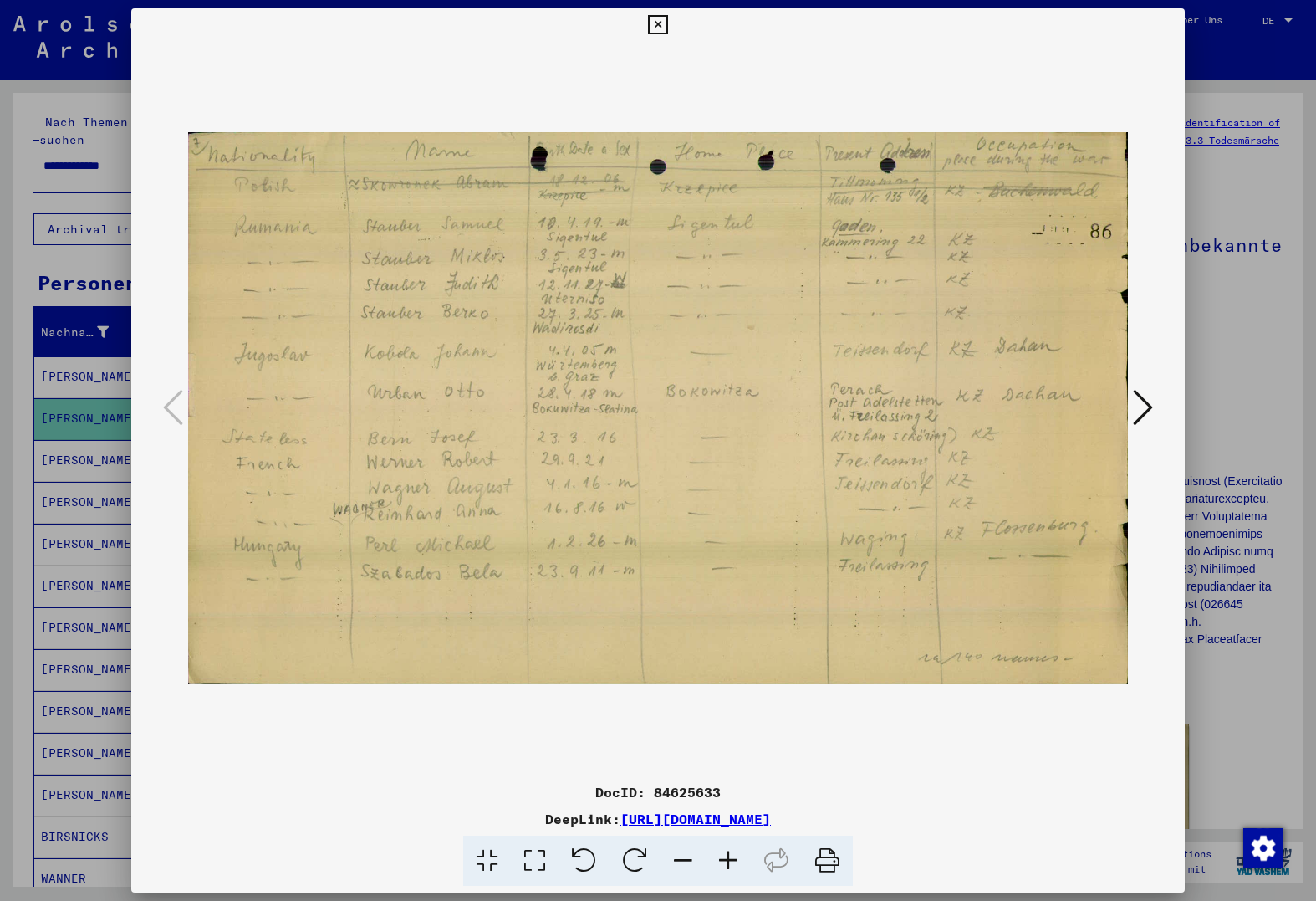
click at [1241, 709] on div at bounding box center [658, 450] width 1316 height 901
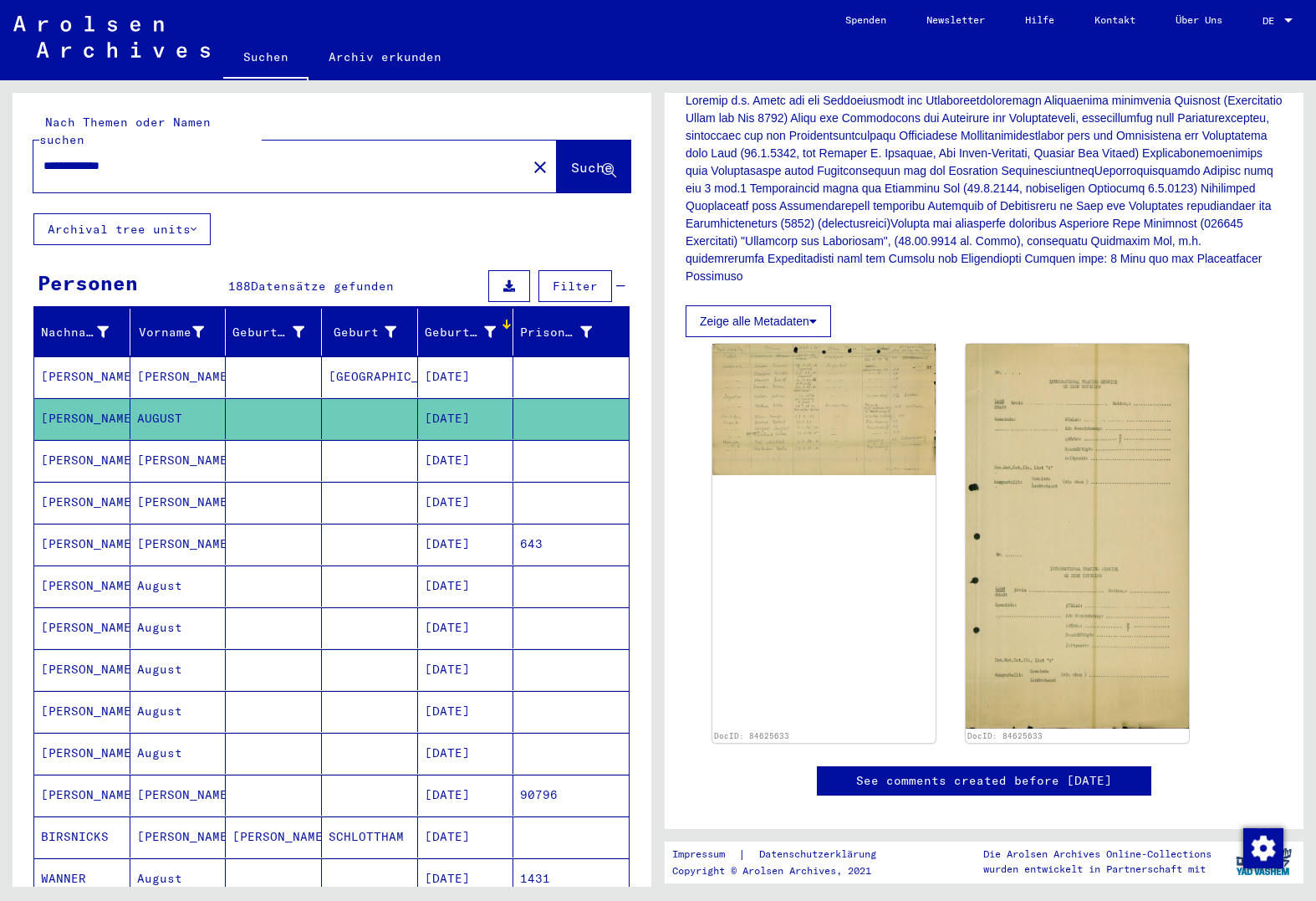
scroll to position [419, 0]
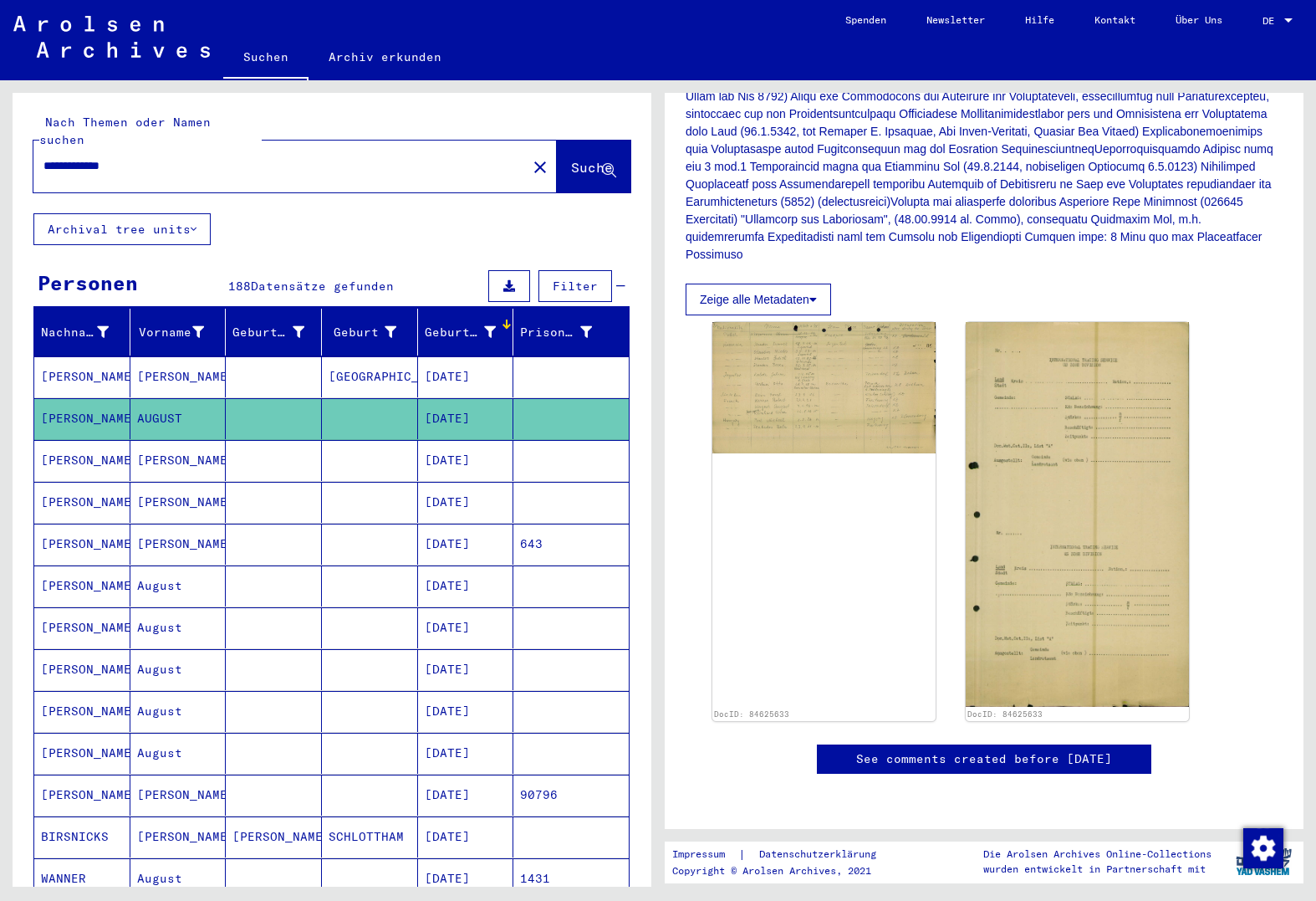
click at [803, 283] on button "Zeige alle Metadaten" at bounding box center [759, 299] width 146 height 32
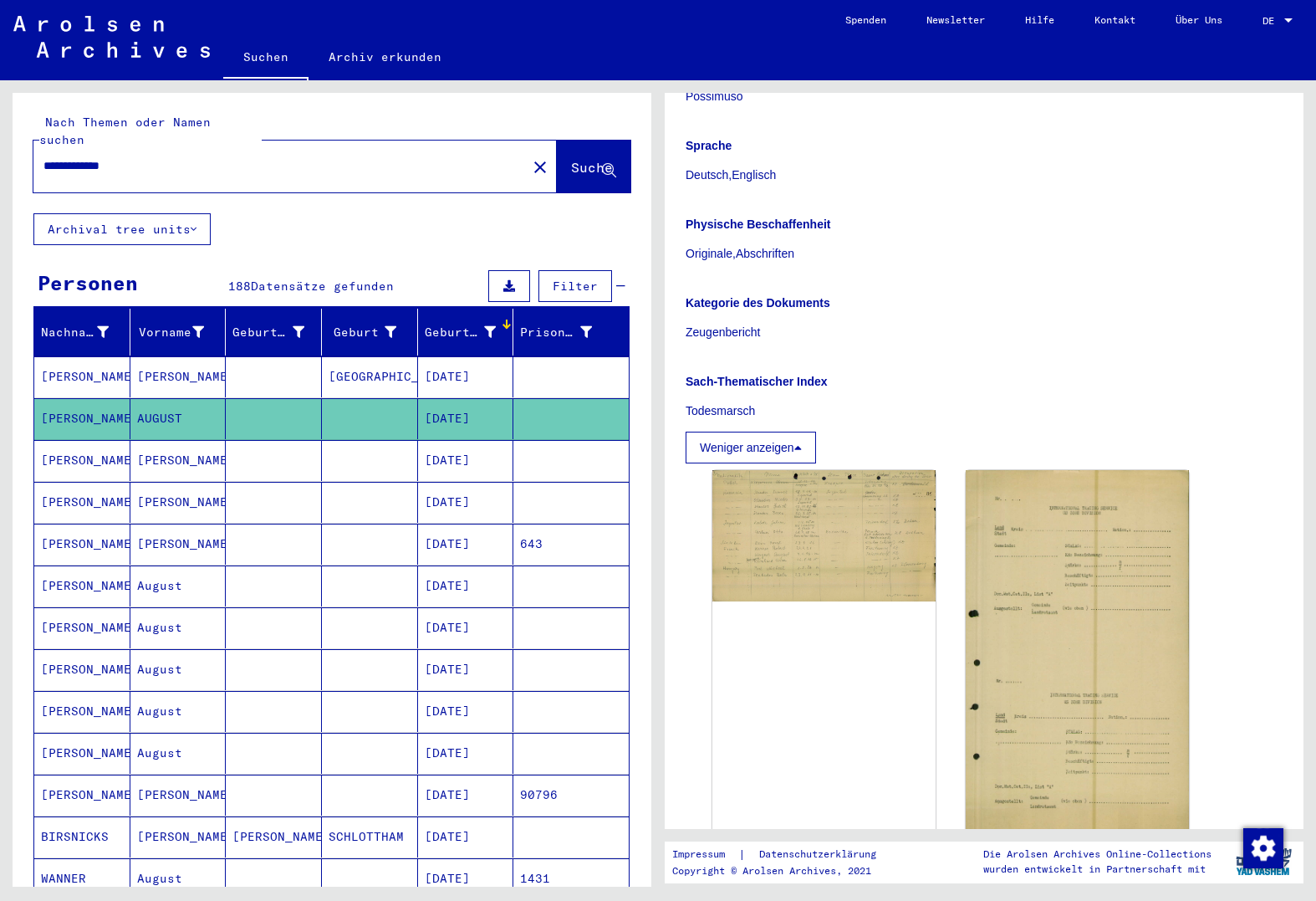
scroll to position [587, 0]
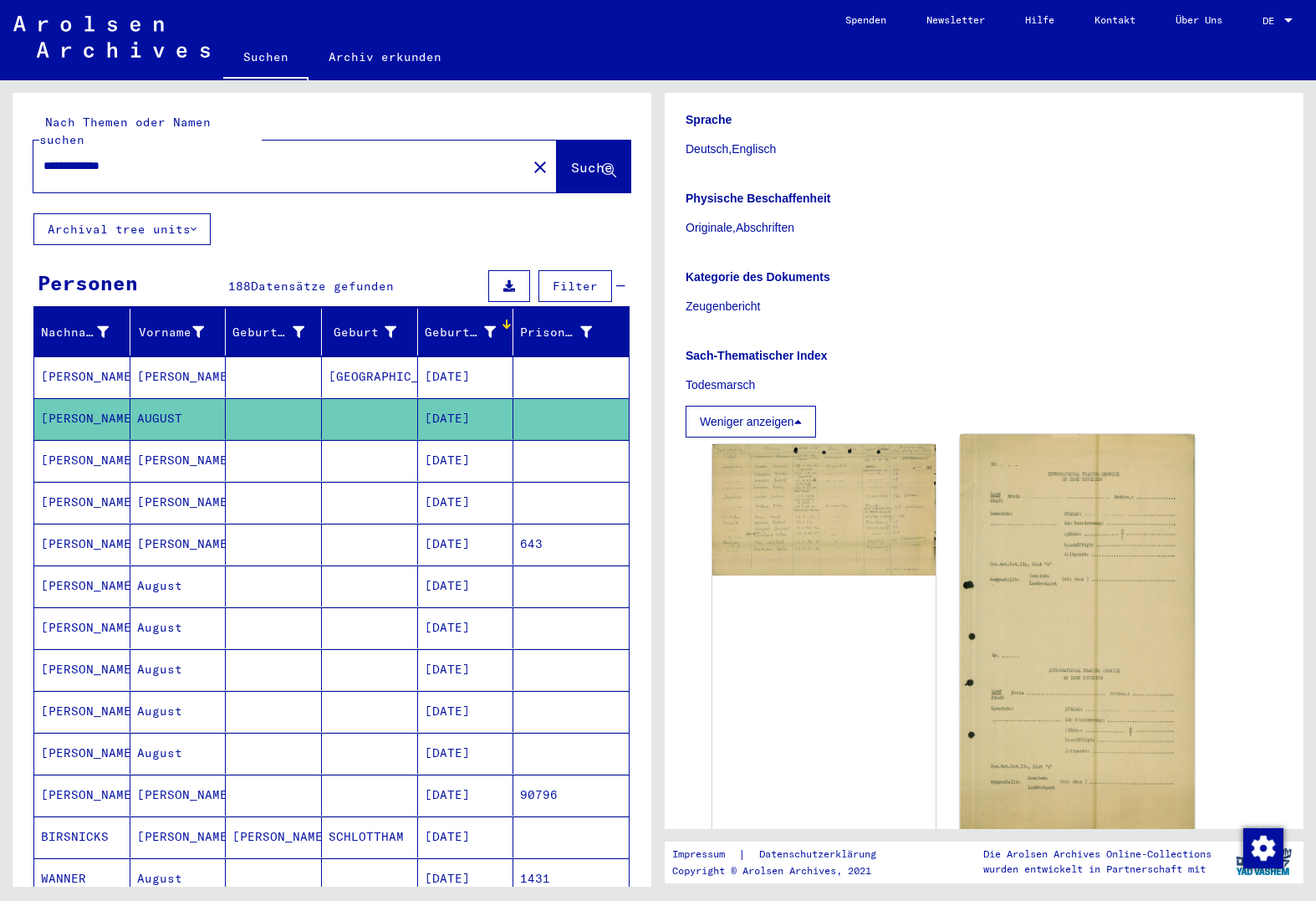
click at [1090, 557] on img at bounding box center [1077, 636] width 234 height 404
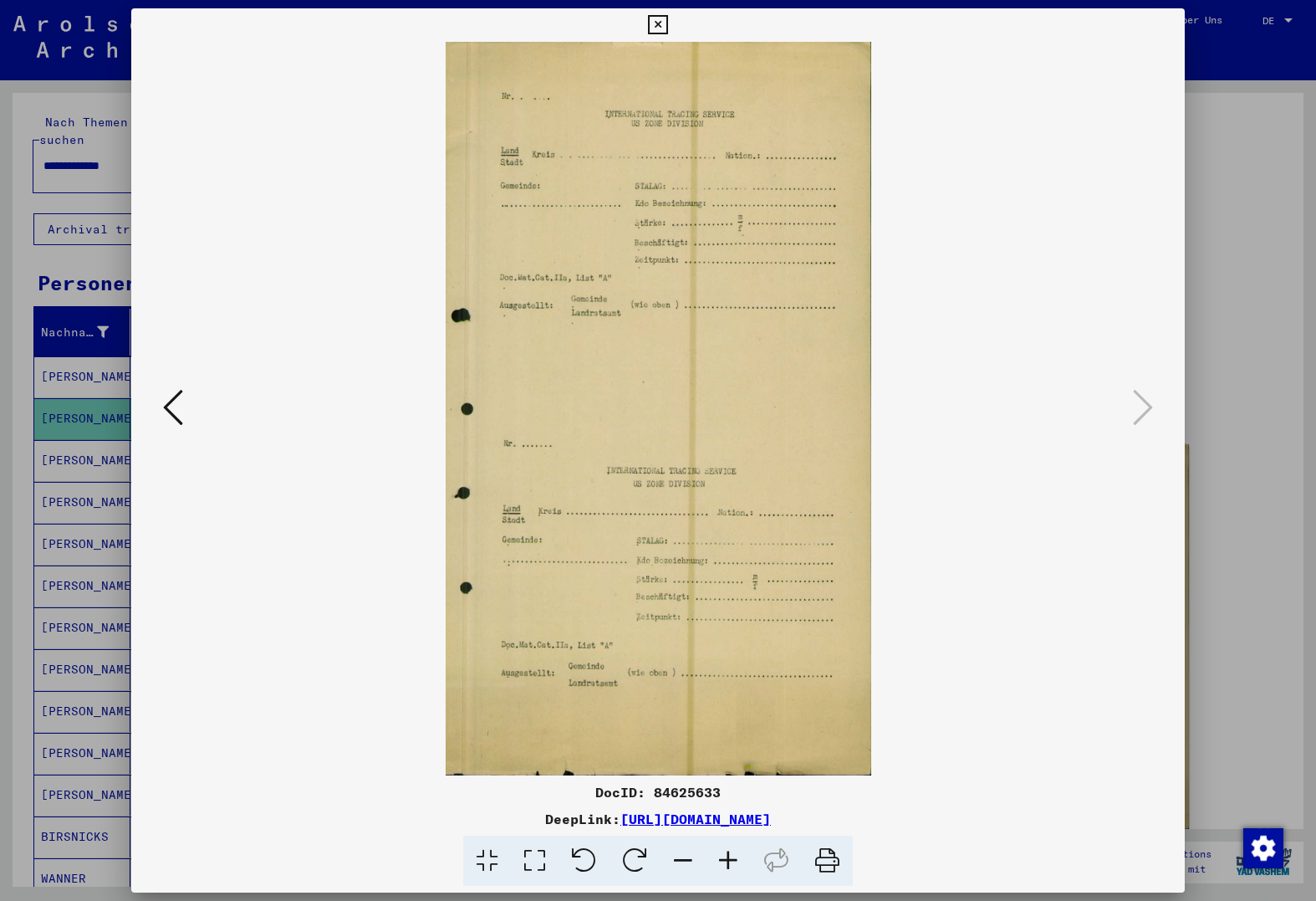
click at [185, 418] on button at bounding box center [173, 409] width 30 height 48
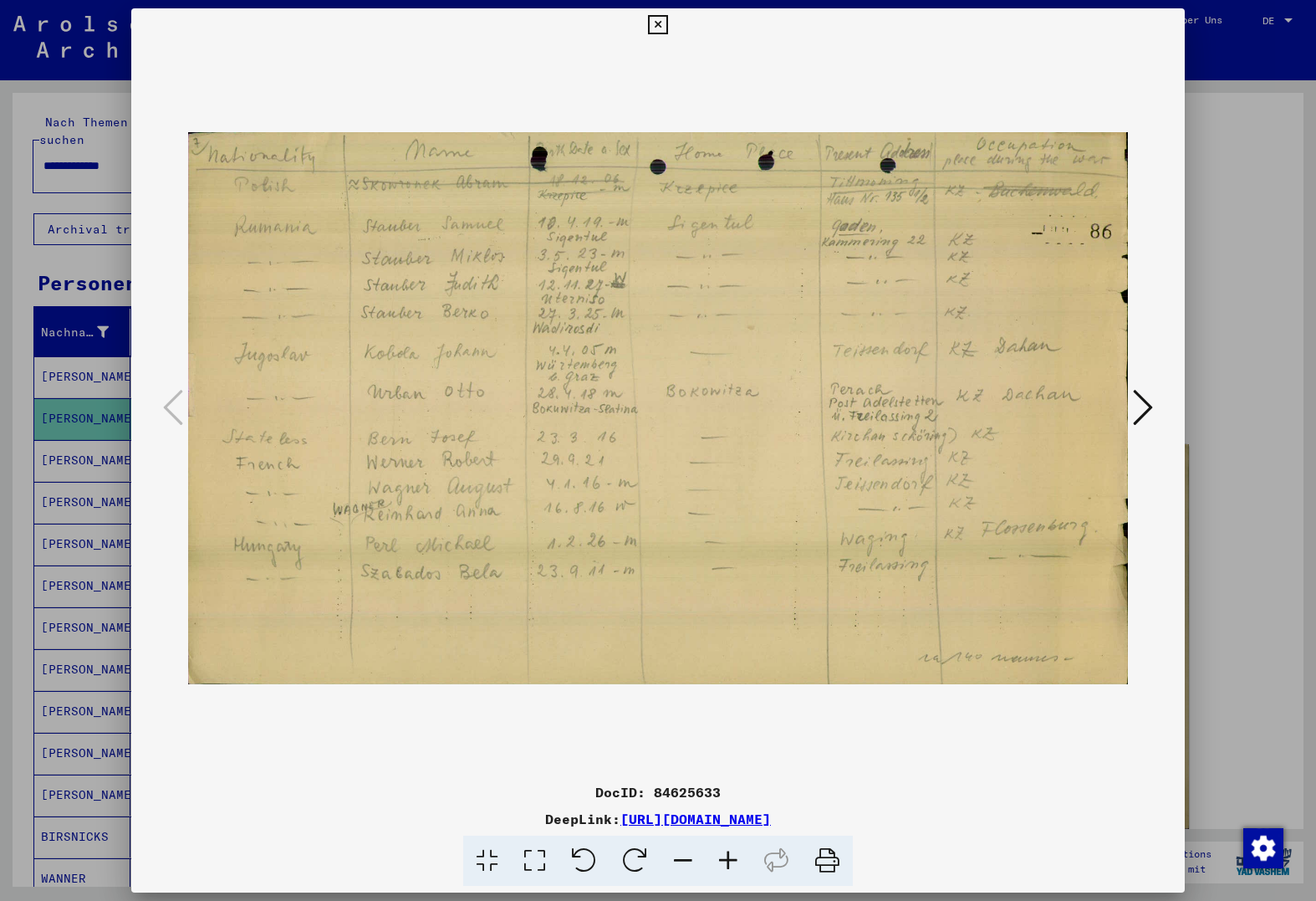
click at [24, 204] on div at bounding box center [658, 450] width 1316 height 901
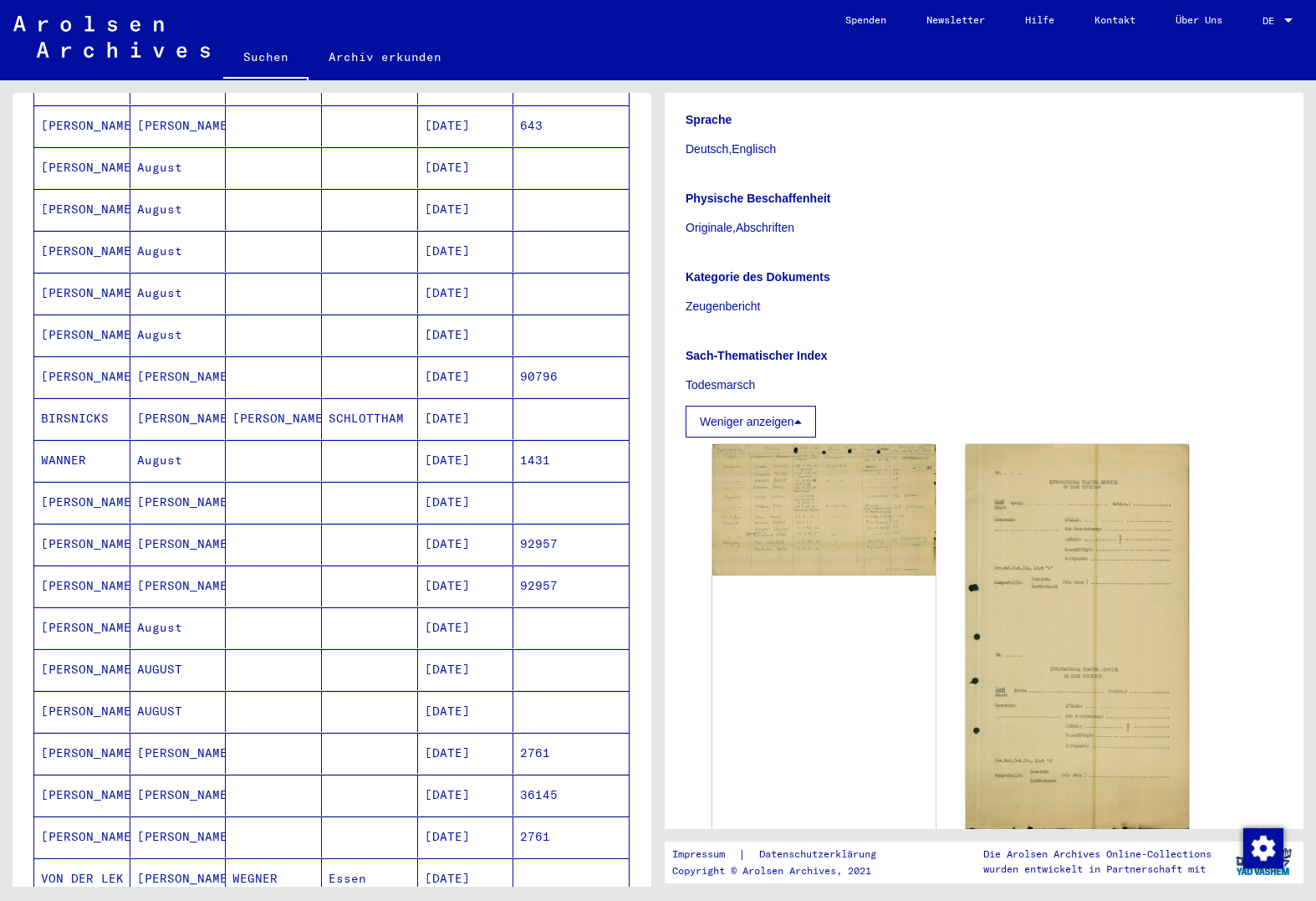
scroll to position [753, 0]
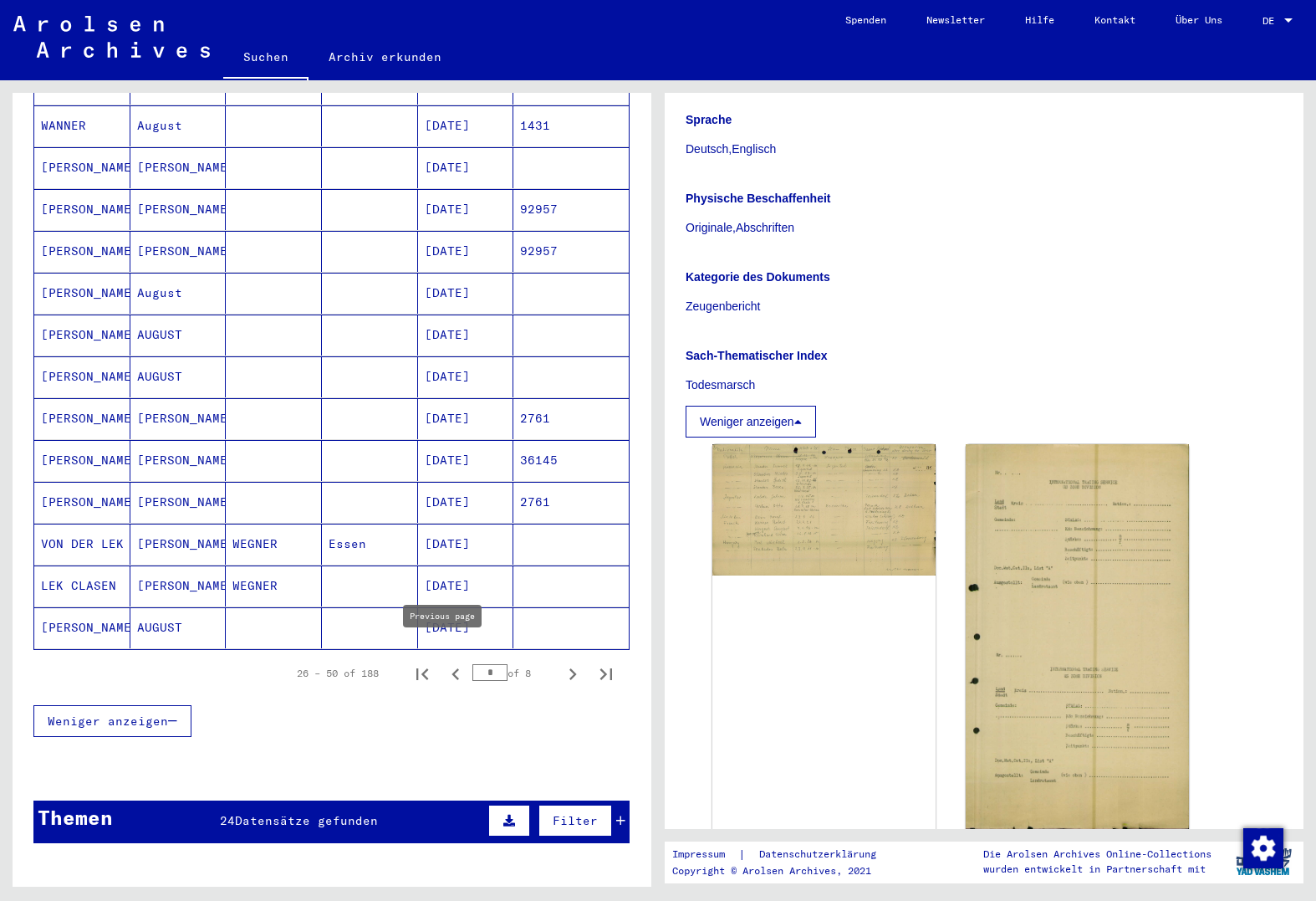
click at [444, 665] on icon "Previous page" at bounding box center [456, 674] width 24 height 24
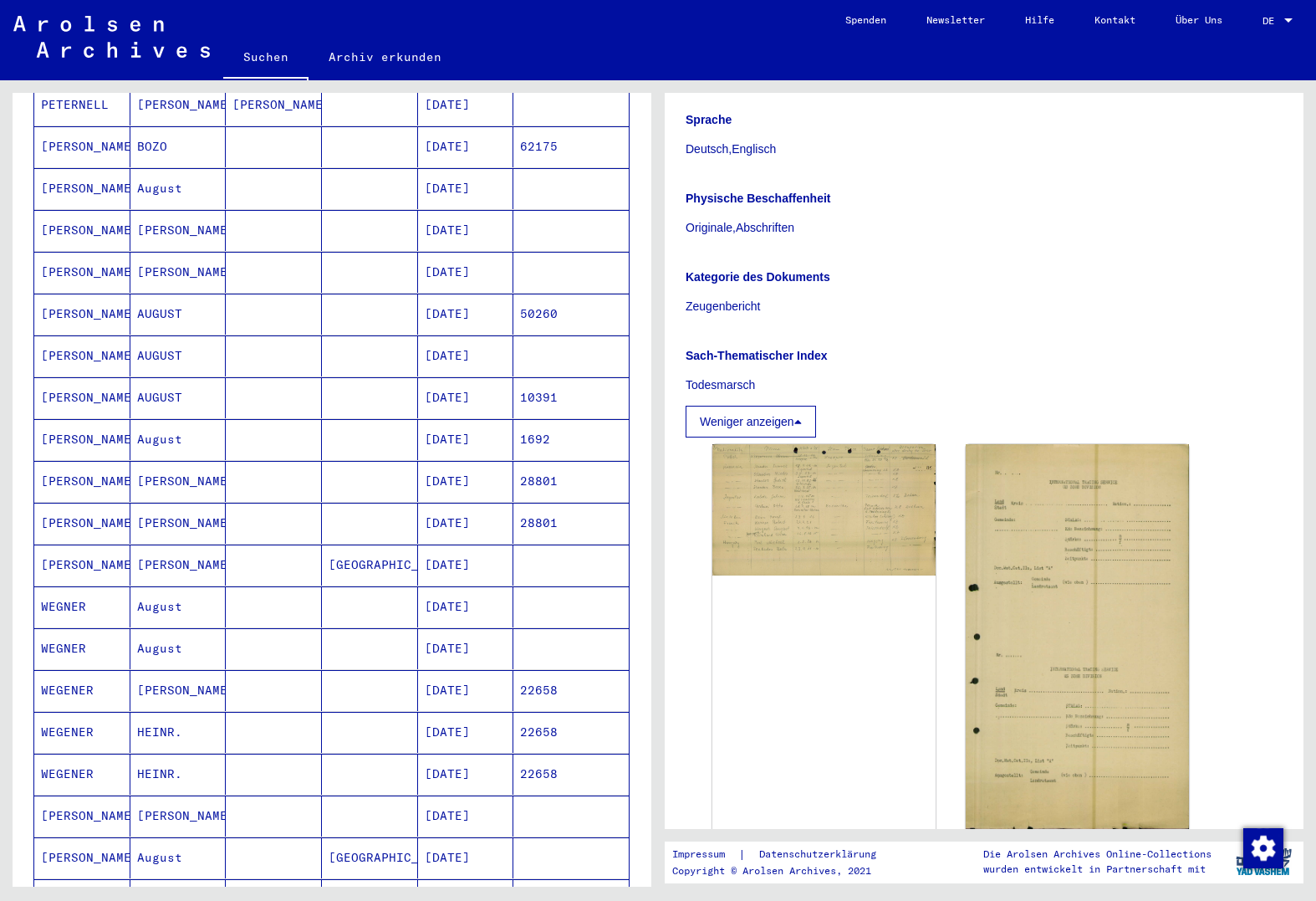
scroll to position [502, 0]
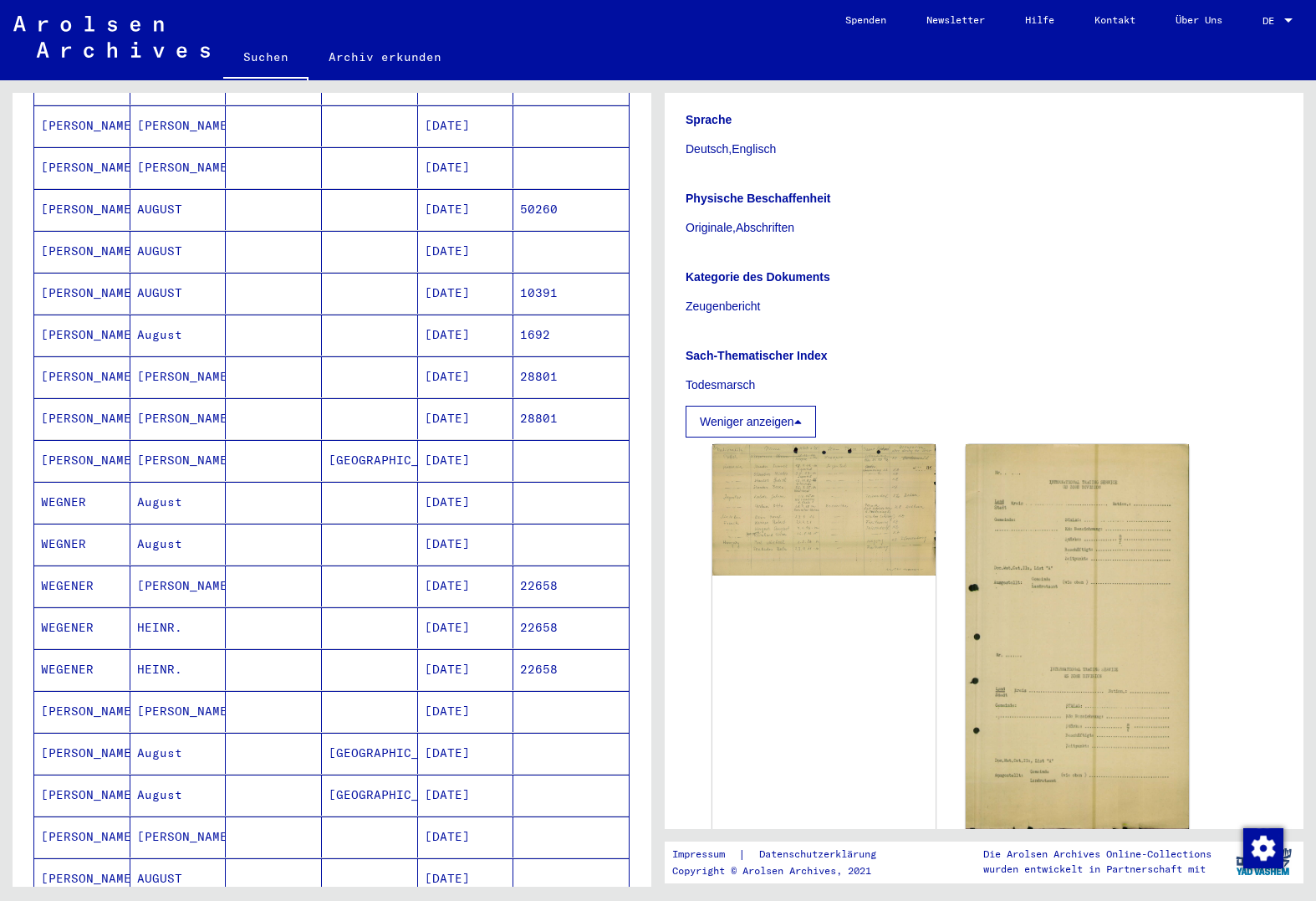
click at [237, 696] on mat-cell at bounding box center [274, 712] width 96 height 41
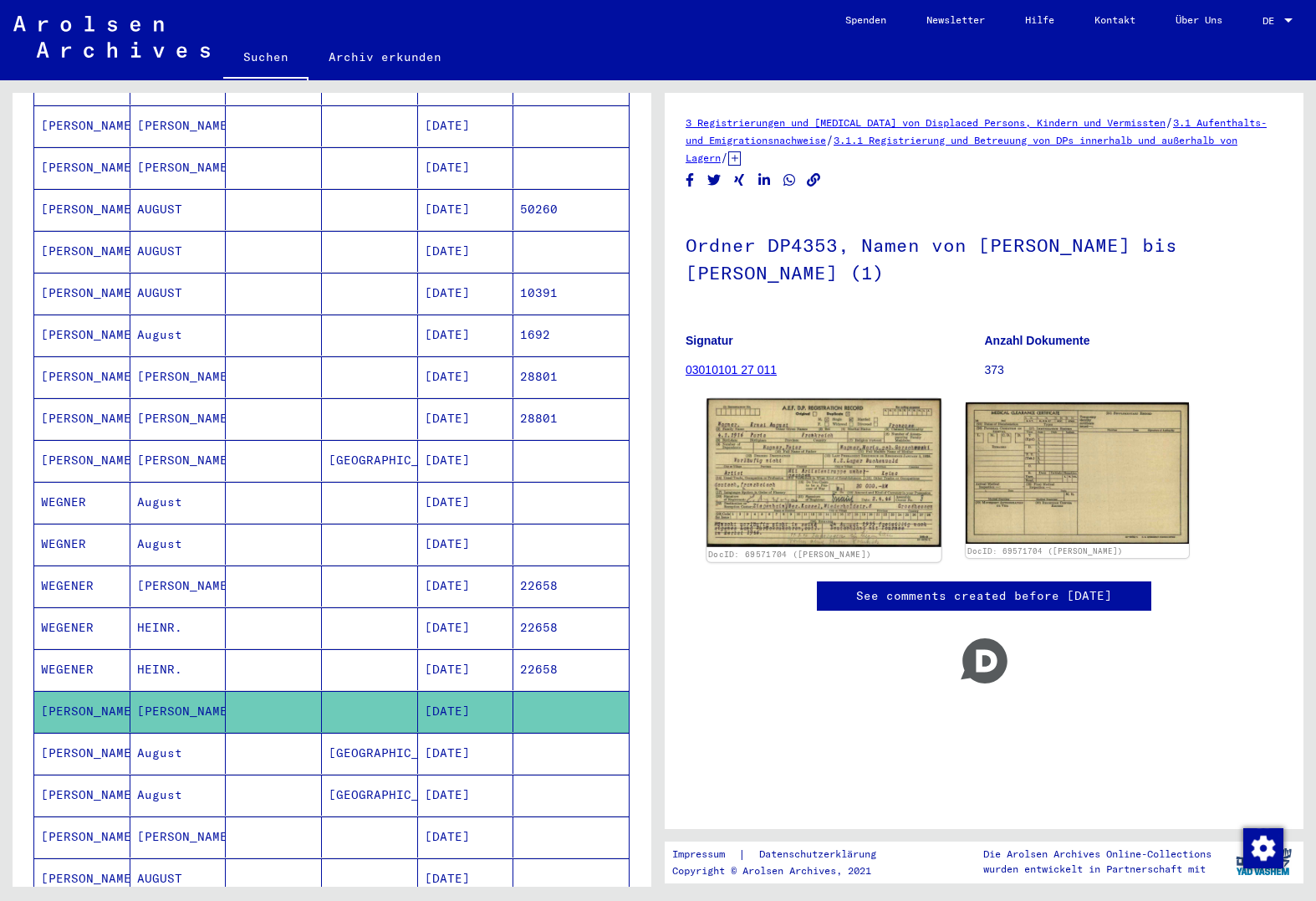
click at [826, 490] on img at bounding box center [824, 474] width 234 height 149
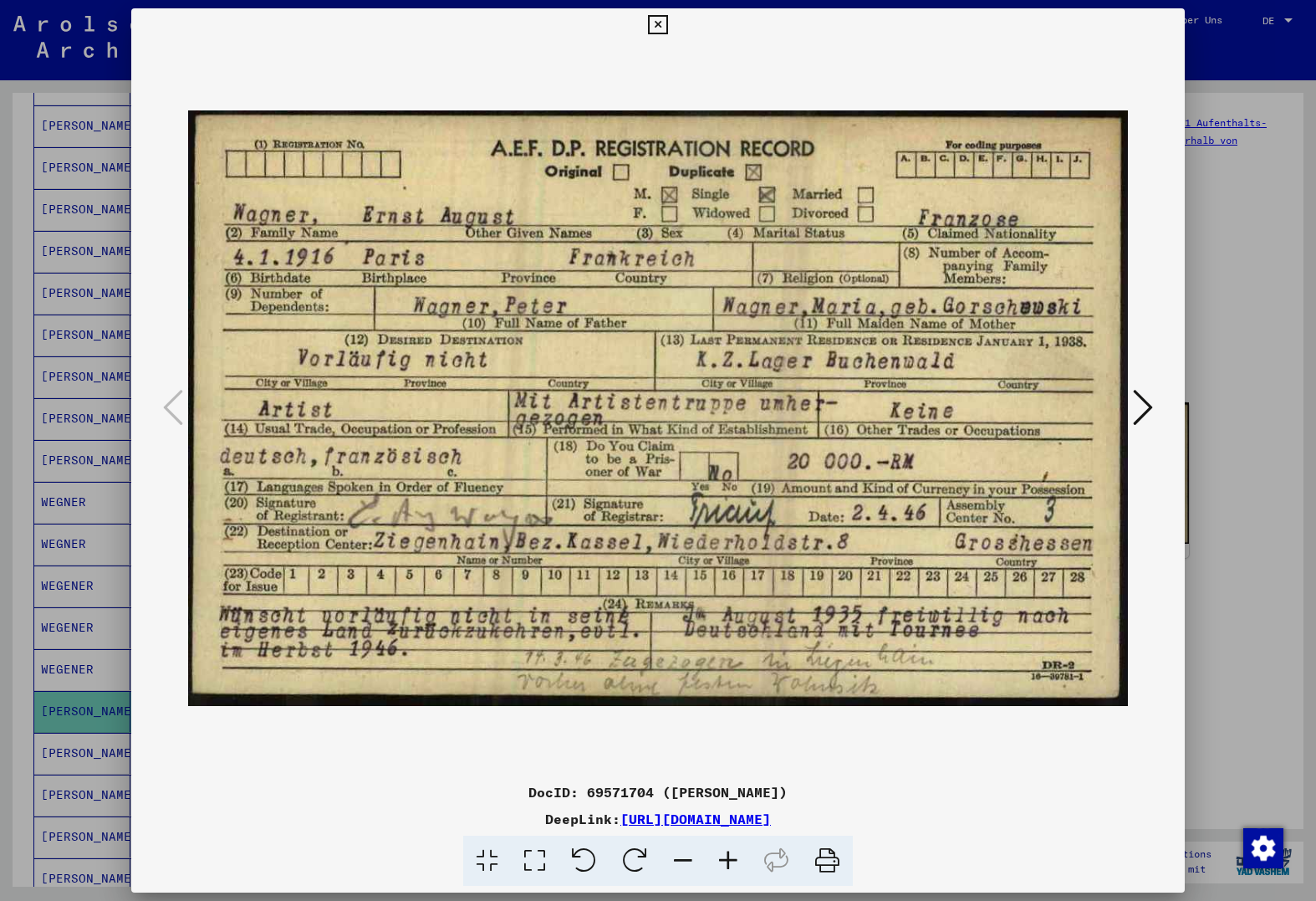
click at [1144, 404] on icon at bounding box center [1143, 407] width 20 height 40
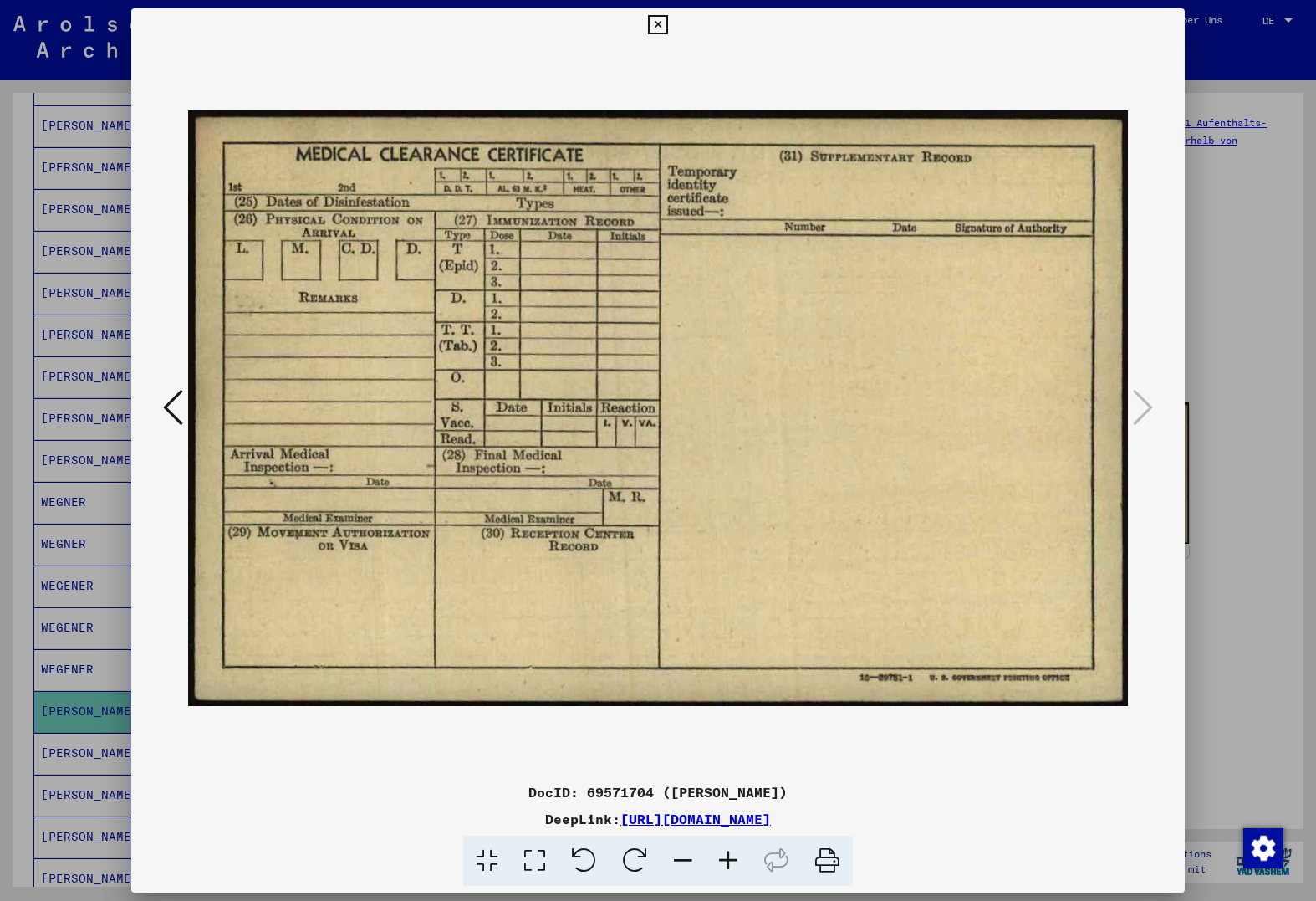
click at [180, 405] on icon at bounding box center [172, 407] width 20 height 40
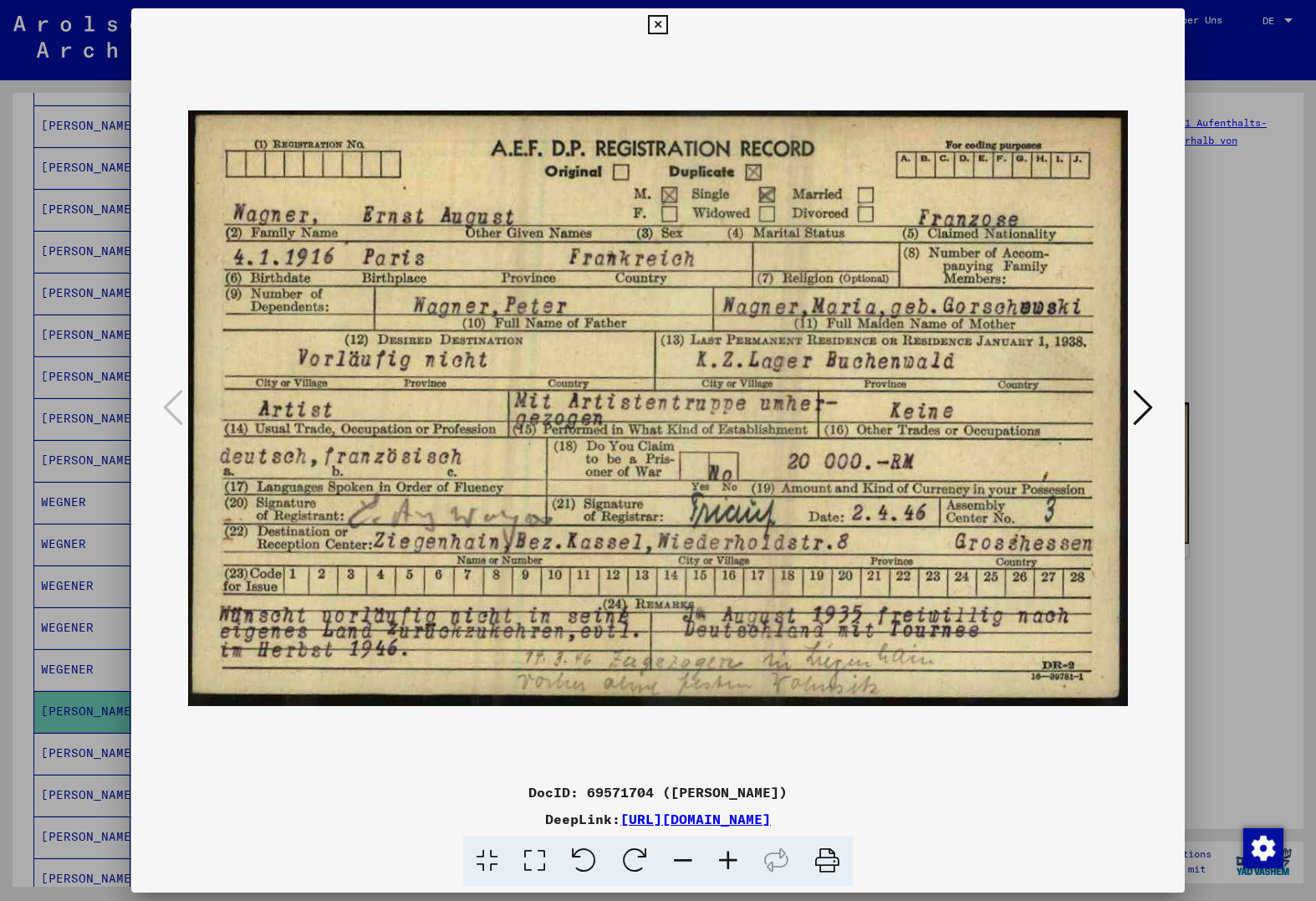
click at [79, 438] on div at bounding box center [658, 450] width 1316 height 901
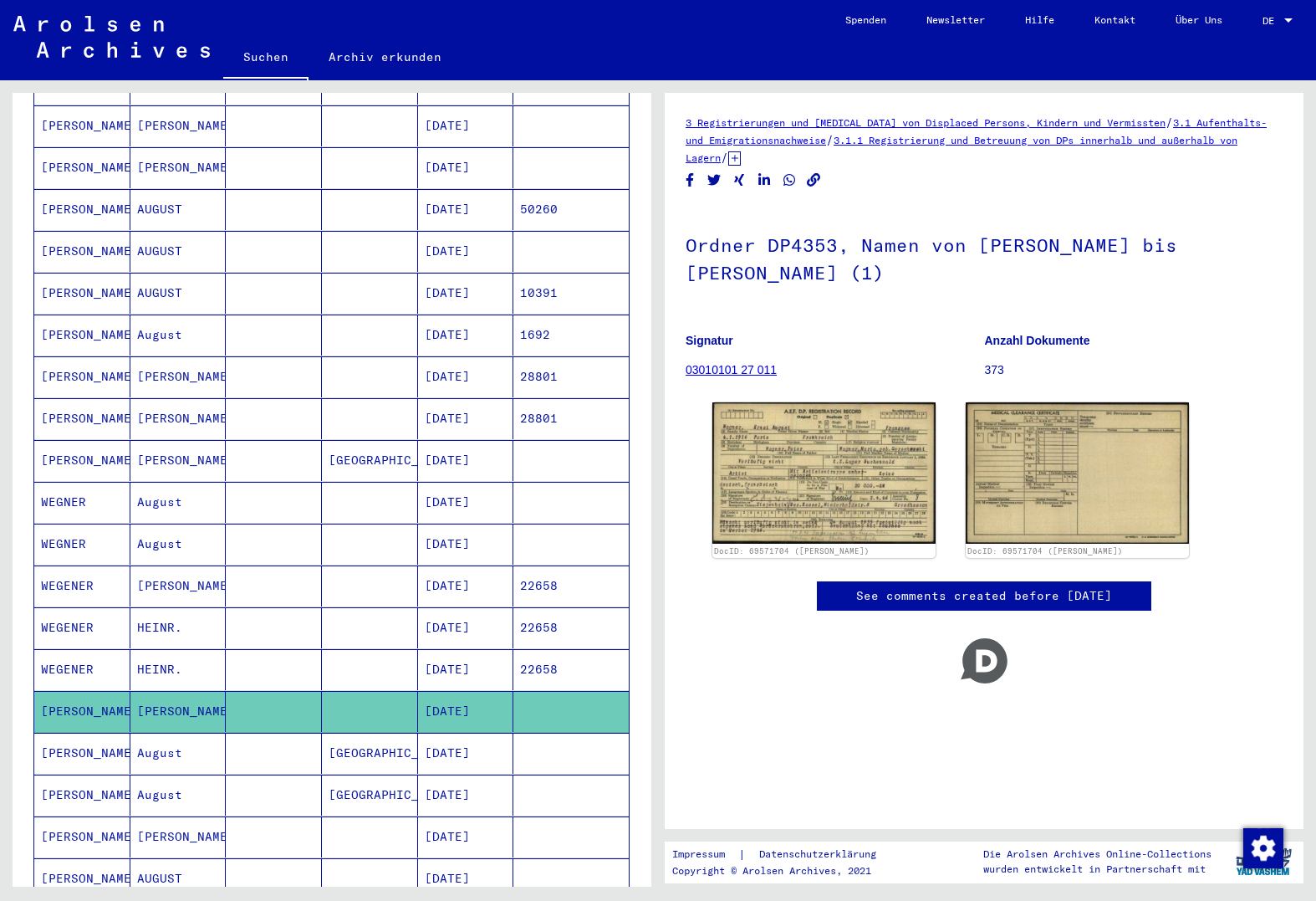
click at [229, 732] on mat-cell at bounding box center [274, 753] width 96 height 41
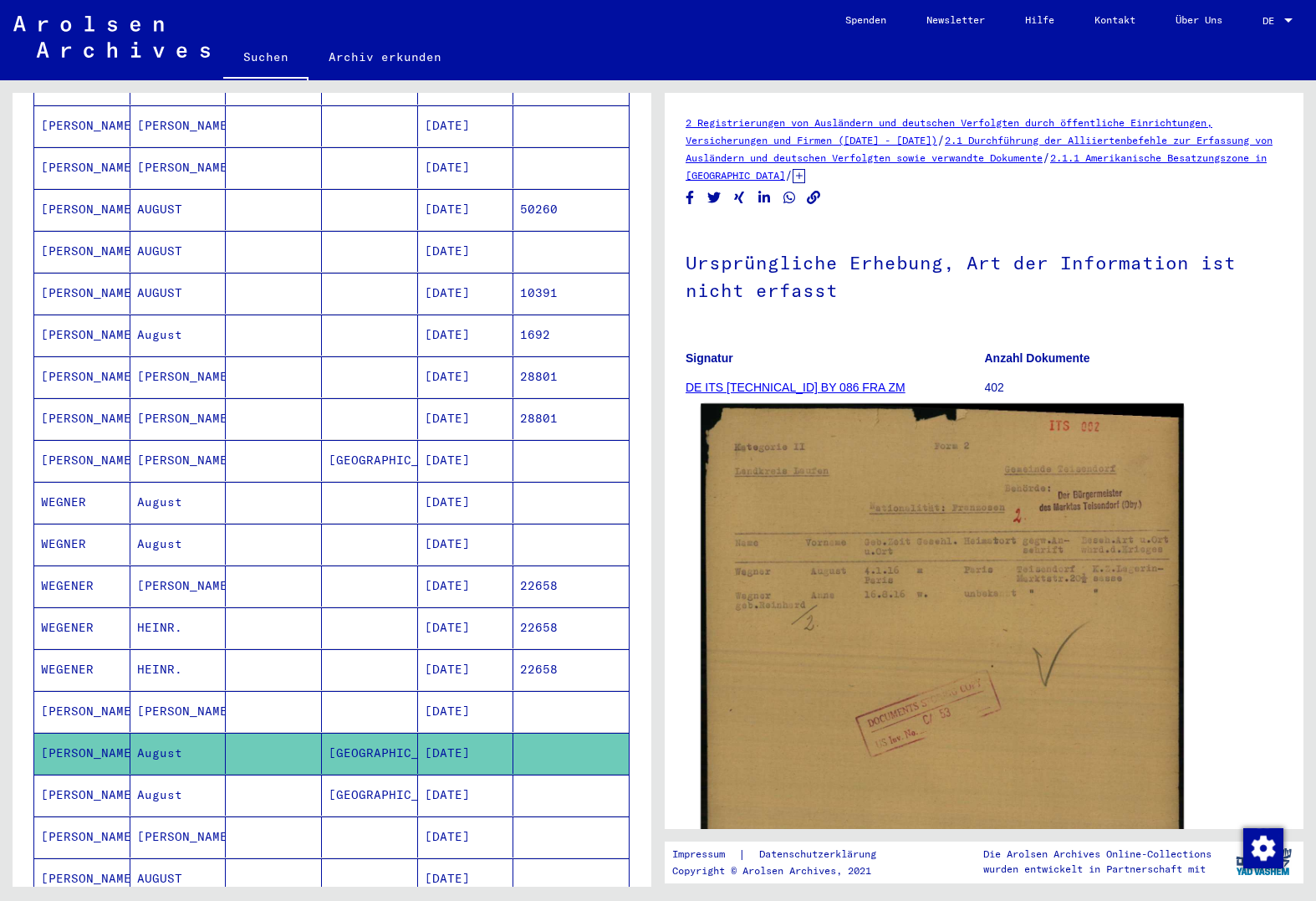
click at [801, 597] on img at bounding box center [943, 742] width 484 height 676
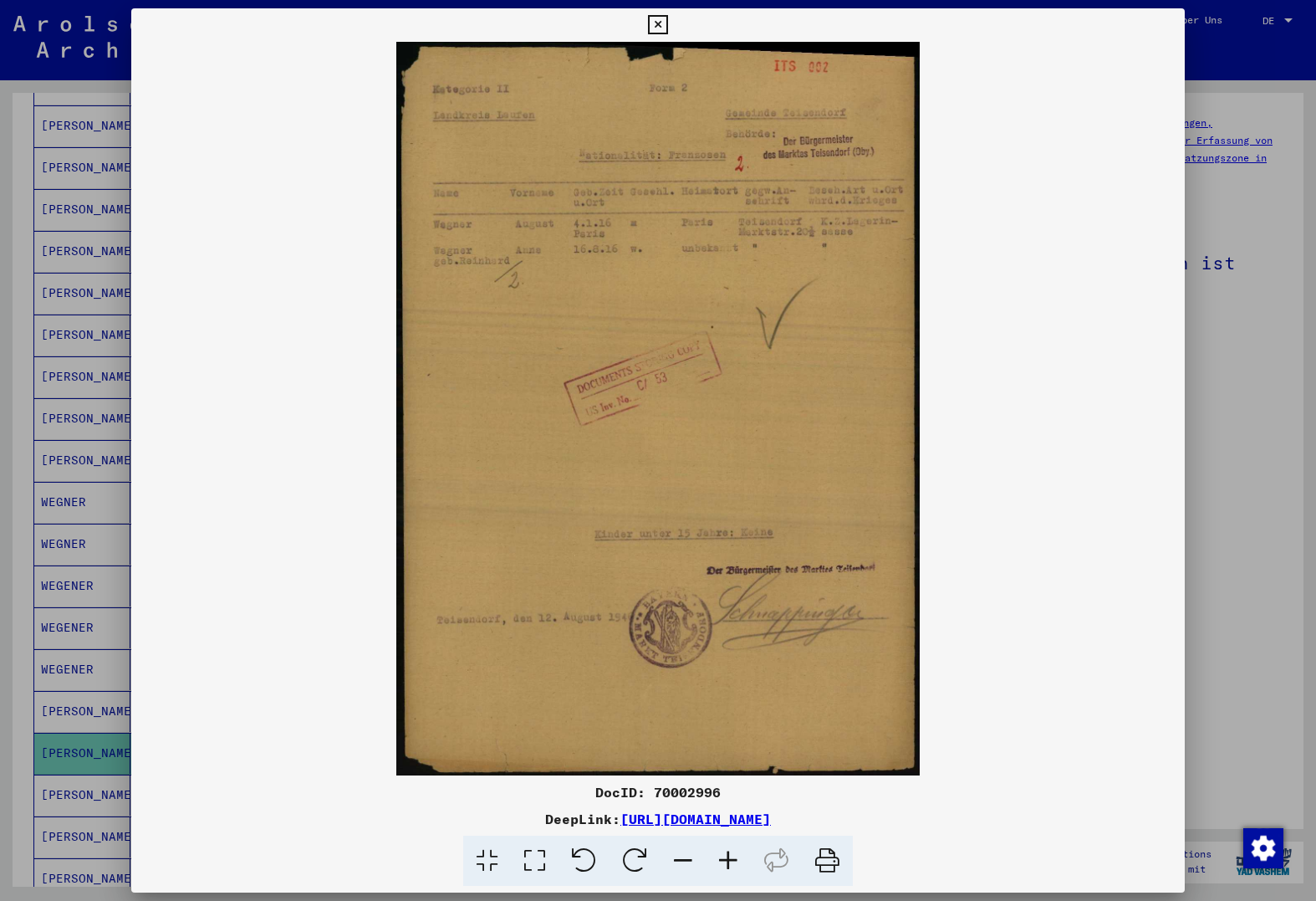
click at [68, 599] on div at bounding box center [658, 450] width 1316 height 901
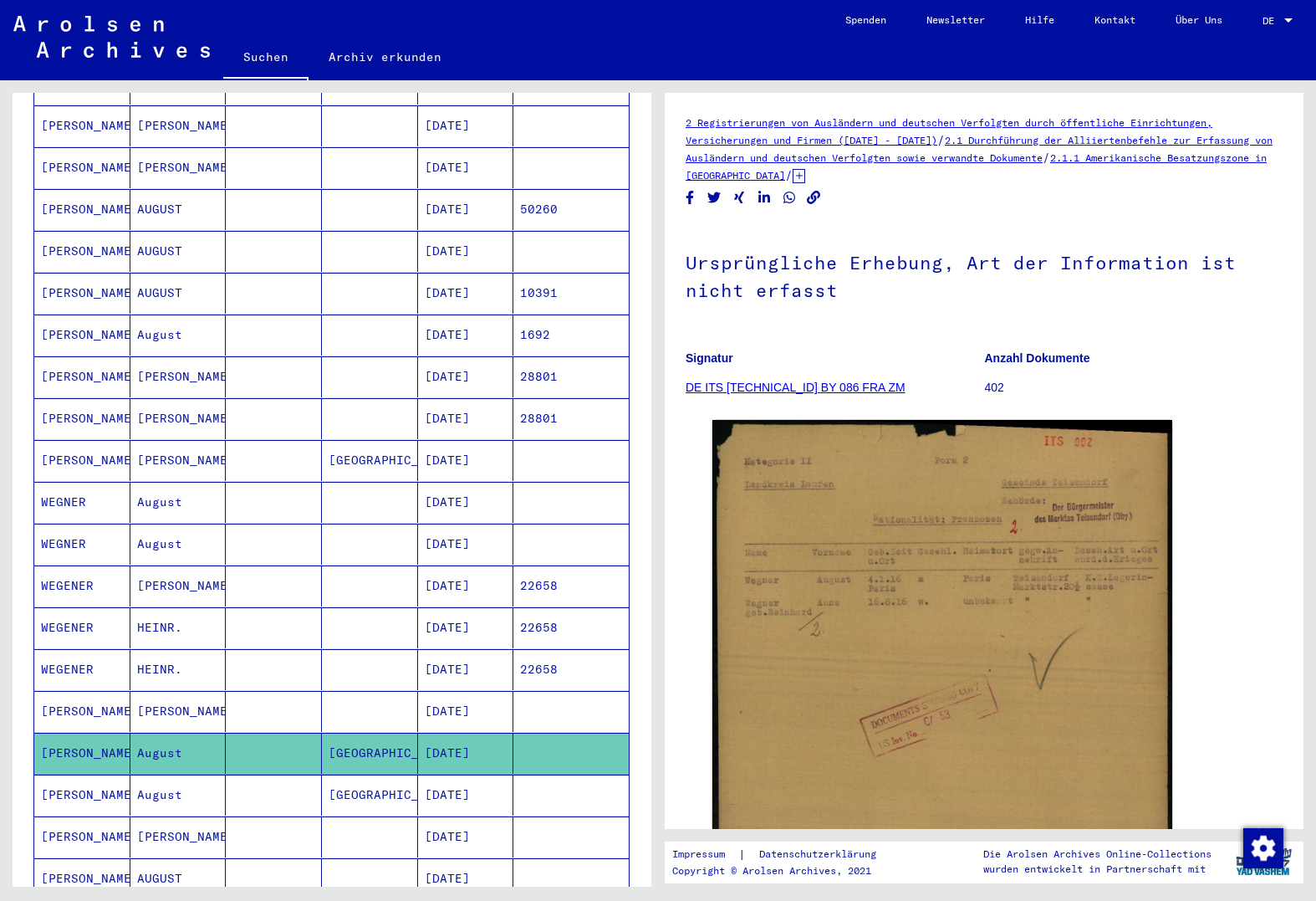
click at [175, 693] on mat-cell "[PERSON_NAME]" at bounding box center [179, 712] width 96 height 41
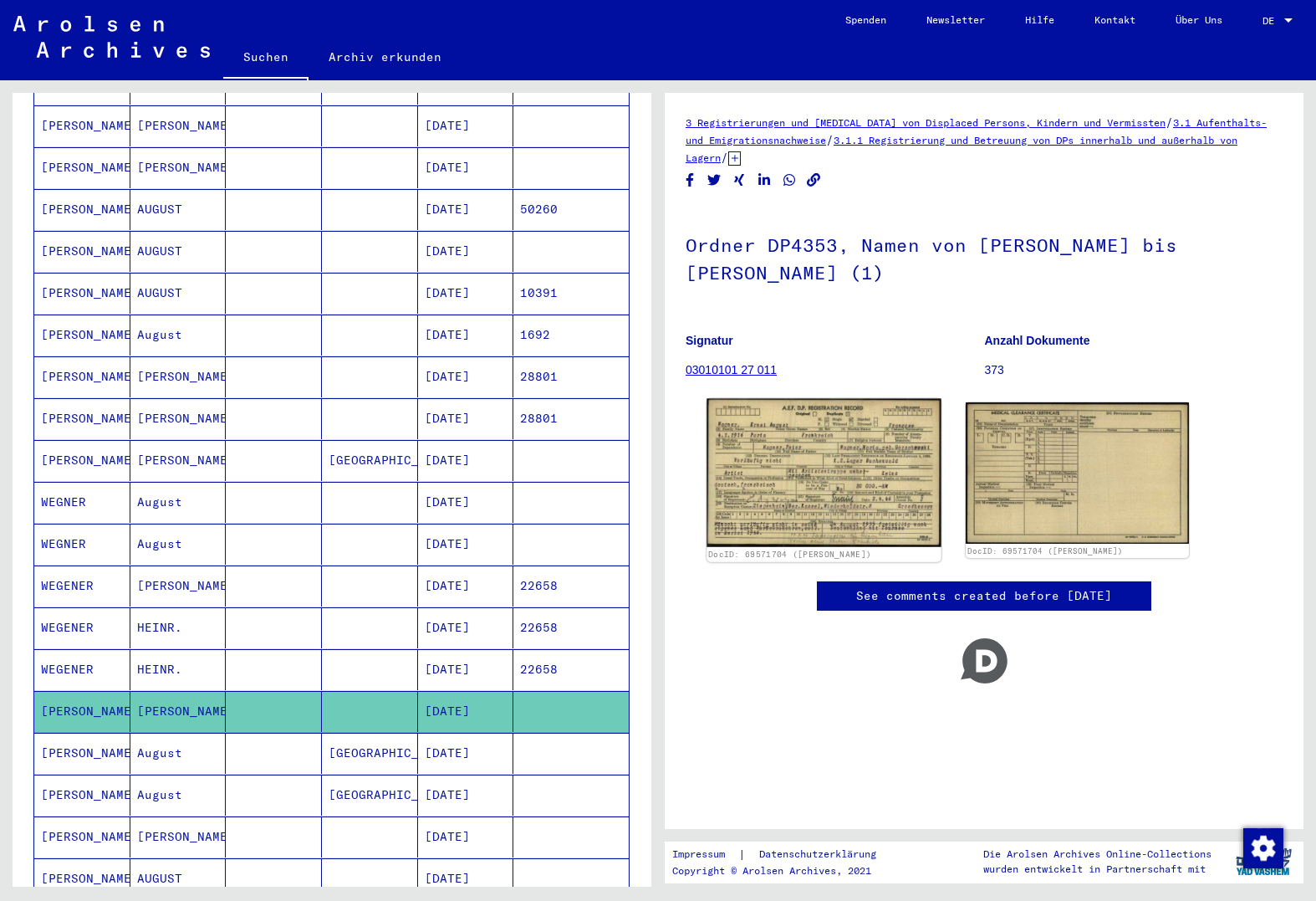
click at [884, 500] on img at bounding box center [824, 474] width 234 height 149
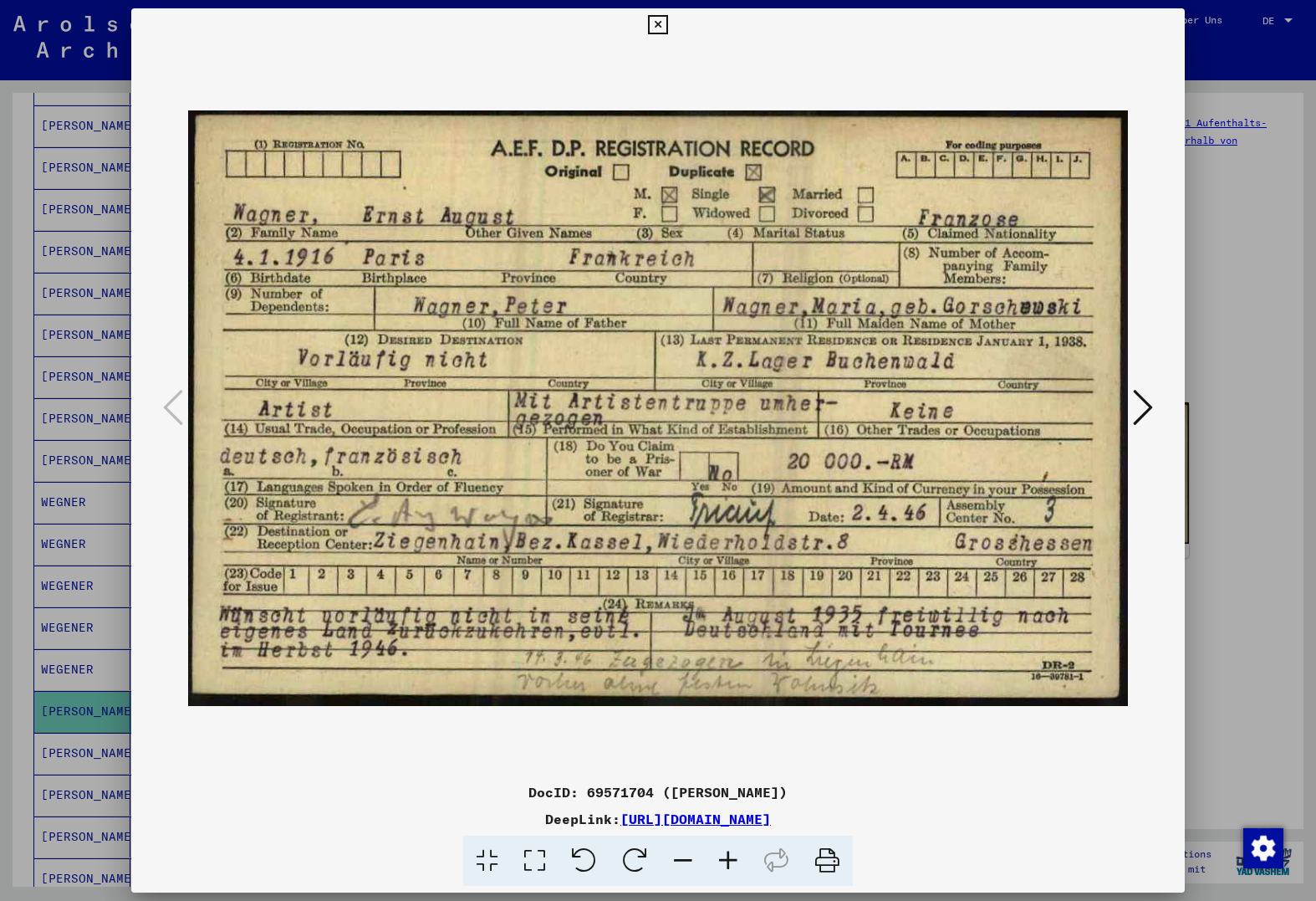
click at [66, 649] on div at bounding box center [658, 450] width 1316 height 901
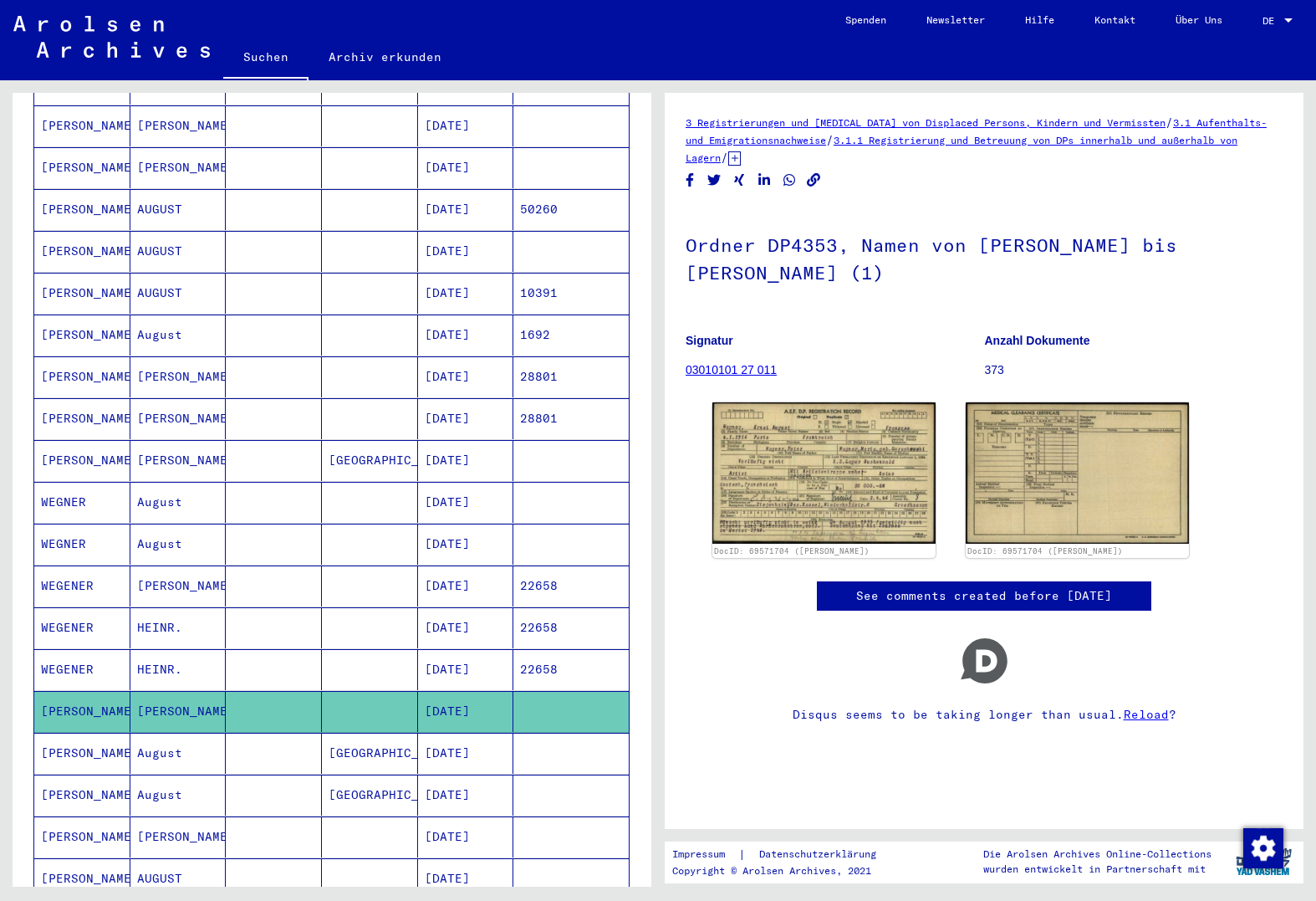
click at [229, 712] on mat-cell at bounding box center [274, 712] width 96 height 41
click at [230, 732] on mat-cell at bounding box center [274, 753] width 96 height 41
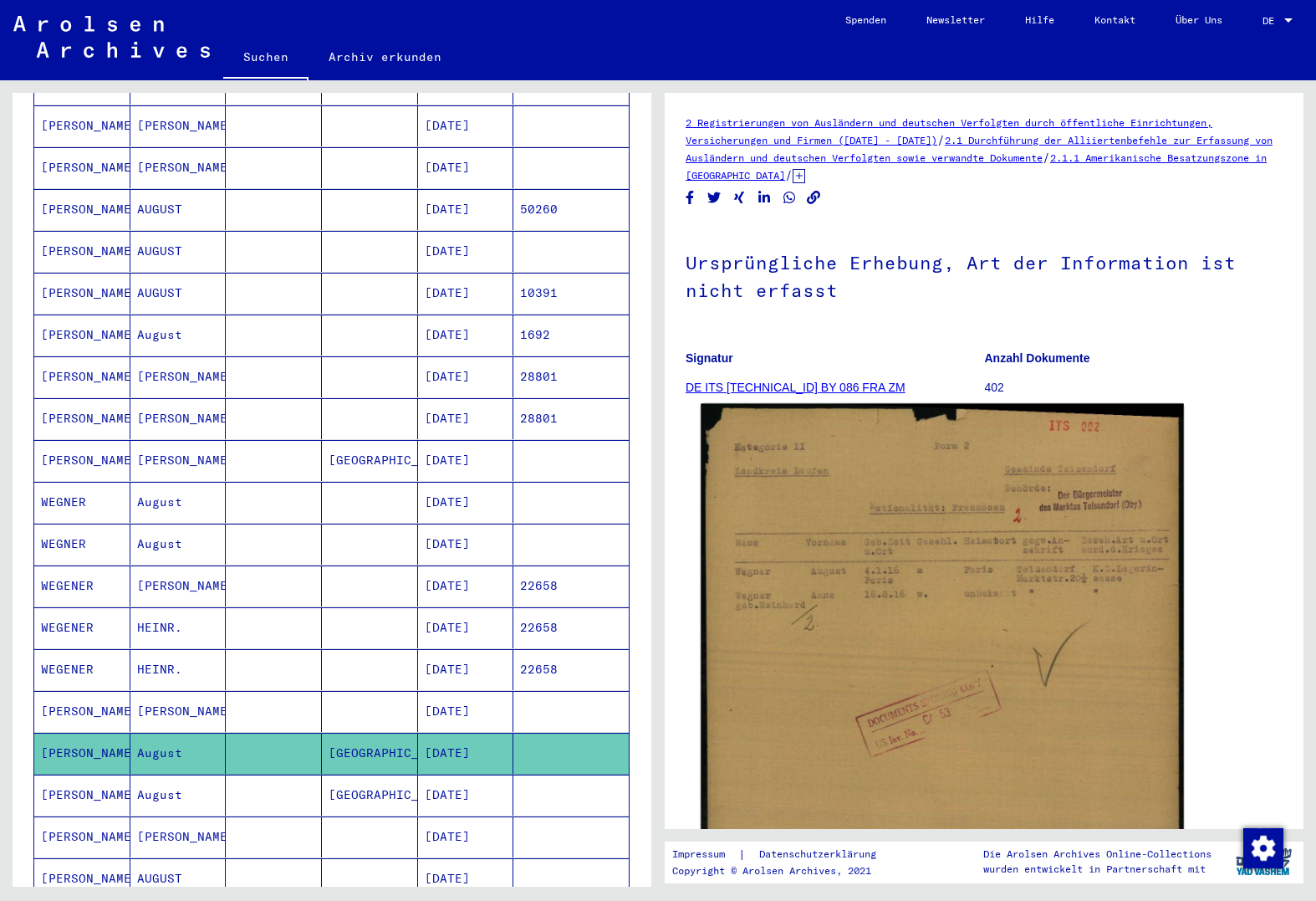
click at [851, 507] on img at bounding box center [943, 742] width 484 height 676
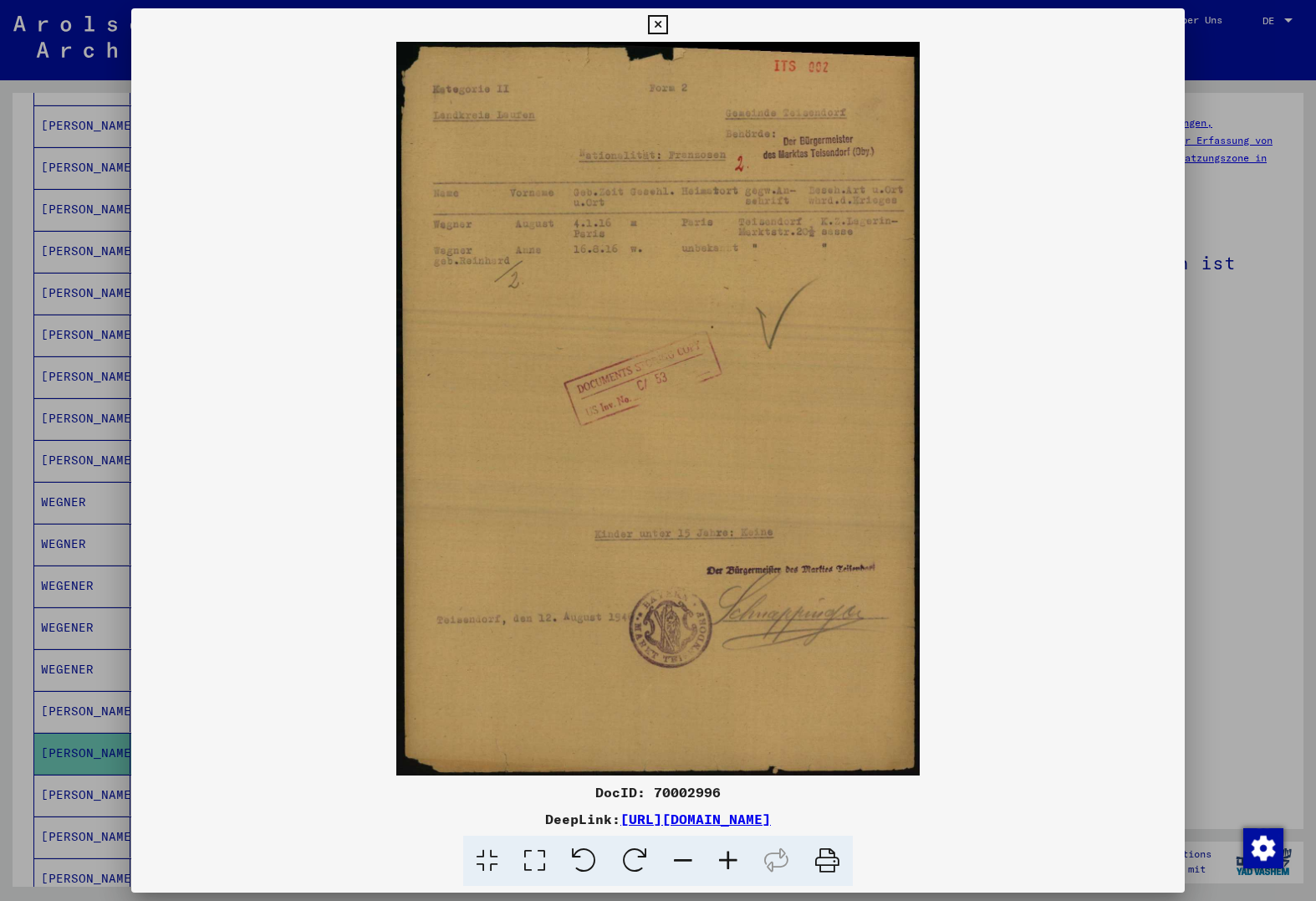
click at [101, 556] on div at bounding box center [658, 450] width 1316 height 901
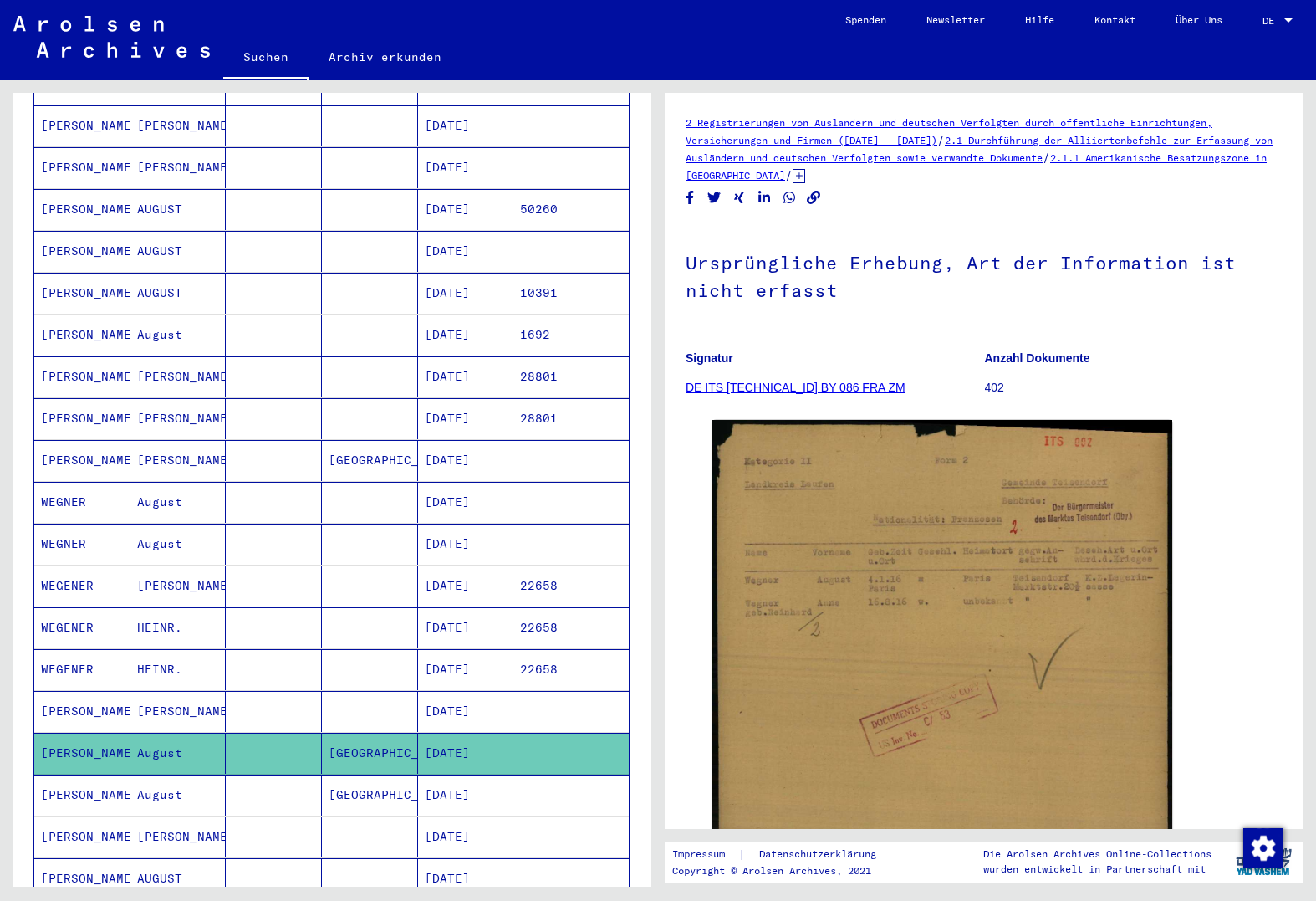
click at [231, 775] on mat-cell at bounding box center [274, 796] width 96 height 41
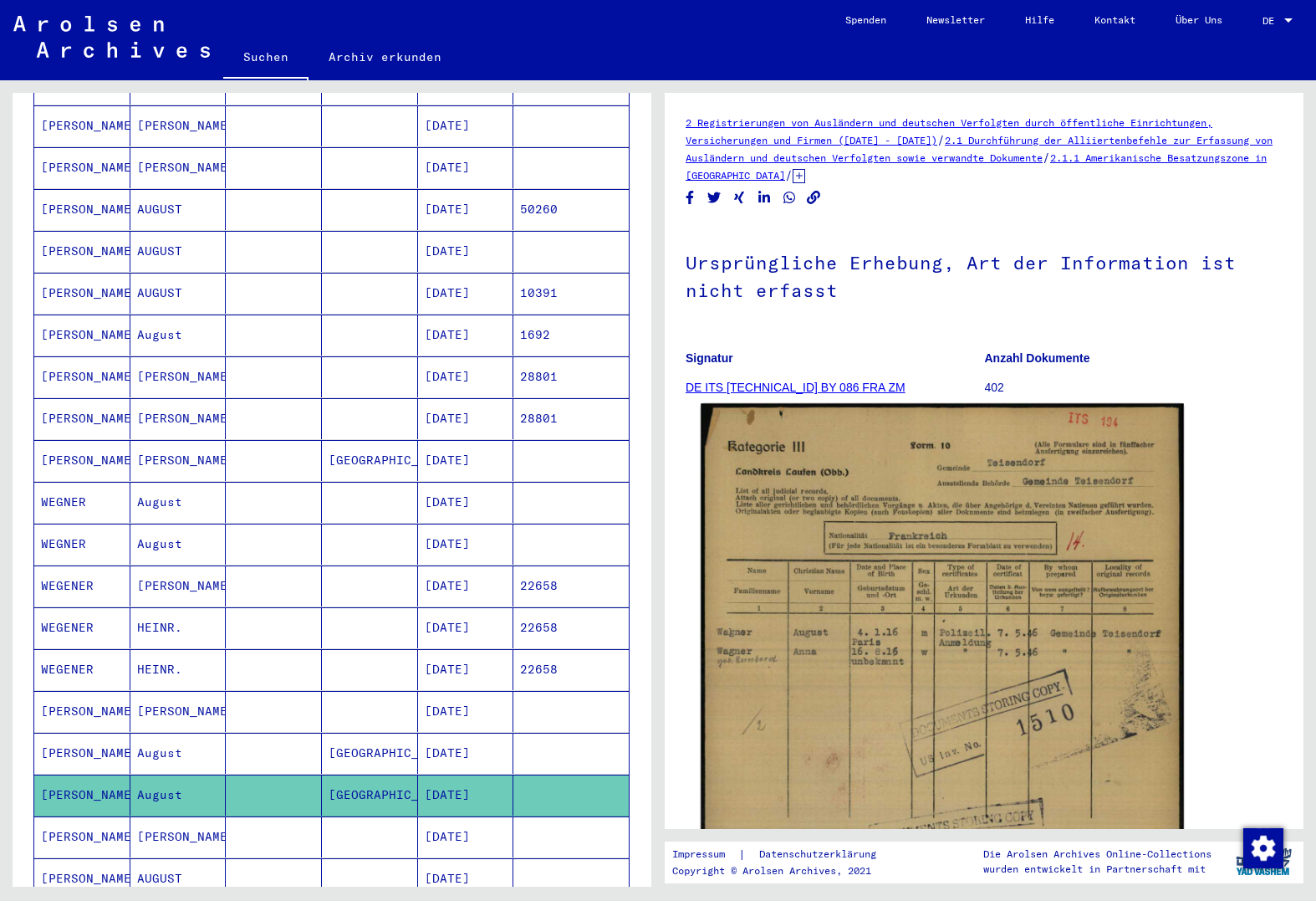
click at [870, 456] on img at bounding box center [943, 742] width 484 height 679
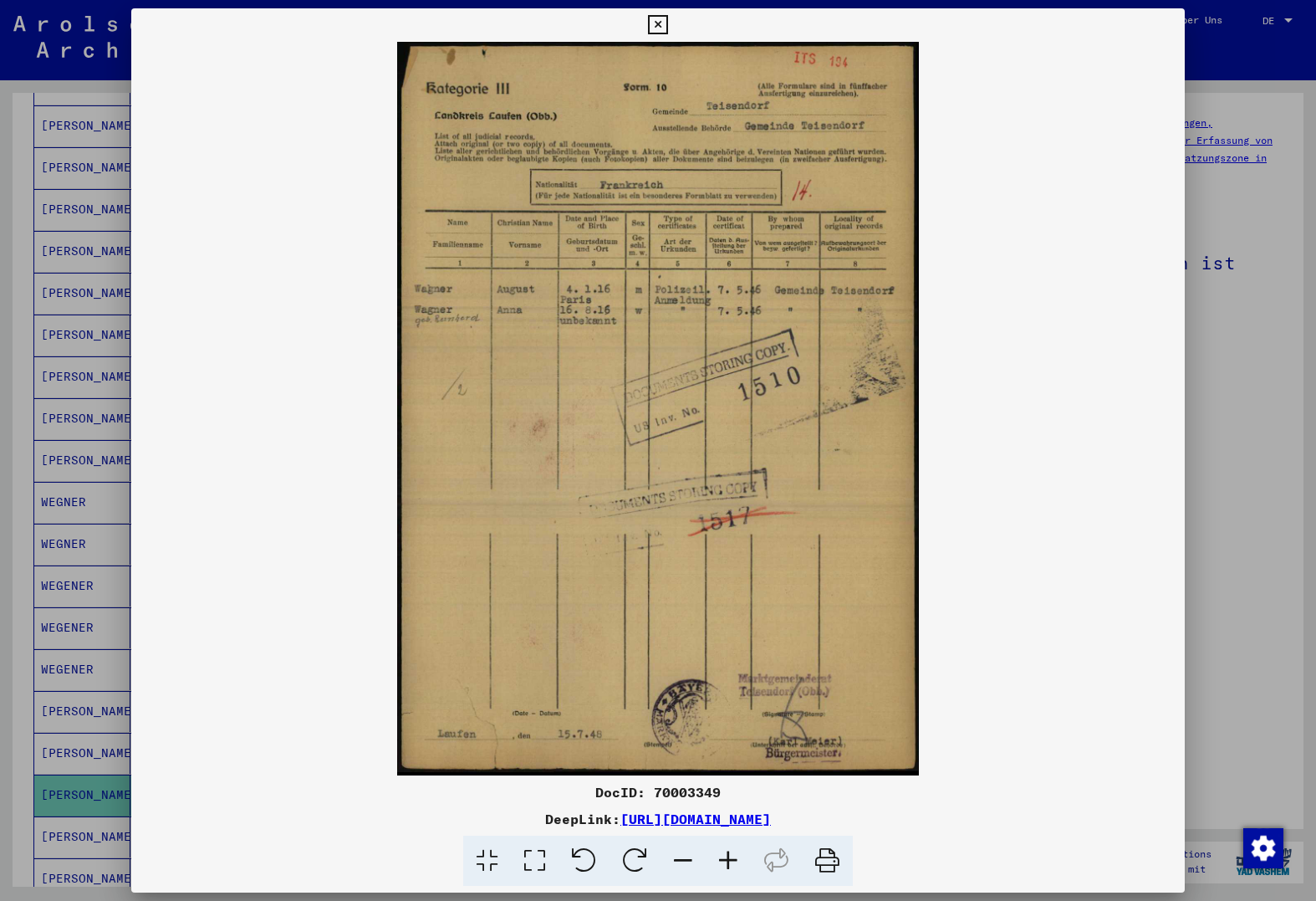
click at [1088, 576] on img at bounding box center [657, 408] width 1053 height 733
click at [1241, 400] on div at bounding box center [658, 450] width 1316 height 901
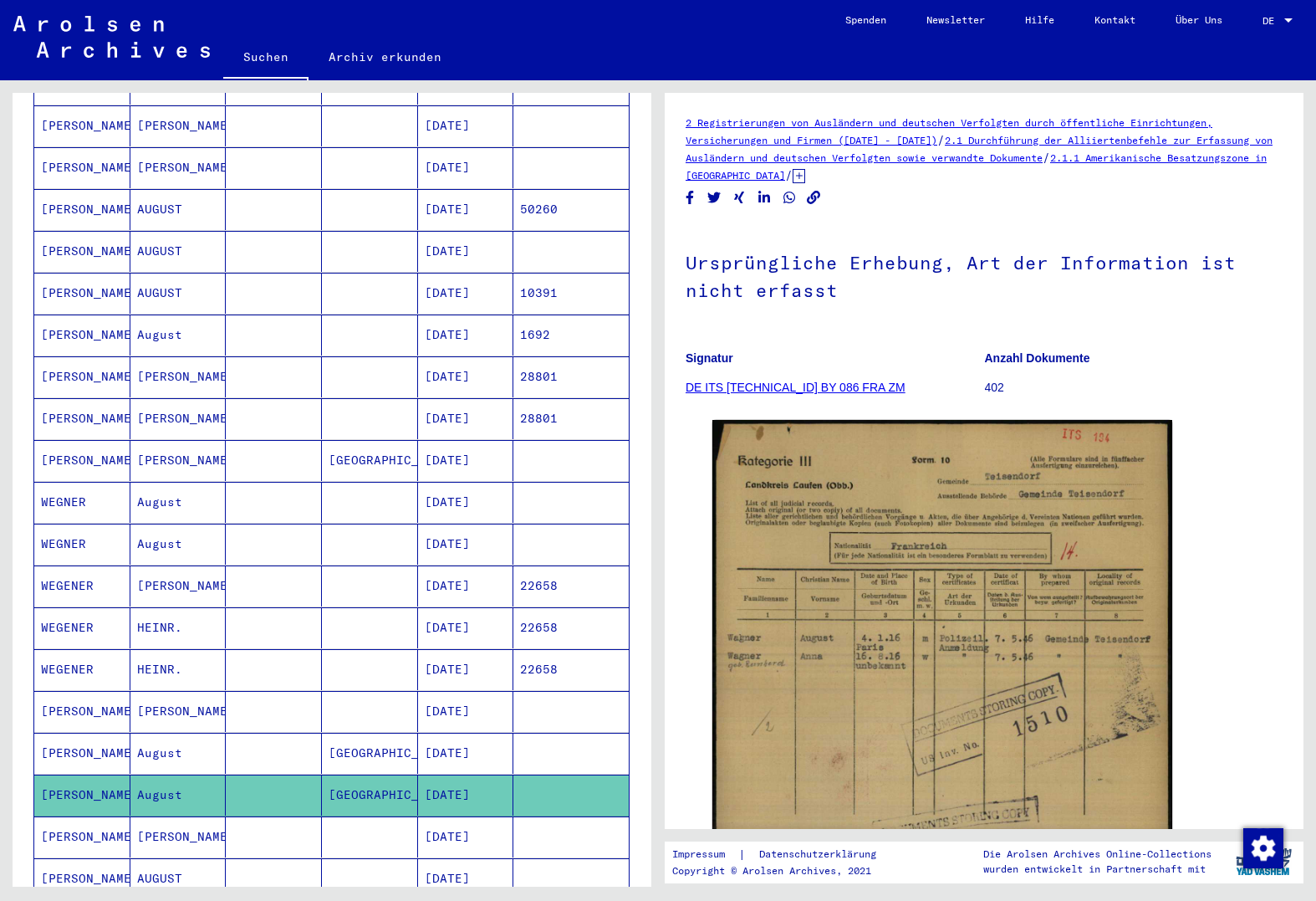
click at [220, 733] on mat-cell "August" at bounding box center [179, 753] width 96 height 41
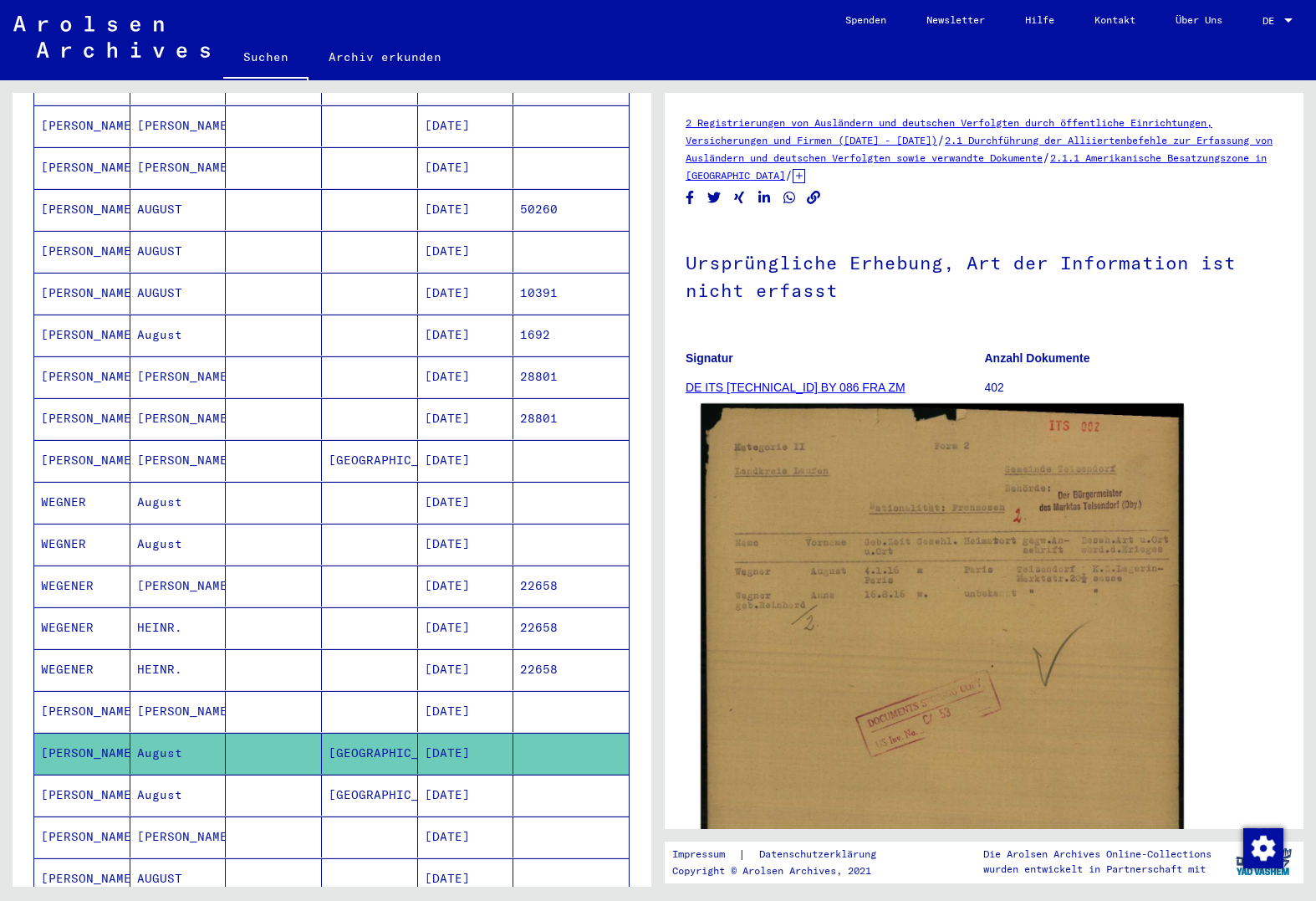
click at [877, 586] on img at bounding box center [943, 742] width 484 height 676
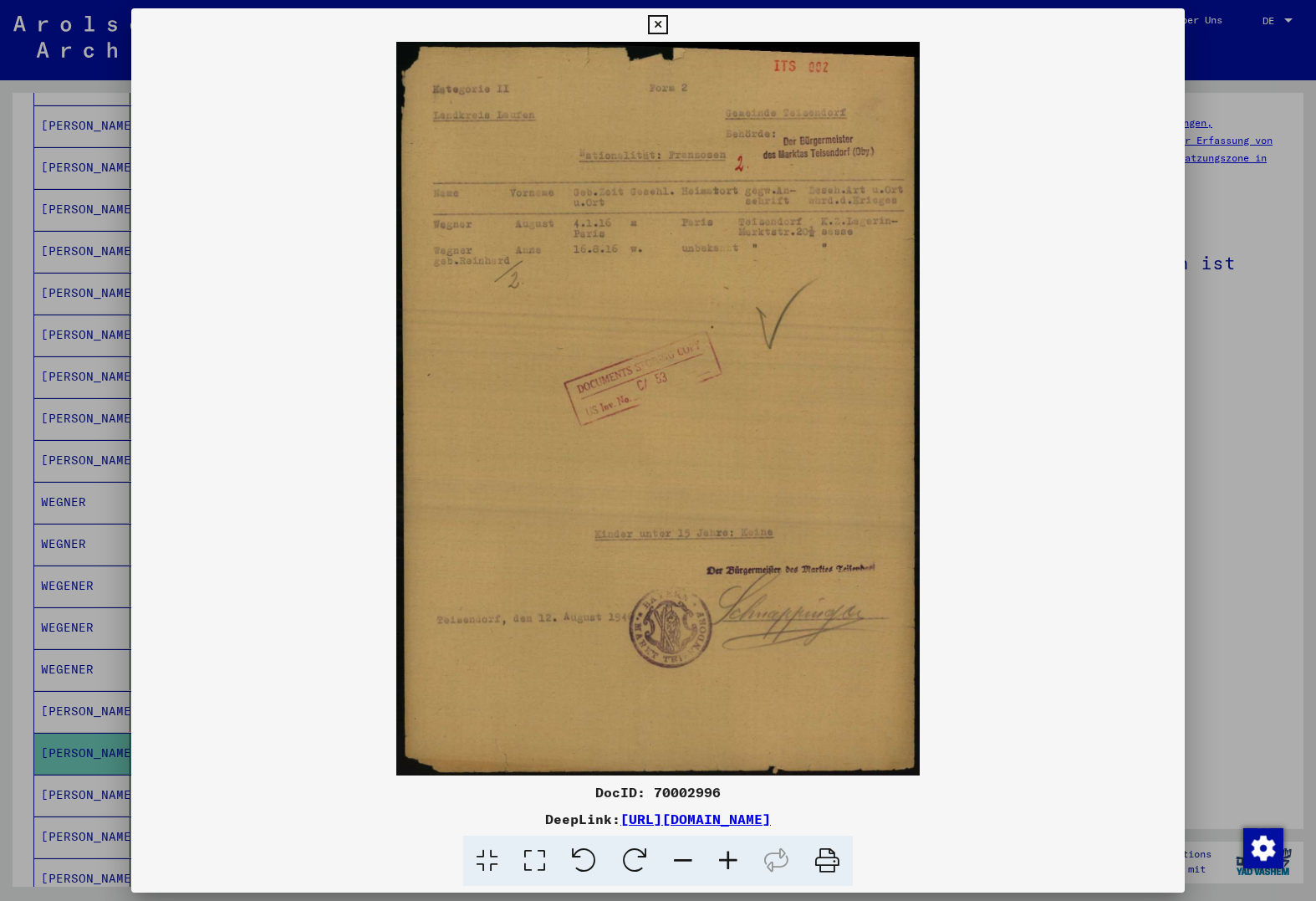
click at [1122, 553] on img at bounding box center [657, 408] width 1053 height 733
click at [31, 533] on div at bounding box center [658, 450] width 1316 height 901
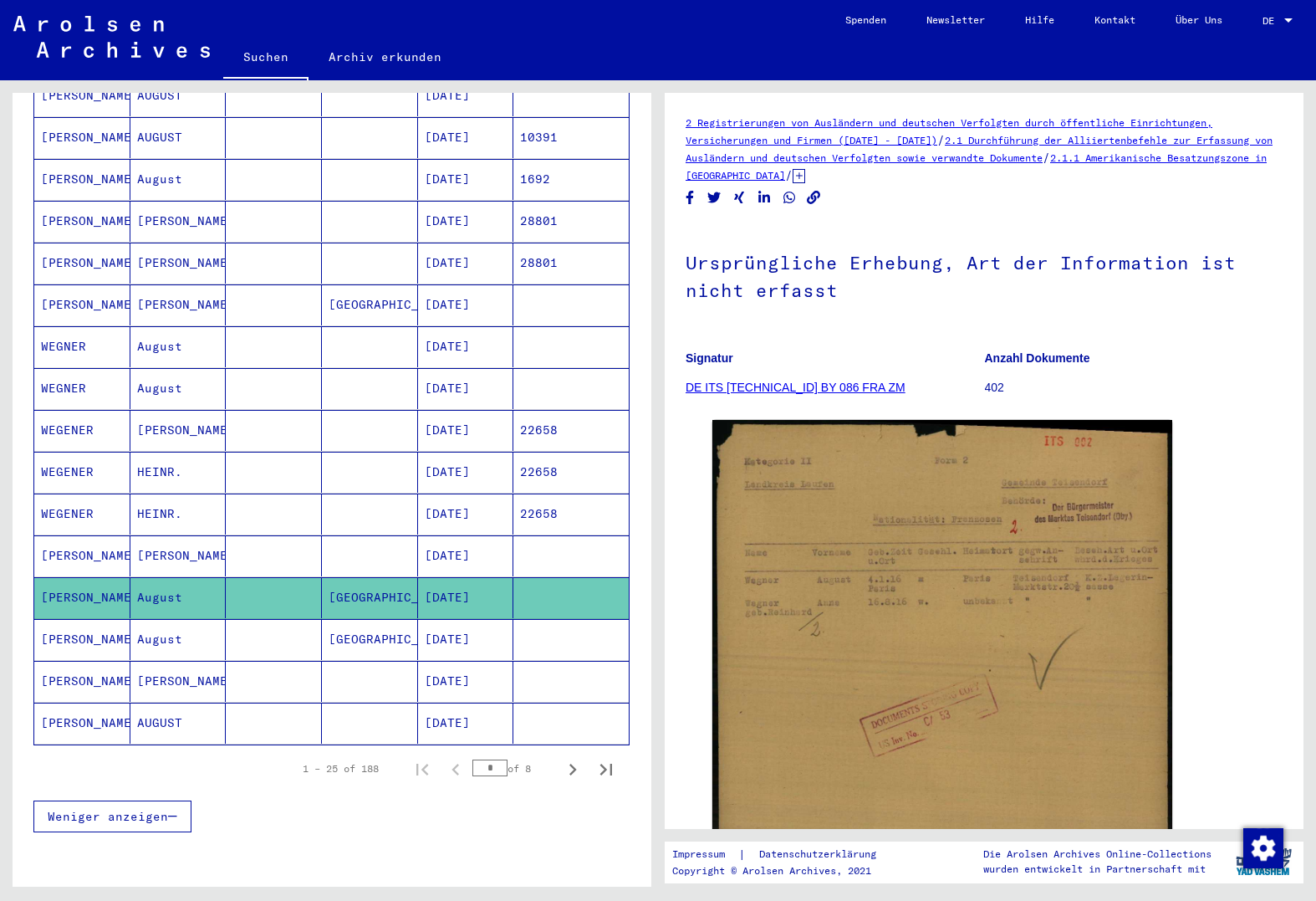
scroll to position [669, 0]
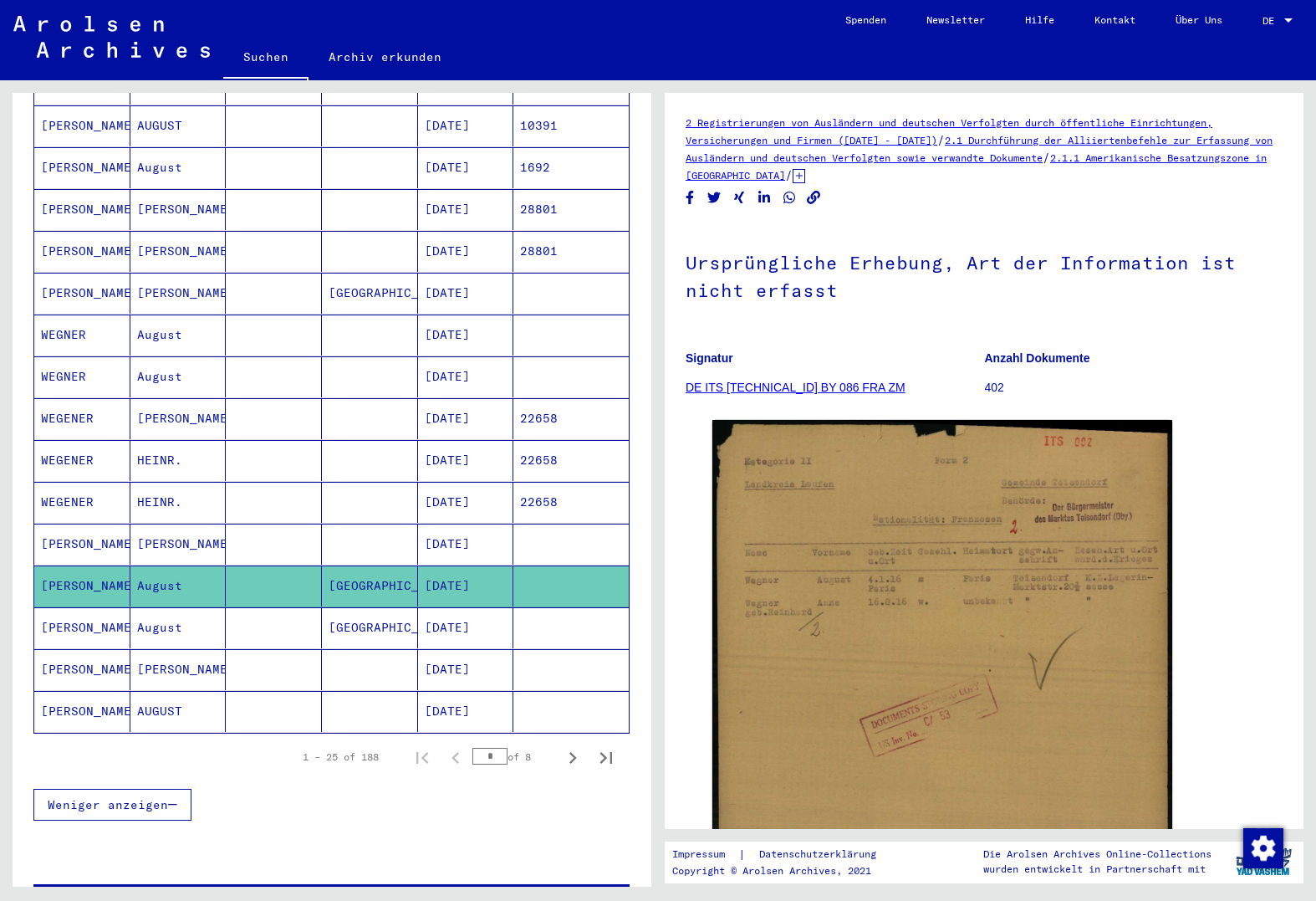
click at [226, 691] on mat-cell at bounding box center [274, 712] width 96 height 41
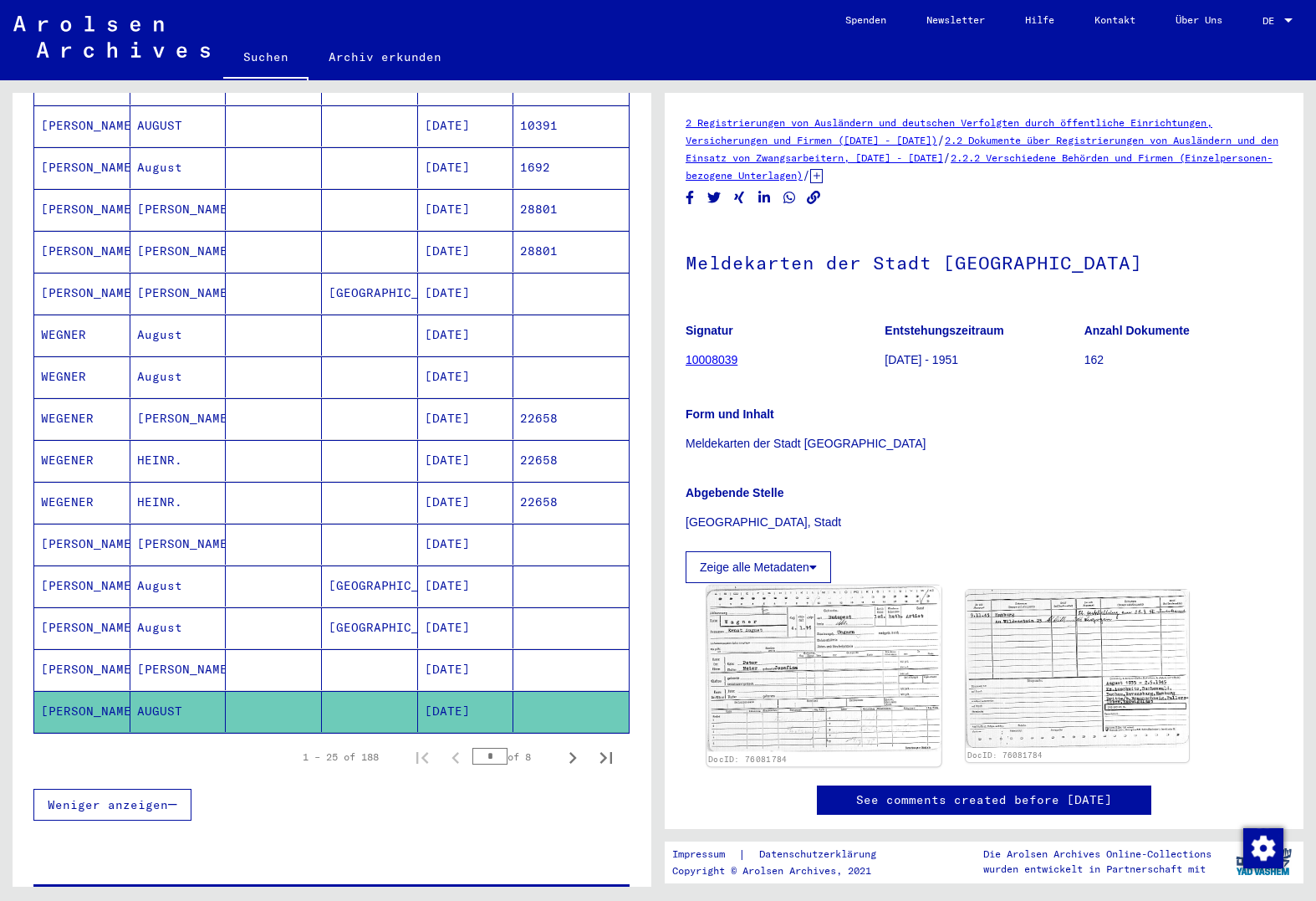
click at [872, 663] on img at bounding box center [824, 668] width 234 height 167
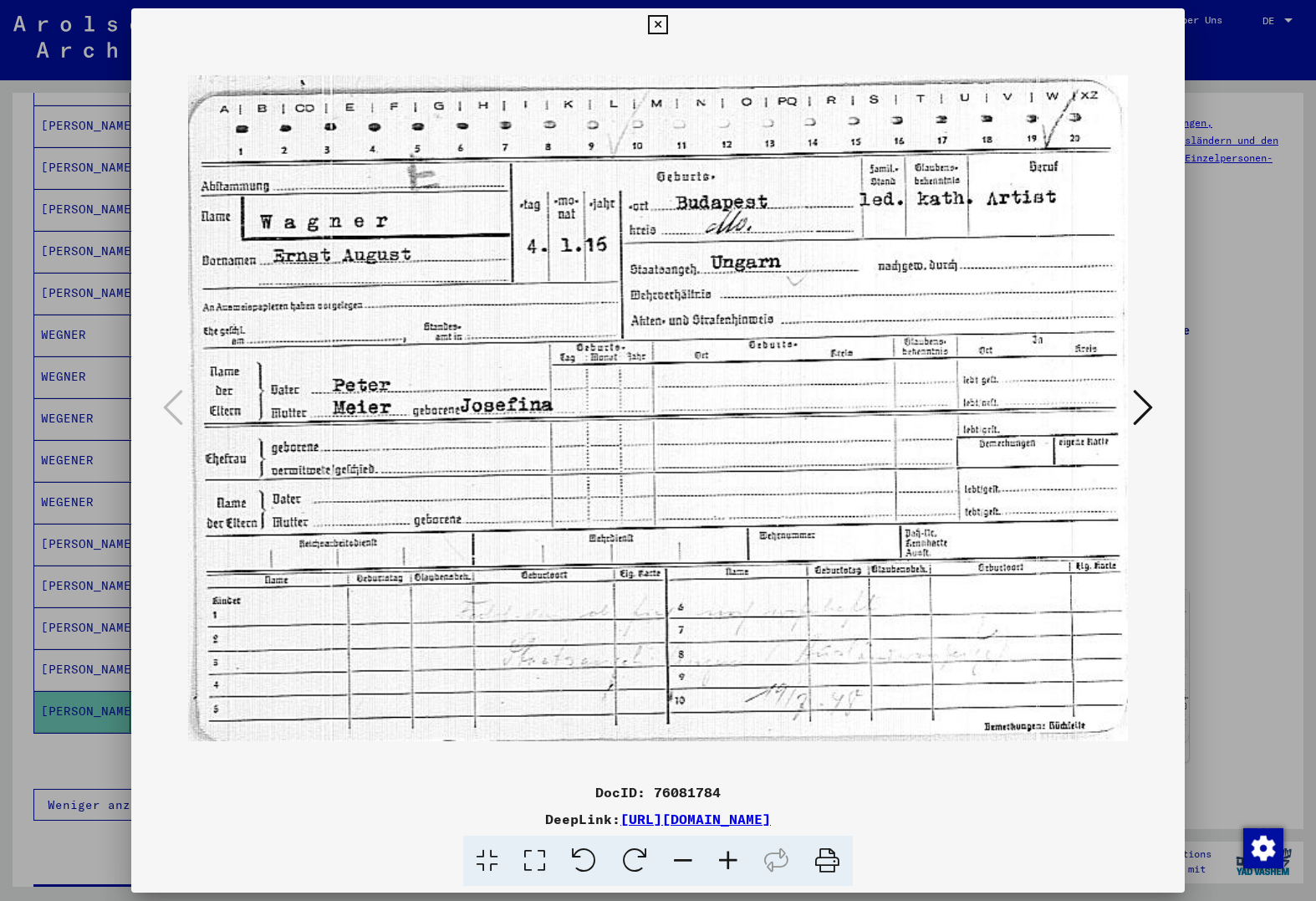
click at [1147, 416] on icon at bounding box center [1143, 407] width 20 height 40
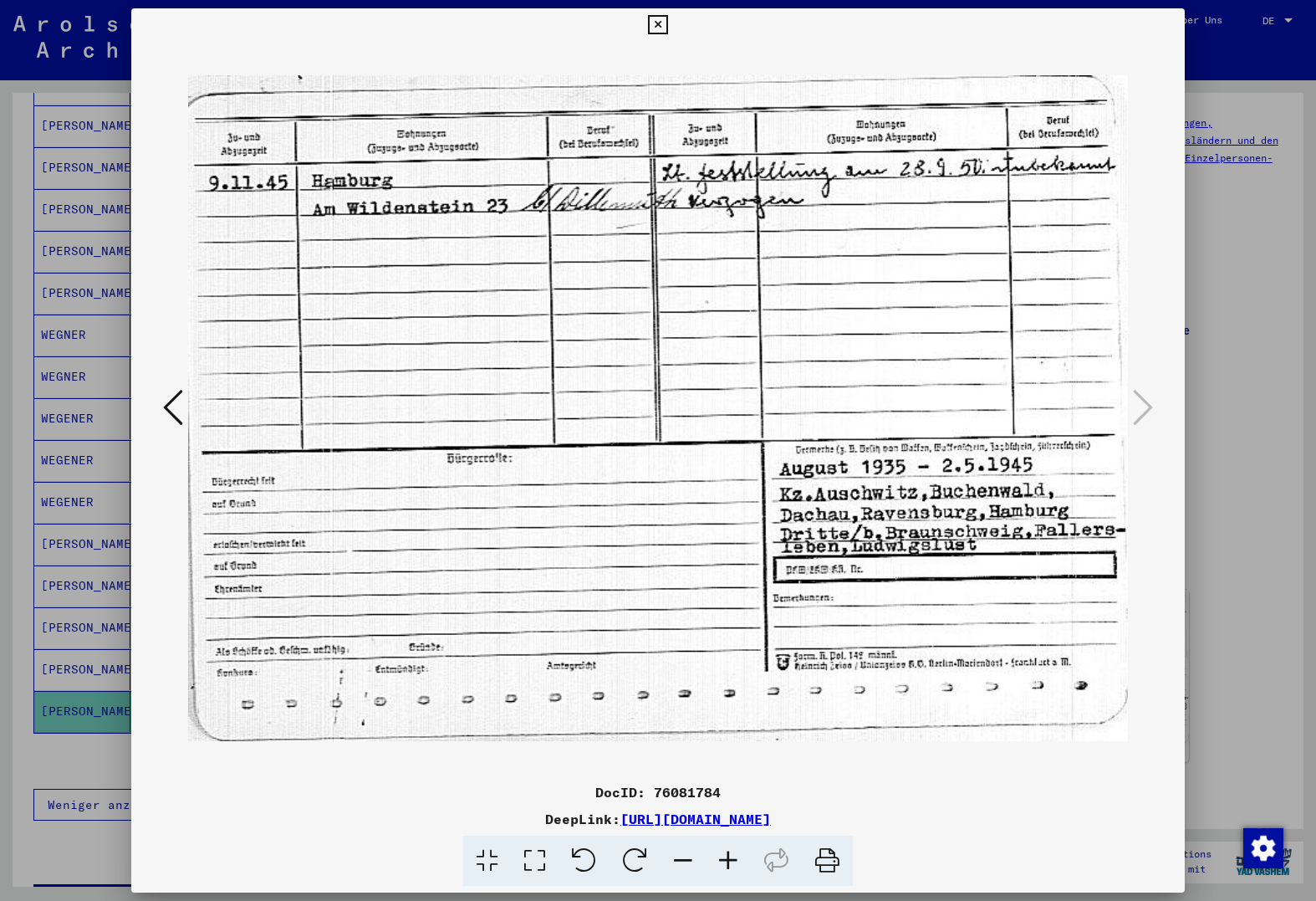
click at [166, 402] on icon at bounding box center [172, 407] width 20 height 40
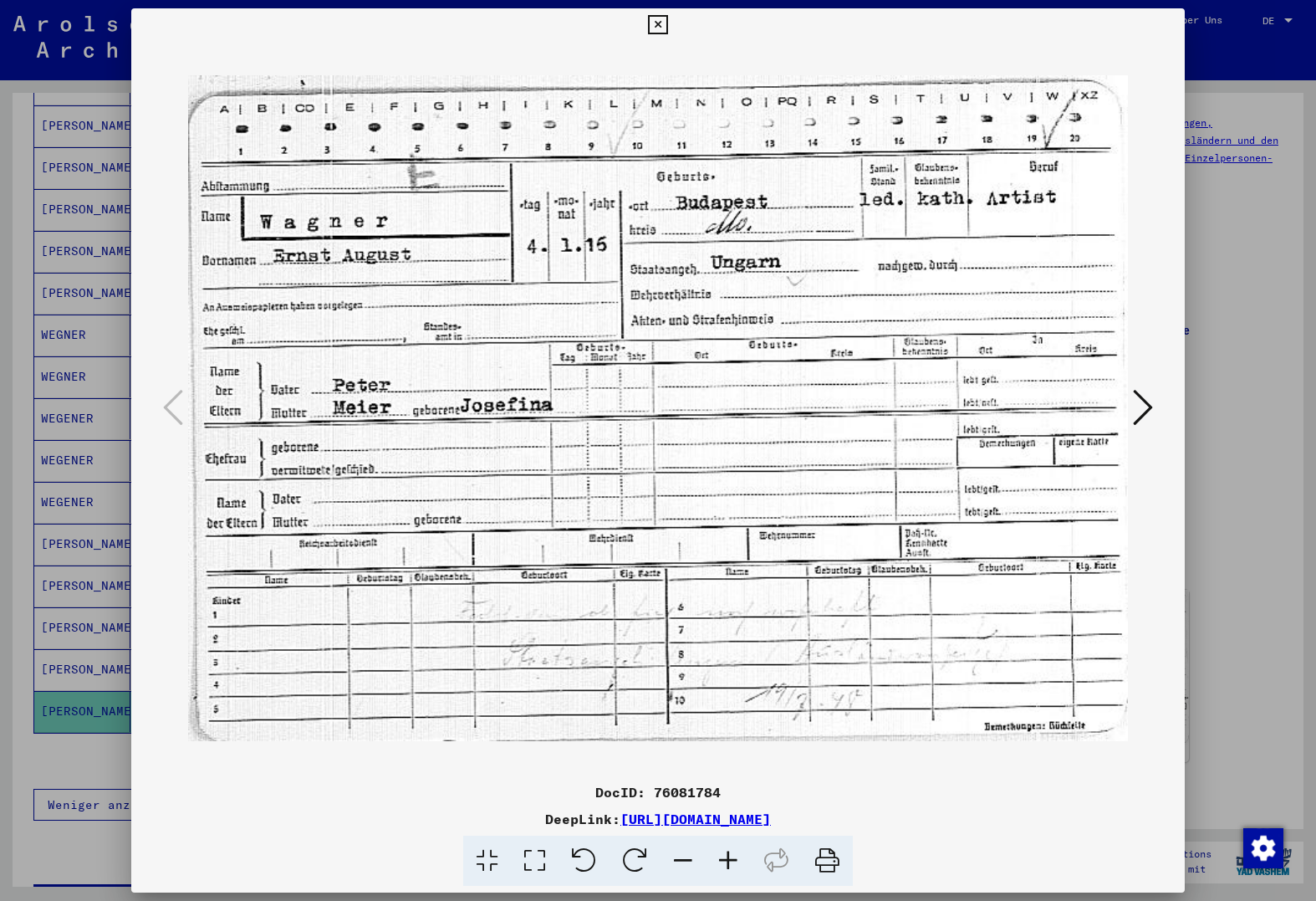
click at [84, 573] on div at bounding box center [658, 450] width 1316 height 901
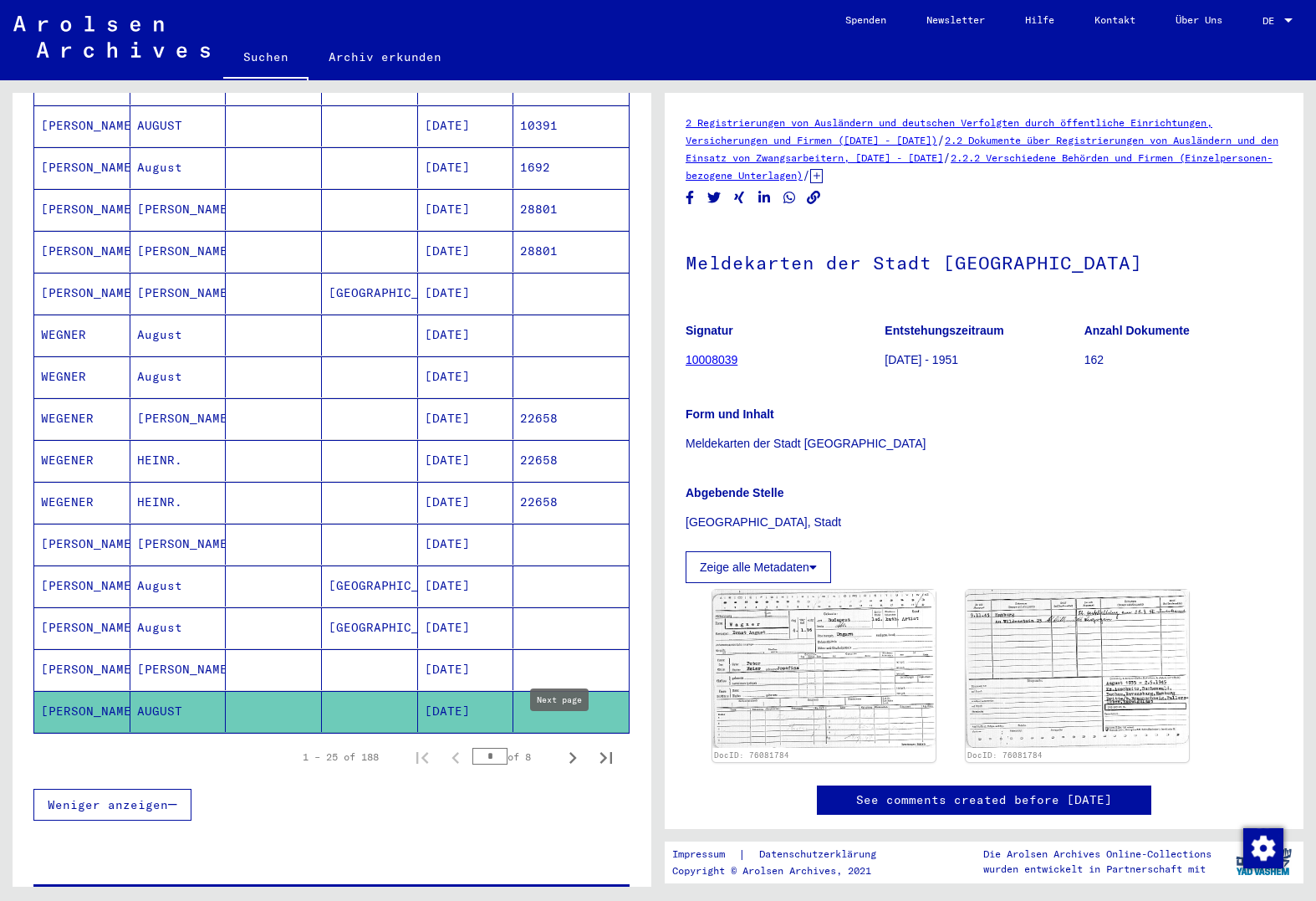
click at [561, 746] on icon "Next page" at bounding box center [572, 757] width 24 height 24
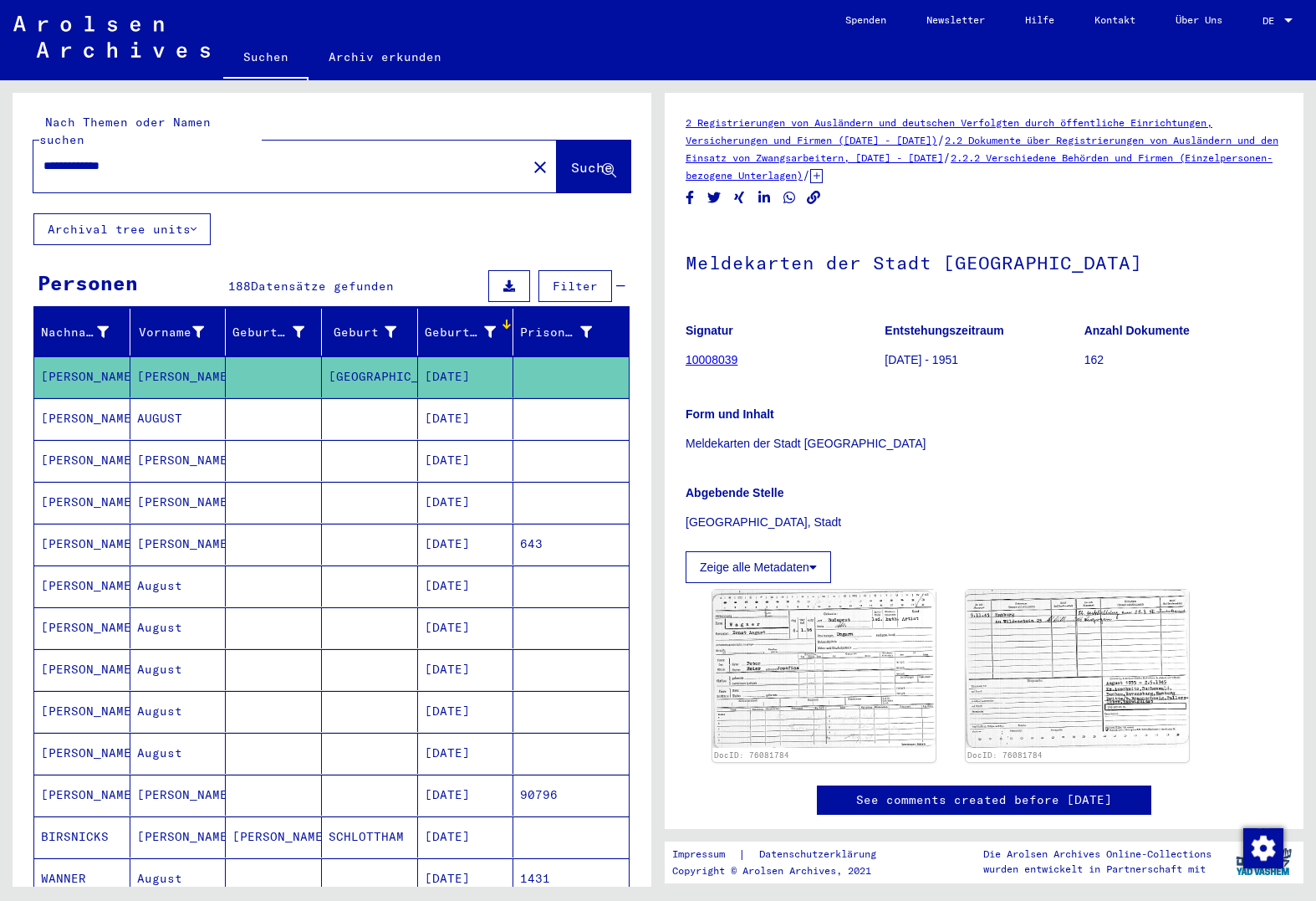
click at [265, 409] on mat-cell at bounding box center [274, 419] width 96 height 41
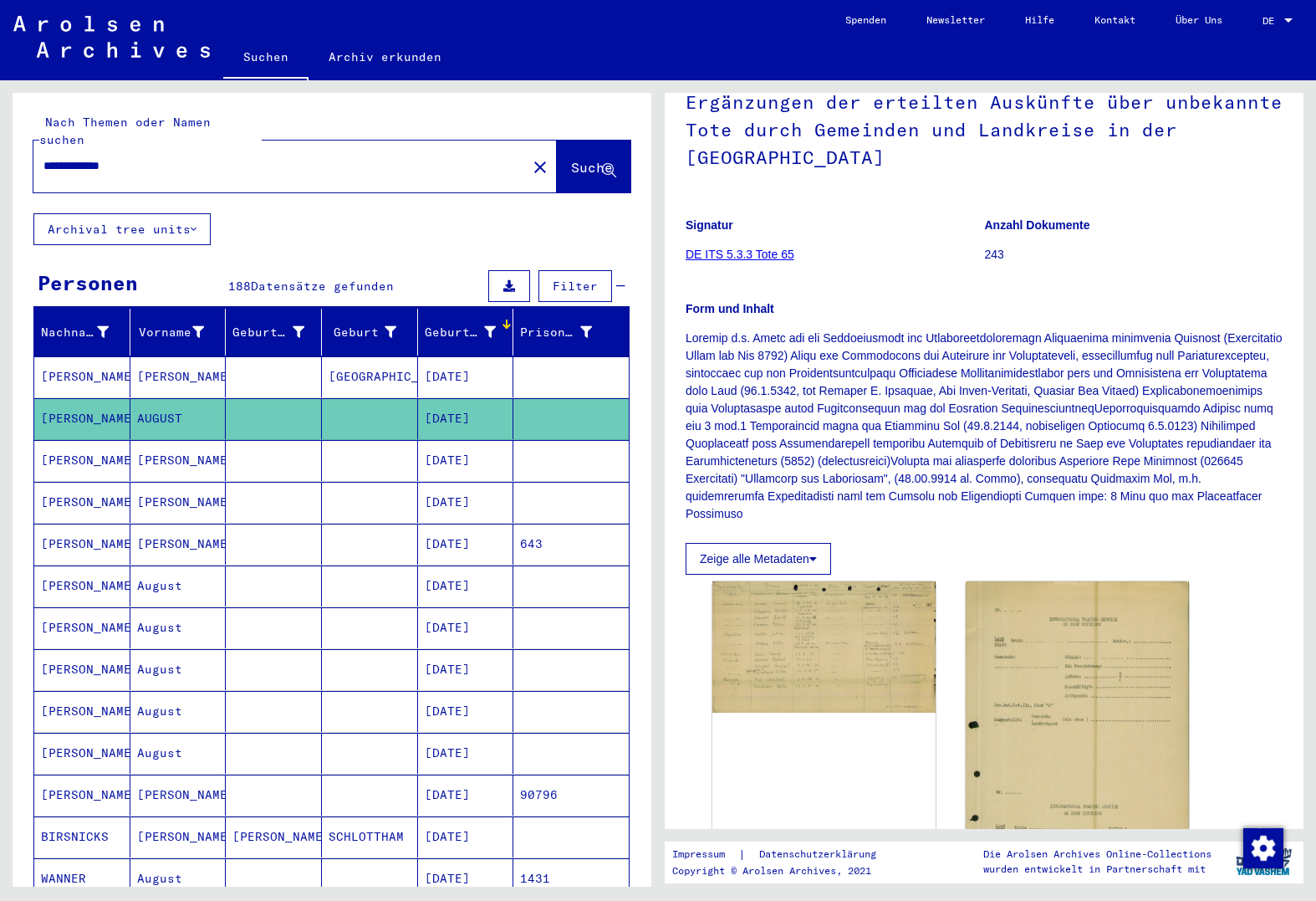
scroll to position [168, 0]
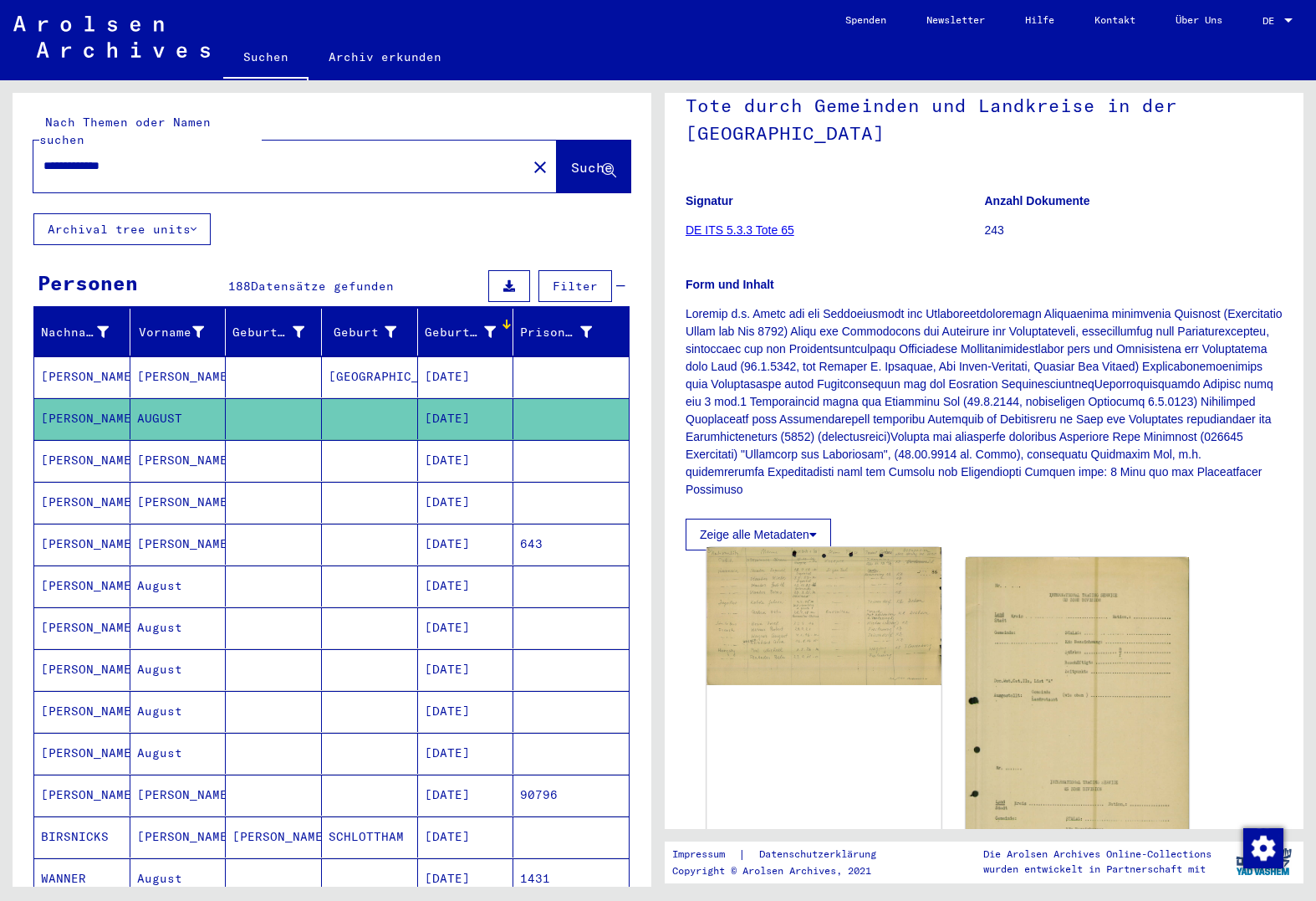
click at [838, 617] on img at bounding box center [824, 616] width 234 height 138
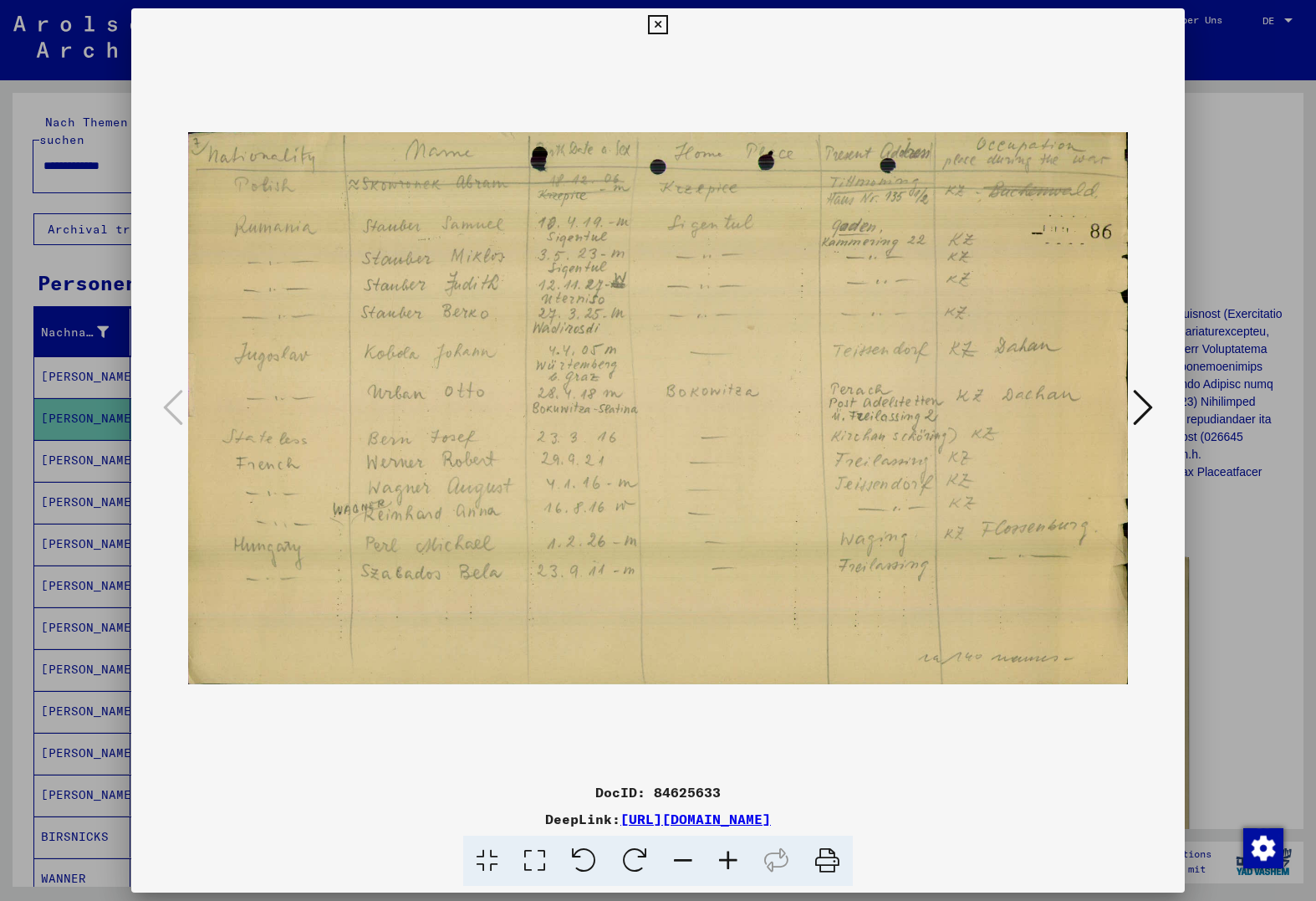
click at [70, 502] on div at bounding box center [658, 450] width 1316 height 901
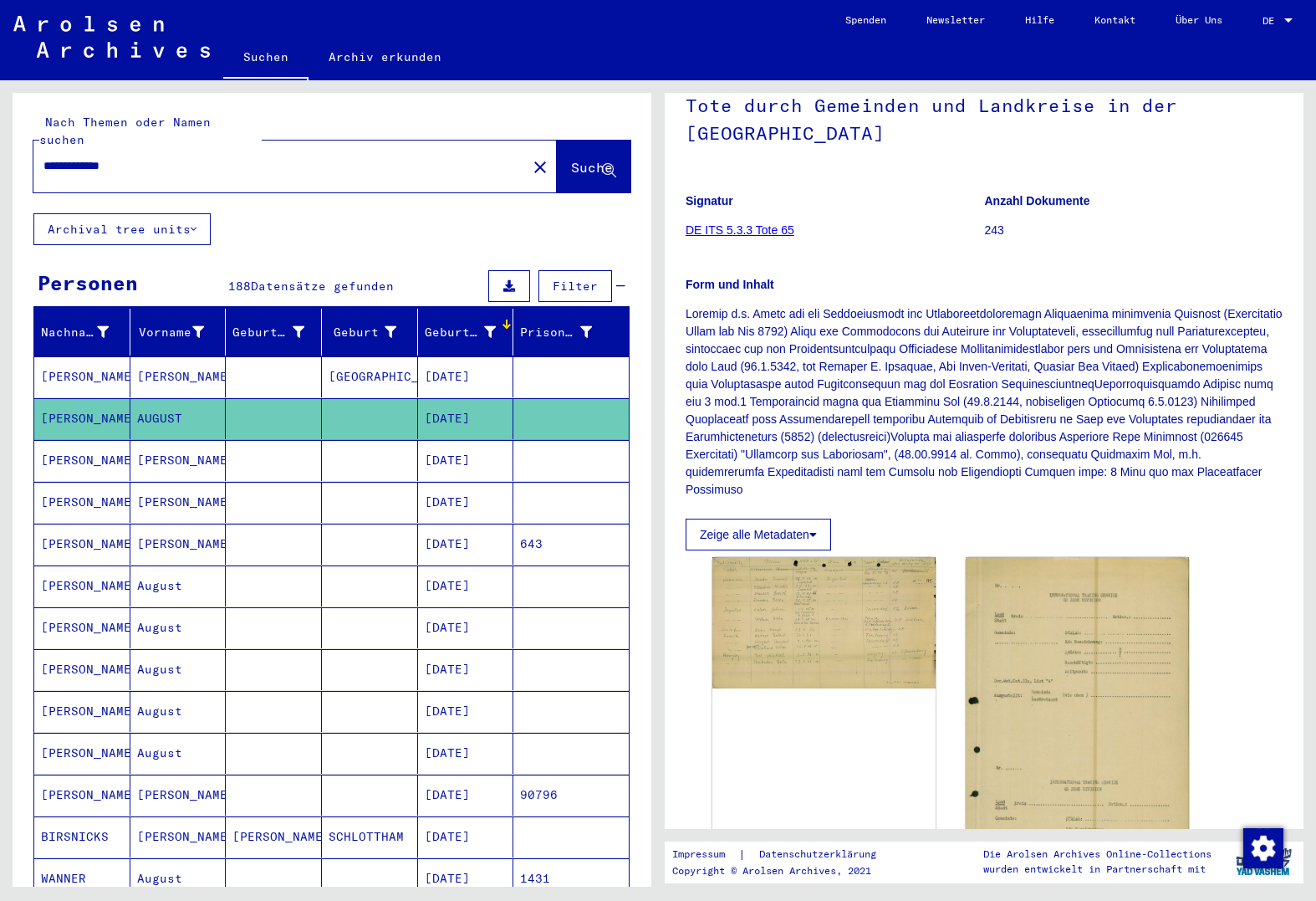
click at [226, 362] on mat-cell at bounding box center [274, 377] width 96 height 41
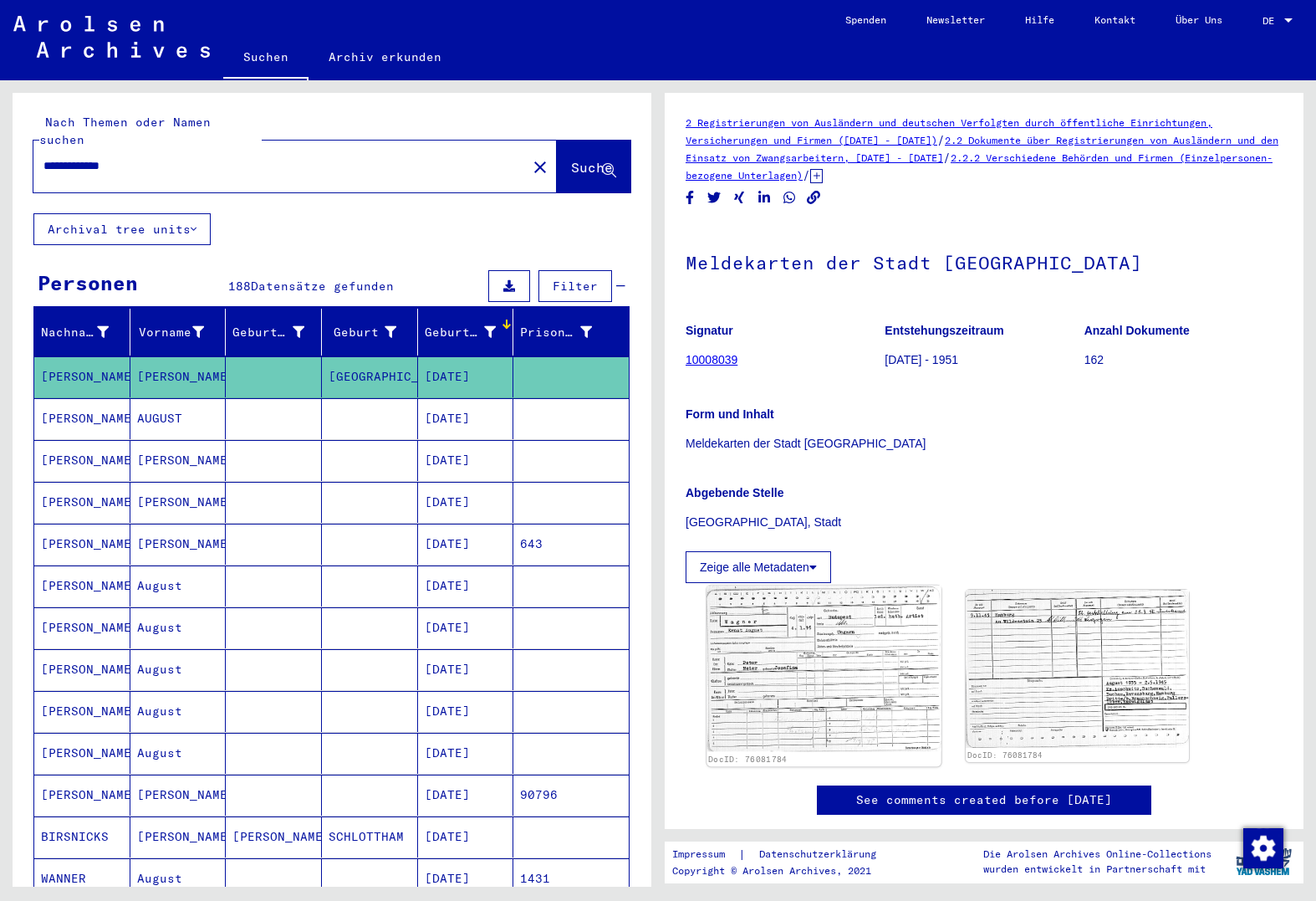
click at [791, 693] on img at bounding box center [824, 668] width 234 height 167
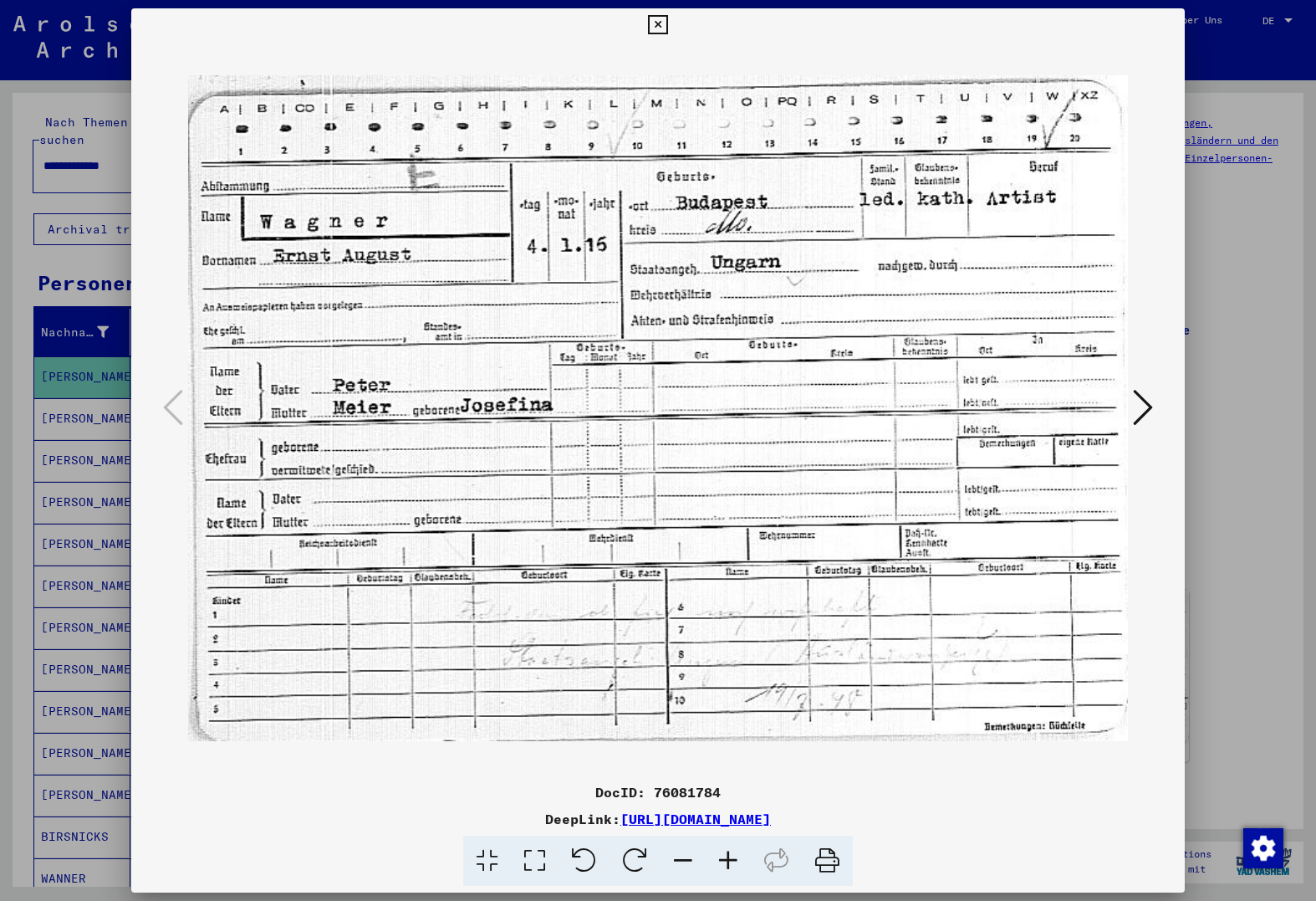
click at [88, 536] on div at bounding box center [658, 450] width 1316 height 901
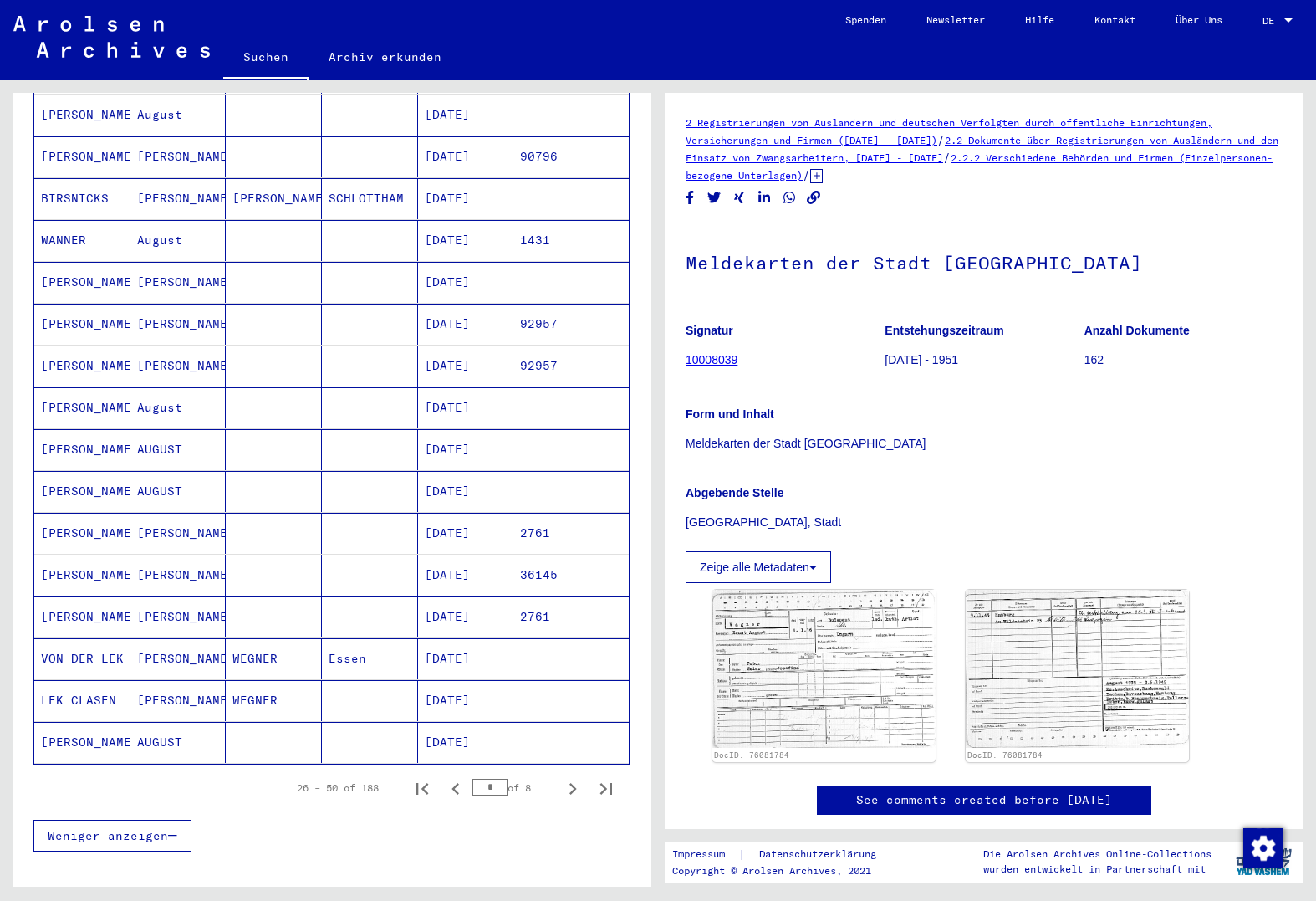
scroll to position [753, 0]
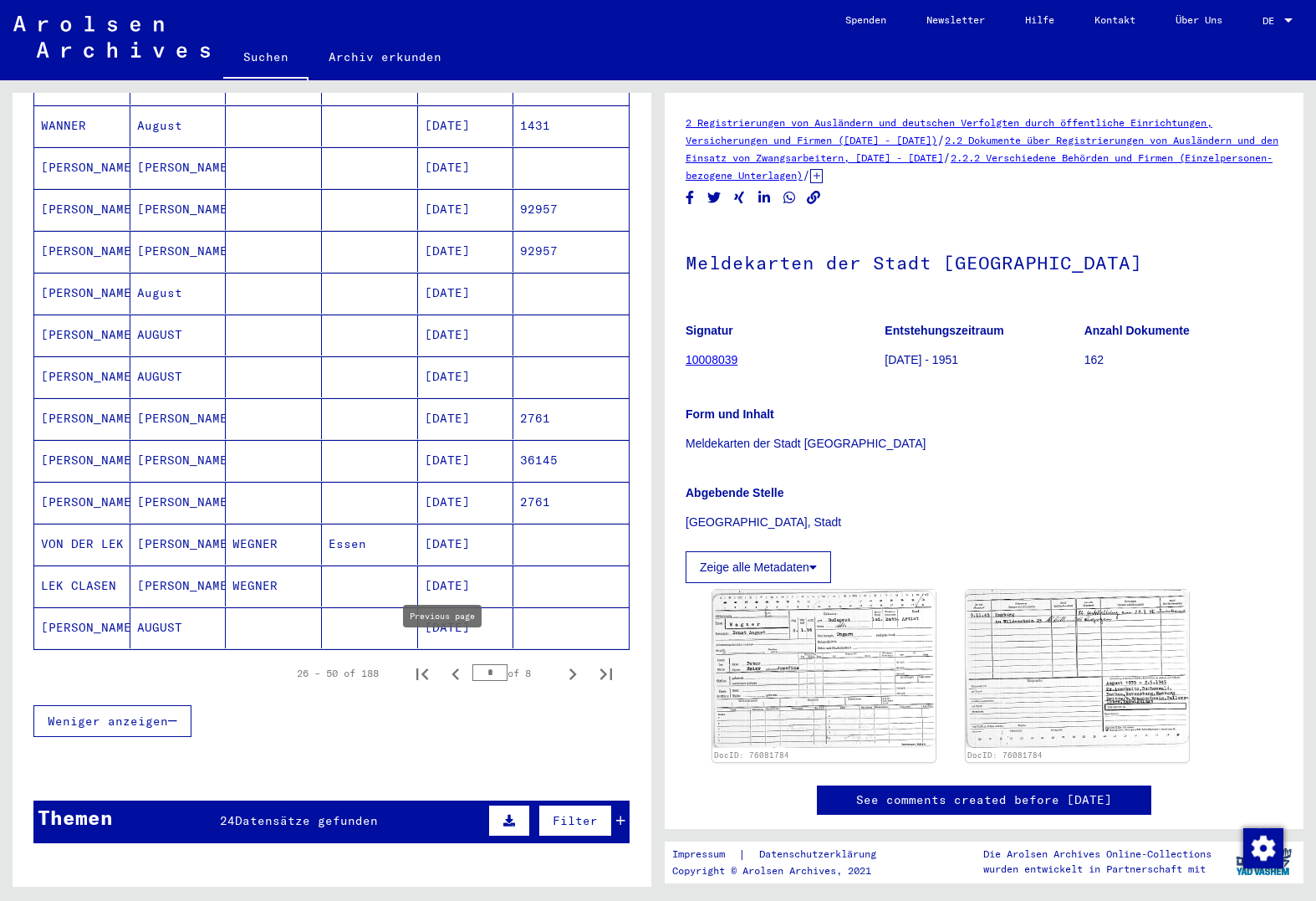
click at [452, 668] on icon "Previous page" at bounding box center [456, 674] width 8 height 11
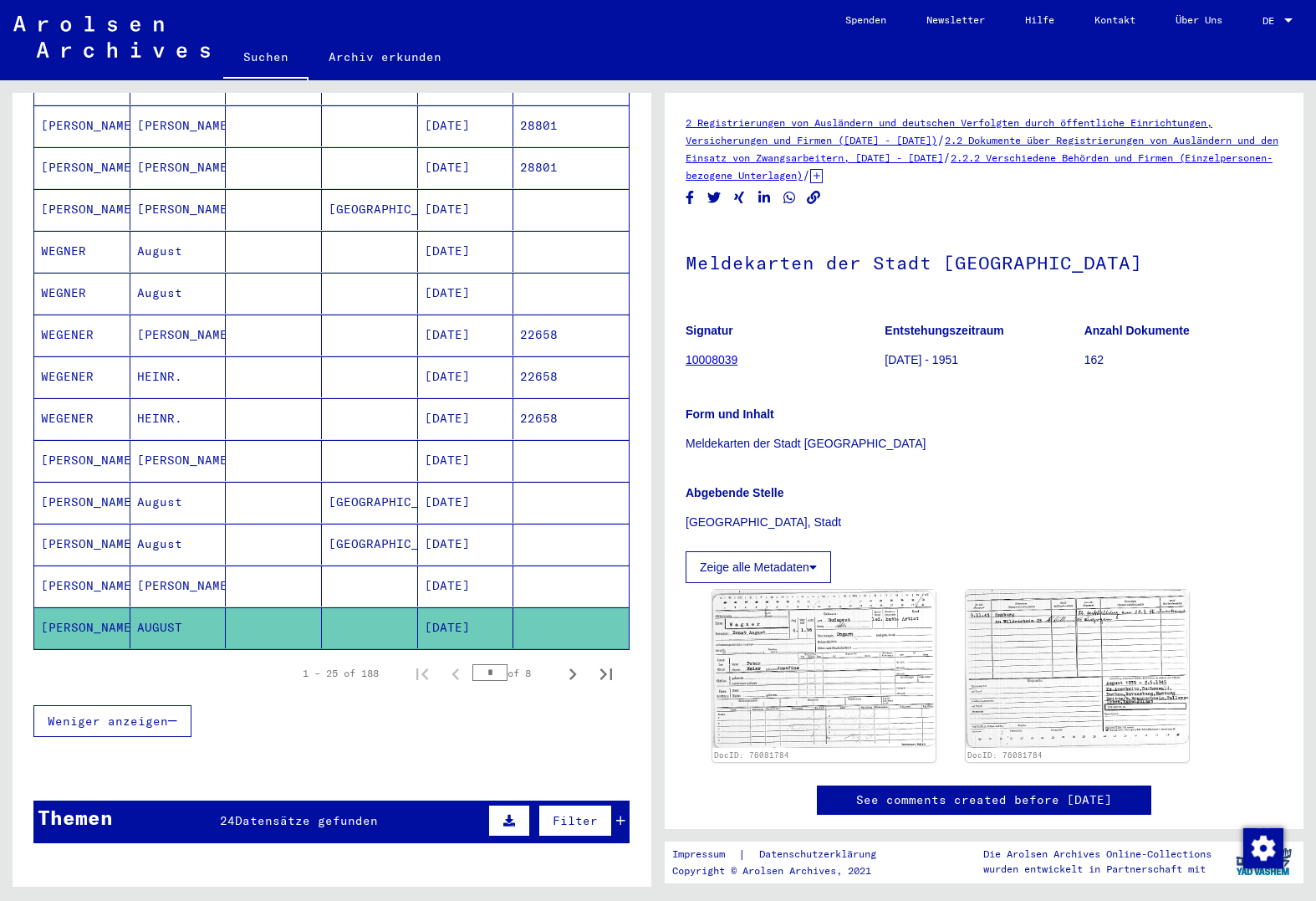
click at [248, 570] on mat-cell at bounding box center [274, 587] width 96 height 41
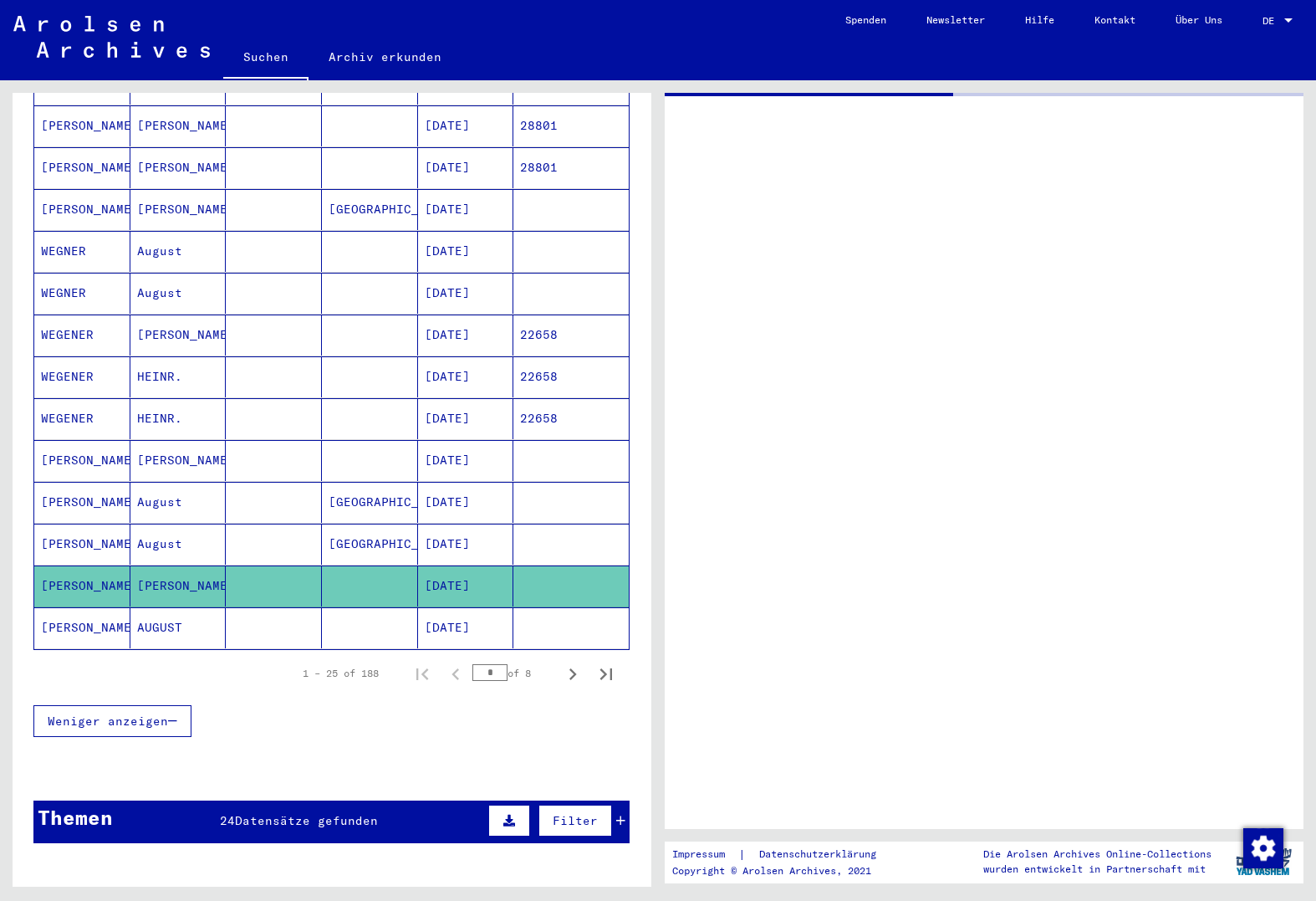
click at [286, 530] on mat-cell at bounding box center [274, 544] width 96 height 41
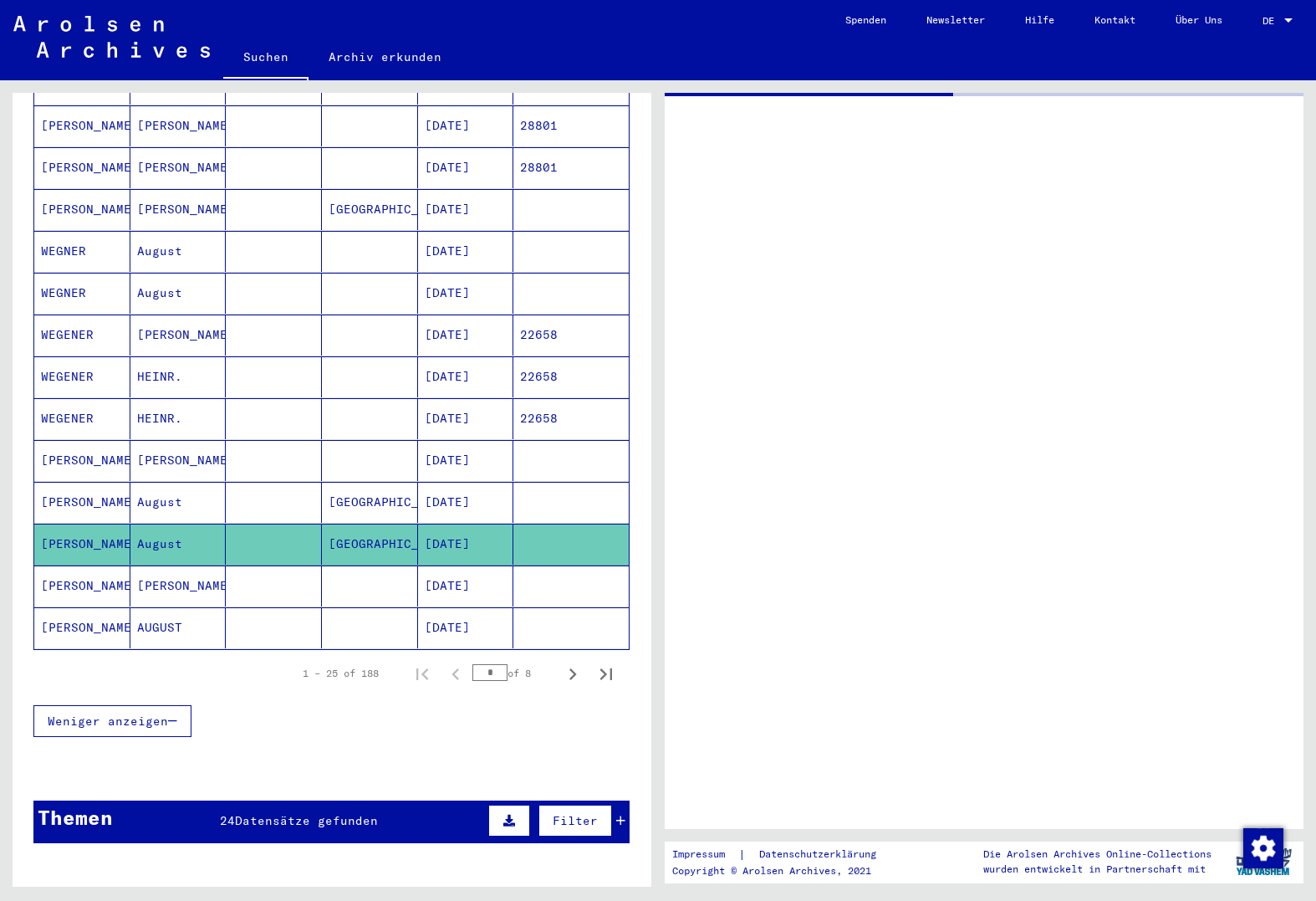
click at [281, 566] on mat-cell at bounding box center [274, 587] width 96 height 41
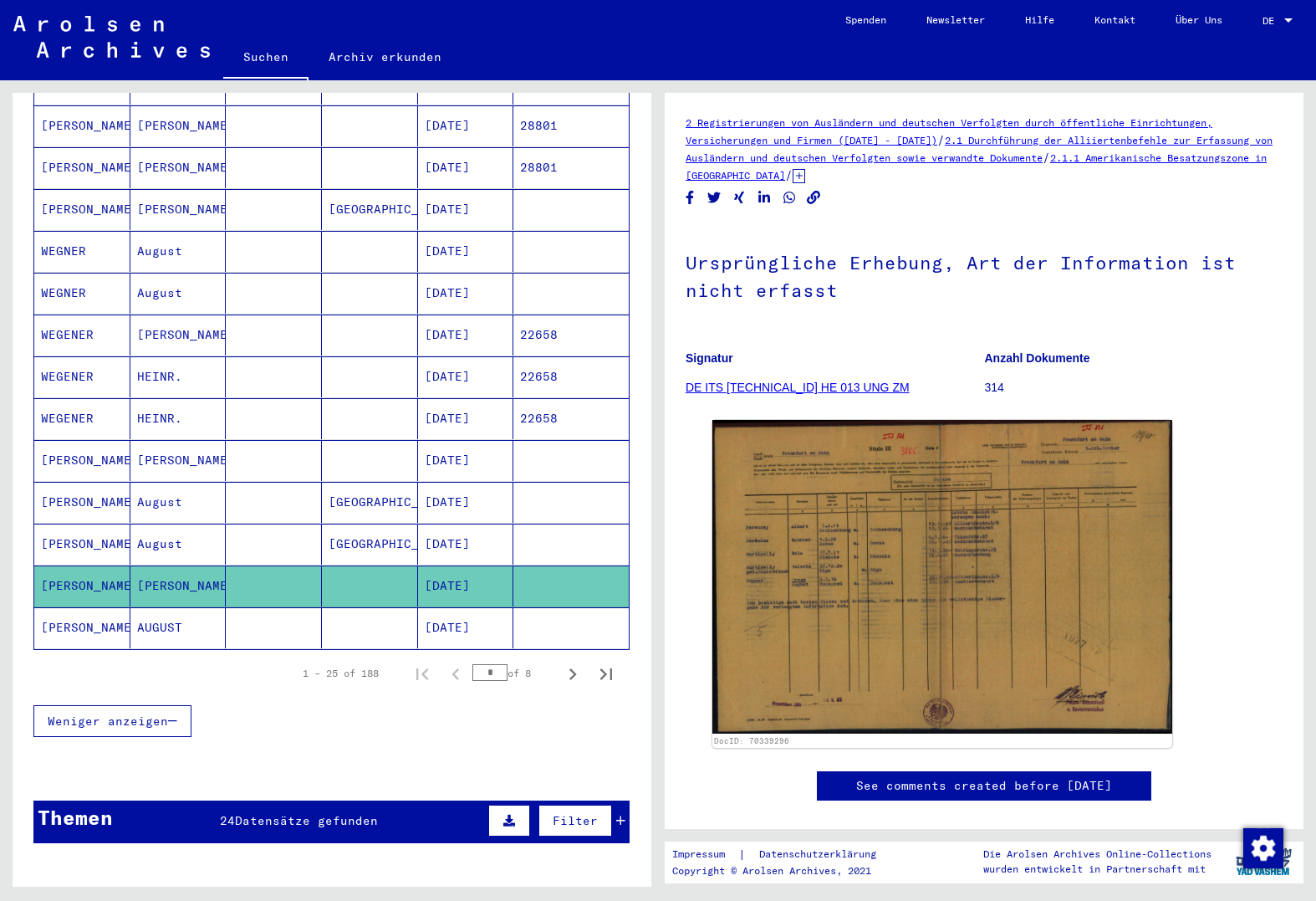
click at [281, 532] on mat-cell at bounding box center [274, 544] width 96 height 41
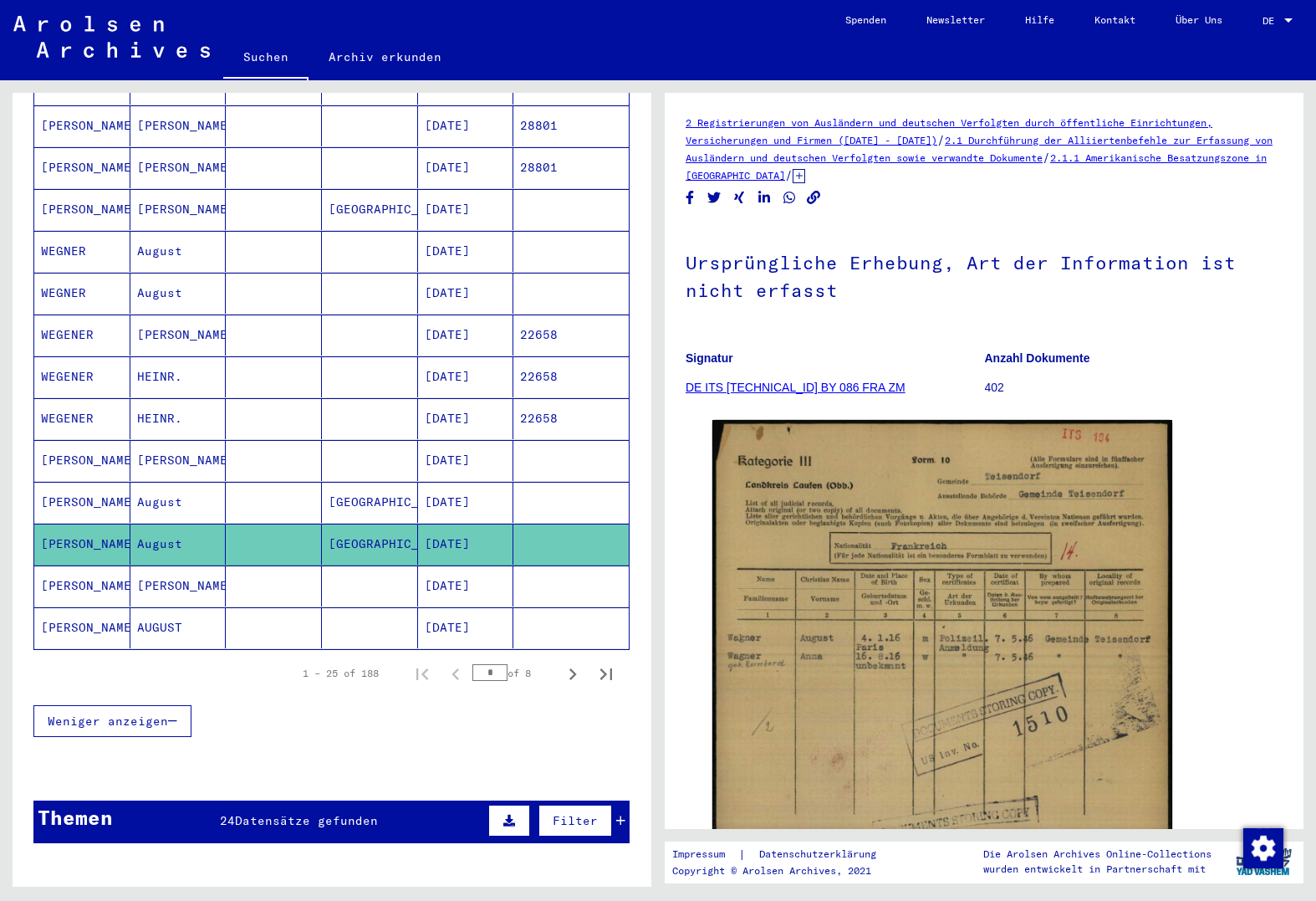
click at [283, 482] on mat-cell at bounding box center [274, 503] width 96 height 41
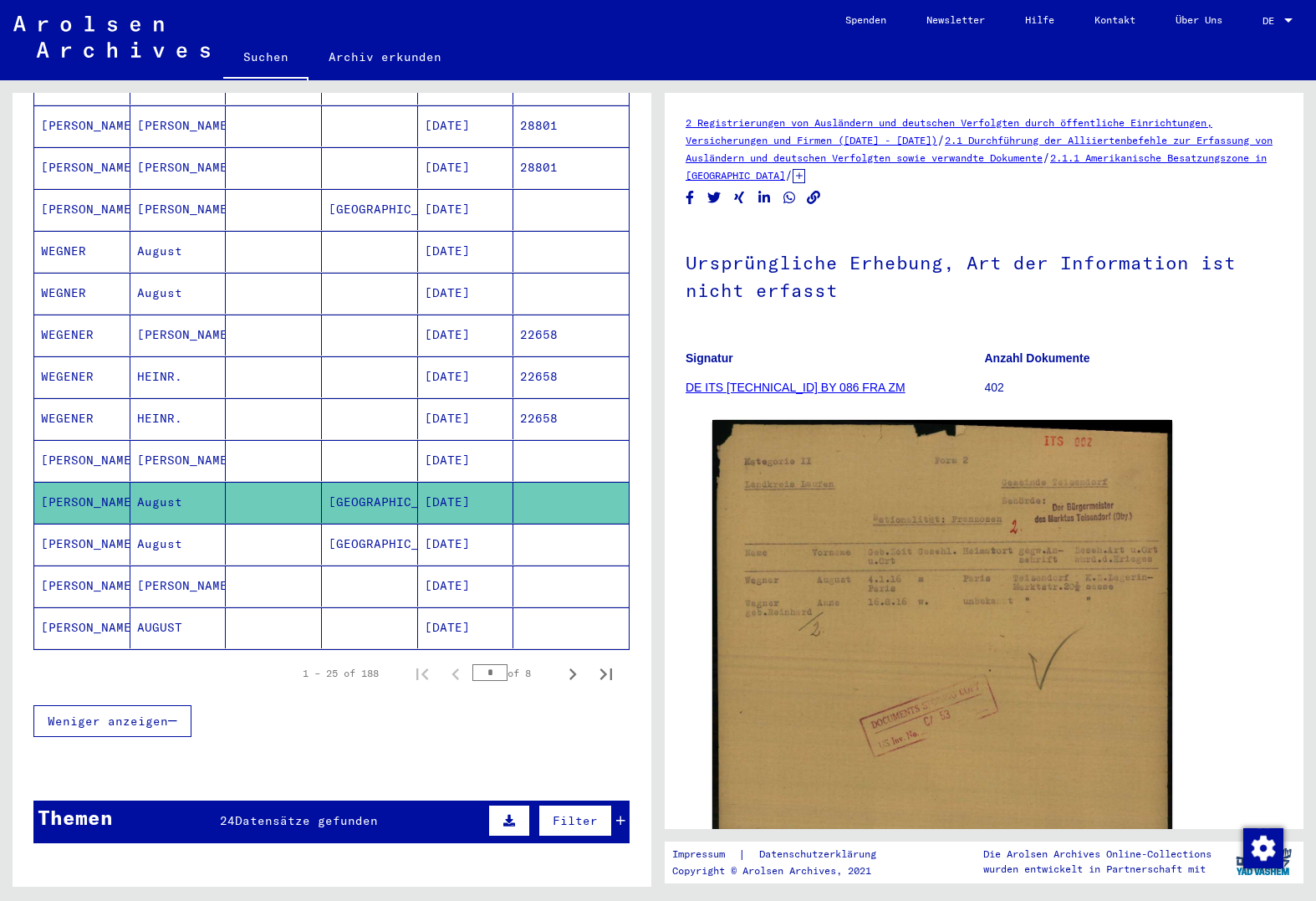
click at [290, 440] on mat-cell at bounding box center [274, 460] width 96 height 41
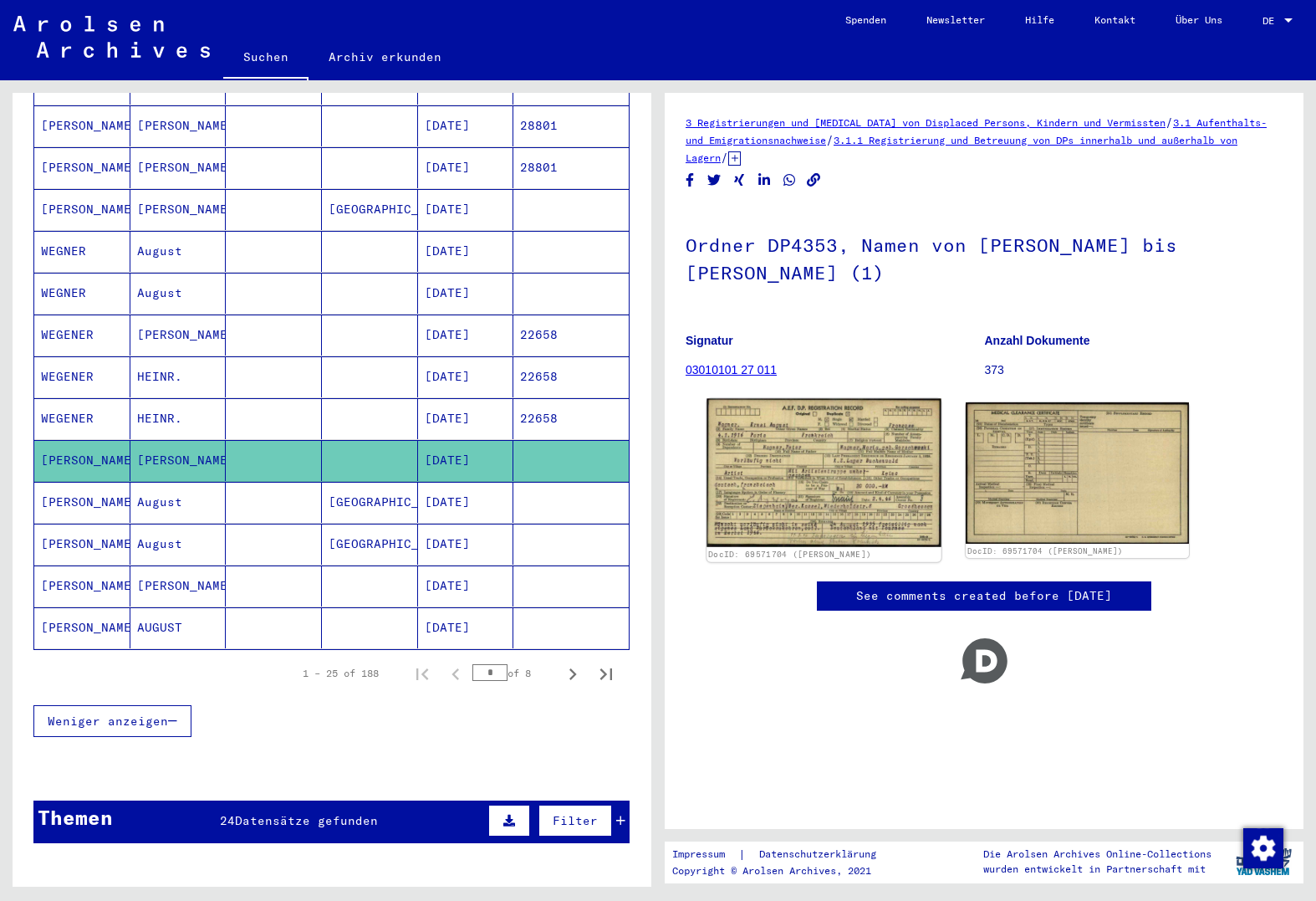
click at [779, 514] on img at bounding box center [824, 474] width 234 height 149
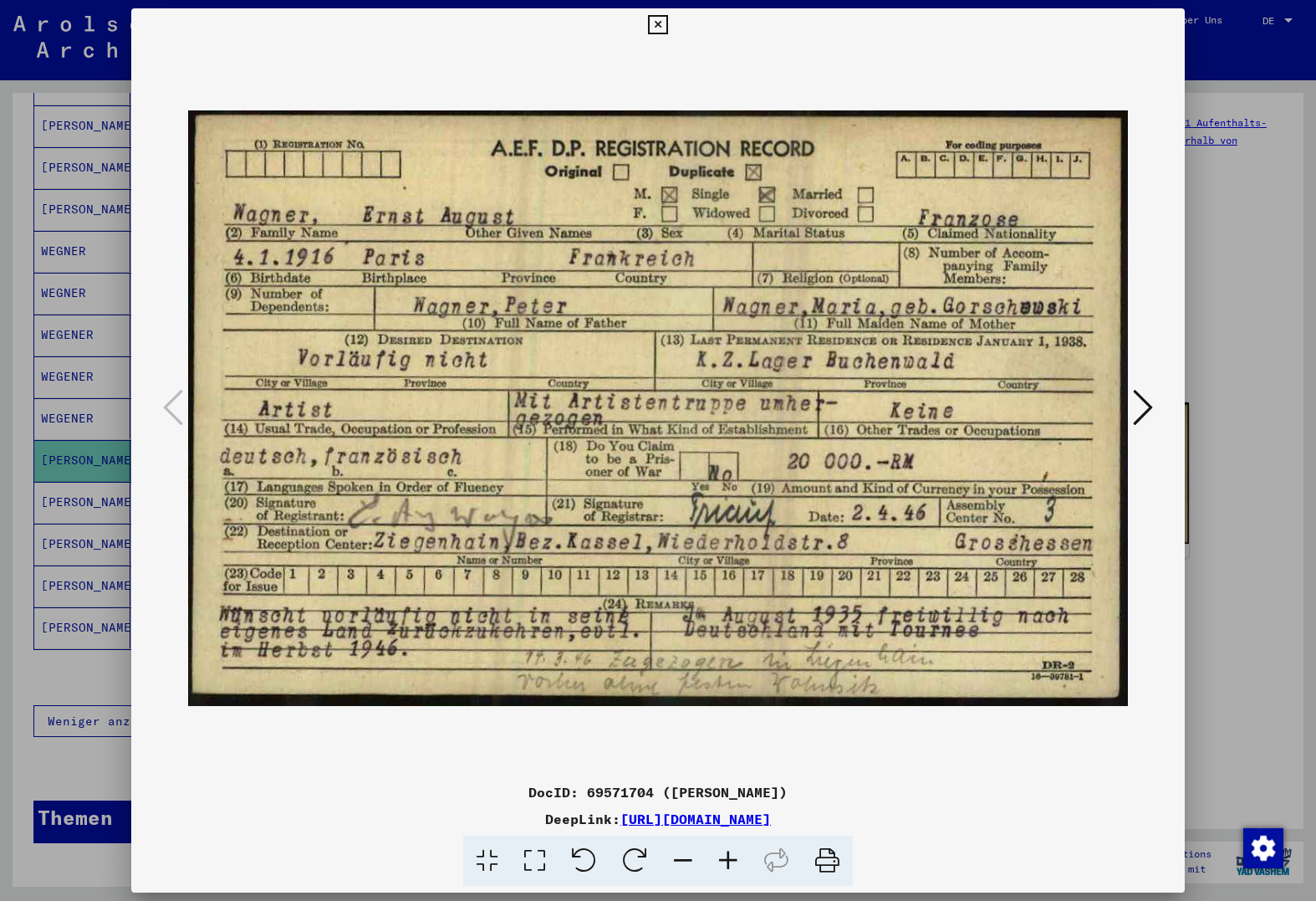
click at [108, 432] on div at bounding box center [658, 450] width 1316 height 901
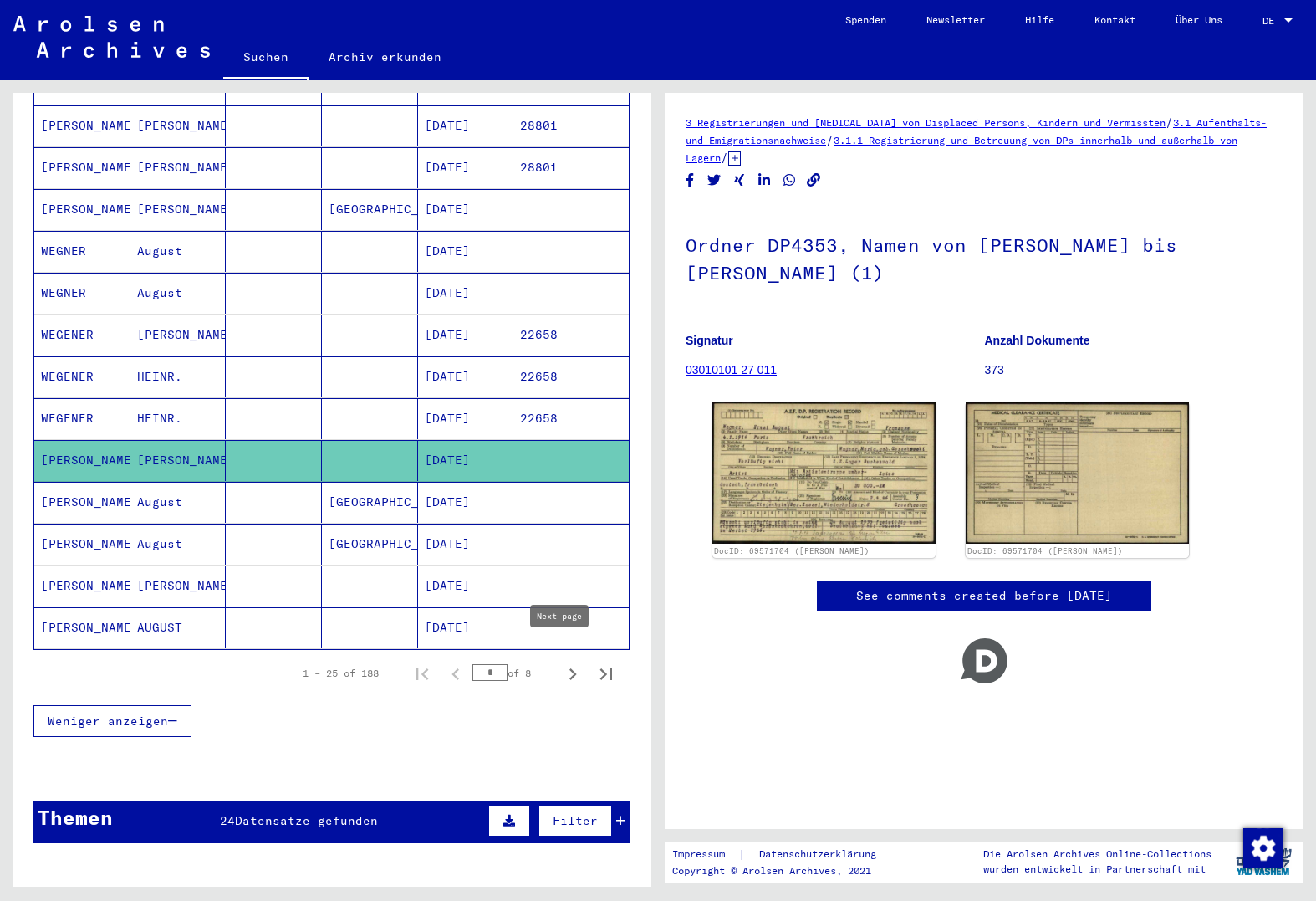
click at [561, 663] on icon "Next page" at bounding box center [572, 674] width 24 height 24
type input "*"
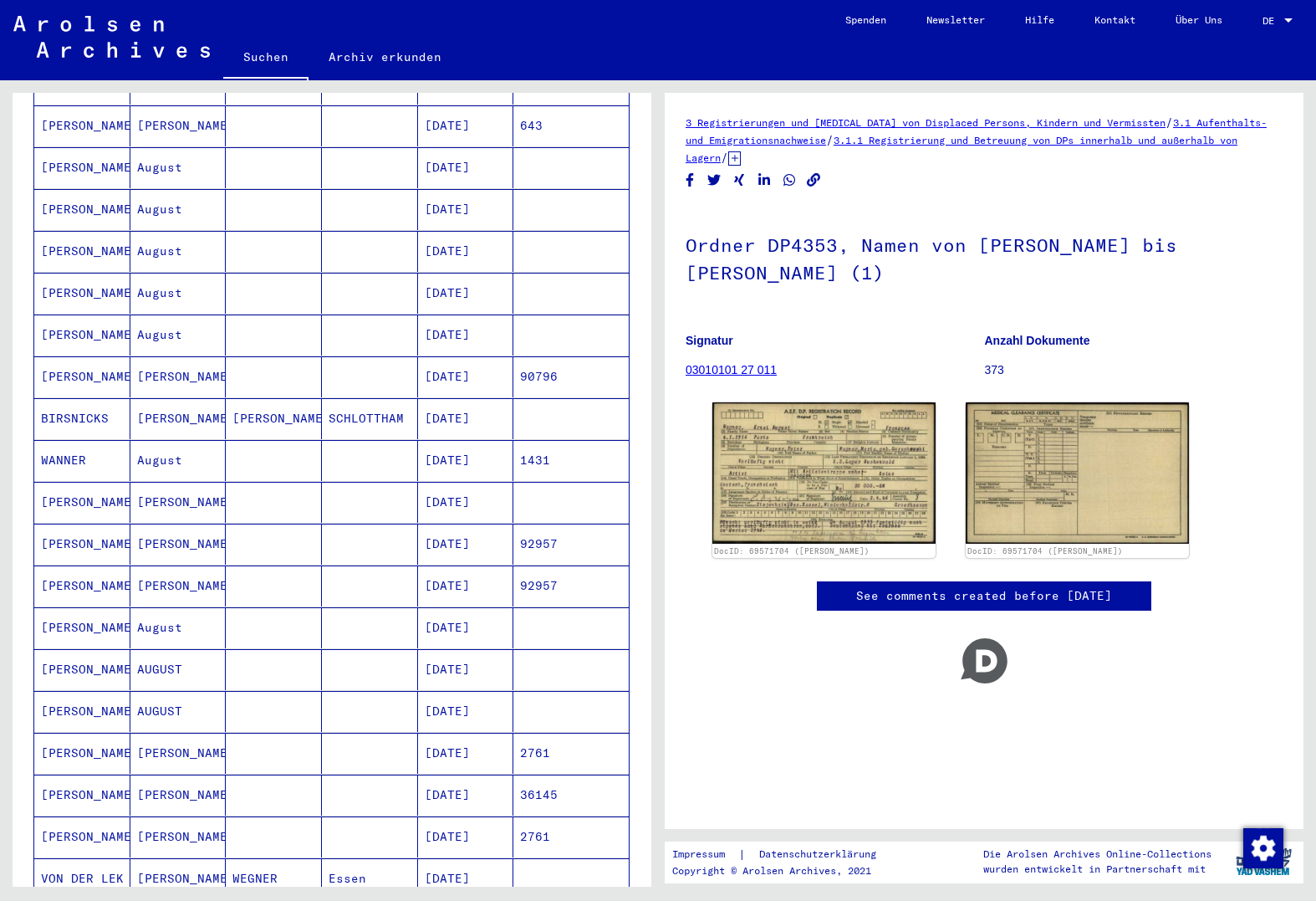
scroll to position [168, 0]
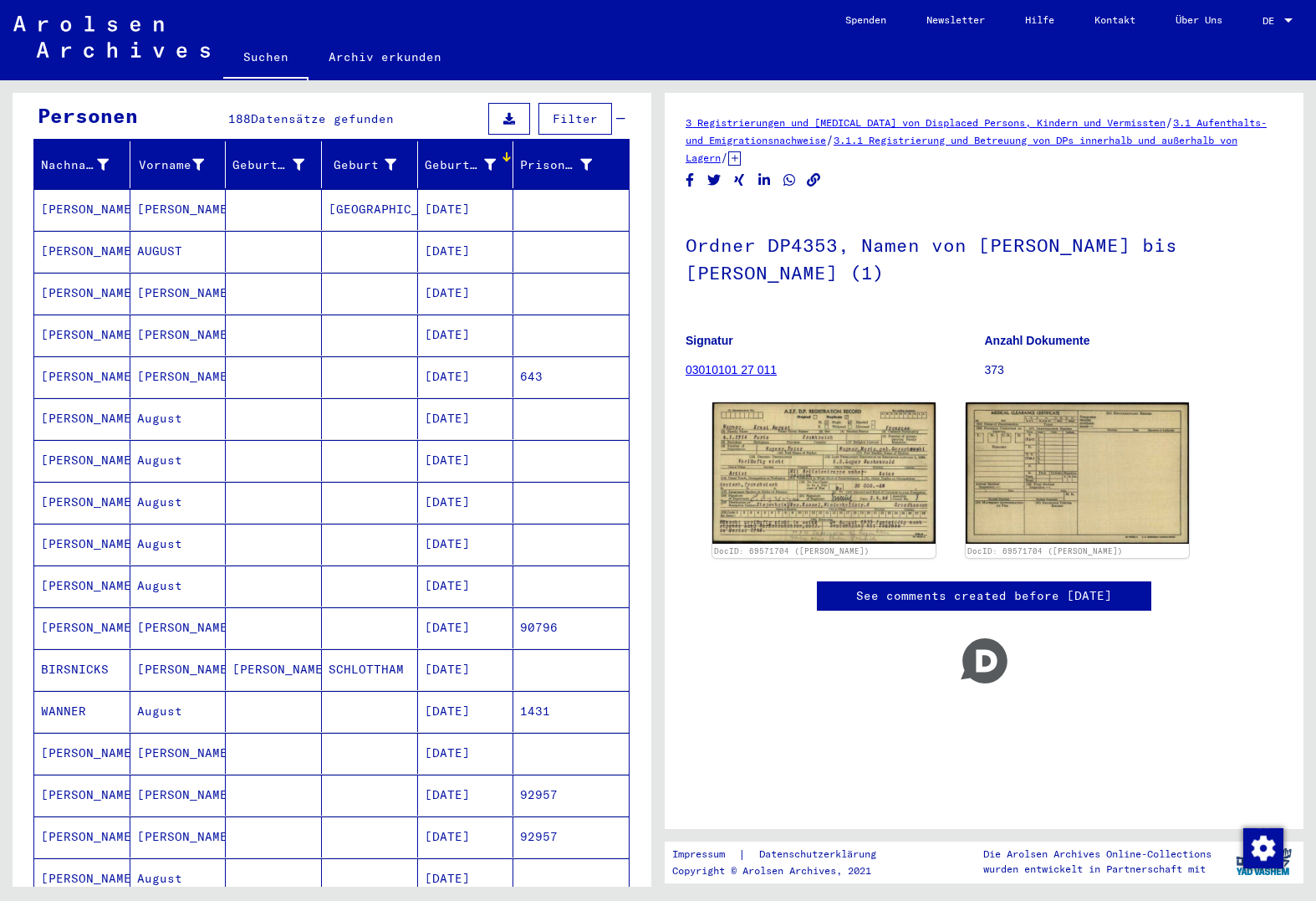
click at [226, 198] on mat-cell at bounding box center [274, 210] width 96 height 41
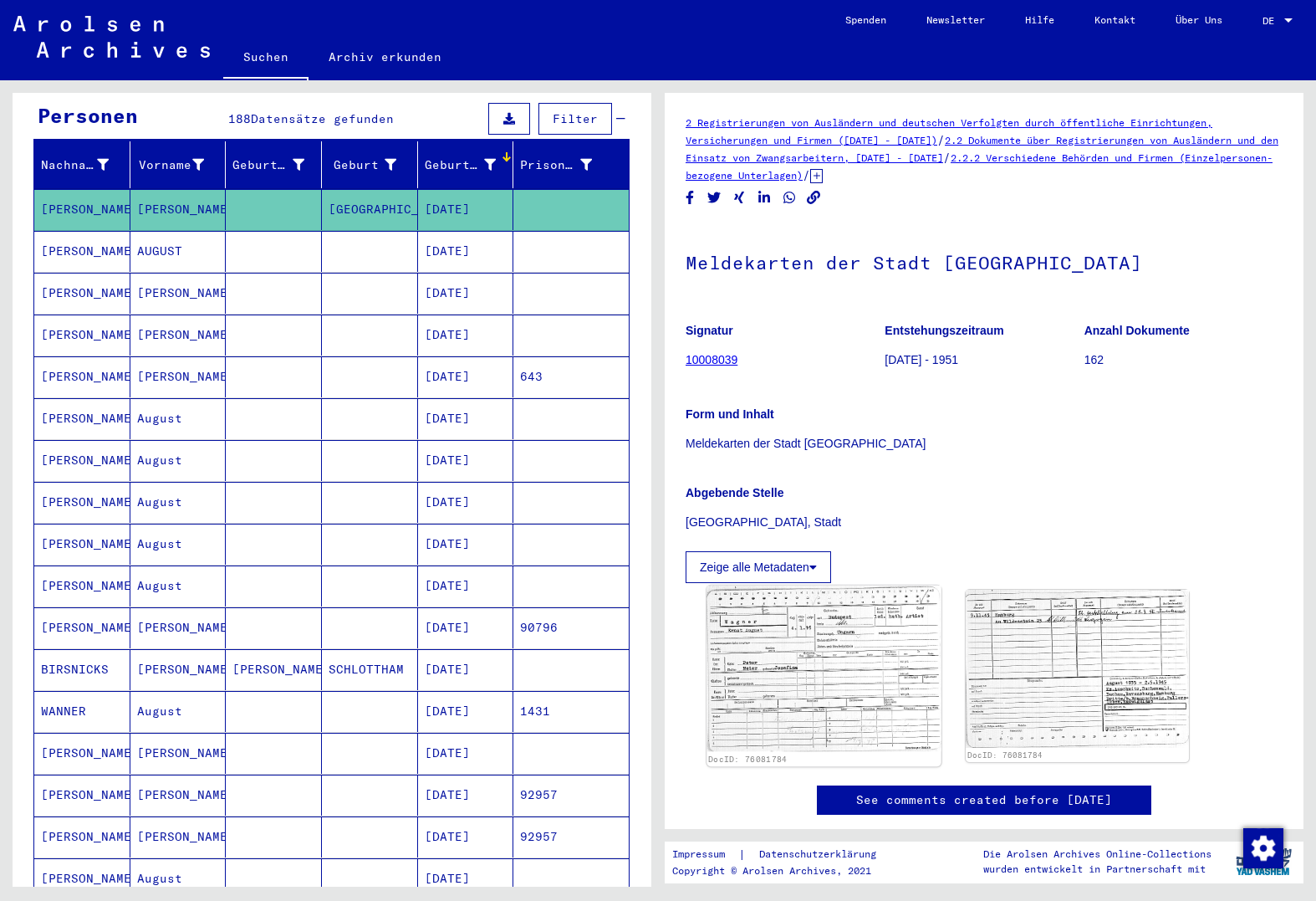
click at [777, 625] on img at bounding box center [824, 668] width 234 height 167
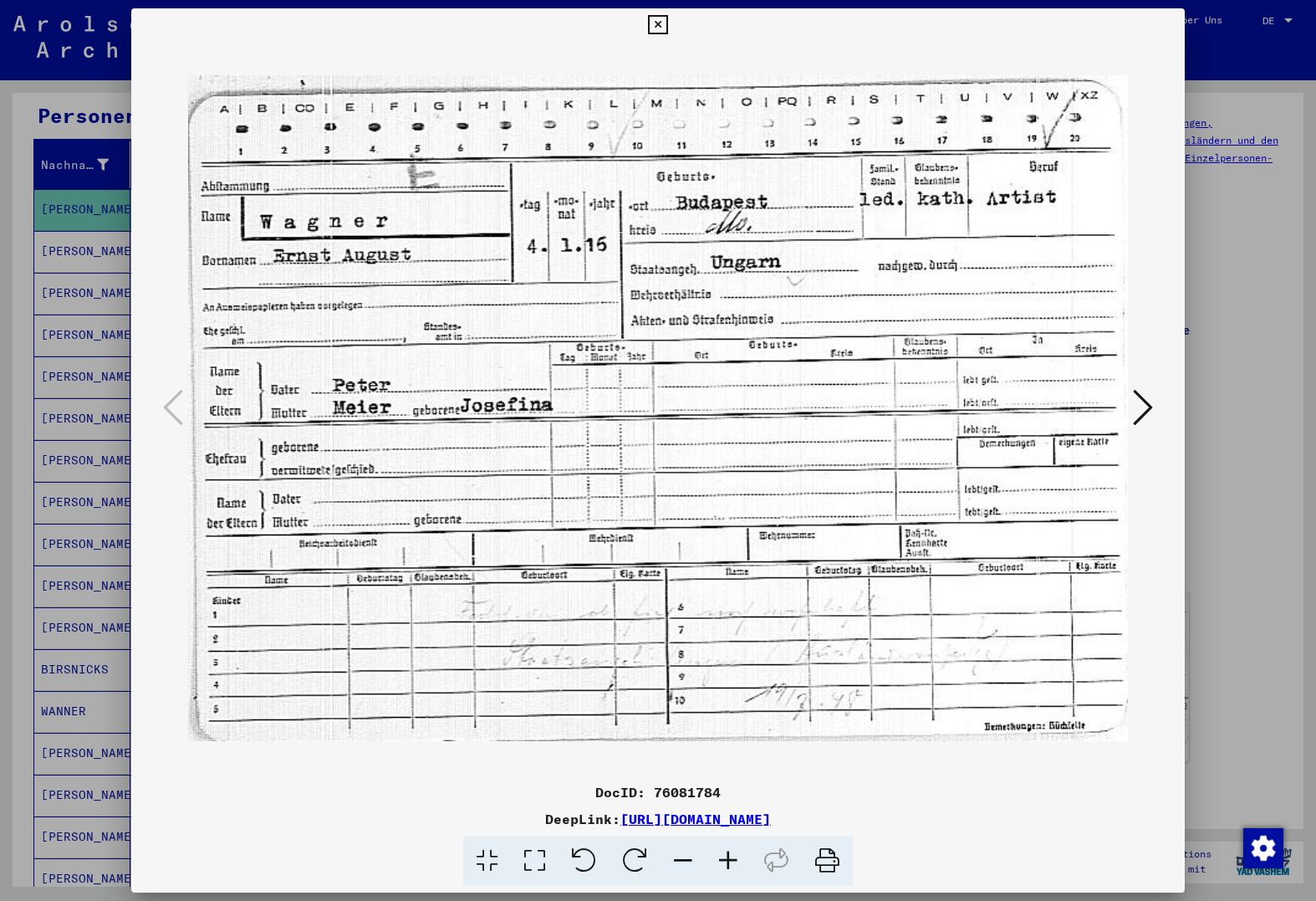
click at [116, 341] on div at bounding box center [658, 450] width 1316 height 901
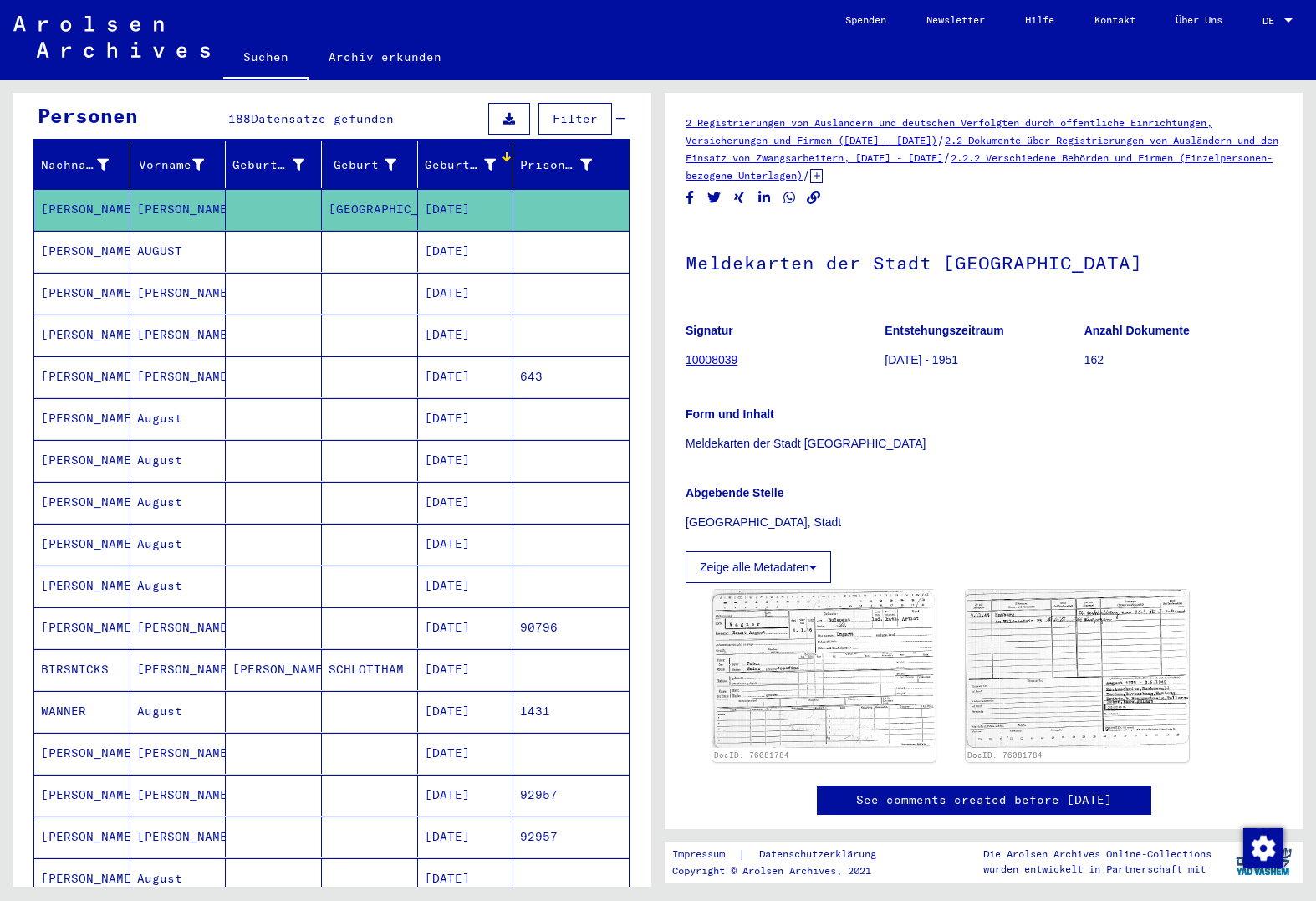
click at [271, 231] on mat-cell at bounding box center [274, 251] width 96 height 41
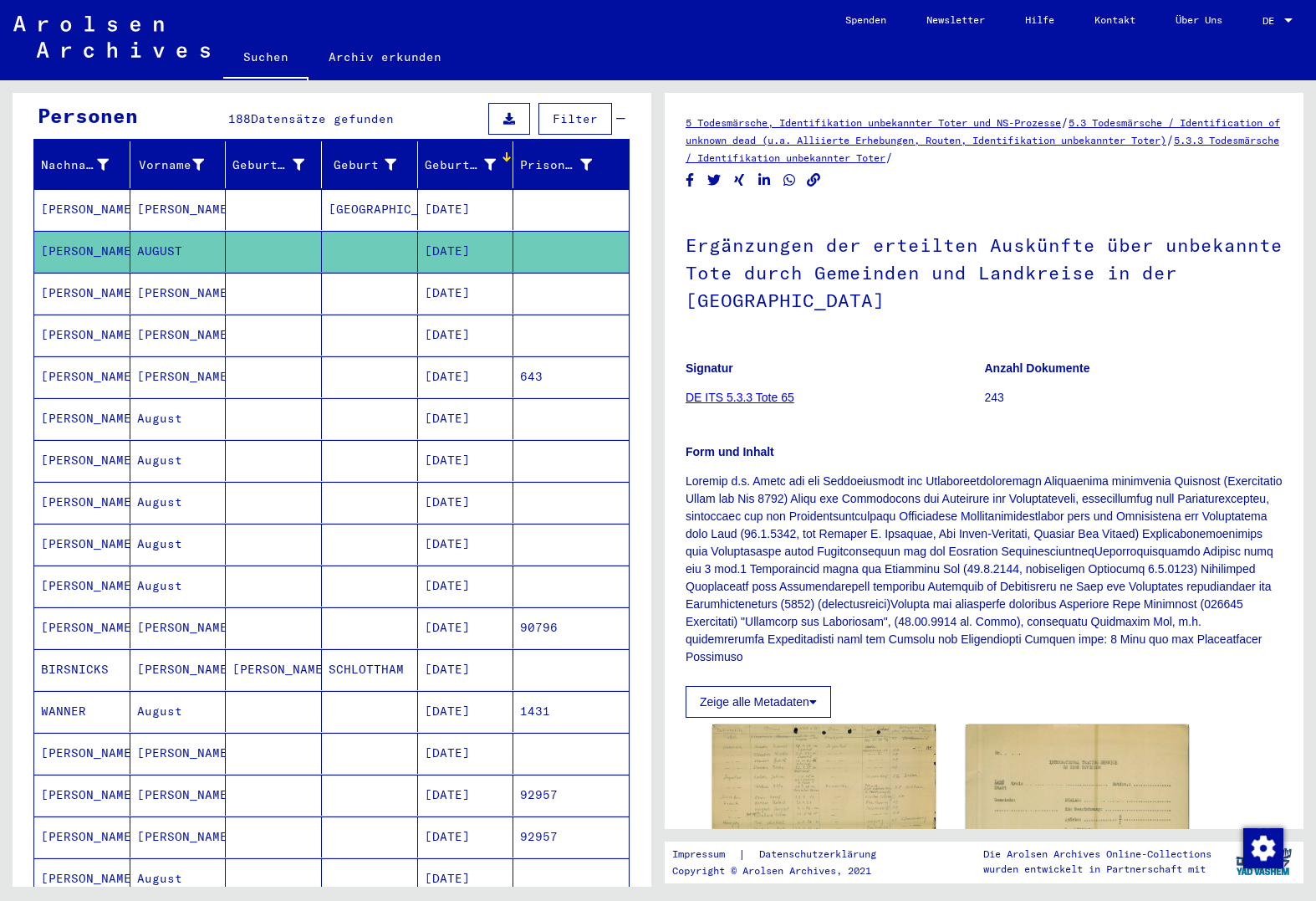
click at [266, 273] on mat-cell at bounding box center [274, 294] width 96 height 41
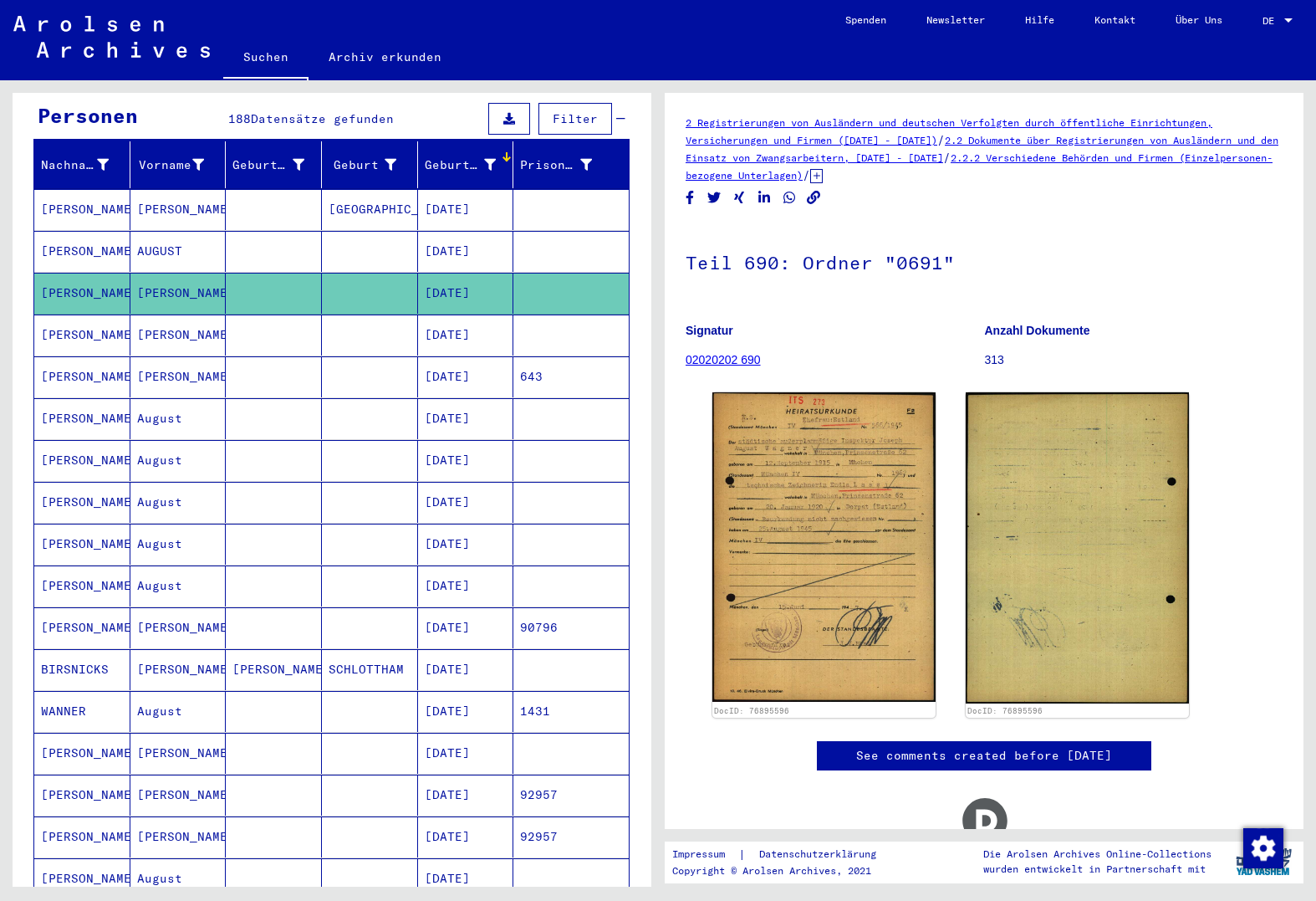
click at [264, 236] on mat-cell at bounding box center [274, 251] width 96 height 41
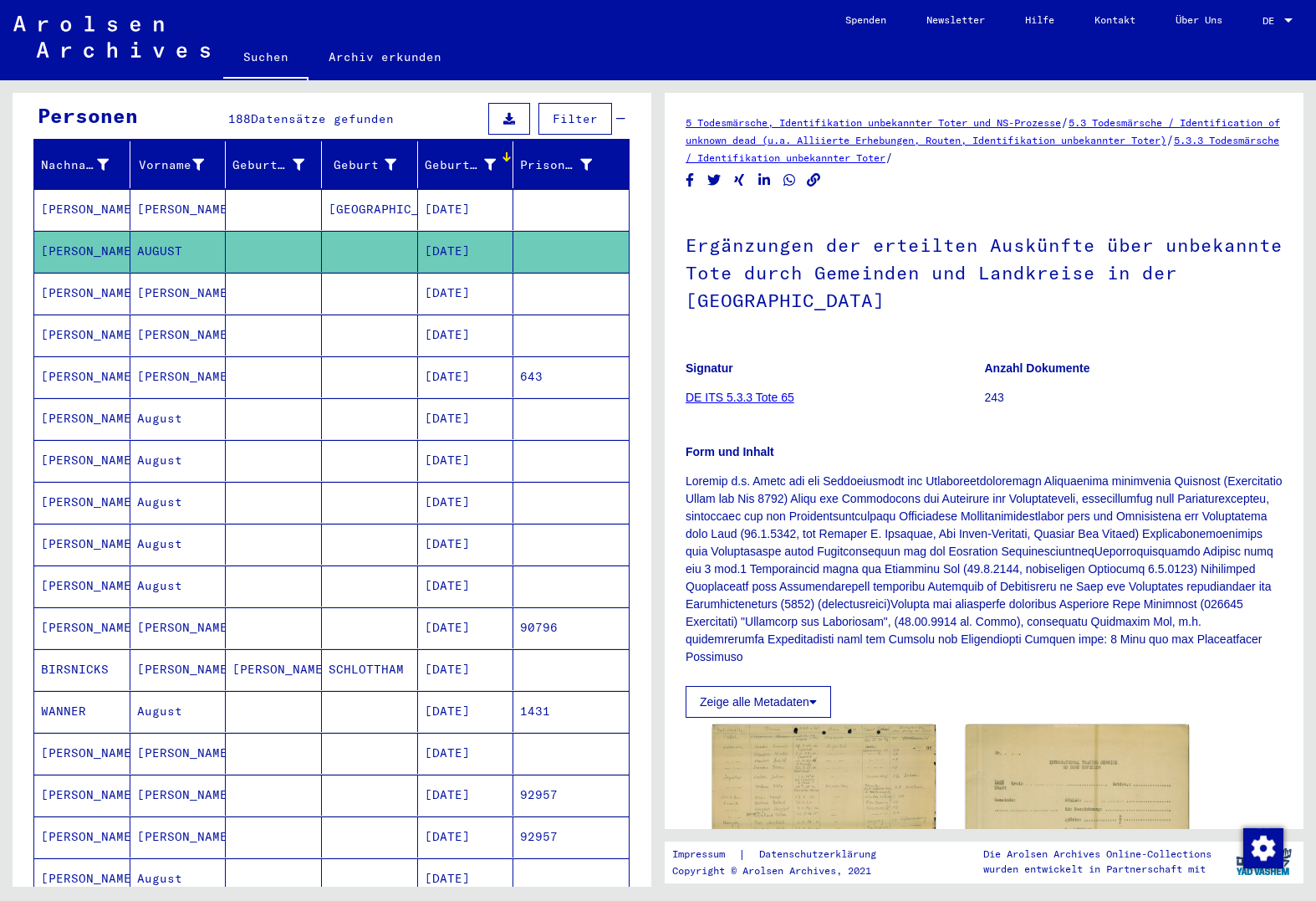
click at [240, 231] on mat-cell at bounding box center [274, 251] width 96 height 41
click at [763, 752] on img at bounding box center [824, 783] width 234 height 138
